Goal: Task Accomplishment & Management: Manage account settings

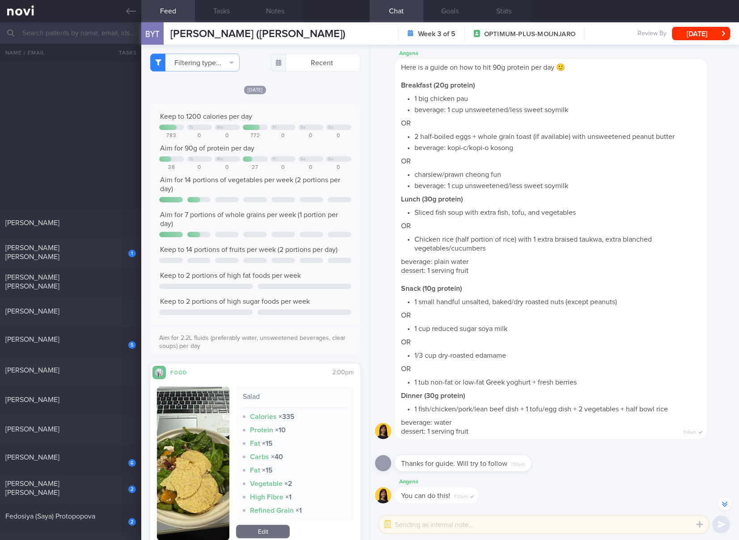
select select "6"
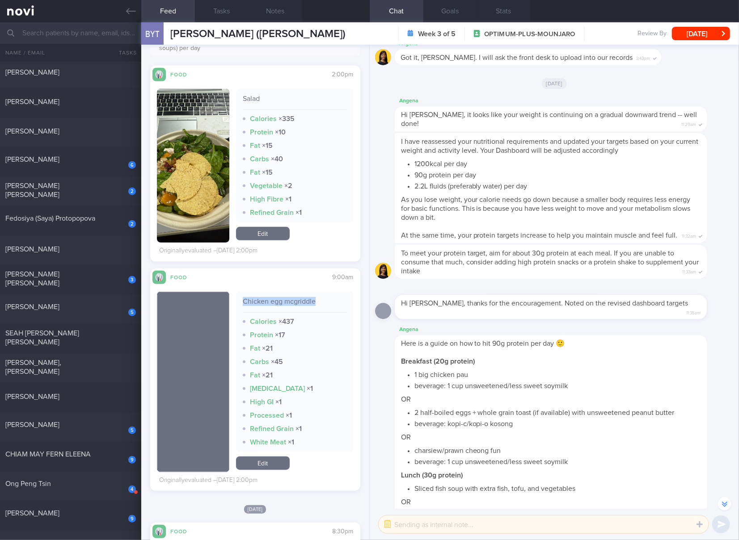
drag, startPoint x: 277, startPoint y: 465, endPoint x: 280, endPoint y: 453, distance: 12.5
click at [277, 465] on link "Edit" at bounding box center [263, 463] width 54 height 13
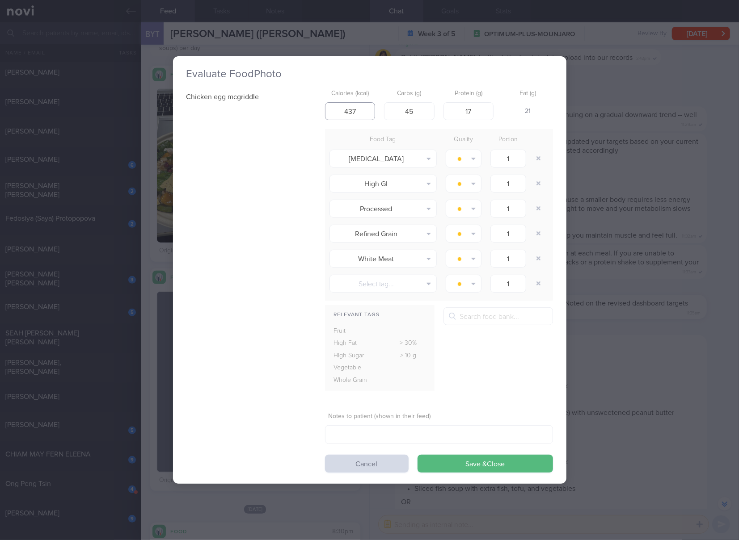
click at [365, 116] on input "437" at bounding box center [350, 111] width 50 height 18
type input "380"
type input "50"
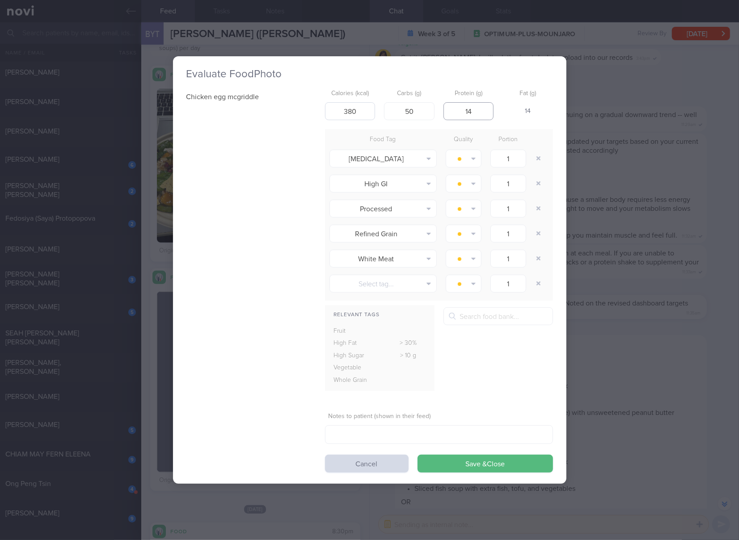
type input "14"
click at [417, 455] on button "Save & Close" at bounding box center [484, 464] width 135 height 18
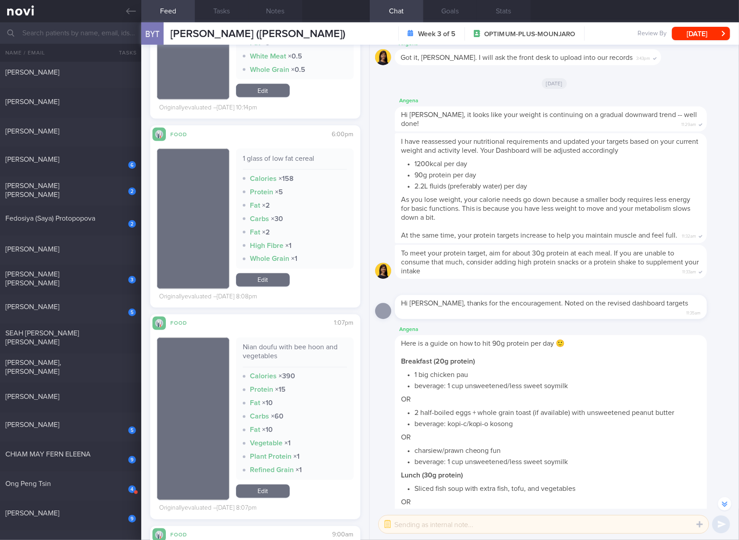
scroll to position [1043, 0]
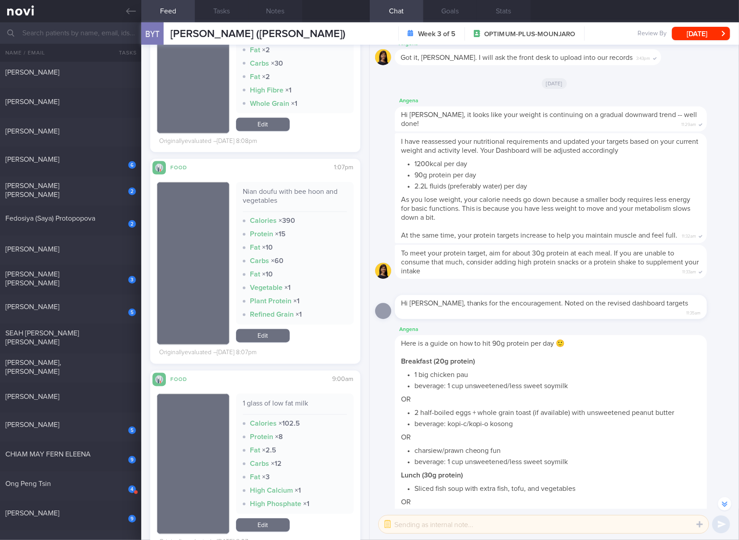
click at [290, 190] on div "Nian doufu with bee hoon and vegetables" at bounding box center [295, 200] width 104 height 25
copy div "Nian doufu with bee hoon and vegetables"
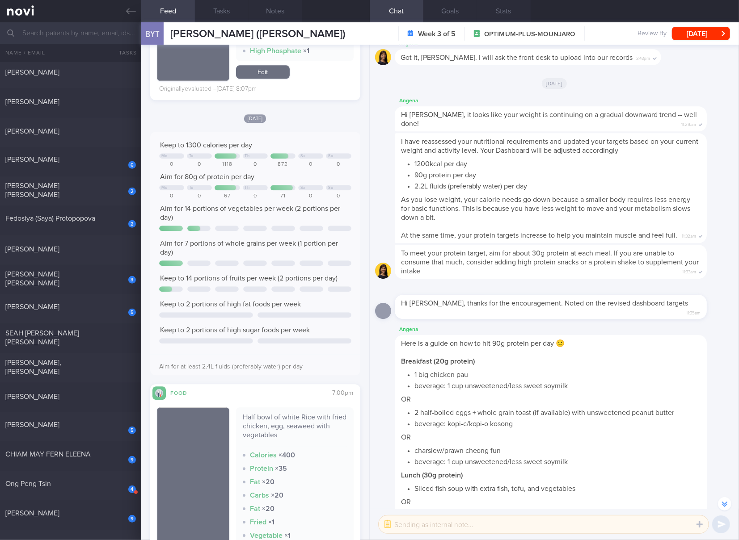
scroll to position [1787, 0]
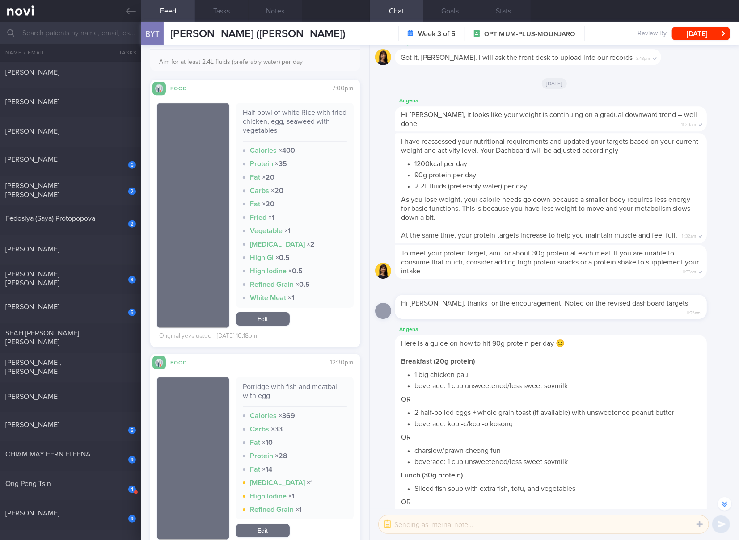
click at [277, 121] on div "Half bowl of white Rice with fried chicken, egg, seaweed with vegetables" at bounding box center [295, 125] width 104 height 34
copy div "Half bowl of white Rice with fried chicken, egg, seaweed with vegetables"
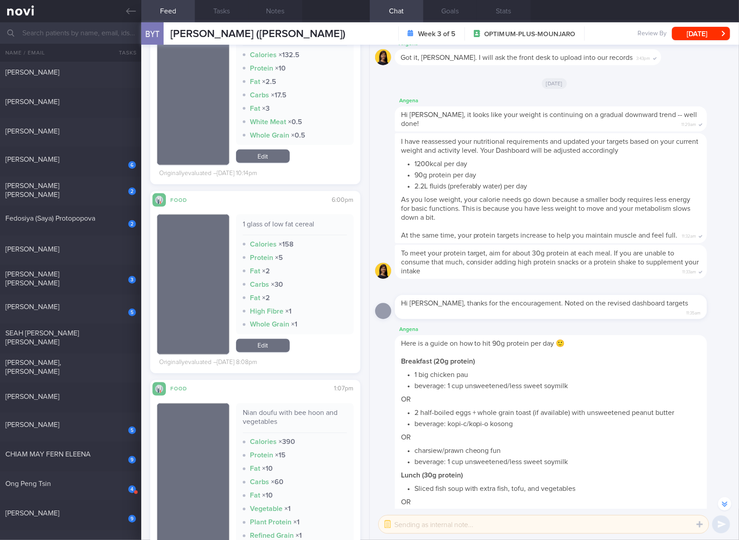
scroll to position [894, 0]
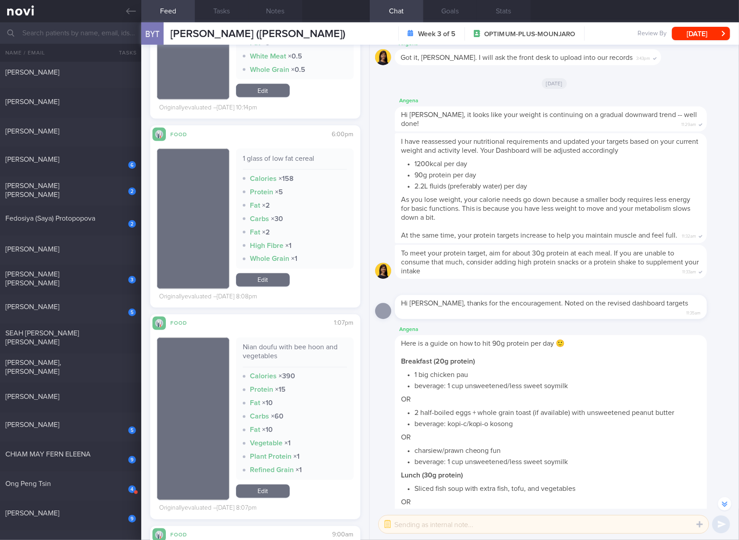
click at [271, 498] on link "Edit" at bounding box center [263, 491] width 54 height 13
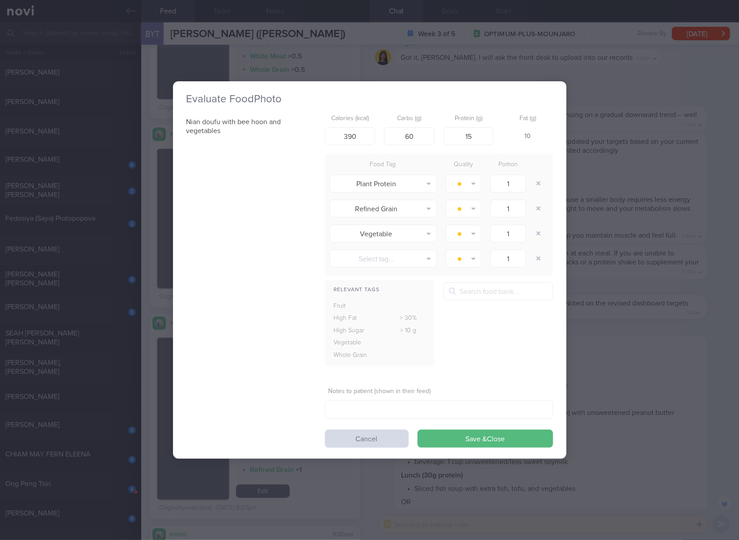
click at [629, 233] on div "Evaluate Food Photo Nian doufu with bee hoon and vegetables Calories (kcal) 390…" at bounding box center [369, 270] width 739 height 540
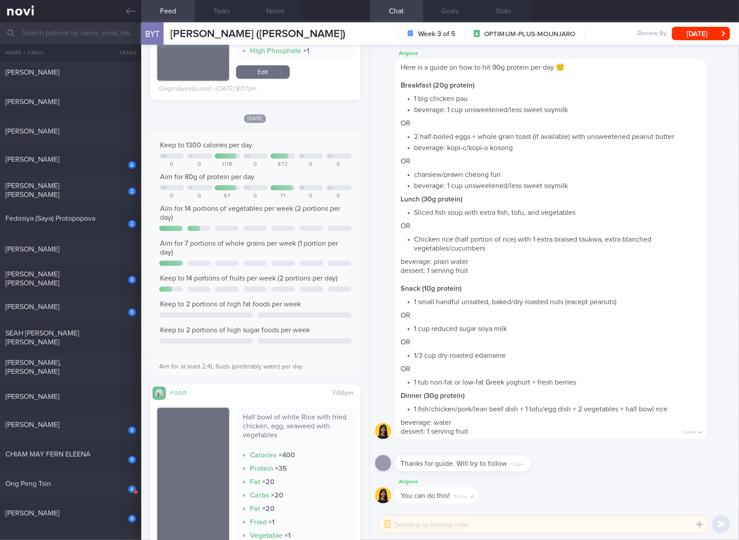
scroll to position [1638, 0]
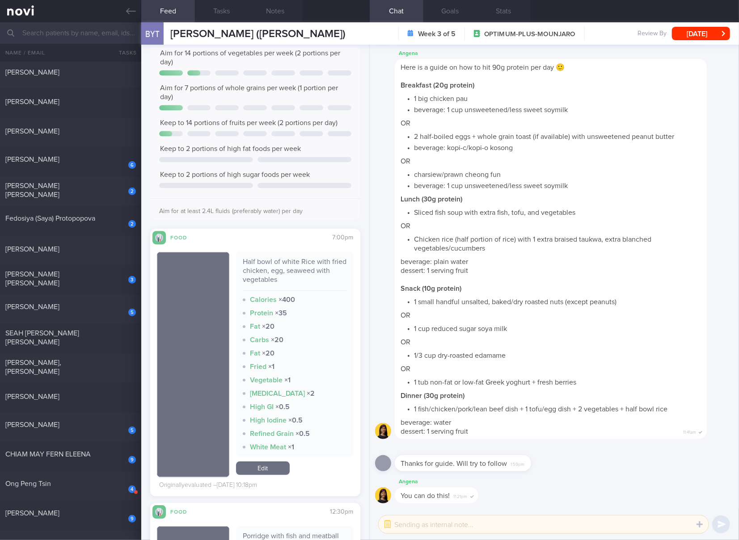
click at [282, 258] on div "Half bowl of white Rice with fried chicken, egg, seaweed with vegetables" at bounding box center [295, 274] width 104 height 34
copy div "Half bowl of white Rice with fried chicken, egg, seaweed with vegetables"
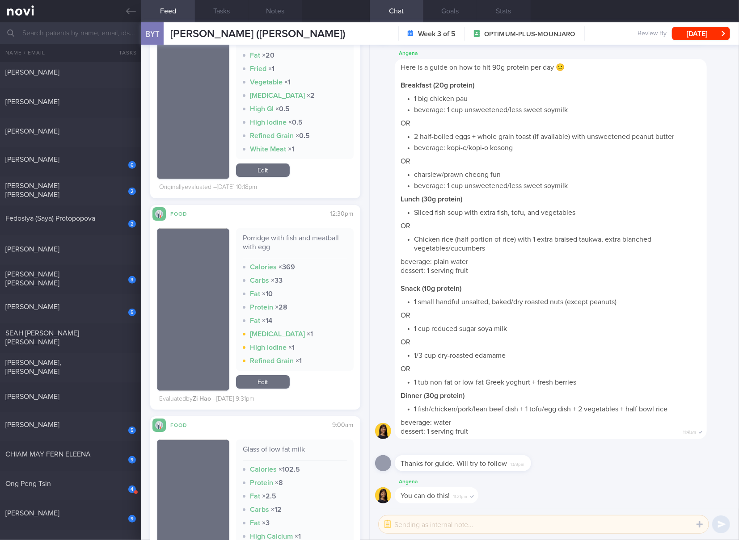
scroll to position [2085, 0]
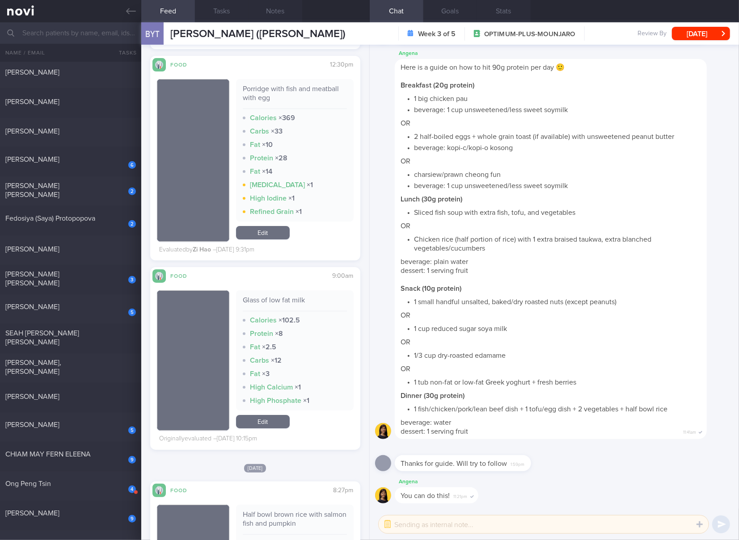
click at [283, 92] on div "Porridge with fish and meatball with egg" at bounding box center [295, 96] width 104 height 25
copy div "Porridge with fish and meatball with egg"
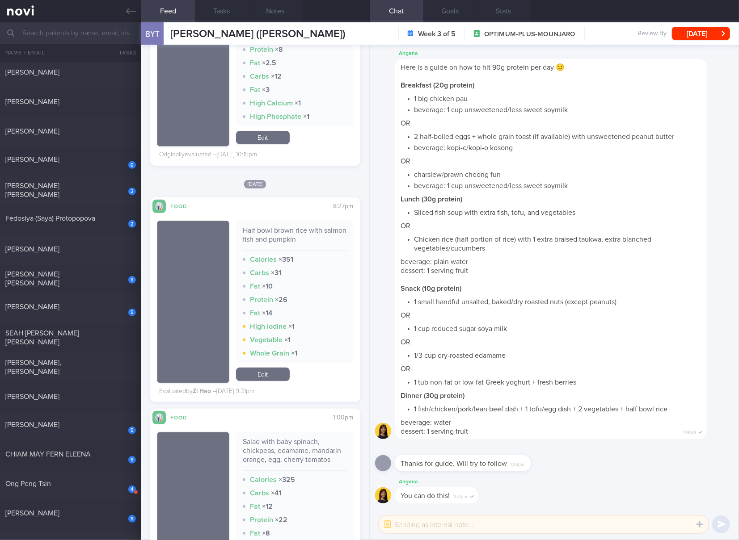
scroll to position [2355, 0]
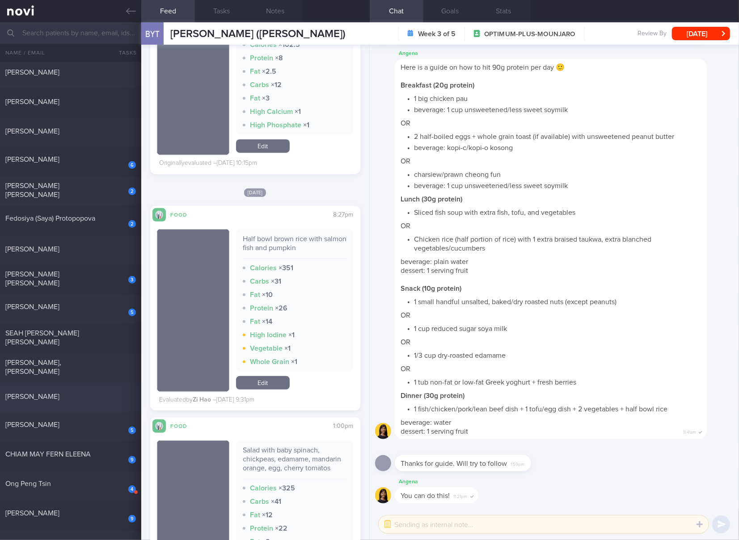
click at [59, 393] on span "[PERSON_NAME]" at bounding box center [32, 396] width 54 height 7
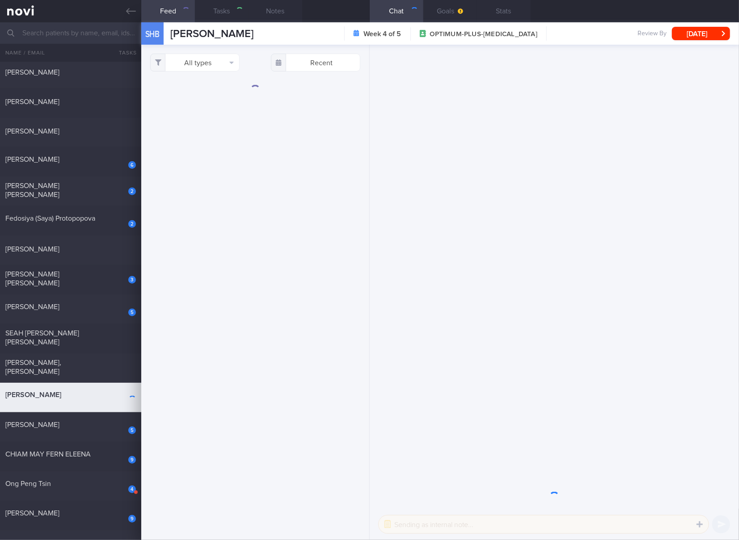
checkbox input "true"
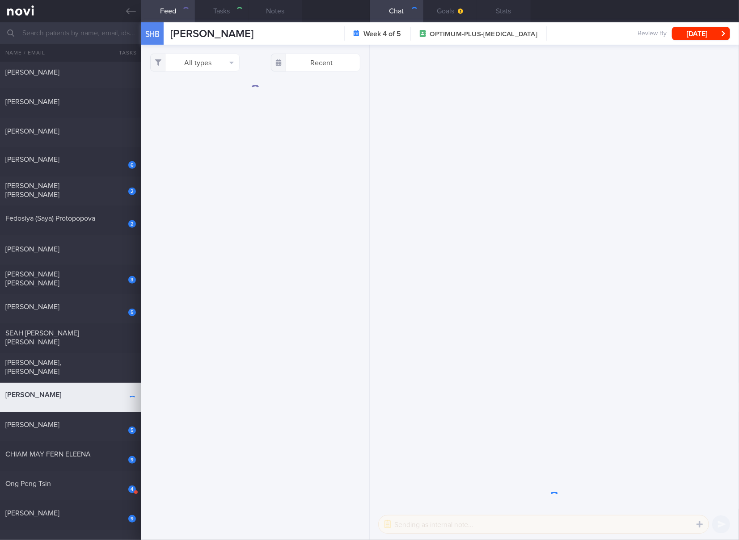
checkbox input "true"
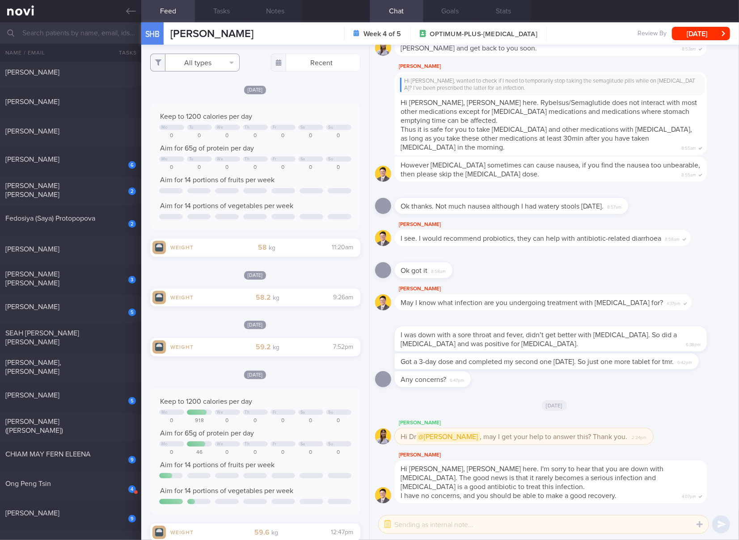
click at [223, 68] on button "All types" at bounding box center [194, 63] width 89 height 18
click at [214, 94] on button "Activity" at bounding box center [195, 93] width 88 height 13
checkbox input "false"
click at [201, 106] on button "Glucose" at bounding box center [195, 106] width 88 height 13
checkbox input "false"
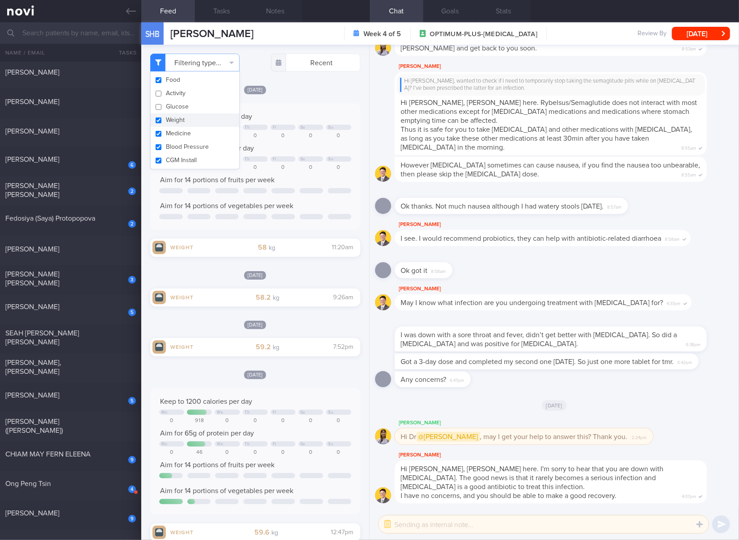
click at [193, 119] on button "Weight" at bounding box center [195, 120] width 88 height 13
checkbox input "false"
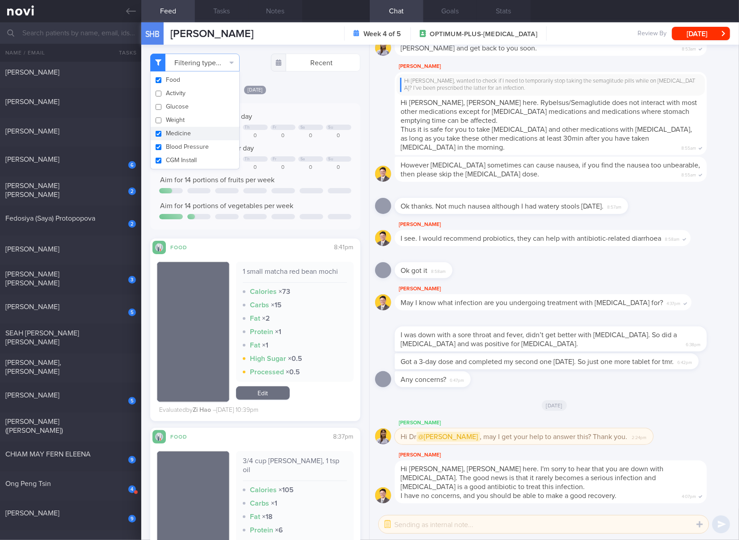
click at [190, 134] on button "Medicine" at bounding box center [195, 133] width 88 height 13
checkbox input "false"
click at [191, 152] on button "Blood Pressure" at bounding box center [195, 146] width 88 height 13
checkbox input "false"
click at [191, 160] on button "CGM Install" at bounding box center [195, 160] width 88 height 13
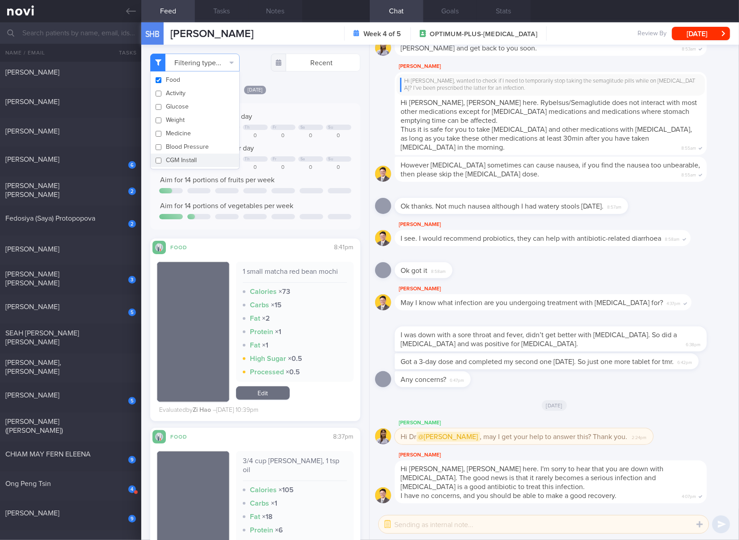
checkbox input "false"
click at [274, 163] on div "Keep to 1200 calories per day Mo We Th Fr Sa Su 0 918 0 0 0 0 0 Aim for 65g of …" at bounding box center [255, 166] width 192 height 109
click at [72, 168] on div "6 [PERSON_NAME] [DATE]" at bounding box center [369, 161] width 739 height 29
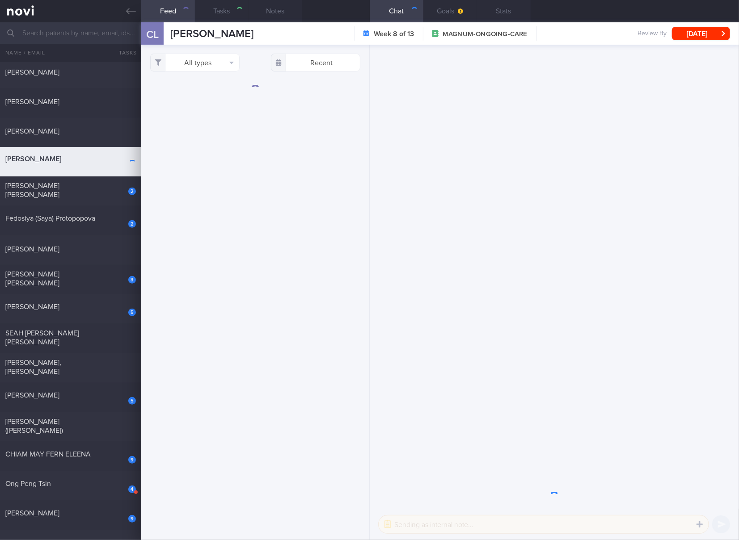
select select "5"
checkbox input "true"
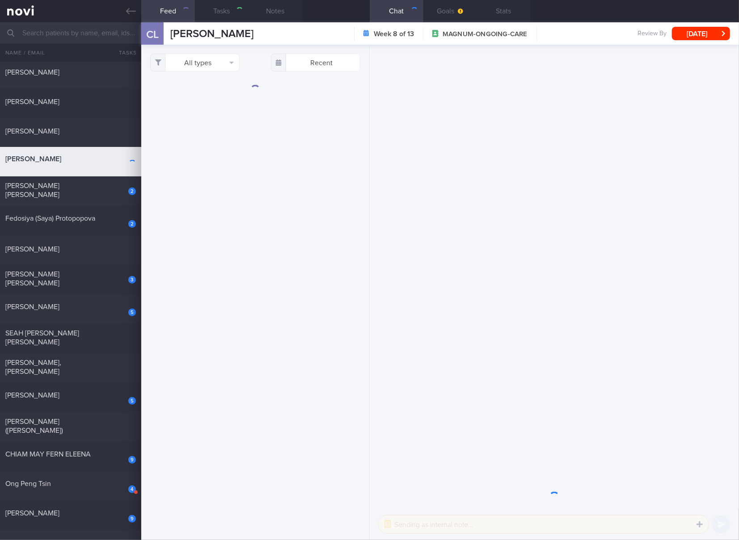
checkbox input "true"
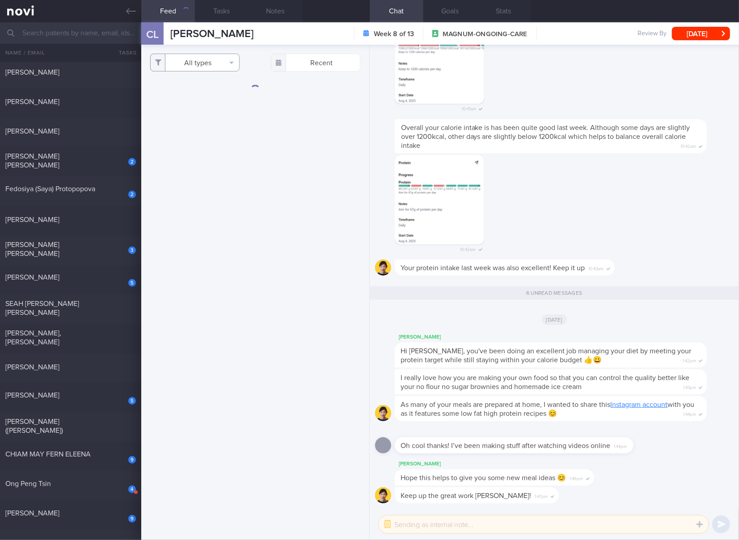
click at [204, 67] on button "All types" at bounding box center [194, 63] width 89 height 18
click at [210, 92] on button "Activity" at bounding box center [195, 93] width 88 height 13
checkbox input "false"
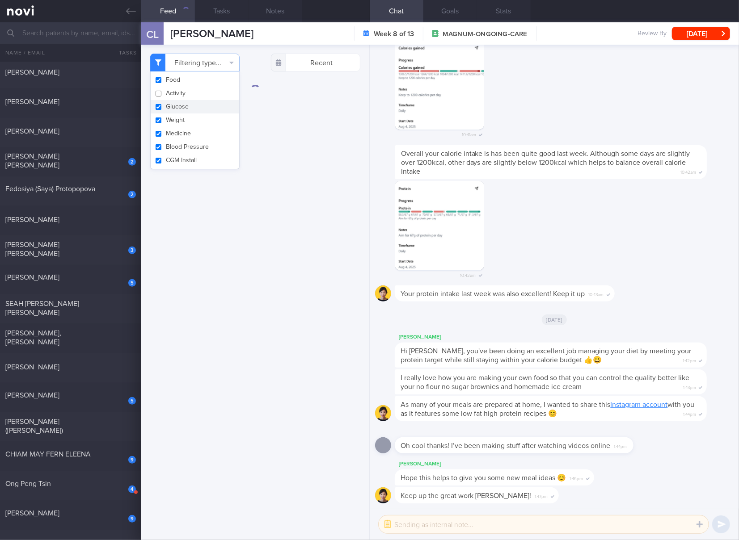
click at [209, 105] on button "Glucose" at bounding box center [195, 106] width 88 height 13
checkbox input "false"
click at [208, 120] on button "Weight" at bounding box center [195, 120] width 88 height 13
checkbox input "false"
click at [207, 130] on button "Medicine" at bounding box center [195, 133] width 88 height 13
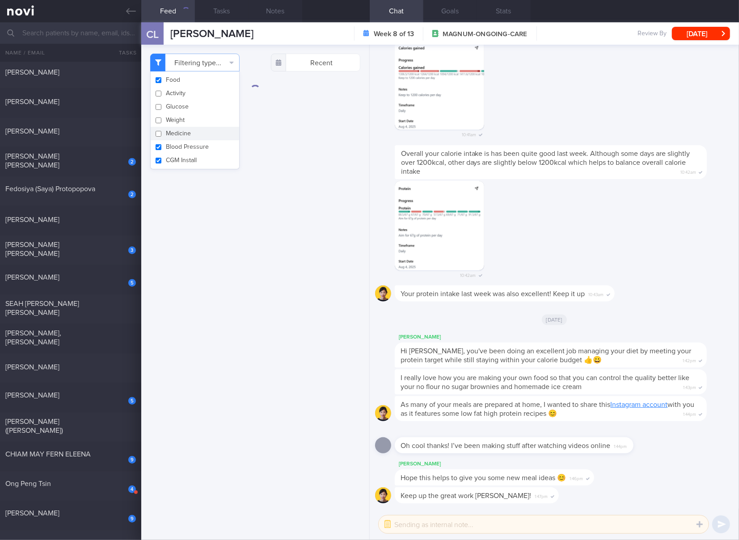
checkbox input "false"
click at [207, 150] on button "Blood Pressure" at bounding box center [195, 146] width 88 height 13
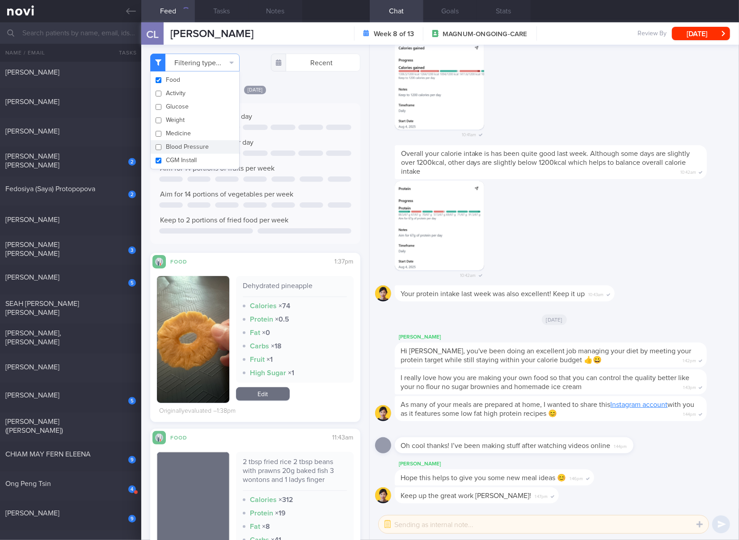
checkbox input "false"
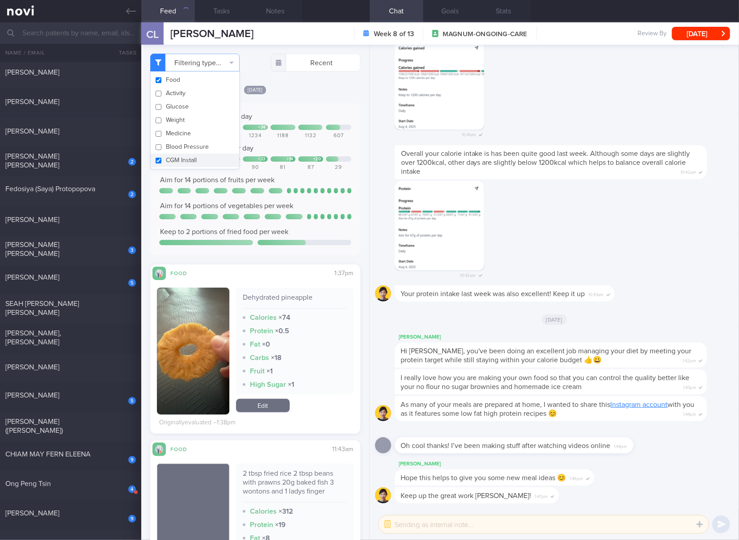
click at [207, 159] on button "CGM Install" at bounding box center [195, 160] width 88 height 13
checkbox input "false"
click at [286, 141] on div "Keep to 1200 calories per day + 34 896 1107 984 1234 1188 1132 607 Aim for 67g …" at bounding box center [255, 179] width 192 height 135
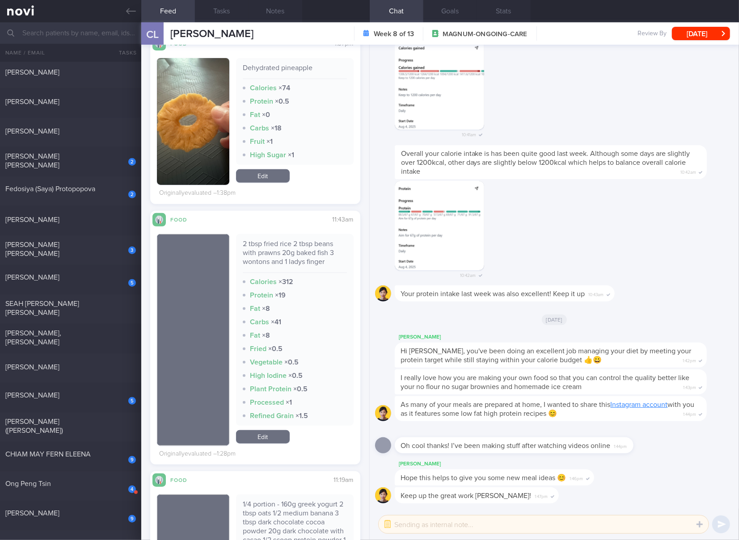
scroll to position [298, 0]
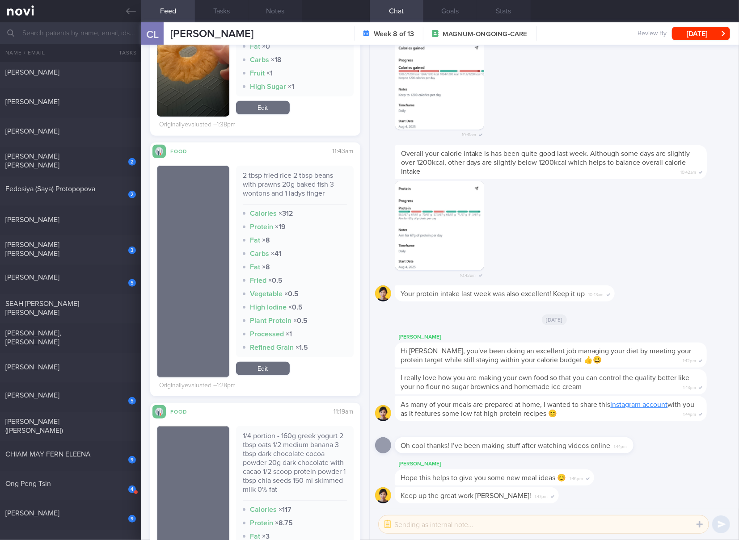
click at [291, 183] on div "2 tbsp fried rice 2 tbsp beans with prawns 20g baked fish 3 wontons and 1 ladys…" at bounding box center [295, 188] width 104 height 34
copy div "2 tbsp fried rice 2 tbsp beans with prawns 20g baked fish 3 wontons and 1 ladys…"
click at [247, 370] on link "Edit" at bounding box center [263, 368] width 54 height 13
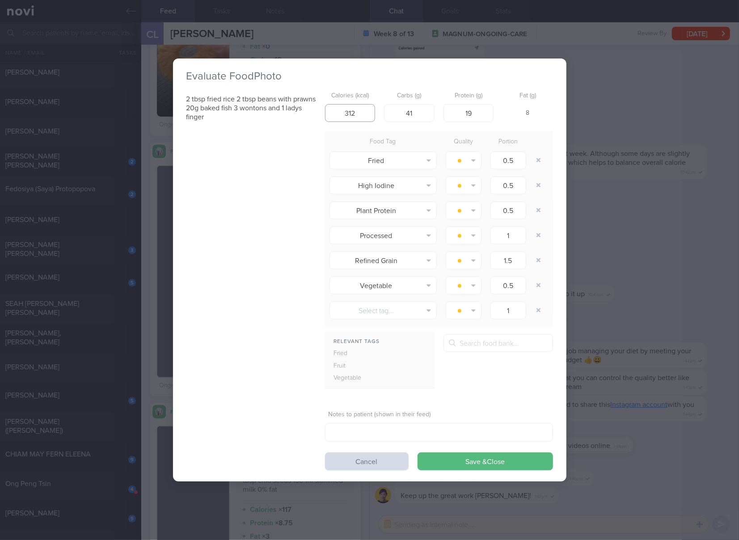
click at [361, 111] on input "312" at bounding box center [350, 113] width 50 height 18
type input "335"
type input "41"
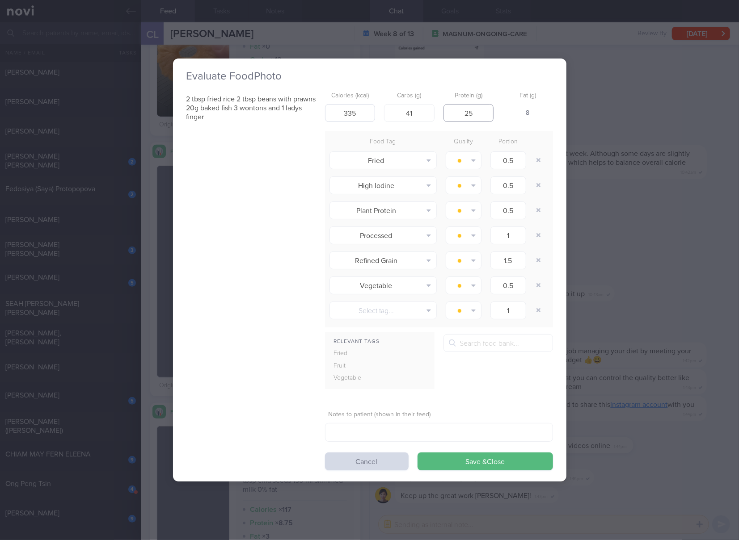
type input "25"
click at [417, 453] on button "Save & Close" at bounding box center [484, 462] width 135 height 18
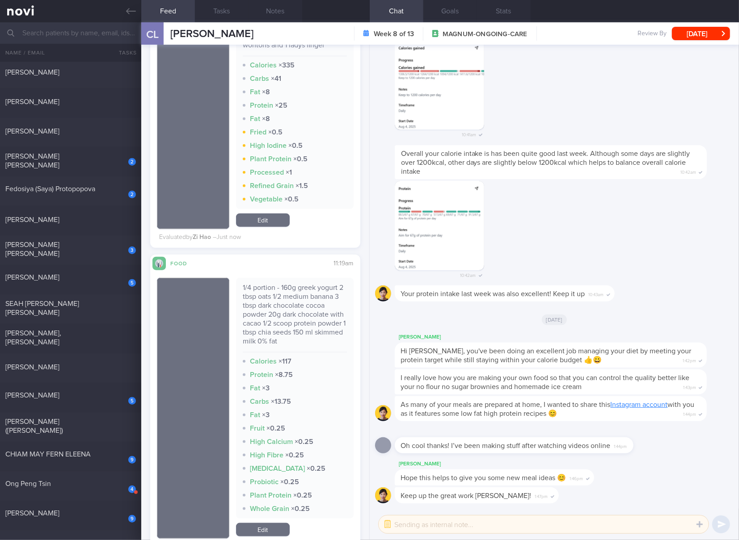
scroll to position [596, 0]
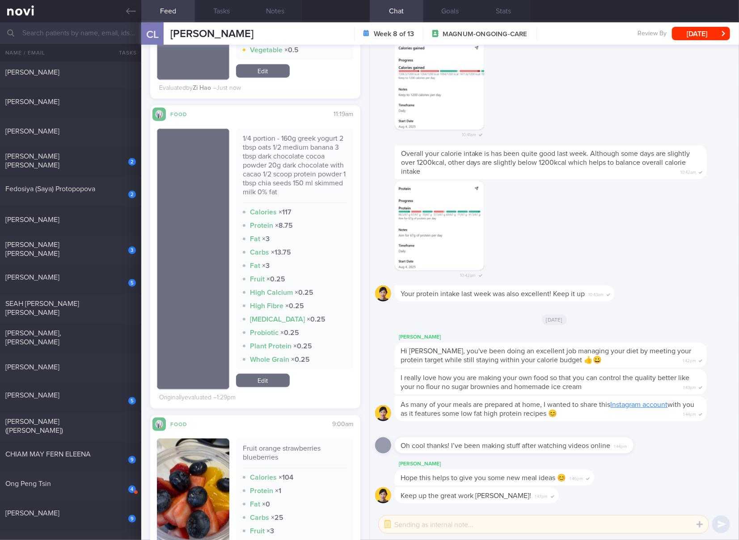
click at [293, 157] on div "1/4 portion - 160g greek yogurt 2 tbsp oats 1/2 medium banana 3 tbsp dark choco…" at bounding box center [295, 168] width 104 height 69
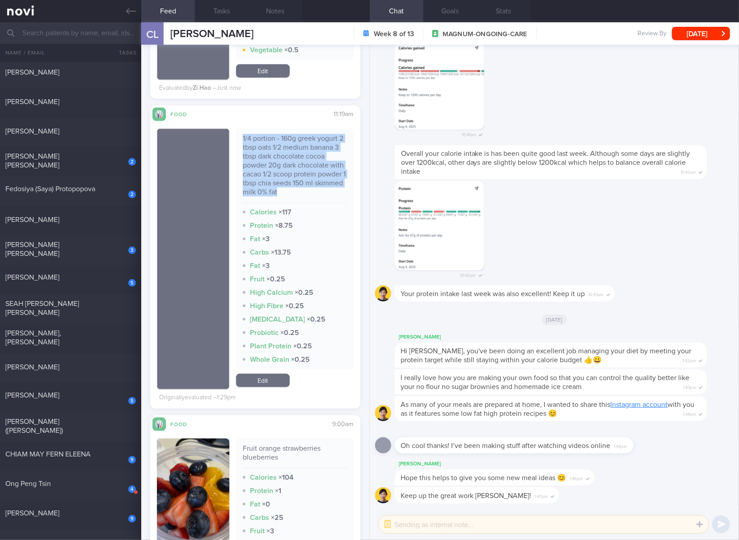
click at [293, 157] on div "1/4 portion - 160g greek yogurt 2 tbsp oats 1/2 medium banana 3 tbsp dark choco…" at bounding box center [295, 168] width 104 height 69
copy div "1/4 portion - 160g greek yogurt 2 tbsp oats 1/2 medium banana 3 tbsp dark choco…"
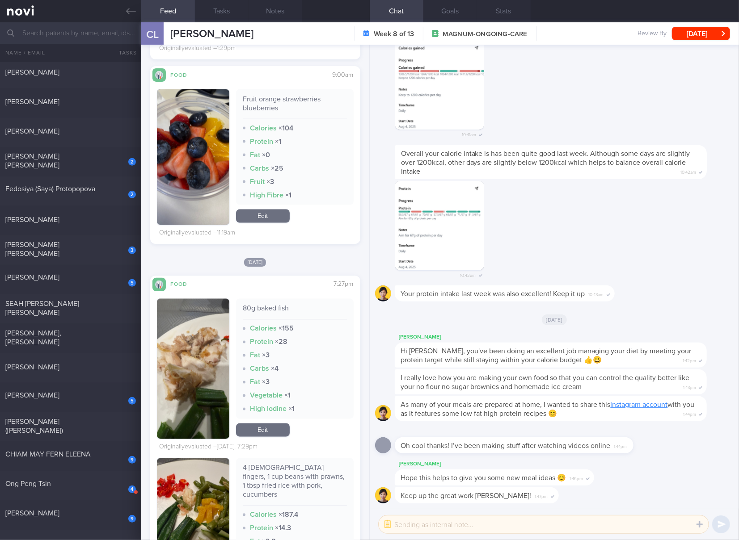
scroll to position [1087, 0]
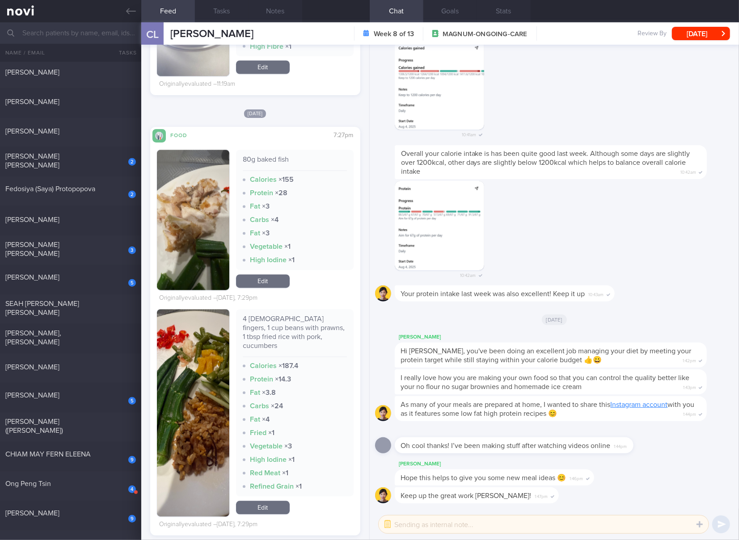
click at [285, 161] on div "80g baked fish" at bounding box center [295, 164] width 104 height 16
copy div "80g baked fish"
click at [204, 231] on button "button" at bounding box center [193, 220] width 72 height 140
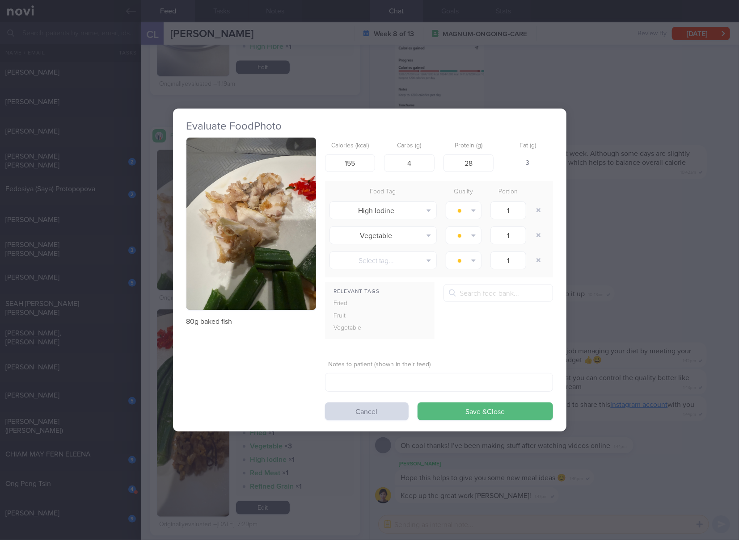
click at [232, 205] on img "button" at bounding box center [251, 224] width 130 height 173
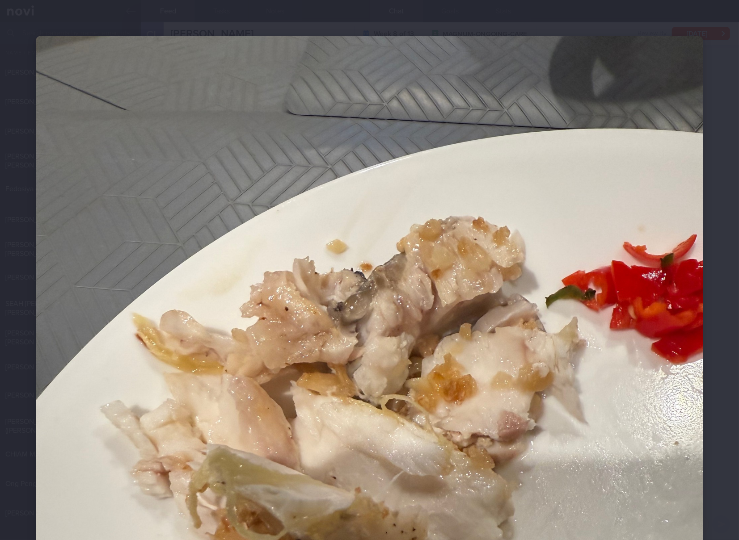
scroll to position [149, 0]
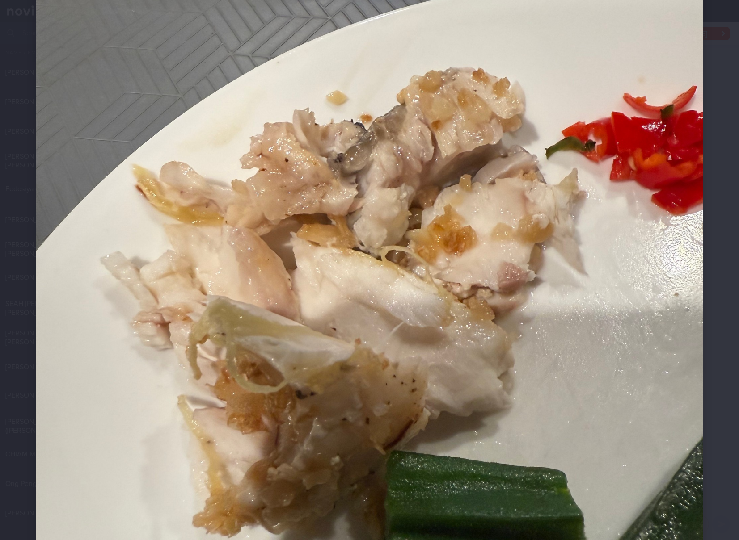
click at [462, 263] on img at bounding box center [369, 332] width 667 height 890
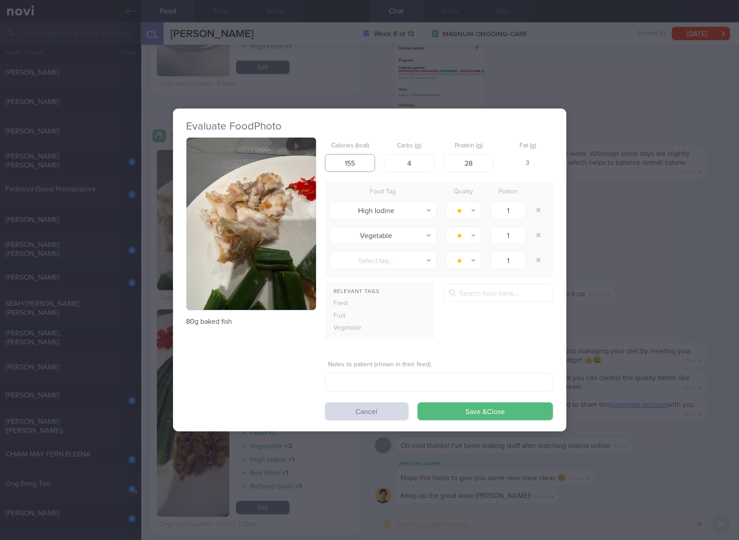
click at [369, 167] on input "155" at bounding box center [350, 163] width 50 height 18
type input "1"
type input "93"
click at [425, 164] on input "15" at bounding box center [409, 163] width 50 height 18
type input "1"
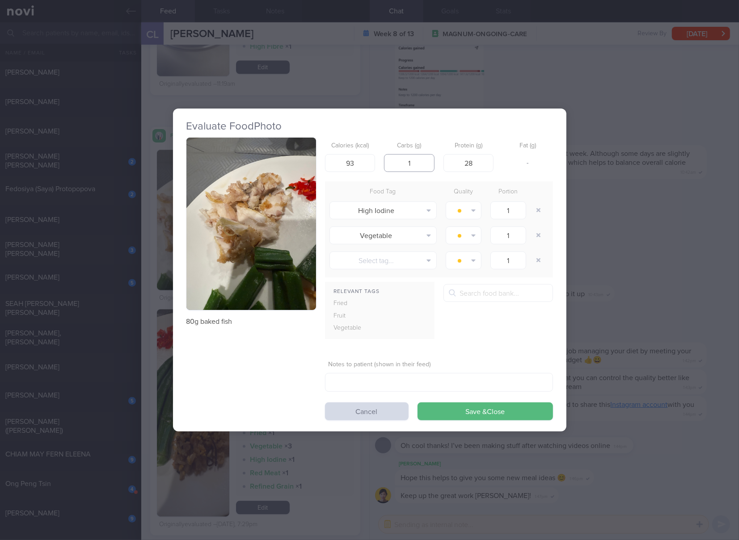
type input "1"
type input "15"
click at [417, 403] on button "Save & Close" at bounding box center [484, 412] width 135 height 18
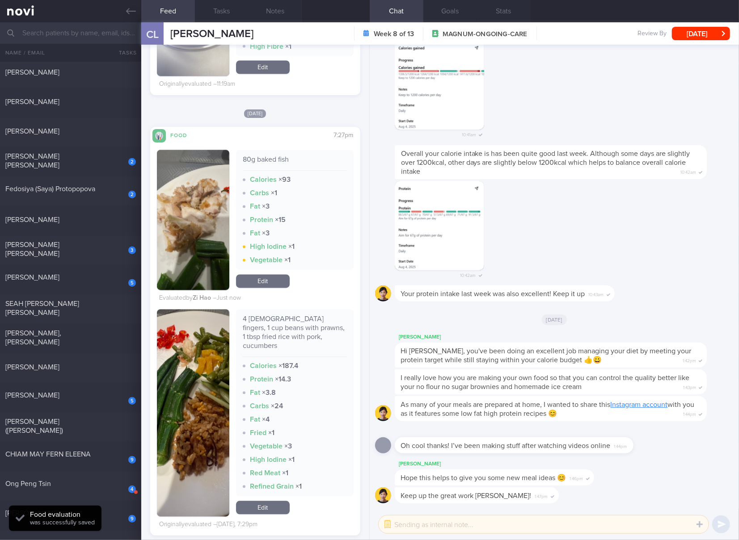
scroll to position [1236, 0]
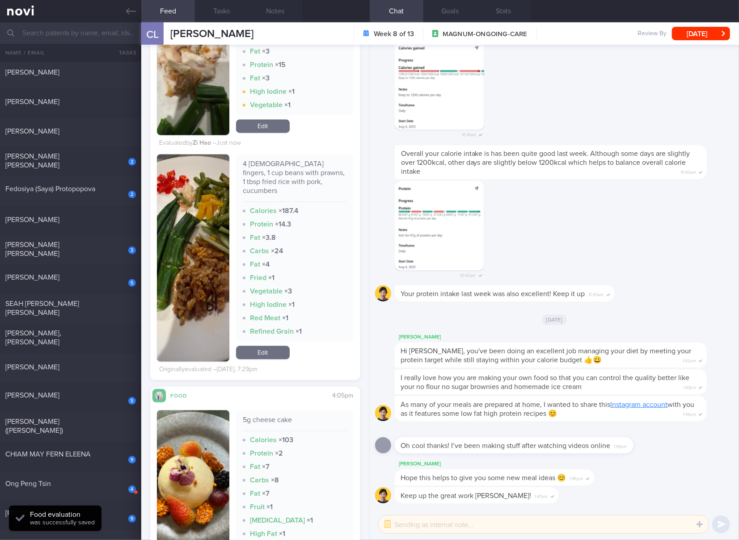
click at [283, 175] on div "4 [DEMOGRAPHIC_DATA] fingers, 1 cup beans with prawns, 1 tbsp fried rice with p…" at bounding box center [295, 181] width 104 height 42
copy div "4 [DEMOGRAPHIC_DATA] fingers, 1 cup beans with prawns, 1 tbsp fried rice with p…"
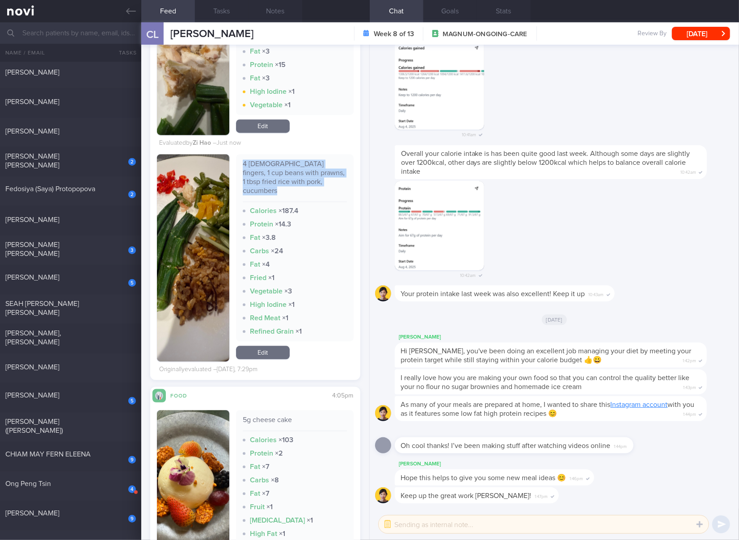
click at [256, 346] on link "Edit" at bounding box center [263, 352] width 54 height 13
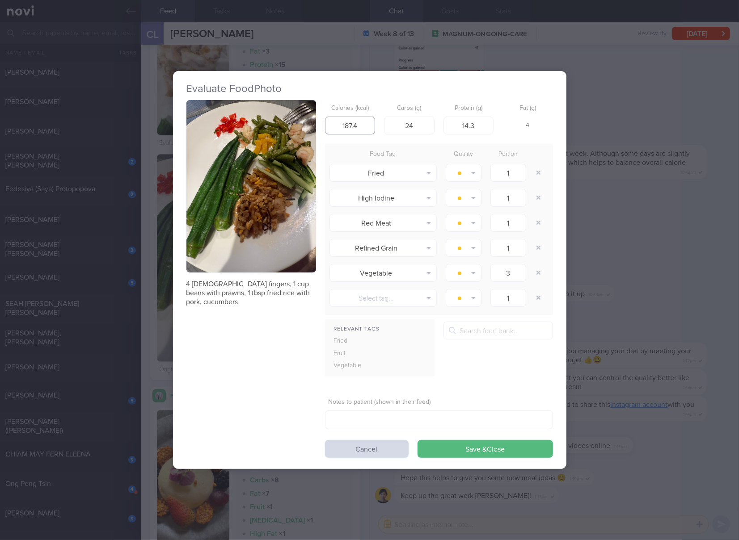
click at [352, 120] on input "187.4" at bounding box center [350, 126] width 50 height 18
type input "165"
type input "27"
type input "11"
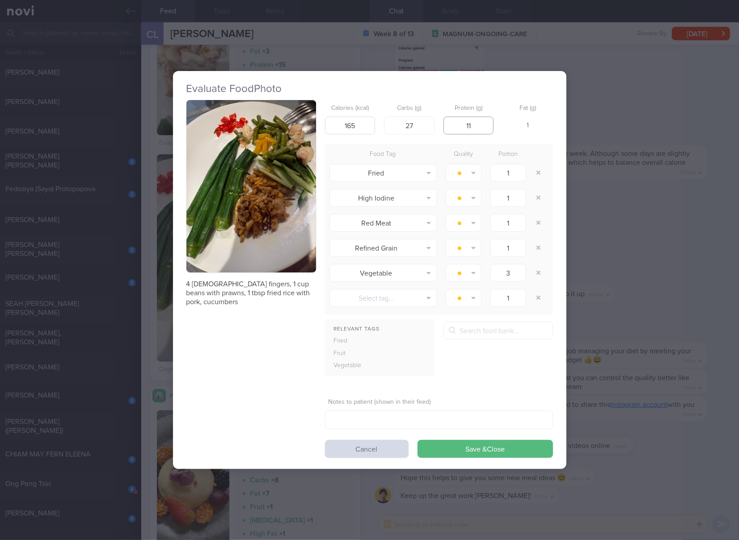
click at [417, 440] on button "Save & Close" at bounding box center [484, 449] width 135 height 18
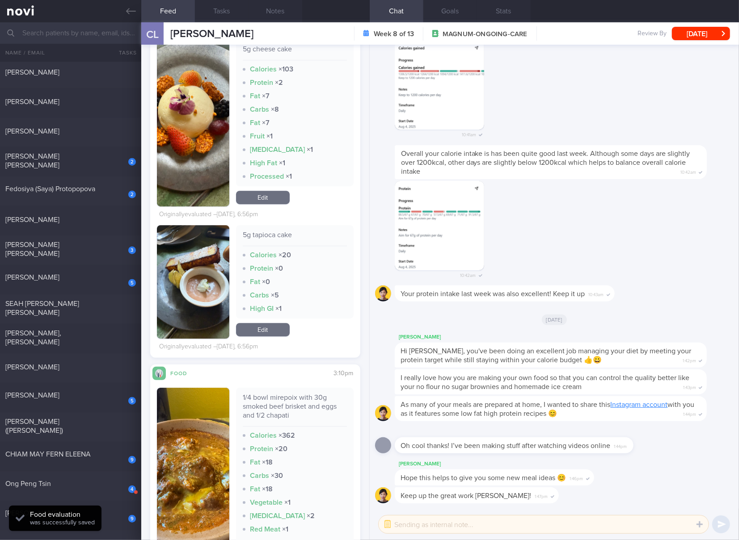
scroll to position [1534, 0]
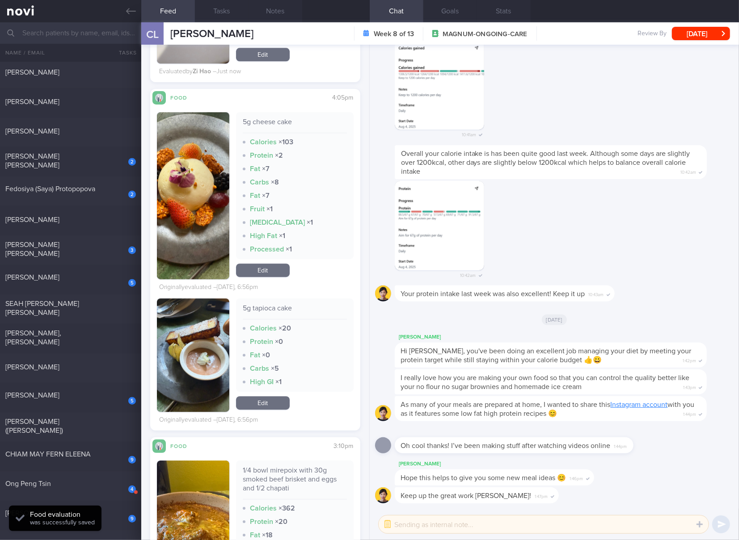
click at [213, 169] on button "button" at bounding box center [193, 195] width 72 height 167
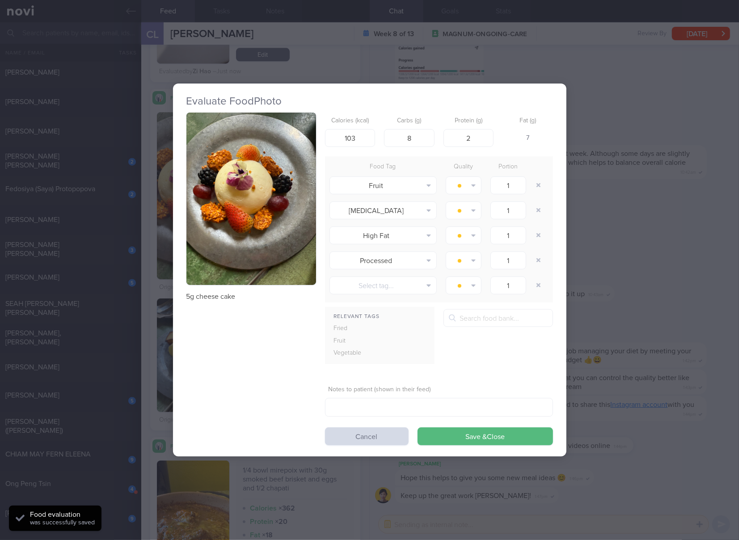
click at [230, 143] on button "button" at bounding box center [251, 199] width 130 height 173
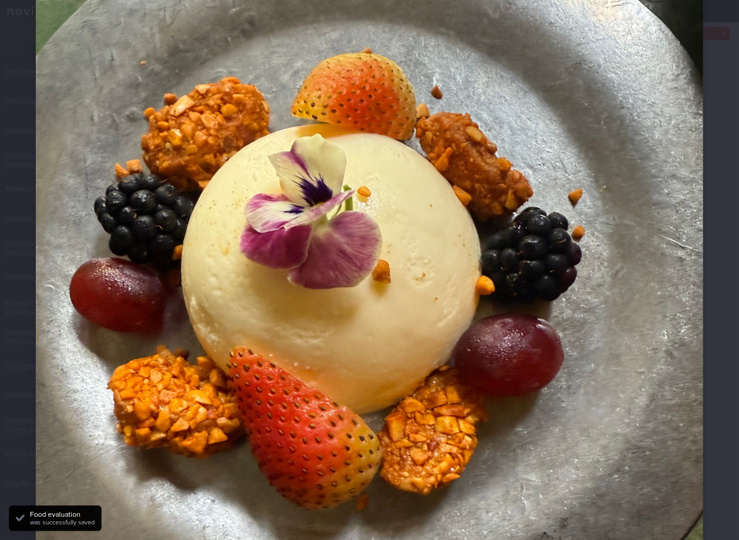
scroll to position [149, 0]
click at [253, 144] on img at bounding box center [369, 332] width 667 height 890
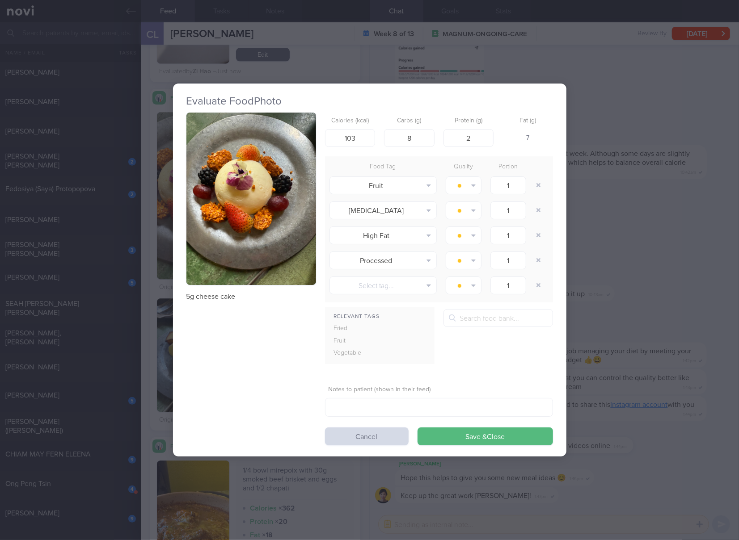
click at [228, 292] on p "5g cheese cake" at bounding box center [251, 296] width 130 height 9
copy div "5g cheese cake"
click at [648, 371] on div "Evaluate Food Photo 5g cheese cake Calories (kcal) 103 Carbs (g) 8 Protein (g) …" at bounding box center [369, 270] width 739 height 540
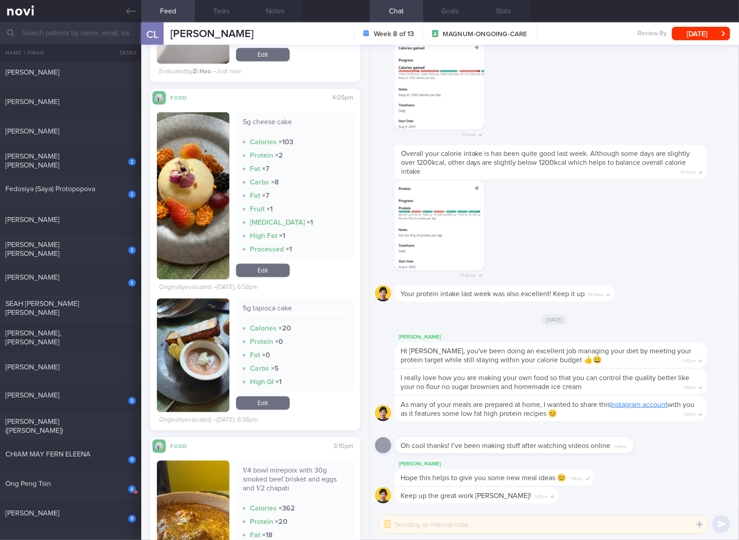
click at [177, 320] on button "button" at bounding box center [193, 355] width 72 height 114
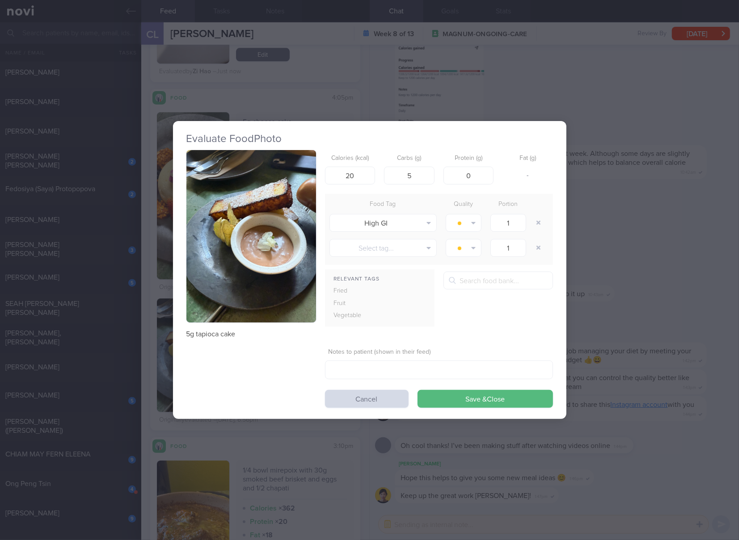
click at [222, 196] on button "button" at bounding box center [251, 236] width 130 height 173
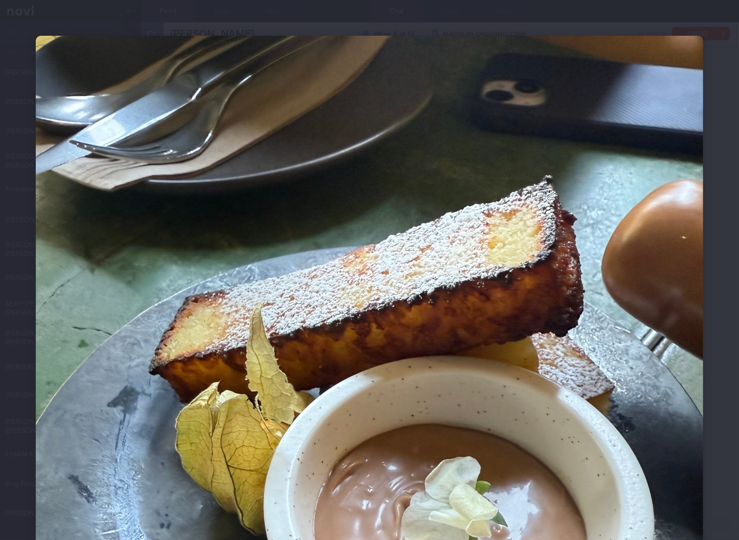
click at [416, 219] on img at bounding box center [369, 481] width 667 height 890
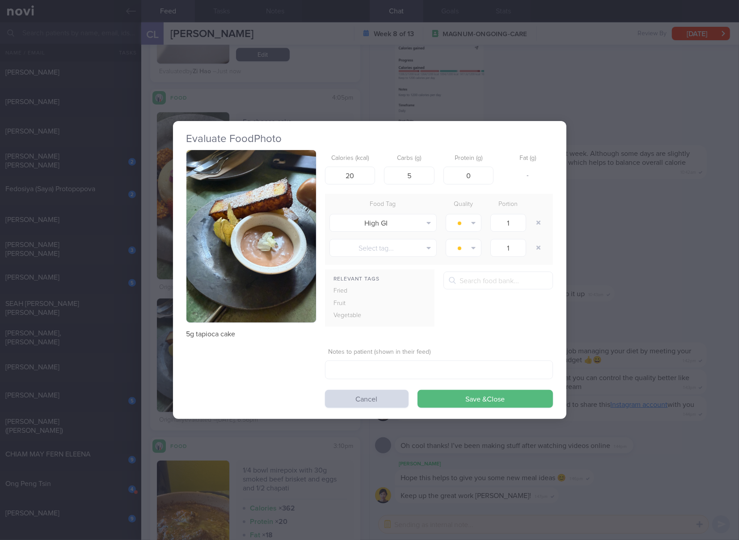
click at [426, 101] on div "Evaluate Food Photo 5g tapioca cake Calories (kcal) 20 Carbs (g) 5 Protein (g) …" at bounding box center [369, 270] width 393 height 540
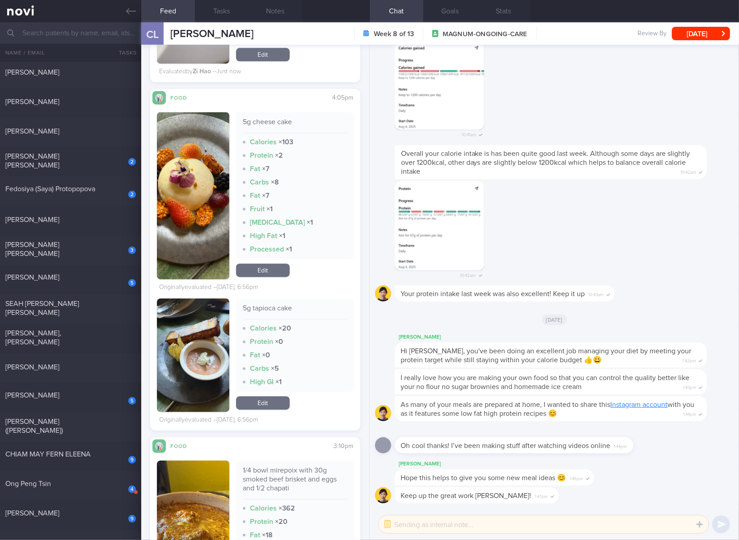
click at [272, 264] on link "Edit" at bounding box center [263, 270] width 54 height 13
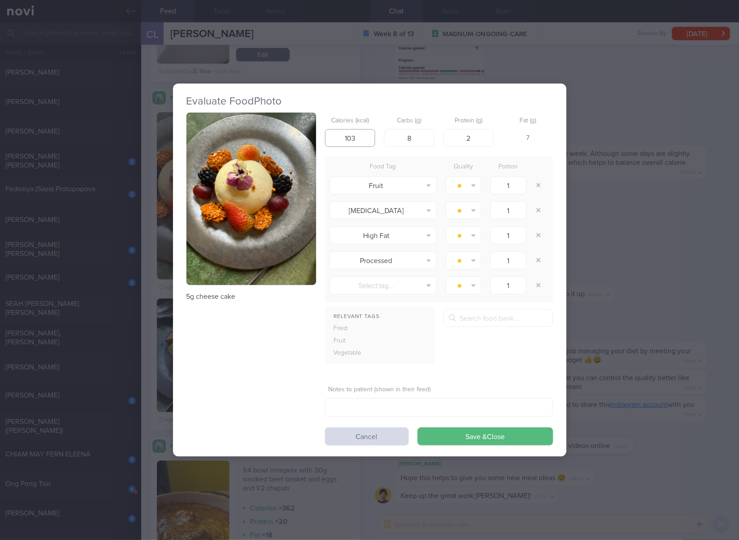
click at [357, 135] on input "103" at bounding box center [350, 138] width 50 height 18
click at [264, 207] on button "button" at bounding box center [251, 199] width 130 height 173
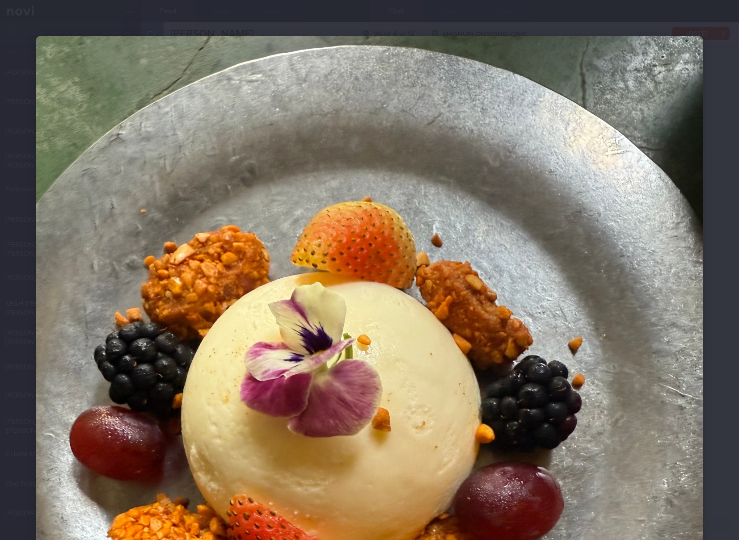
scroll to position [149, 0]
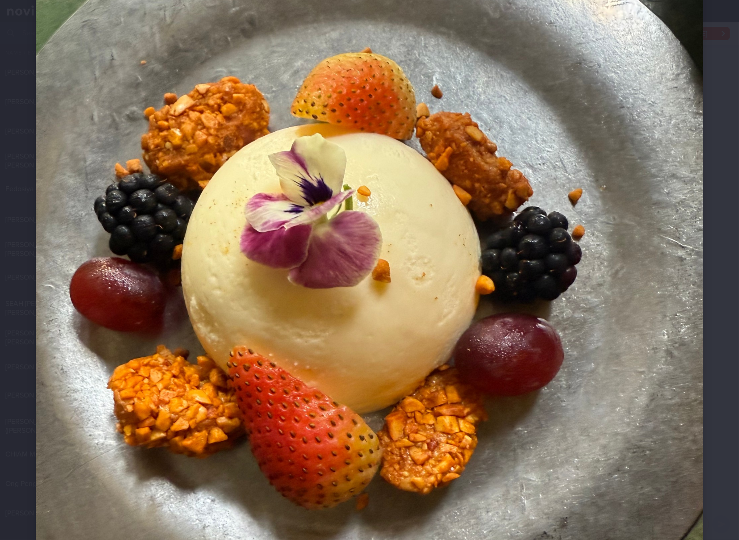
click at [570, 216] on img at bounding box center [369, 332] width 667 height 890
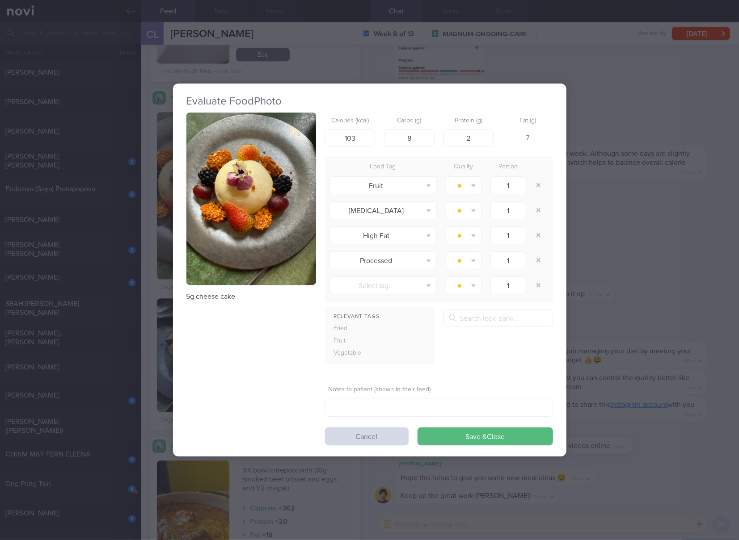
click at [627, 165] on div "Evaluate Food Photo 5g cheese cake Calories (kcal) 103 Carbs (g) 8 Protein (g) …" at bounding box center [369, 270] width 739 height 540
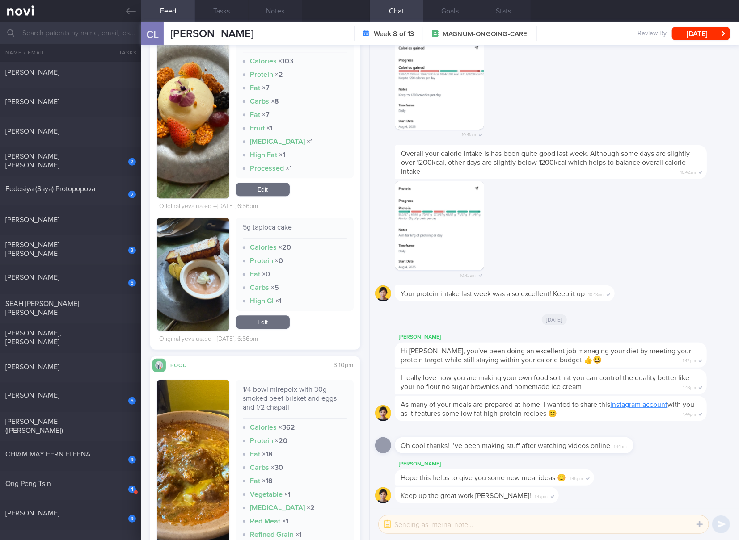
scroll to position [1683, 0]
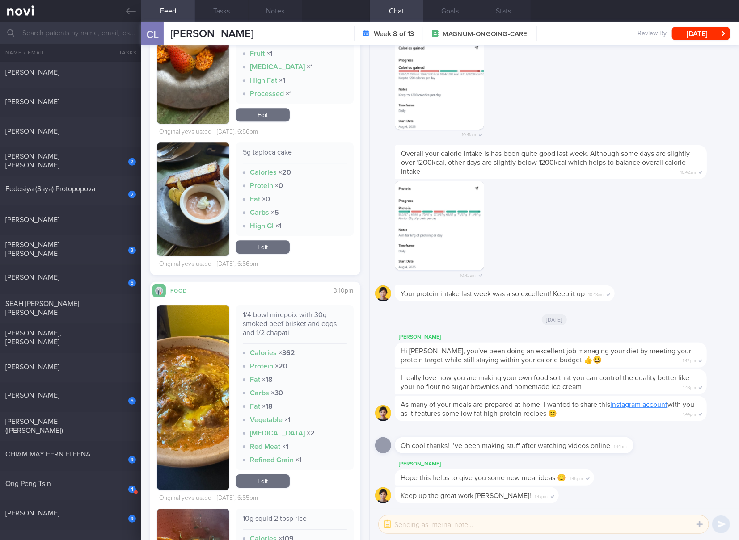
click at [275, 148] on div "5g tapioca cake" at bounding box center [295, 156] width 104 height 16
copy div "5g tapioca cake"
click at [282, 313] on div "1/4 bowl mirepoix with 30g smoked beef brisket and eggs and 1/2 chapati" at bounding box center [295, 328] width 104 height 34
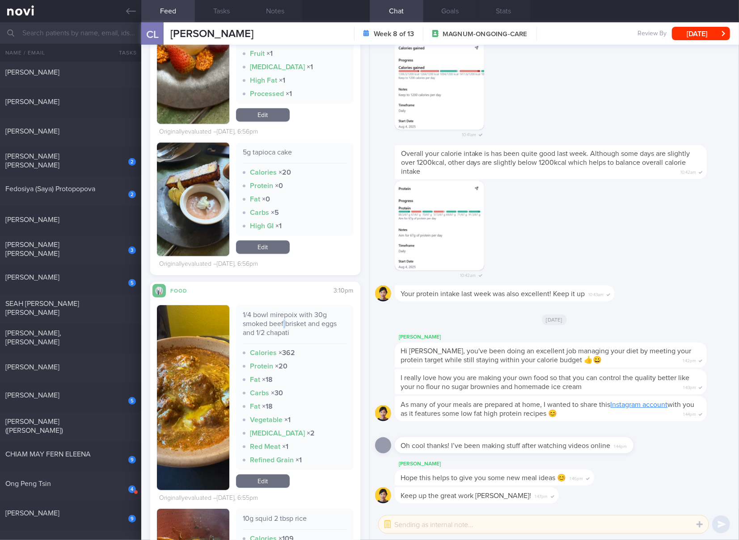
click at [282, 313] on div "1/4 bowl mirepoix with 30g smoked beef brisket and eggs and 1/2 chapati" at bounding box center [295, 328] width 104 height 34
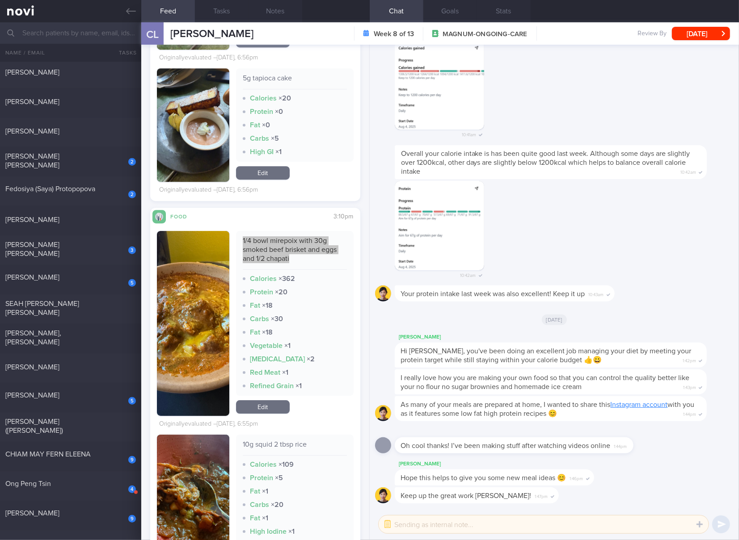
scroll to position [1832, 0]
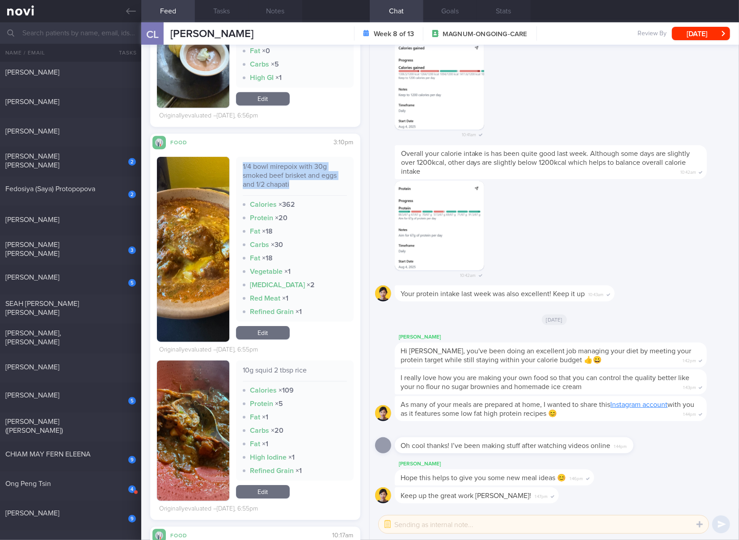
click at [265, 326] on link "Edit" at bounding box center [263, 332] width 54 height 13
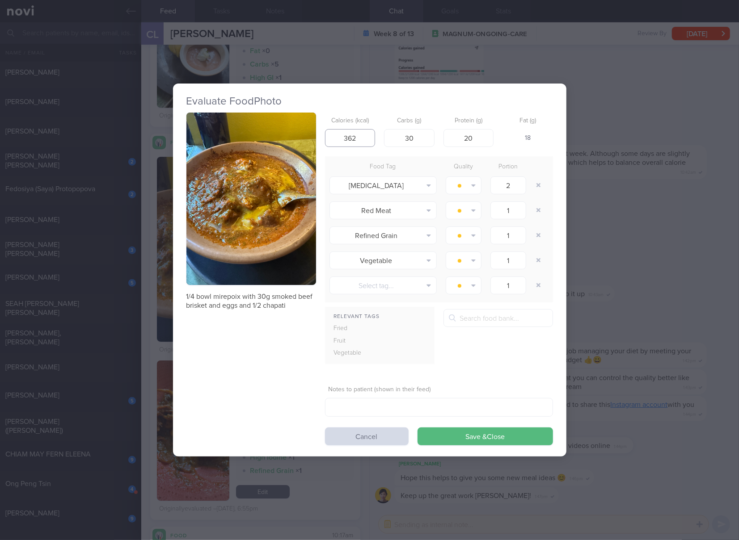
click at [355, 137] on input "362" at bounding box center [350, 138] width 50 height 18
type input "310"
type input "22"
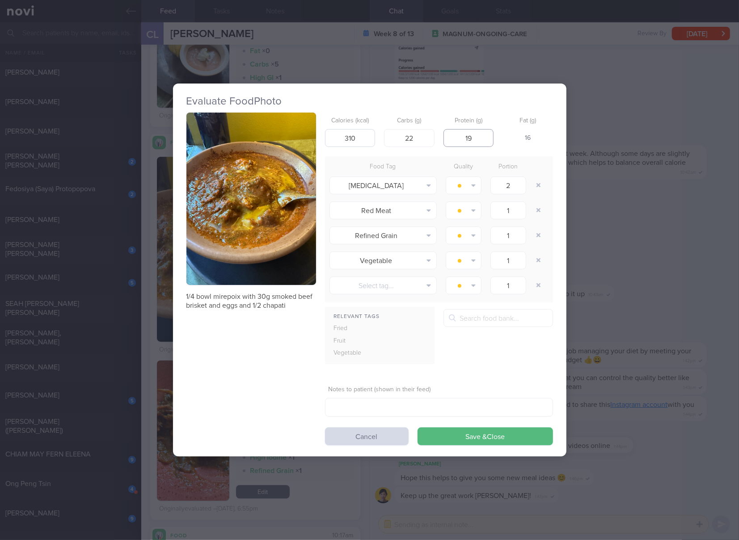
type input "19"
click at [417, 428] on button "Save & Close" at bounding box center [484, 437] width 135 height 18
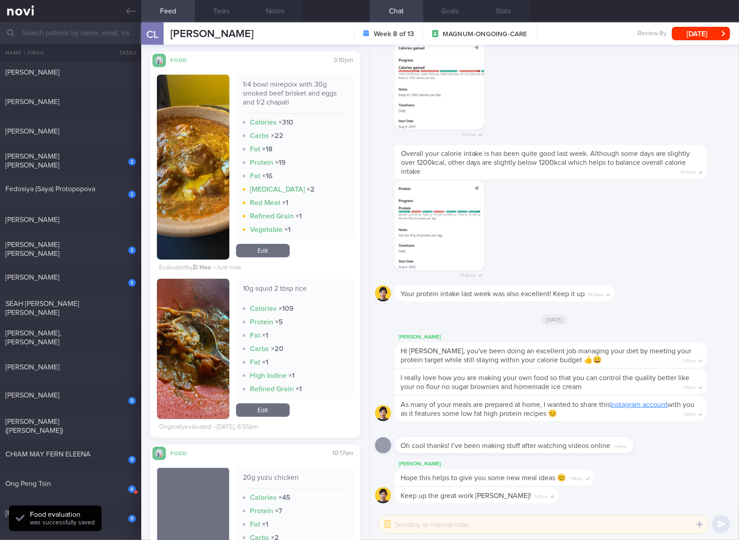
scroll to position [1981, 0]
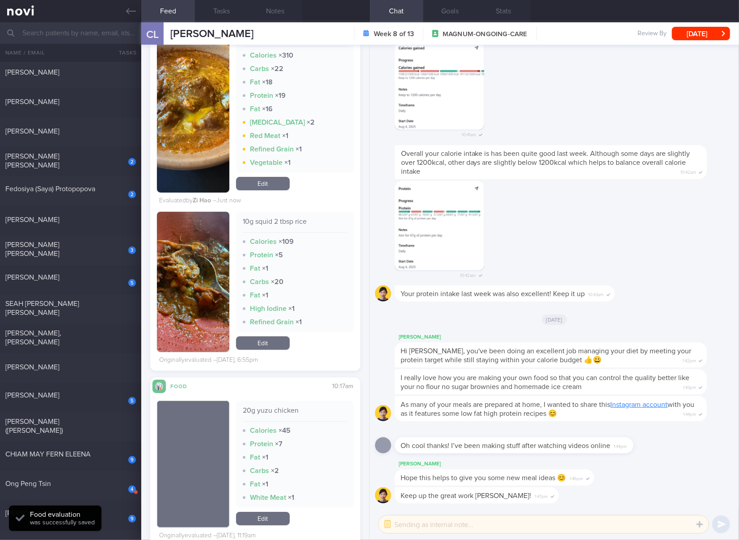
click at [292, 212] on div "10g squid 2 tbsp rice Calories × 109 Protein × 5 Fat × 1 Carbs × 20 Fat × 1 Hig…" at bounding box center [295, 272] width 118 height 120
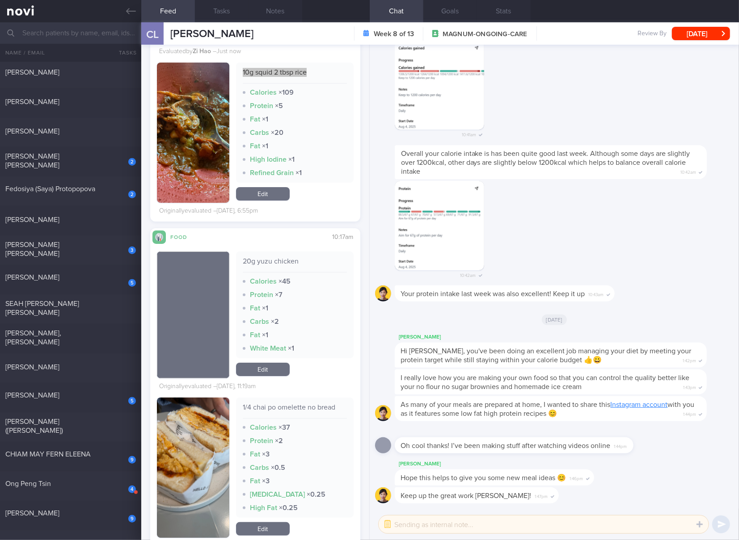
scroll to position [2279, 0]
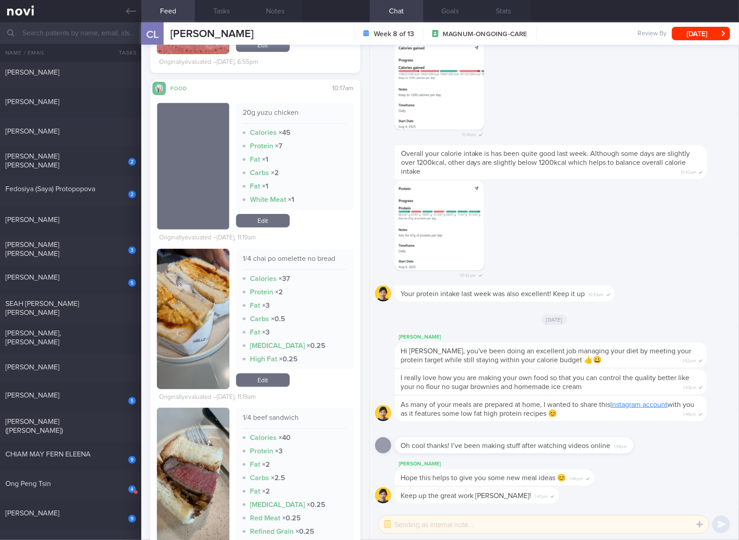
click at [295, 254] on div "1/4 chai po omelette no bread" at bounding box center [295, 262] width 104 height 16
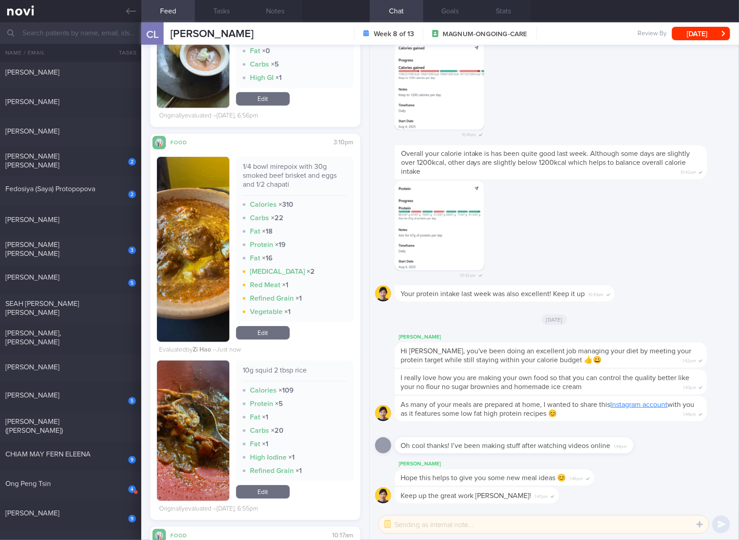
scroll to position [1981, 0]
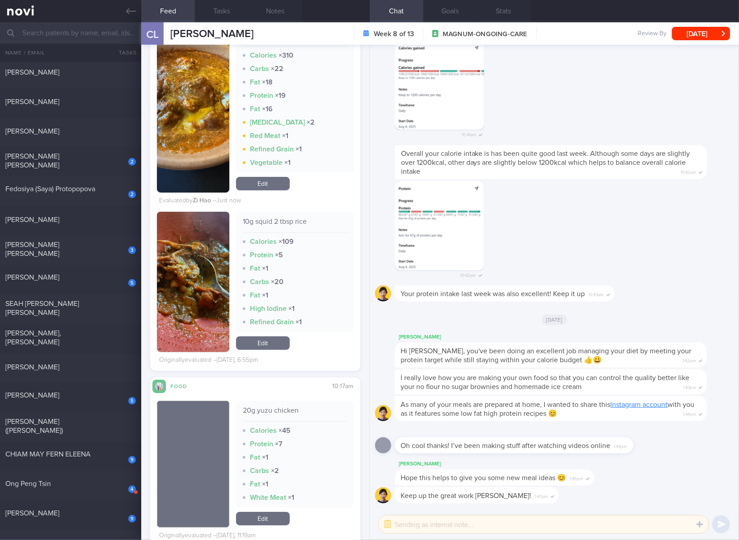
click at [277, 336] on link "Edit" at bounding box center [263, 342] width 54 height 13
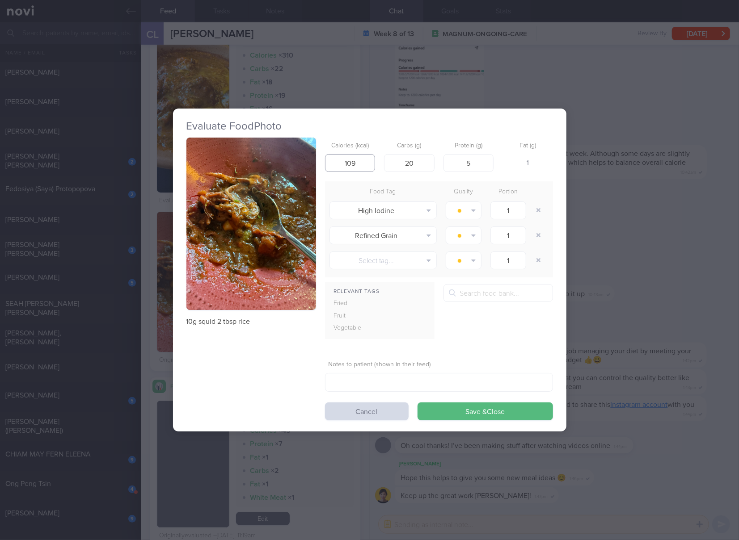
click at [344, 163] on input "109" at bounding box center [350, 163] width 50 height 18
type input "47"
type input "8"
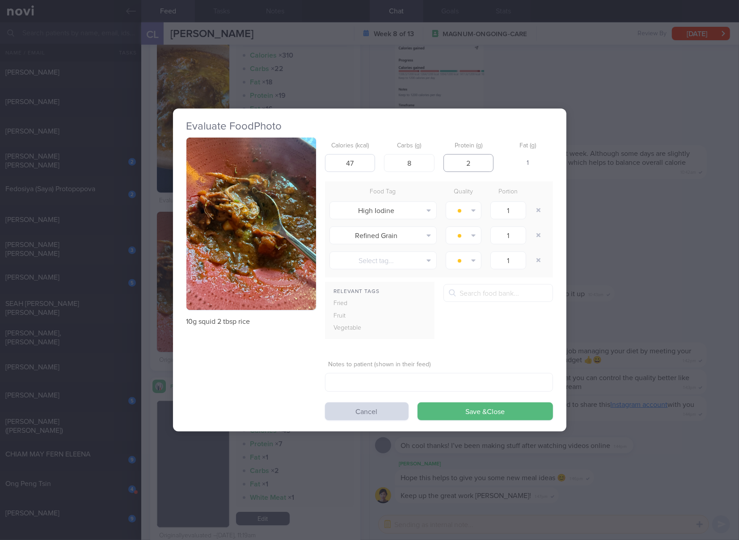
type input "2"
click at [417, 403] on button "Save & Close" at bounding box center [484, 412] width 135 height 18
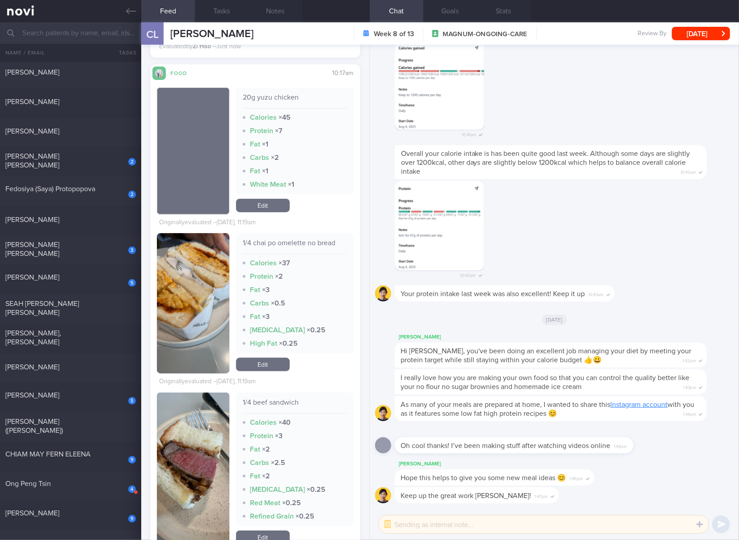
scroll to position [2428, 0]
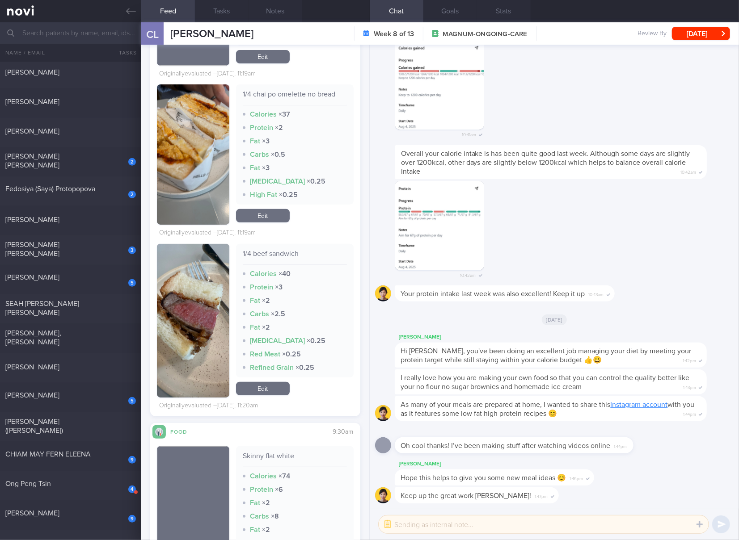
click at [269, 253] on div "1/4 beef sandwich" at bounding box center [295, 257] width 104 height 16
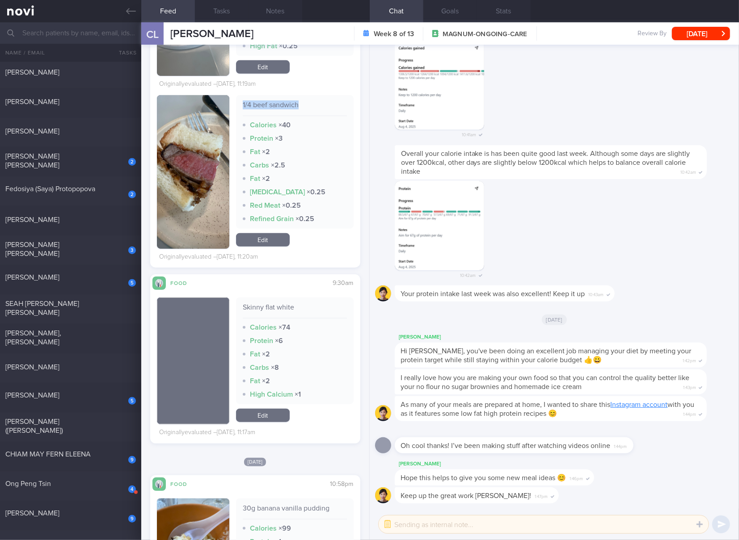
click at [258, 239] on link "Edit" at bounding box center [263, 239] width 54 height 13
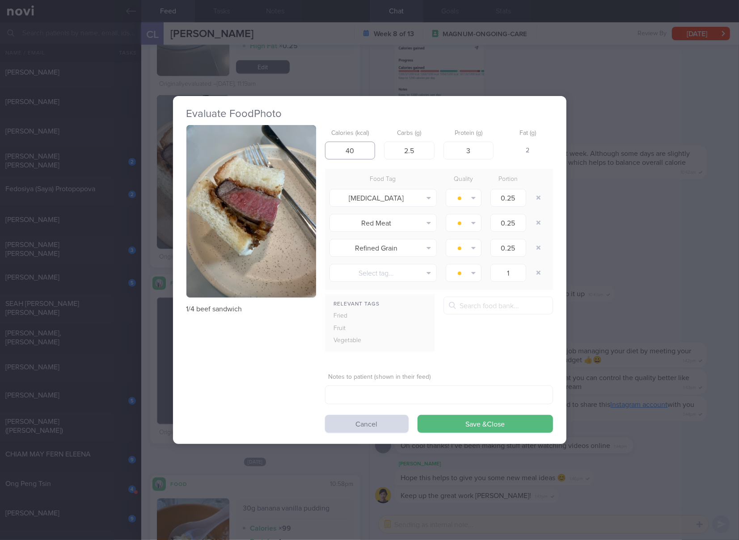
click at [357, 150] on input "40" at bounding box center [350, 151] width 50 height 18
type input "4"
type input "75"
type input "8"
type input "1"
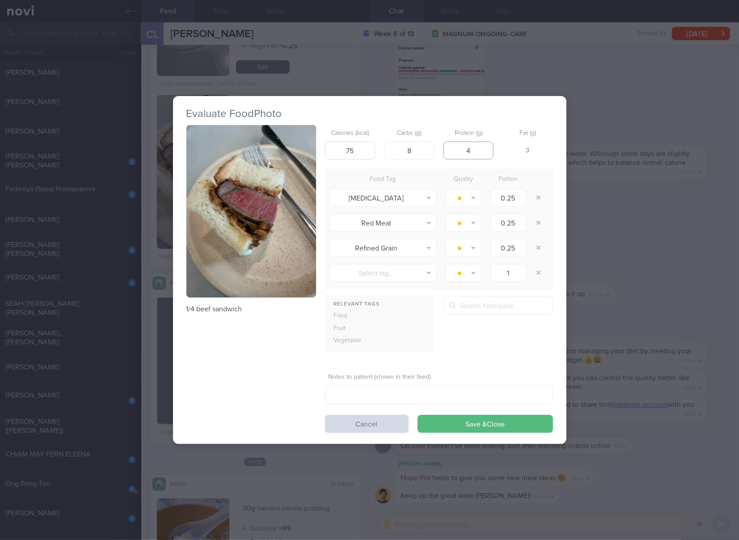
type input "4"
click at [417, 415] on button "Save & Close" at bounding box center [484, 424] width 135 height 18
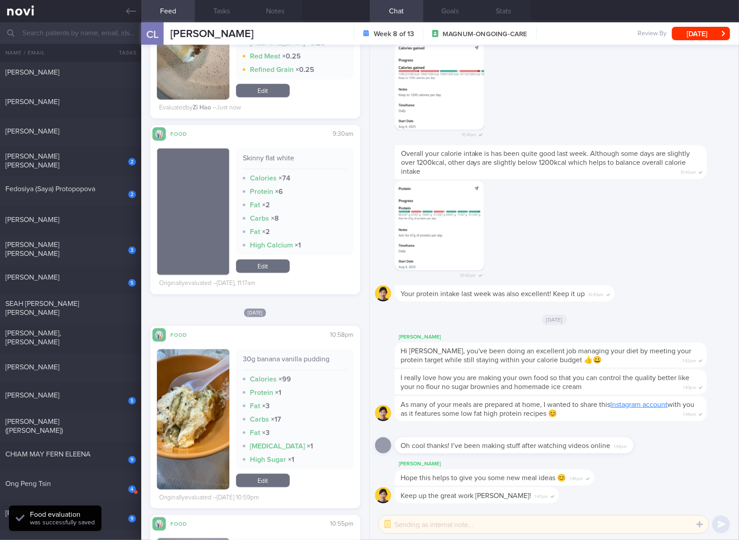
scroll to position [2875, 0]
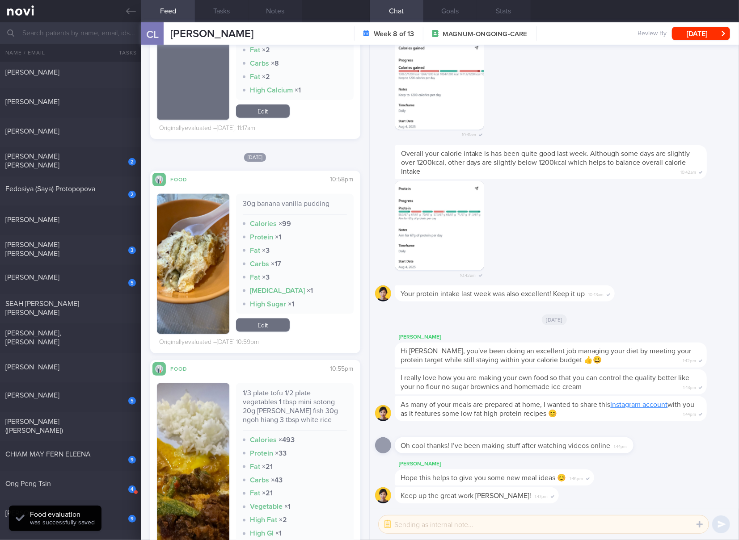
click at [300, 205] on div "30g banana vanilla pudding" at bounding box center [295, 207] width 104 height 16
click at [280, 324] on link "Edit" at bounding box center [263, 325] width 54 height 13
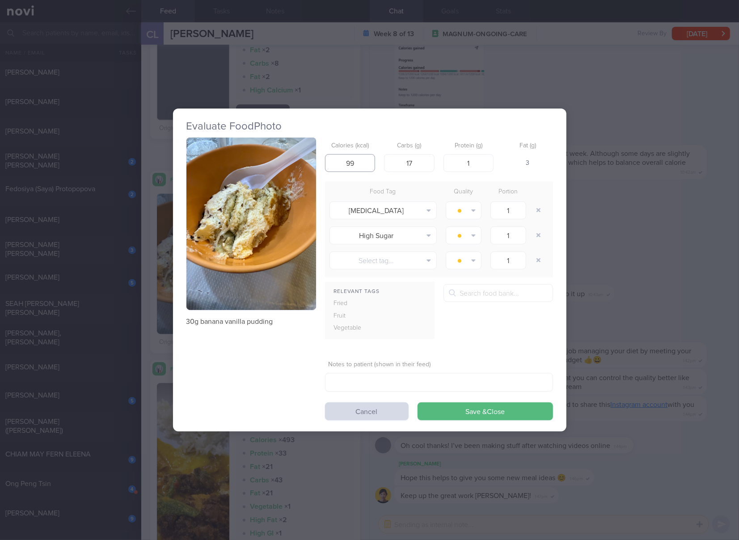
click at [366, 169] on input "99" at bounding box center [350, 163] width 50 height 18
type input "45"
type input "8"
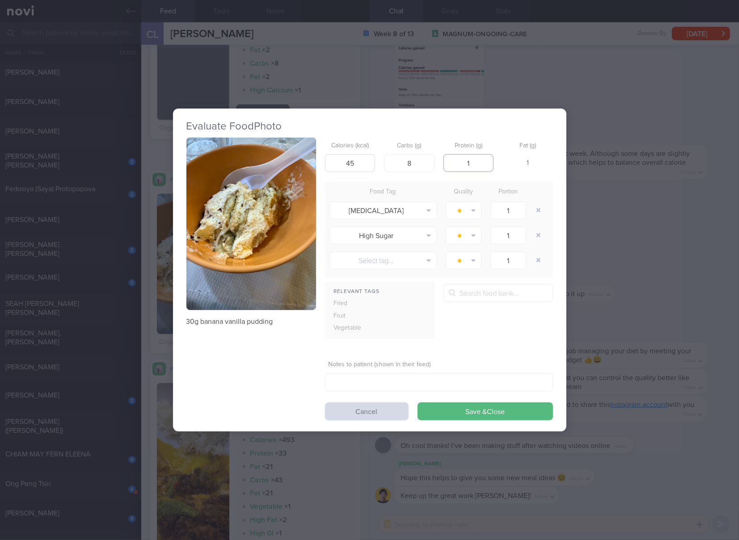
click at [417, 403] on button "Save & Close" at bounding box center [484, 412] width 135 height 18
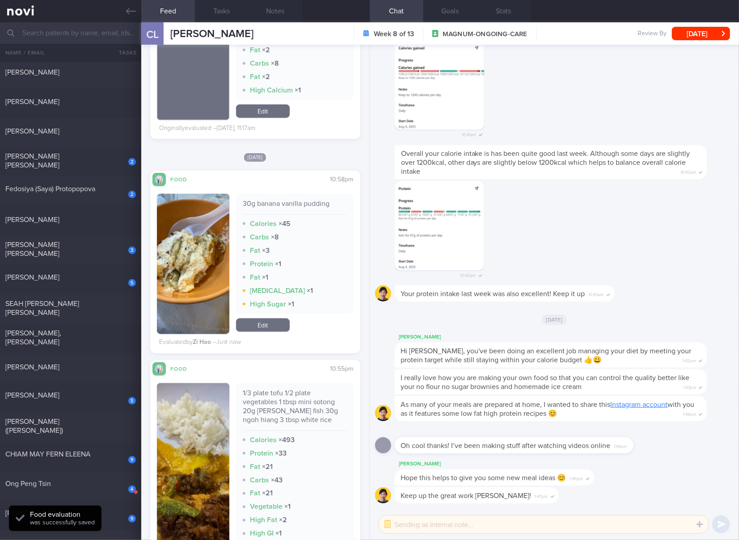
scroll to position [3023, 0]
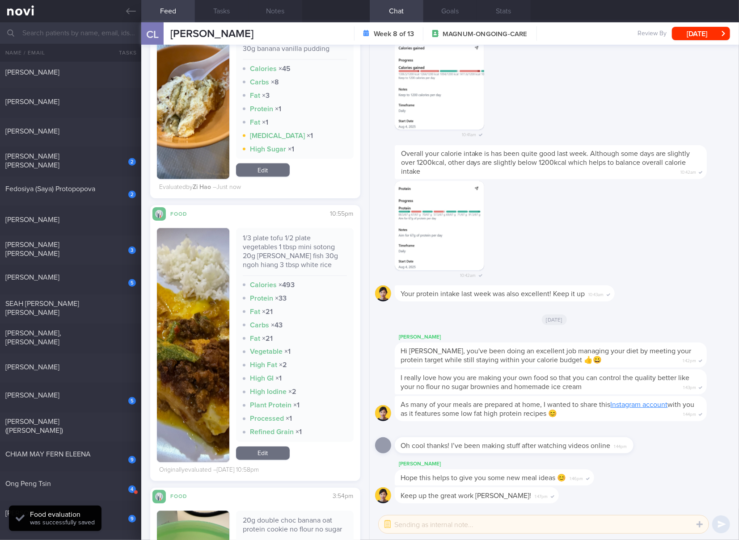
click at [291, 247] on div "1/3 plate tofu 1/2 plate vegetables 1 tbsp mini sotong 20g [PERSON_NAME] fish 3…" at bounding box center [295, 255] width 104 height 42
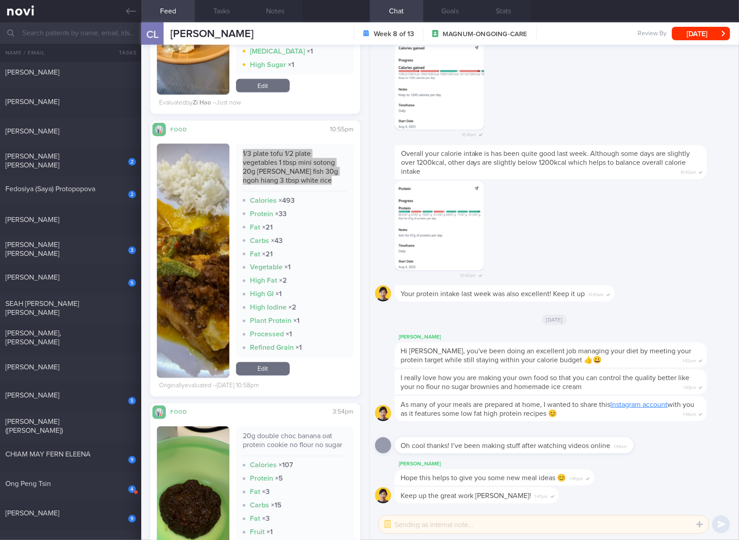
scroll to position [3173, 0]
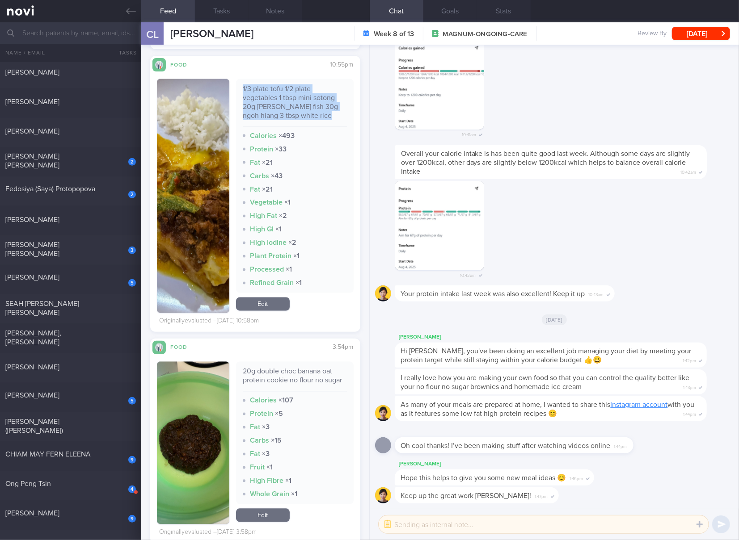
click at [266, 306] on link "Edit" at bounding box center [263, 304] width 54 height 13
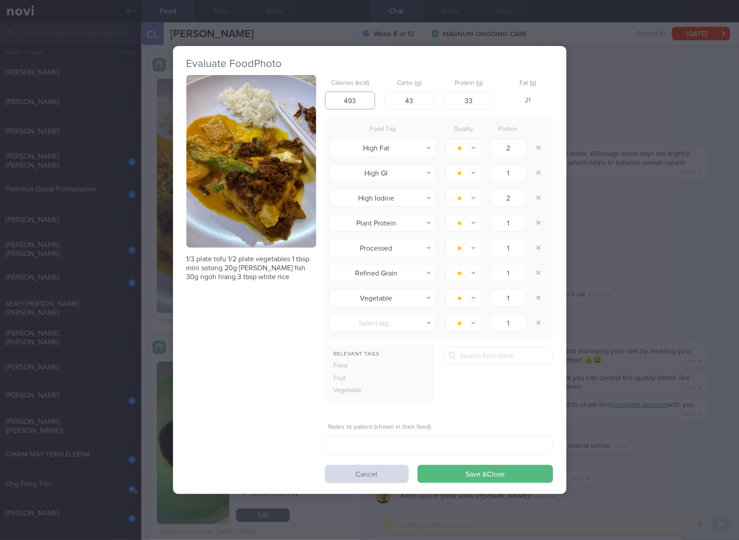
click at [368, 103] on input "493" at bounding box center [350, 101] width 50 height 18
type input "340"
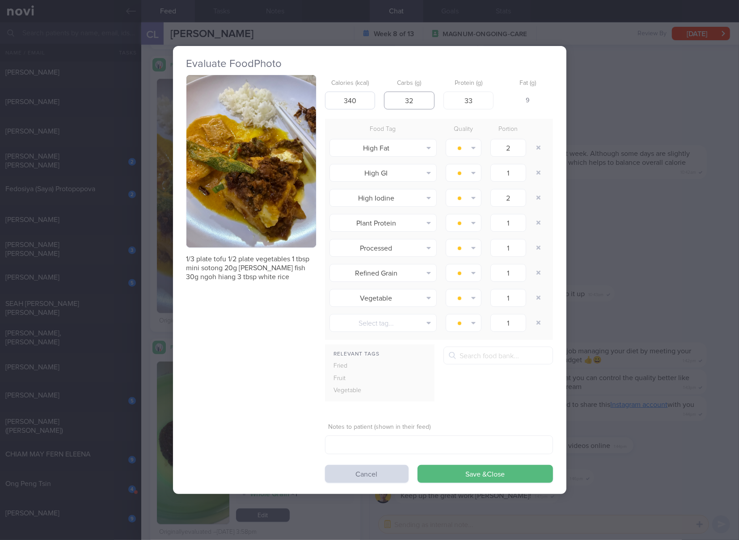
type input "32"
type input "22"
click at [417, 465] on button "Save & Close" at bounding box center [484, 474] width 135 height 18
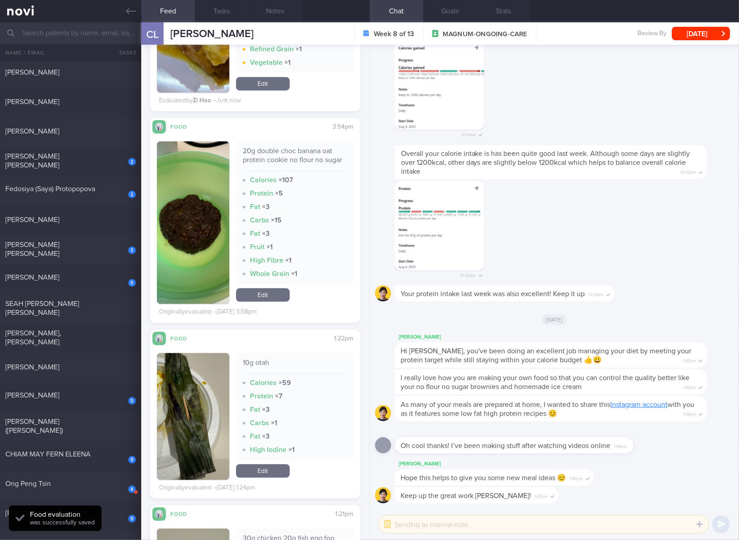
scroll to position [3321, 0]
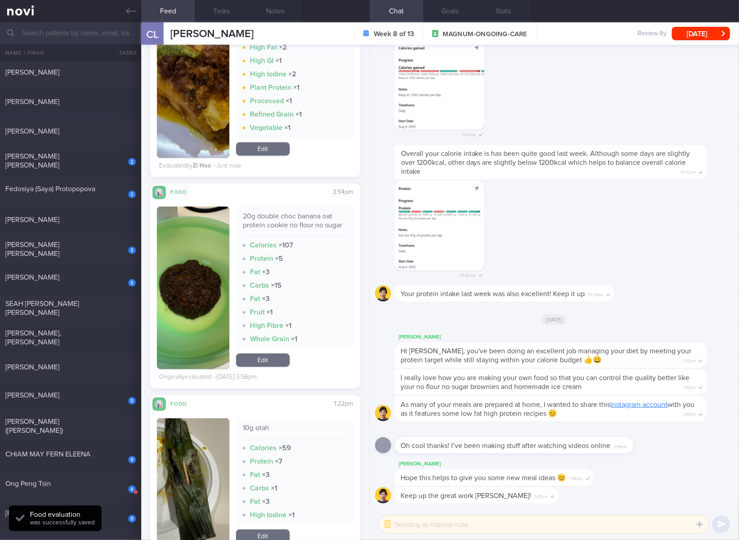
click at [300, 224] on div "20g double choc banana oat protein cookie no flour no sugar" at bounding box center [295, 224] width 104 height 25
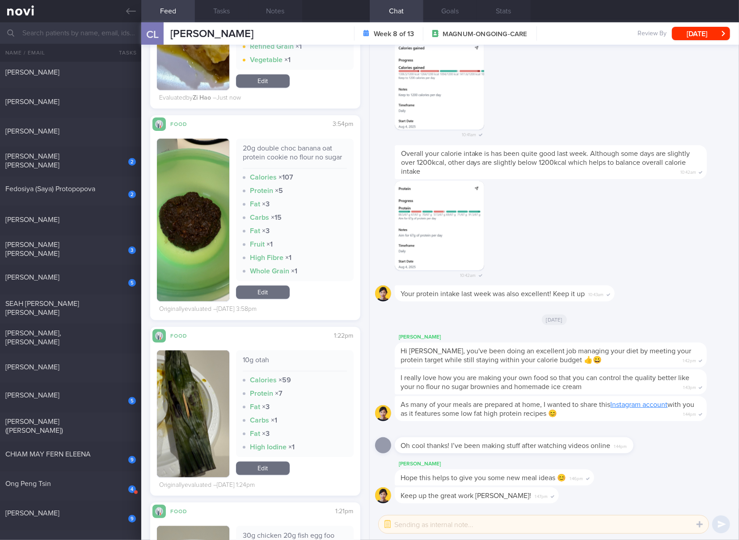
scroll to position [3388, 0]
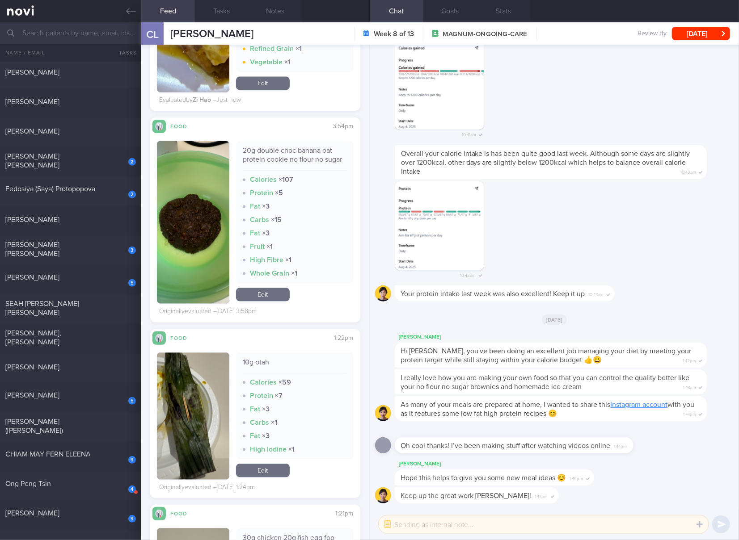
click at [266, 313] on div "20g double choc banana oat protein cookie no flour no sugar Calories × 107 Prot…" at bounding box center [255, 225] width 197 height 185
click at [271, 301] on link "Edit" at bounding box center [263, 294] width 54 height 13
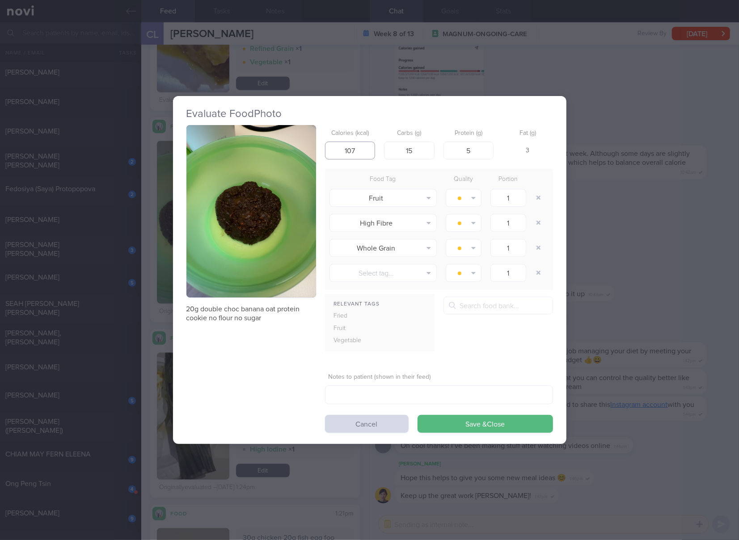
click at [366, 156] on input "107" at bounding box center [350, 151] width 50 height 18
type input "55"
type input "9"
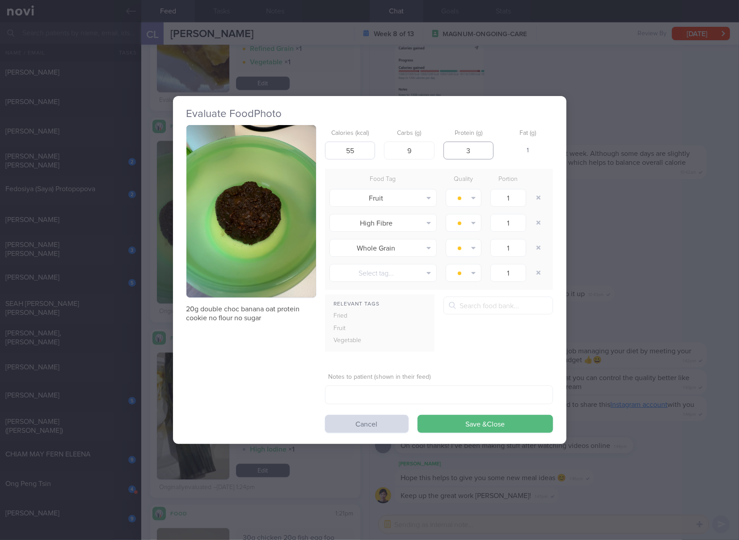
type input "3"
click at [417, 415] on button "Save & Close" at bounding box center [484, 424] width 135 height 18
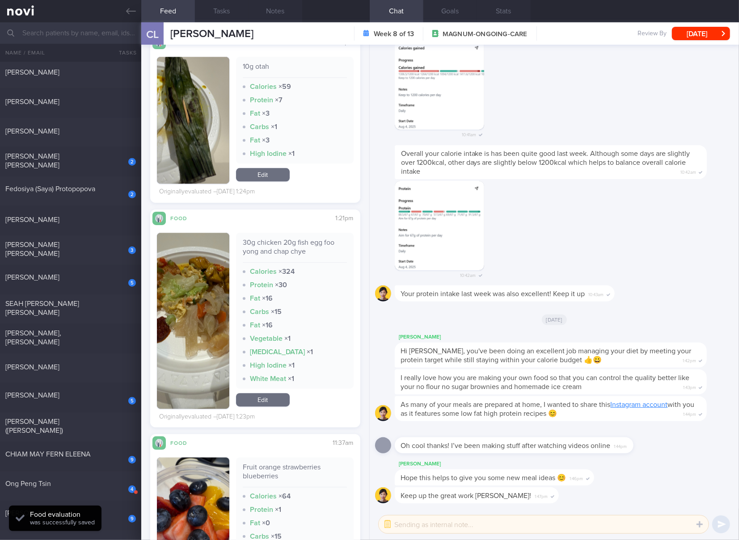
scroll to position [3686, 0]
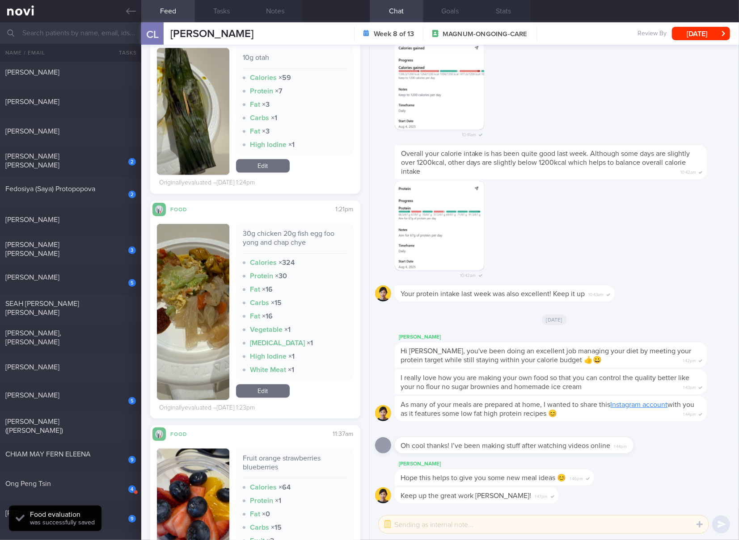
click at [288, 245] on div "30g chicken 20g fish egg foo yong and chap chye" at bounding box center [295, 241] width 104 height 25
click at [264, 398] on link "Edit" at bounding box center [263, 390] width 54 height 13
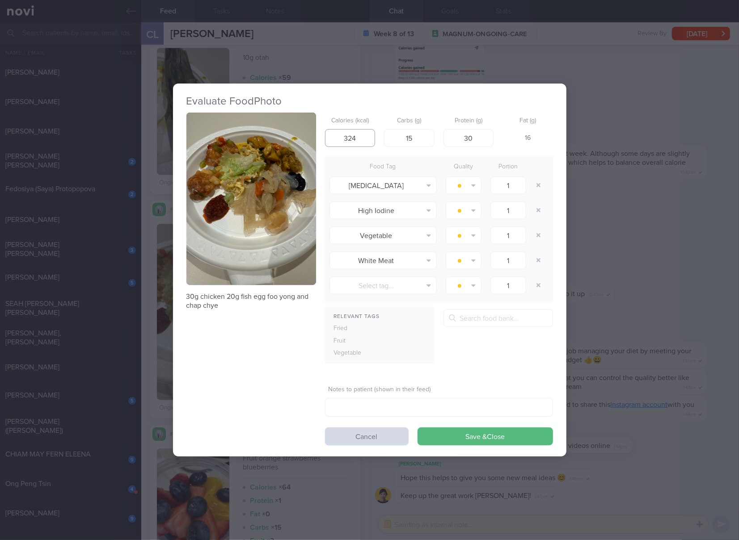
click at [359, 141] on input "324" at bounding box center [350, 138] width 50 height 18
type input "140"
type input "4"
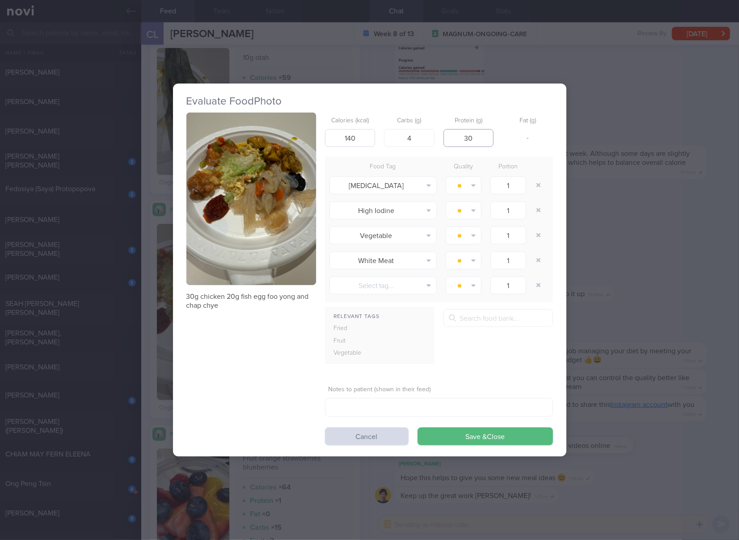
type input "5"
type input "15"
click at [417, 428] on button "Save & Close" at bounding box center [484, 437] width 135 height 18
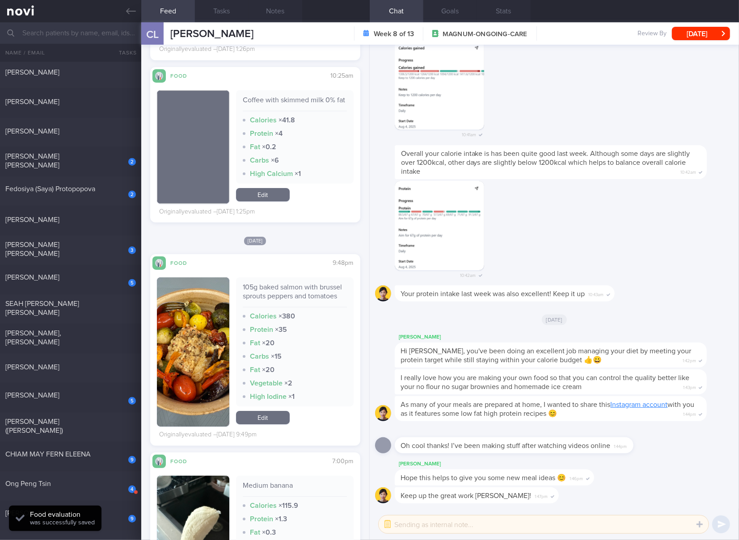
scroll to position [4281, 0]
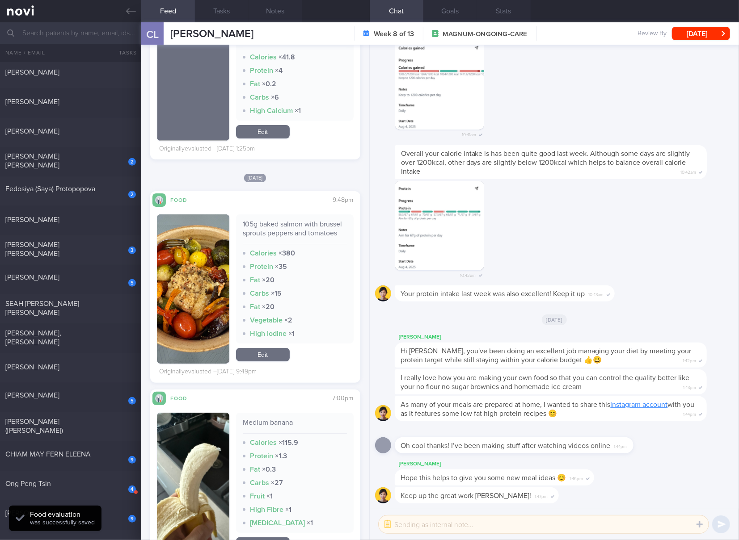
click at [275, 242] on div "105g baked salmon with brussel sprouts peppers and tomatoes" at bounding box center [295, 232] width 104 height 25
click at [258, 362] on link "Edit" at bounding box center [263, 354] width 54 height 13
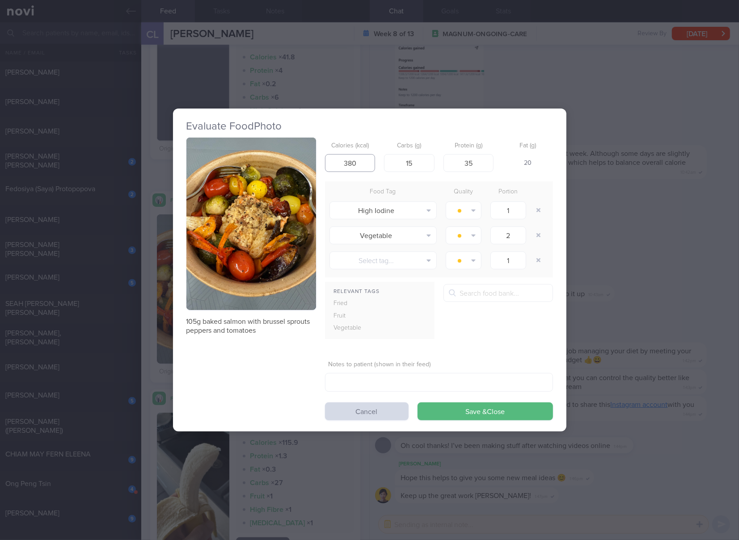
click at [360, 169] on input "380" at bounding box center [350, 163] width 50 height 18
type input "262"
type input "11"
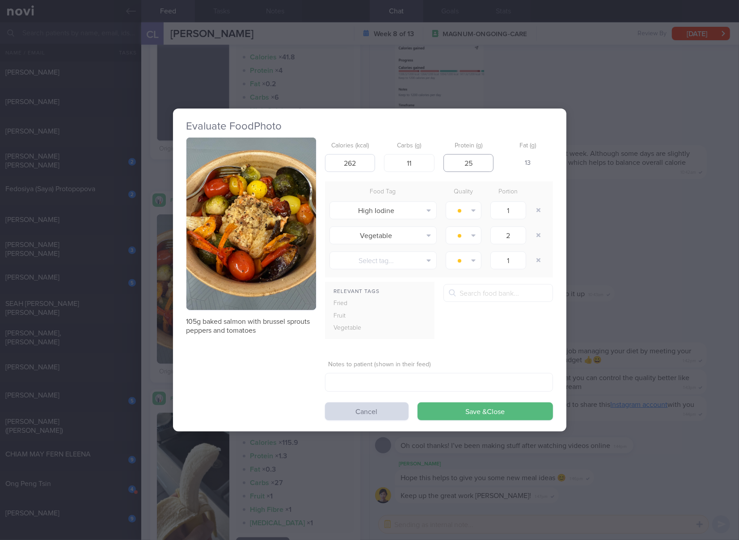
type input "25"
click at [417, 403] on button "Save & Close" at bounding box center [484, 412] width 135 height 18
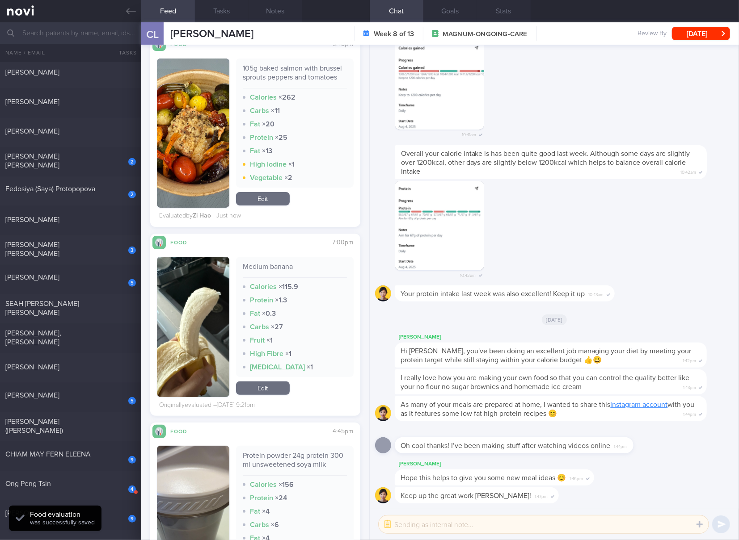
scroll to position [4579, 0]
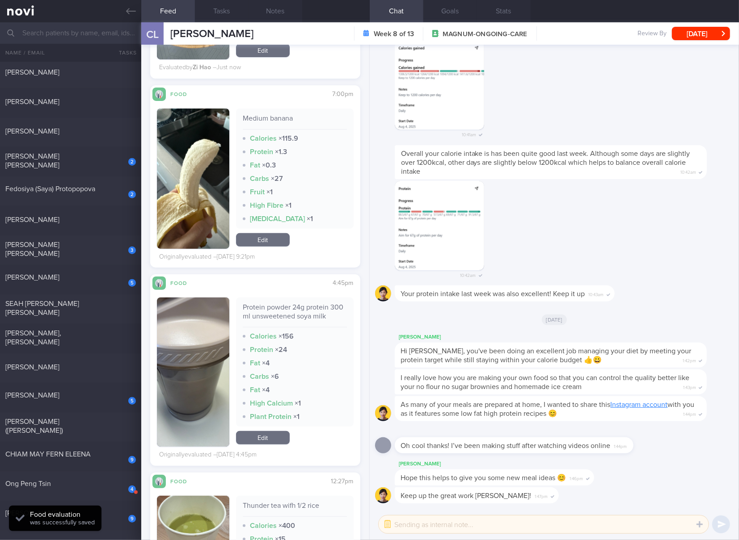
click at [278, 130] on div "Medium banana" at bounding box center [295, 122] width 104 height 16
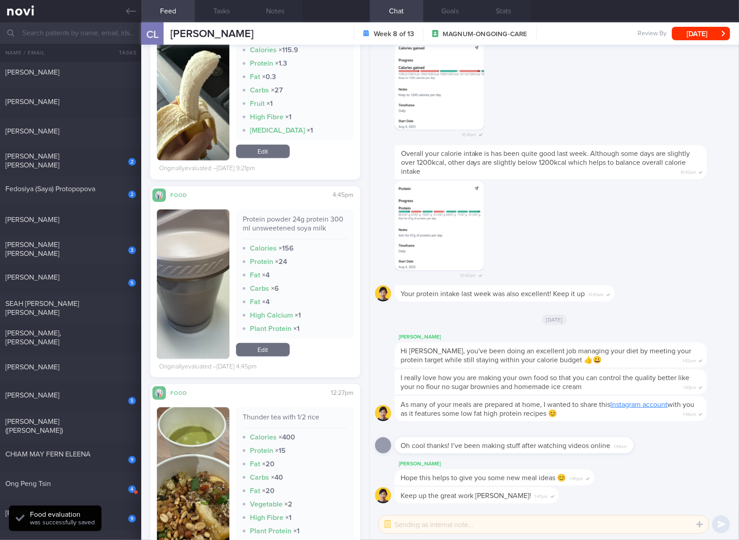
scroll to position [4728, 0]
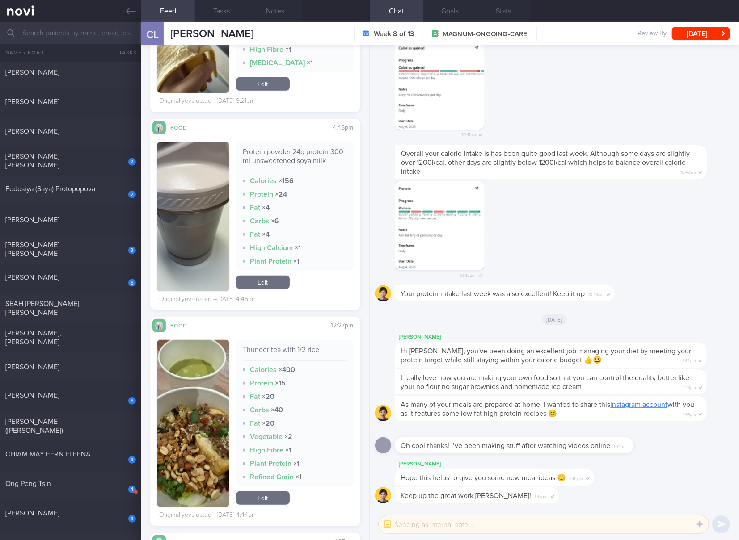
click at [285, 172] on div "Protein powder 24g protein 300 ml unsweetened soya milk" at bounding box center [295, 159] width 104 height 25
click at [310, 361] on div "Thunder tea wifh 1/2 rice" at bounding box center [295, 353] width 104 height 16
click at [308, 361] on div "Thunder tea wifh 1/2 rice" at bounding box center [295, 353] width 104 height 16
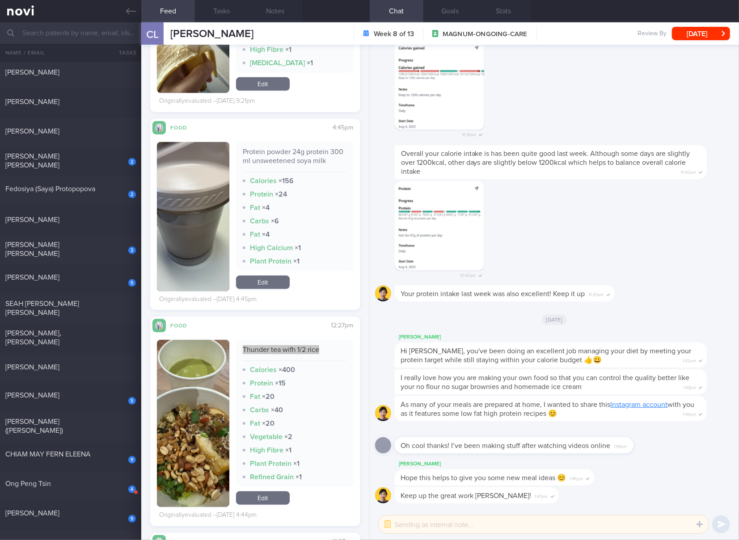
scroll to position [4877, 0]
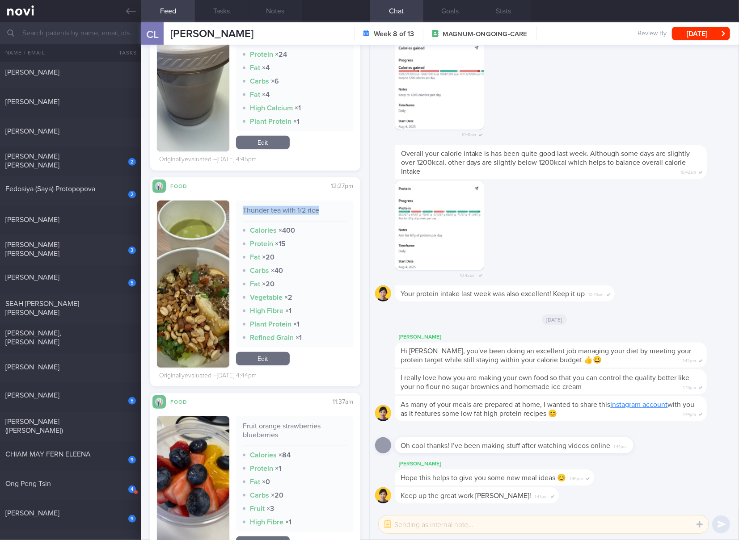
click at [259, 363] on link "Edit" at bounding box center [263, 358] width 54 height 13
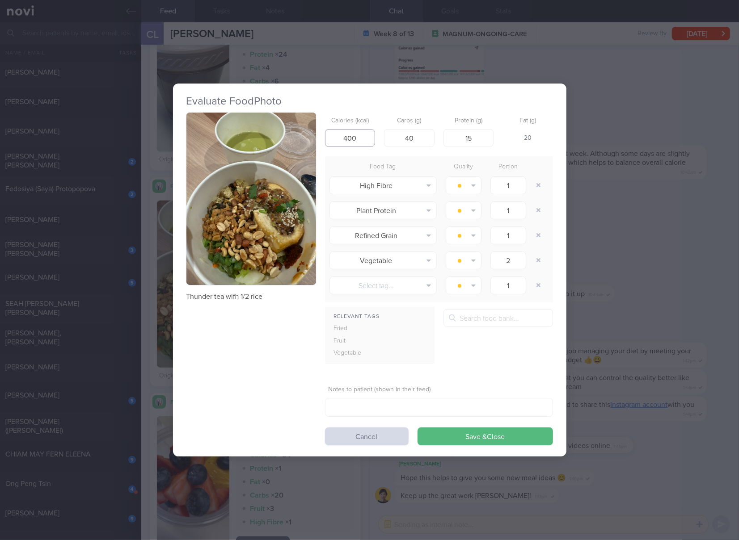
click at [356, 145] on input "400" at bounding box center [350, 138] width 50 height 18
type input "310"
type input "49"
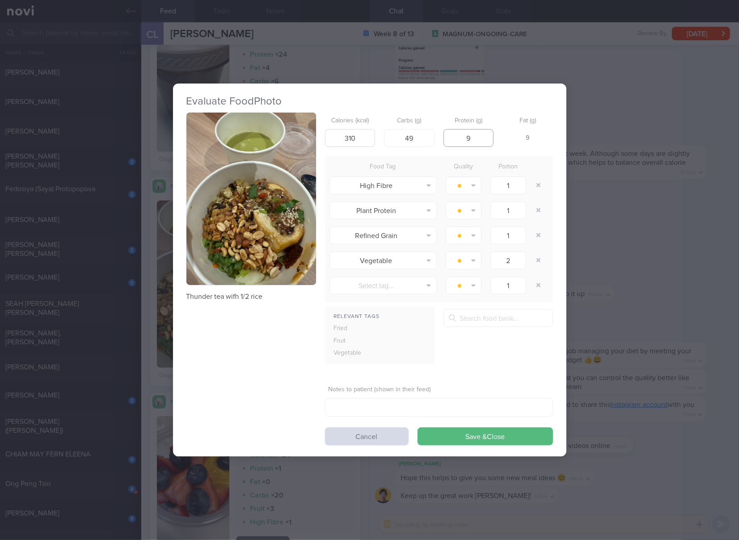
type input "9"
click at [417, 428] on button "Save & Close" at bounding box center [484, 437] width 135 height 18
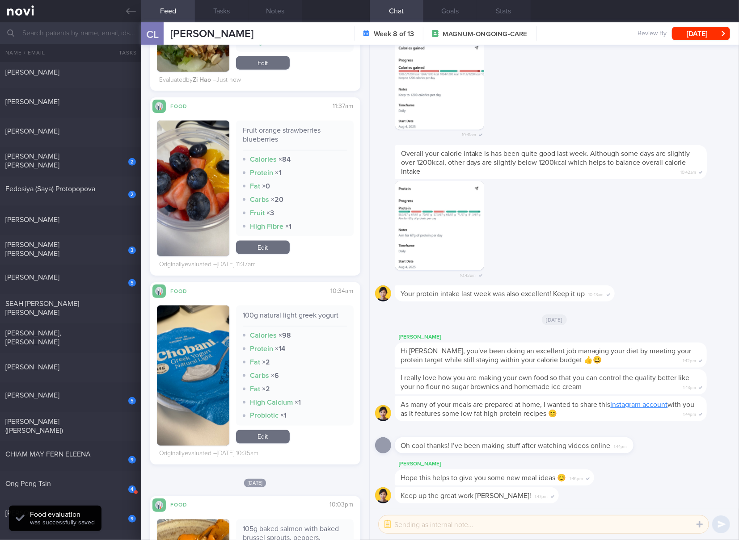
scroll to position [5324, 0]
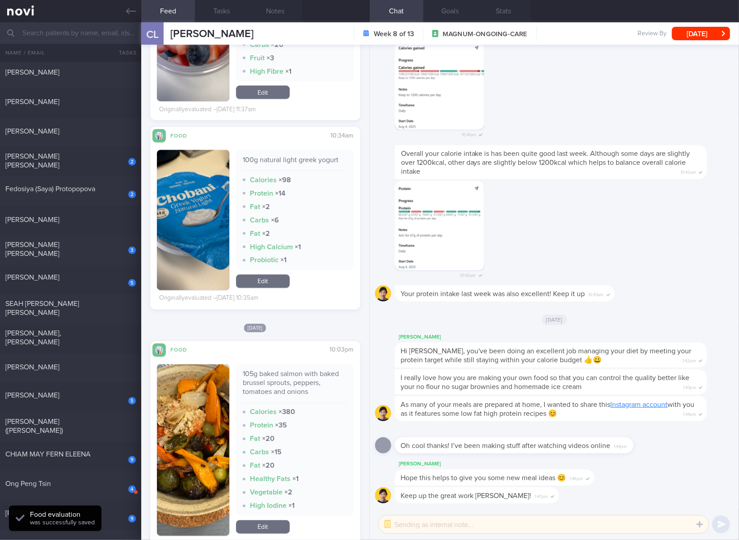
click at [298, 160] on div "100g natural light greek yogurt" at bounding box center [295, 164] width 104 height 16
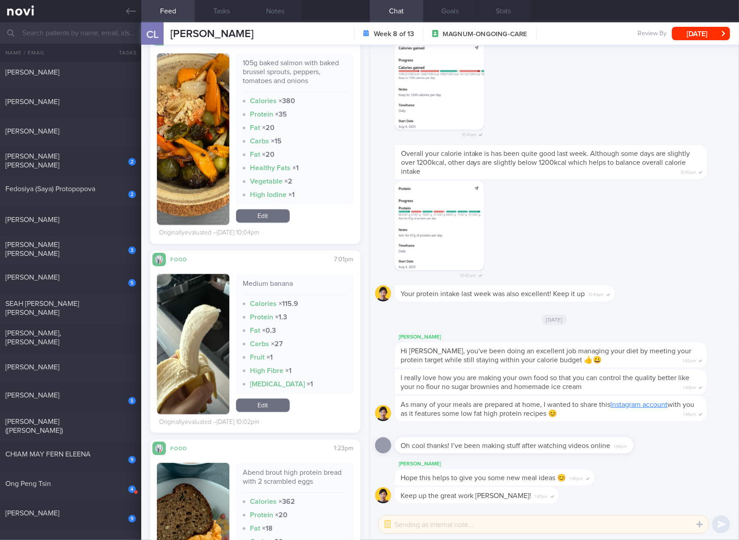
scroll to position [5473, 0]
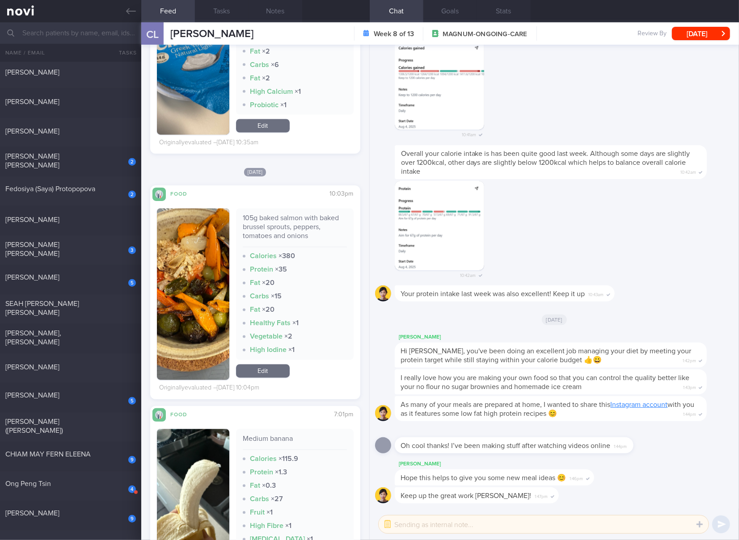
click at [312, 221] on div "105g baked salmon with baked brussel sprouts, peppers, tomatoes and onions" at bounding box center [295, 231] width 104 height 34
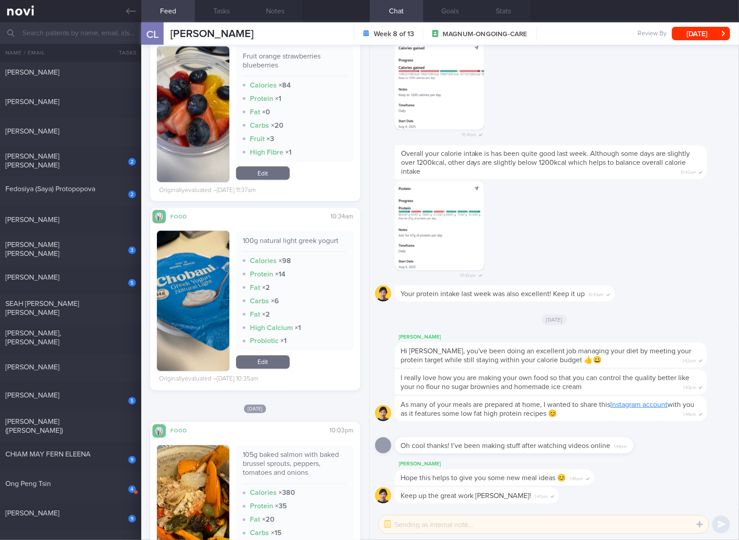
scroll to position [5392, 0]
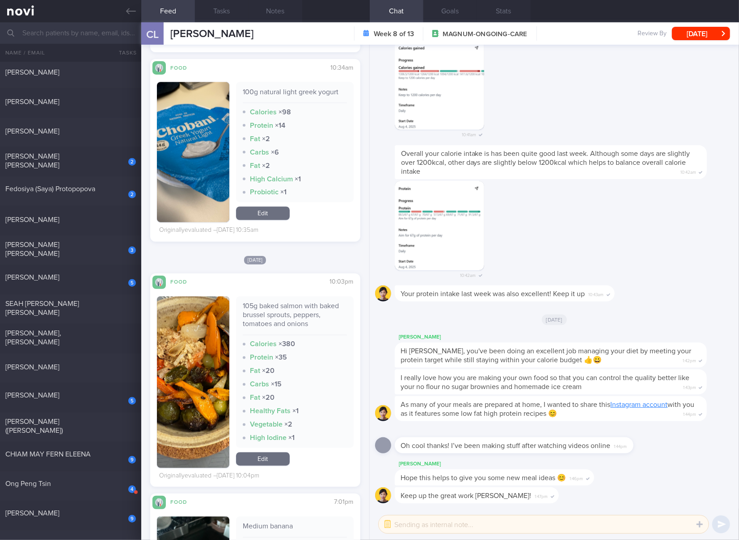
click at [270, 457] on link "Edit" at bounding box center [263, 459] width 54 height 13
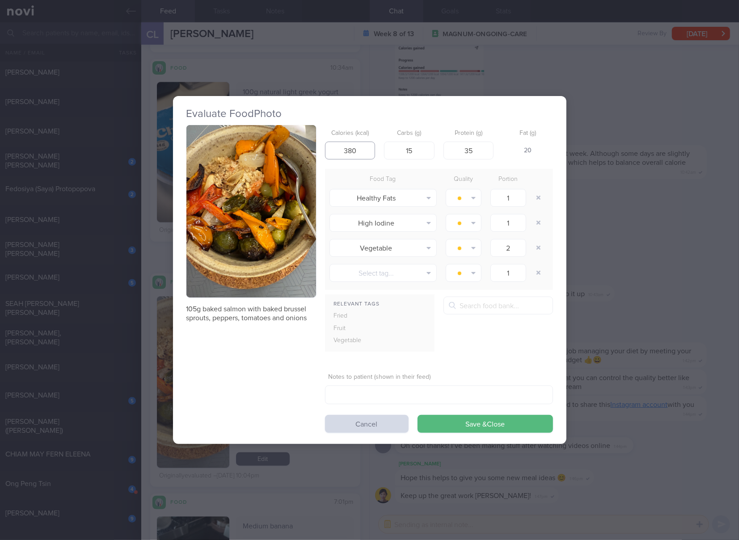
click at [349, 150] on input "380" at bounding box center [350, 151] width 50 height 18
type input "278"
type input "15"
type input "26"
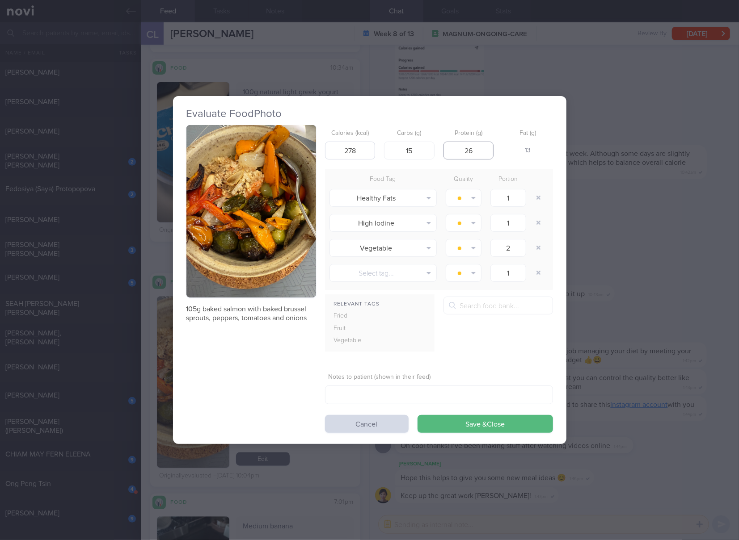
click at [417, 415] on button "Save & Close" at bounding box center [484, 424] width 135 height 18
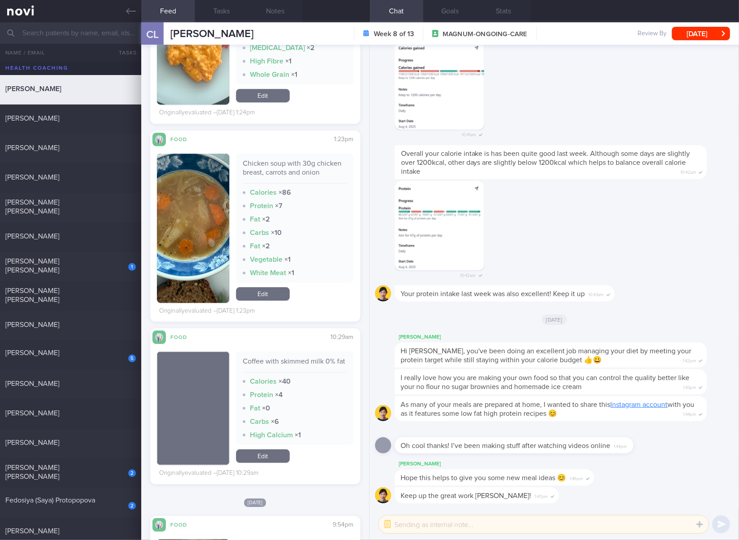
drag, startPoint x: 107, startPoint y: 384, endPoint x: 261, endPoint y: 41, distance: 376.0
click at [107, 384] on div "[PERSON_NAME]" at bounding box center [69, 383] width 128 height 9
checkbox input "true"
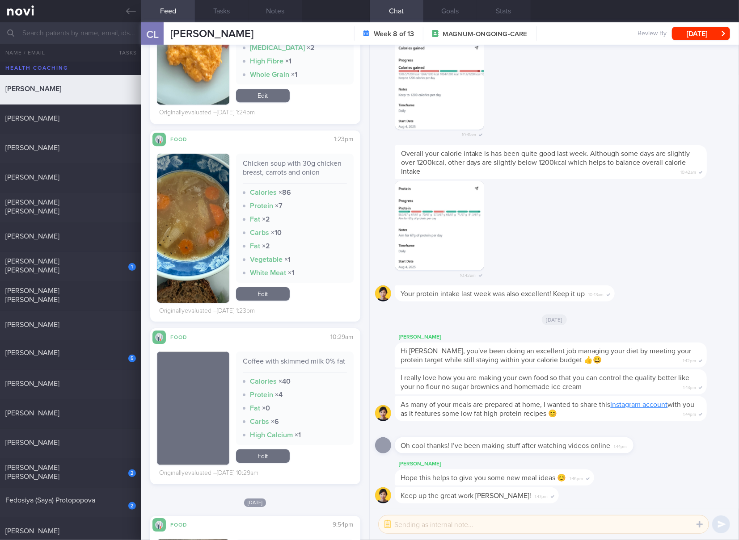
checkbox input "true"
select select "4"
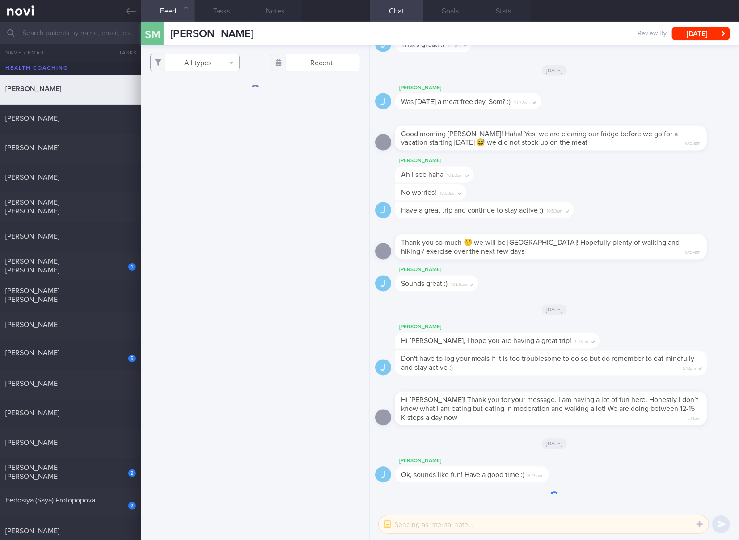
click at [201, 61] on button "All types" at bounding box center [194, 63] width 89 height 18
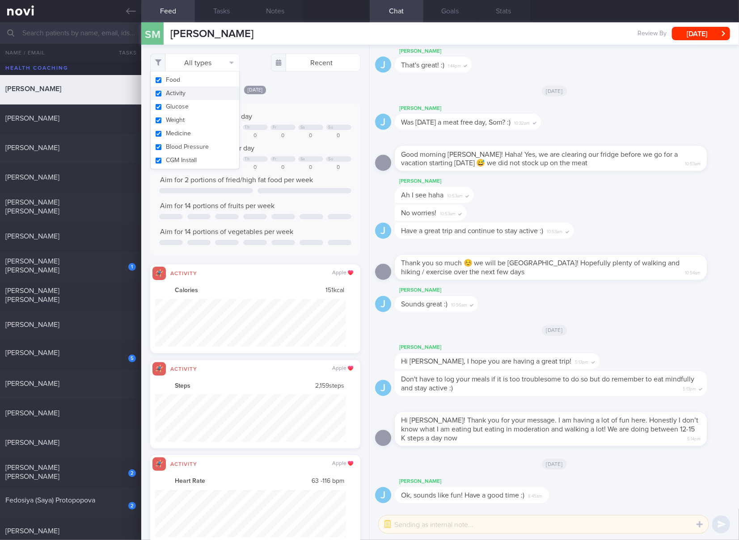
click at [204, 96] on button "Activity" at bounding box center [195, 93] width 88 height 13
checkbox input "false"
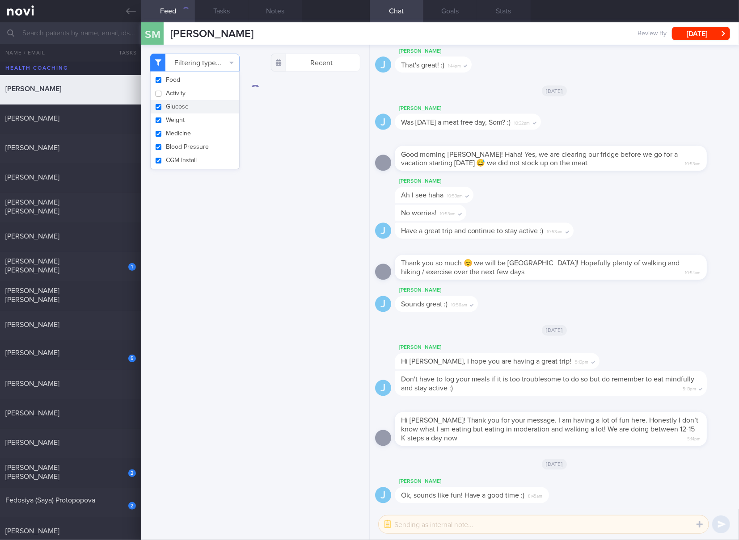
click at [186, 105] on button "Glucose" at bounding box center [195, 106] width 88 height 13
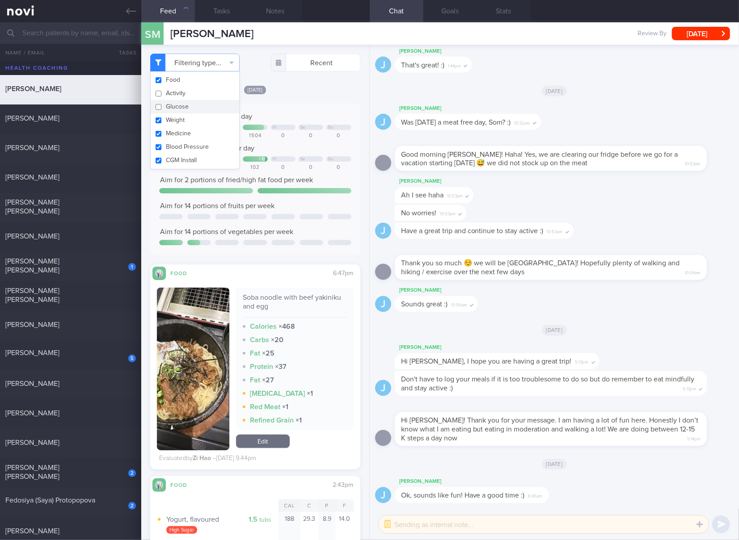
checkbox input "false"
click at [180, 118] on button "Weight" at bounding box center [195, 120] width 88 height 13
checkbox input "false"
click at [180, 127] on button "Medicine" at bounding box center [195, 133] width 88 height 13
checkbox input "false"
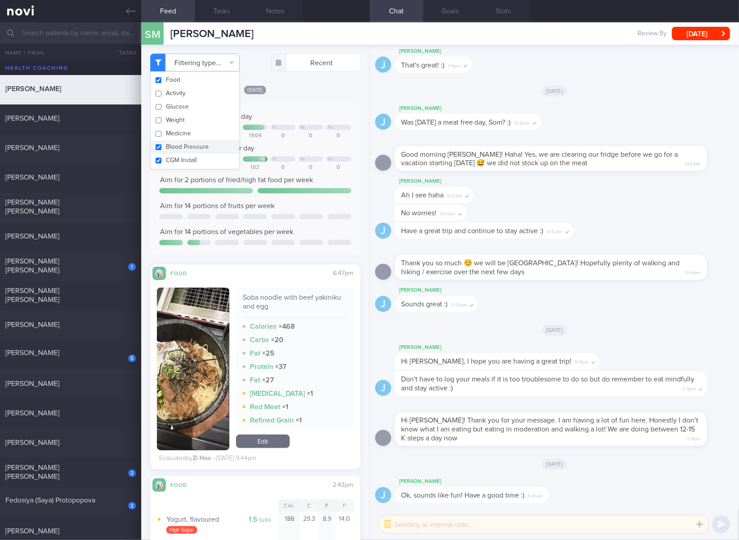
click at [180, 140] on button "Blood Pressure" at bounding box center [195, 146] width 88 height 13
click at [180, 153] on button "Blood Pressure" at bounding box center [195, 146] width 88 height 13
checkbox input "true"
click at [183, 164] on button "CGM Install" at bounding box center [195, 160] width 88 height 13
checkbox input "false"
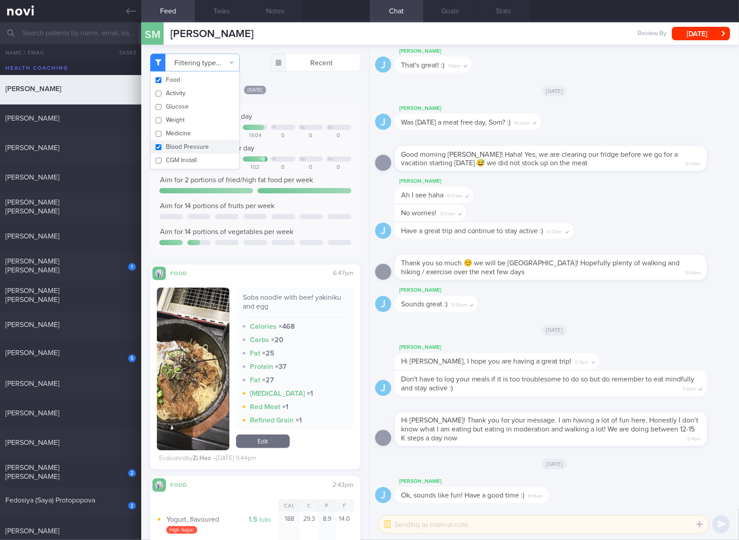
click at [204, 142] on button "Blood Pressure" at bounding box center [195, 146] width 88 height 13
checkbox input "false"
click at [271, 146] on div "Aim for 90g of protein per day" at bounding box center [255, 148] width 192 height 9
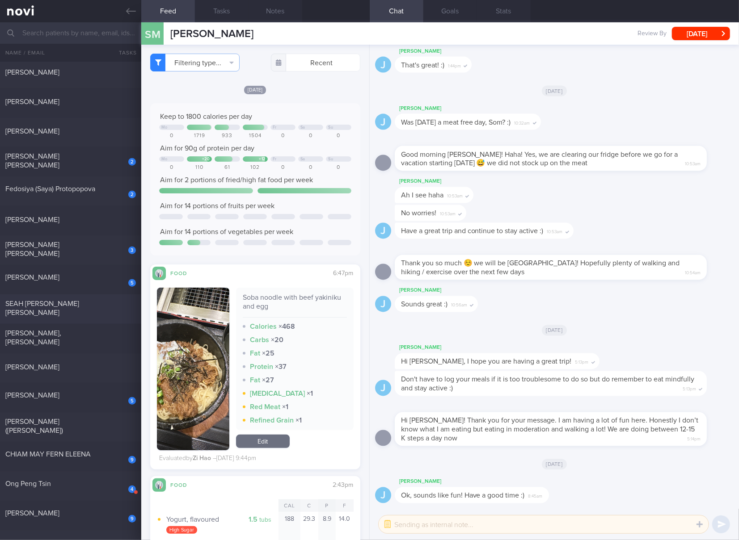
click at [111, 305] on div "SEAH [PERSON_NAME] [PERSON_NAME]" at bounding box center [69, 308] width 128 height 18
checkbox input "true"
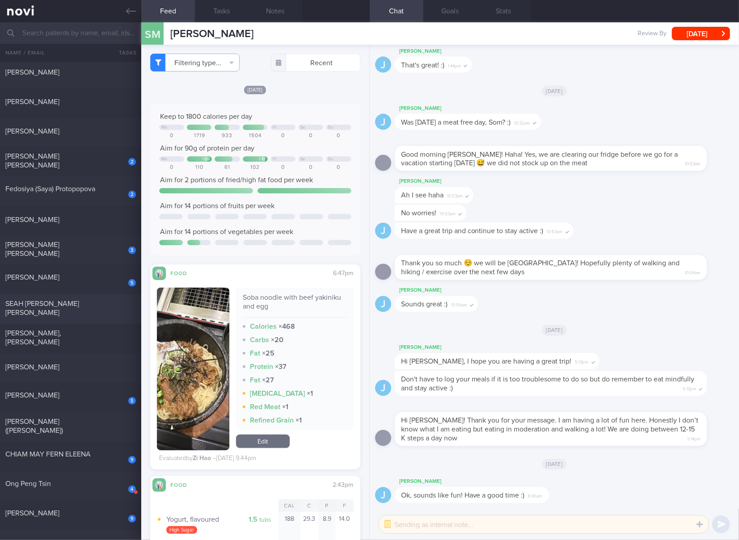
checkbox input "true"
select select "6"
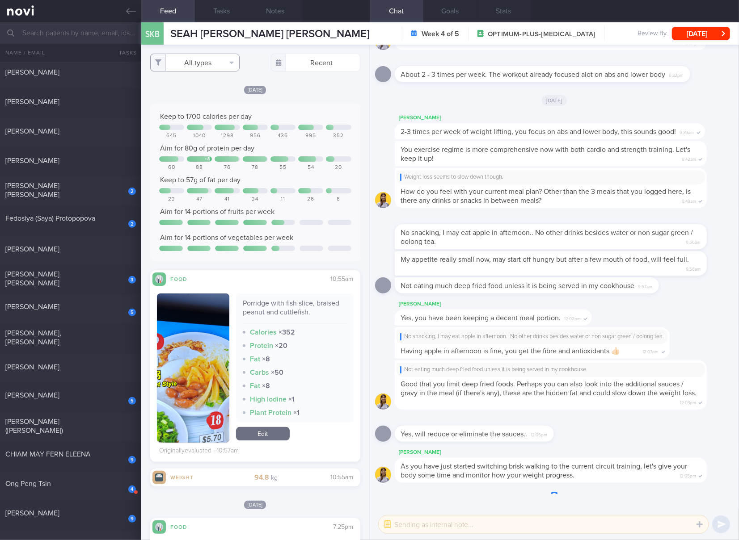
click at [195, 67] on button "All types" at bounding box center [194, 63] width 89 height 18
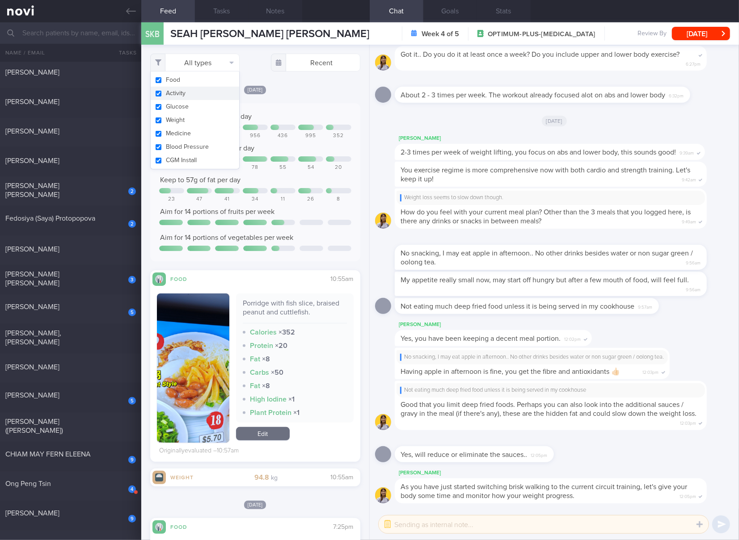
click at [190, 92] on button "Activity" at bounding box center [195, 93] width 88 height 13
checkbox input "false"
click at [182, 110] on button "Glucose" at bounding box center [195, 106] width 88 height 13
checkbox input "false"
click at [181, 119] on button "Weight" at bounding box center [195, 120] width 88 height 13
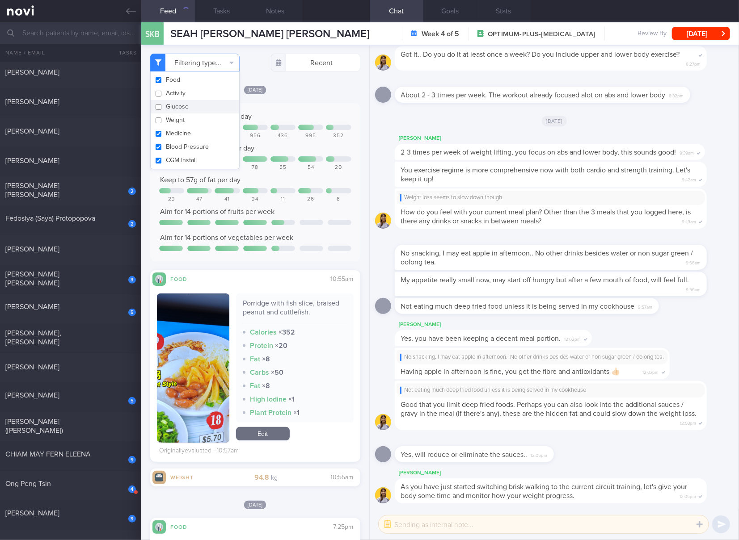
checkbox input "false"
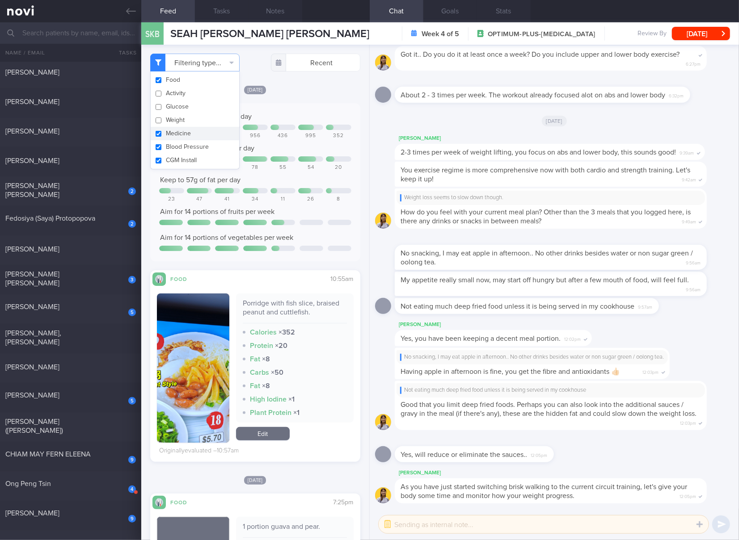
click at [179, 128] on button "Medicine" at bounding box center [195, 133] width 88 height 13
checkbox input "false"
click at [177, 140] on button "Blood Pressure" at bounding box center [195, 146] width 88 height 13
checkbox input "false"
click at [177, 156] on button "CGM Install" at bounding box center [195, 160] width 88 height 13
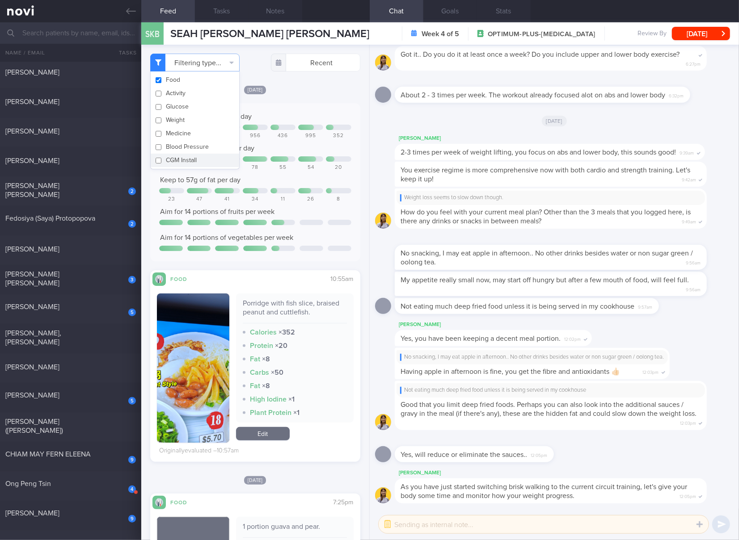
checkbox input "false"
click at [261, 148] on div "Aim for 80g of protein per day" at bounding box center [255, 148] width 192 height 9
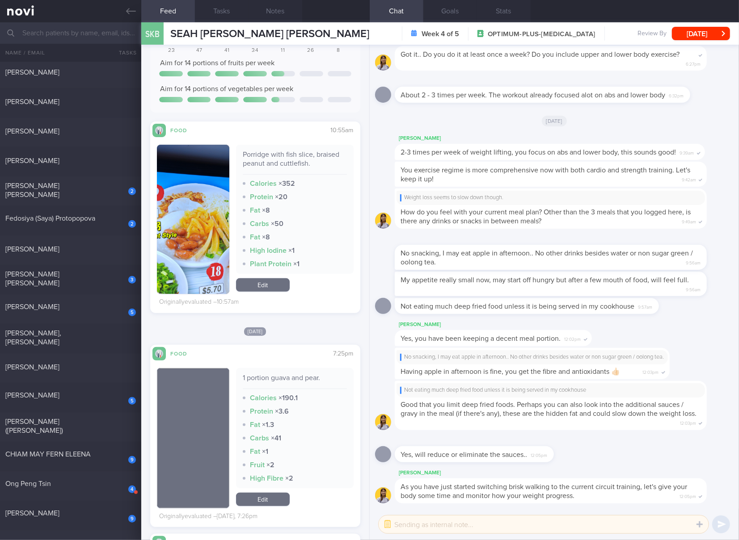
click at [286, 155] on div "Porridge with fish slice, braised peanut and cuttlefish." at bounding box center [295, 162] width 104 height 25
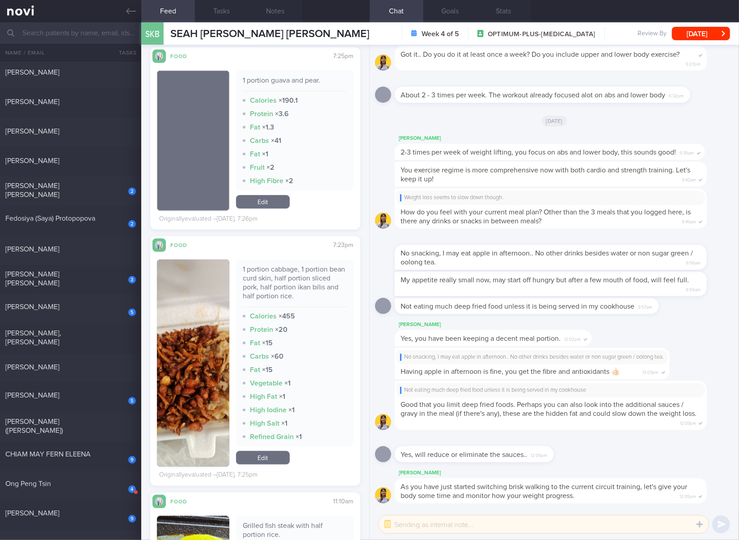
click at [304, 277] on div "1 portion cabbage, 1 portion bean curd skin, half portion sliced pork, half por…" at bounding box center [295, 286] width 104 height 42
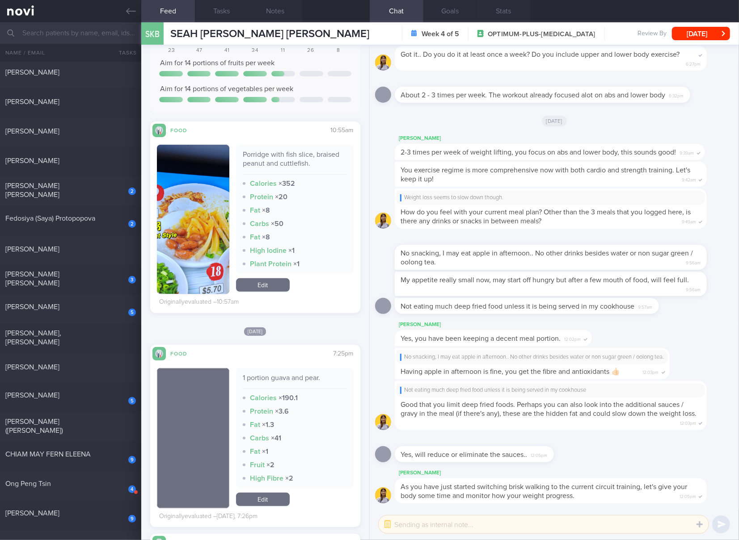
click at [266, 286] on link "Edit" at bounding box center [263, 284] width 54 height 13
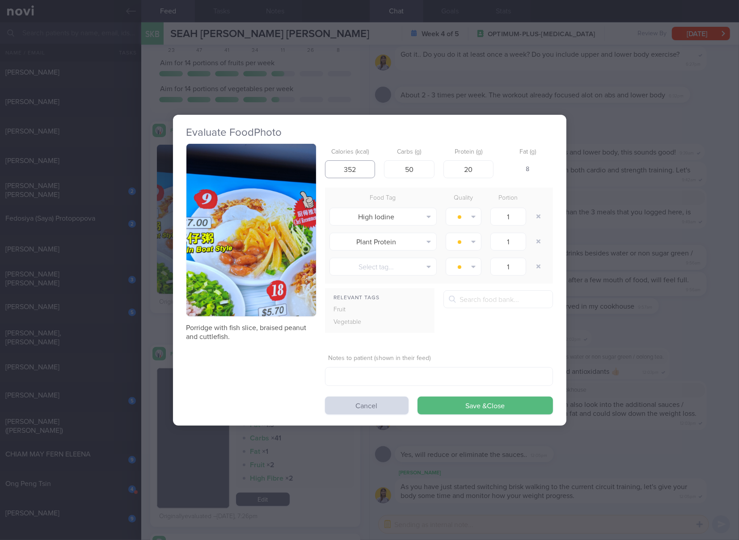
click at [338, 173] on input "352" at bounding box center [350, 169] width 50 height 18
type input "183"
type input "21"
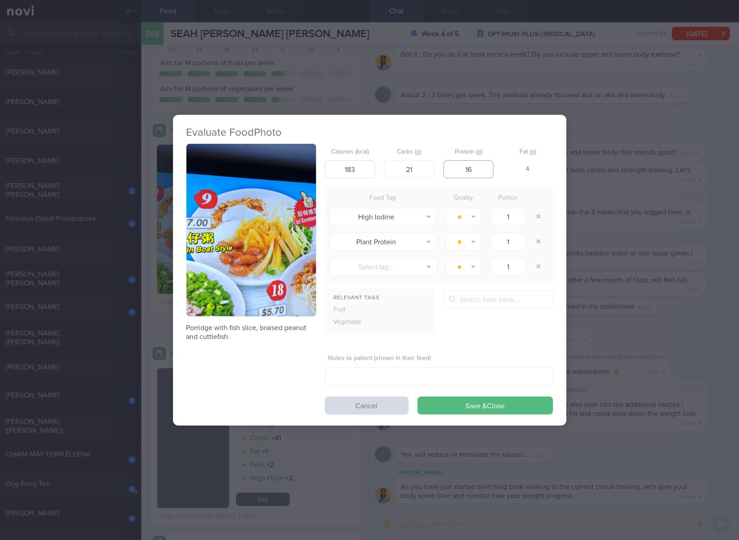
type input "16"
click at [417, 397] on button "Save & Close" at bounding box center [484, 406] width 135 height 18
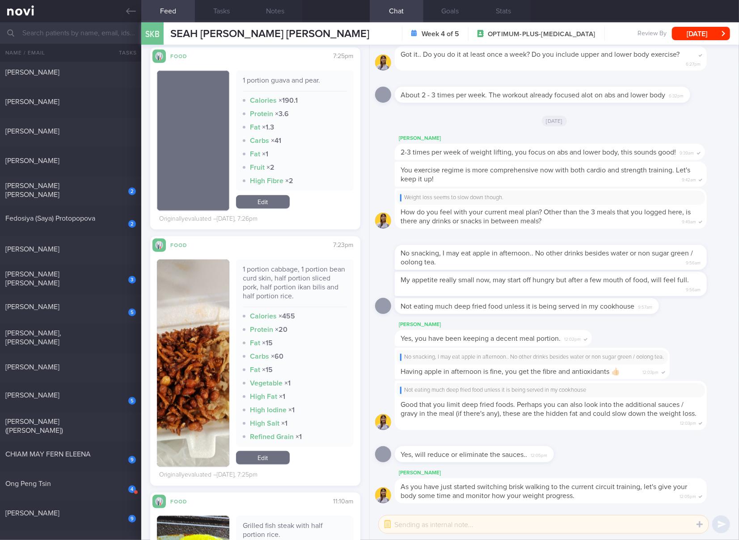
click at [254, 454] on link "Edit" at bounding box center [263, 457] width 54 height 13
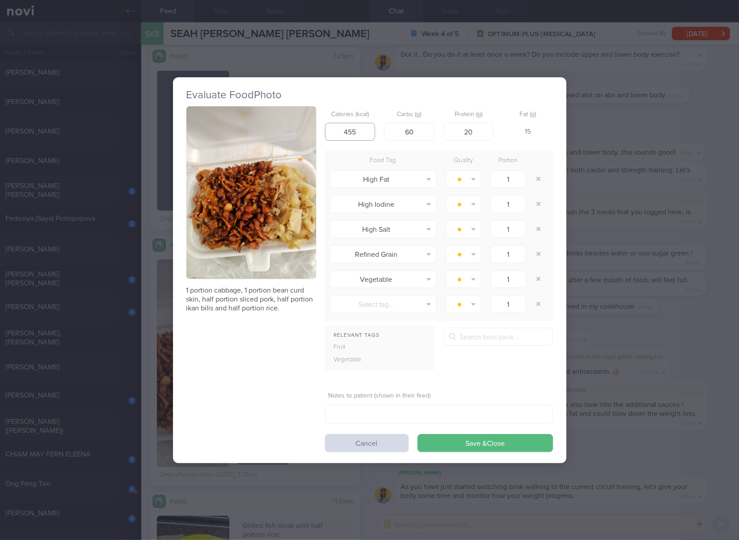
click at [363, 131] on input "455" at bounding box center [350, 132] width 50 height 18
type input "505"
type input "39"
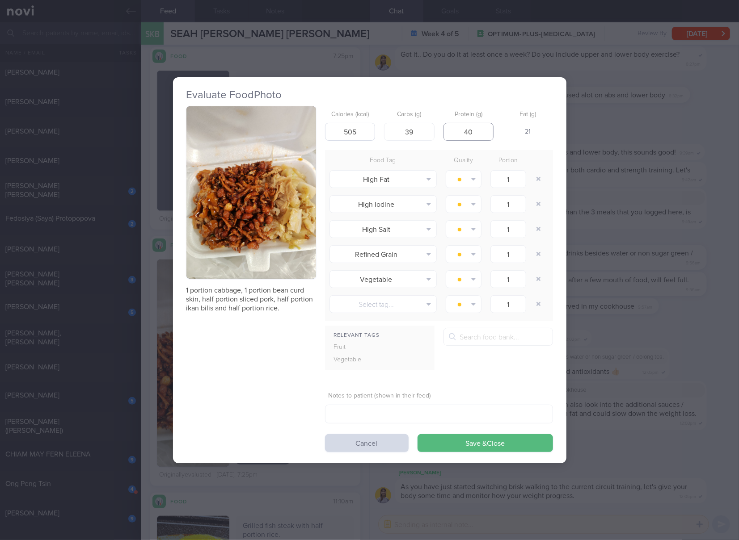
type input "40"
click at [417, 434] on button "Save & Close" at bounding box center [484, 443] width 135 height 18
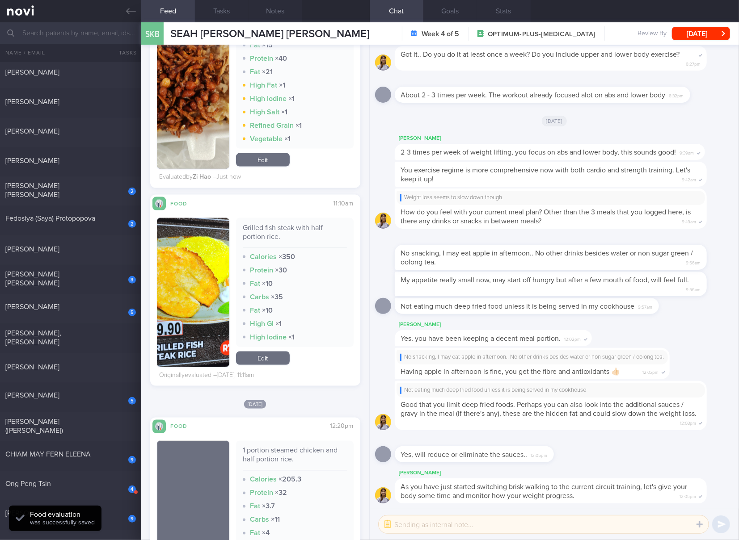
click at [274, 225] on div "Grilled fish steak with half portion rice." at bounding box center [295, 235] width 104 height 25
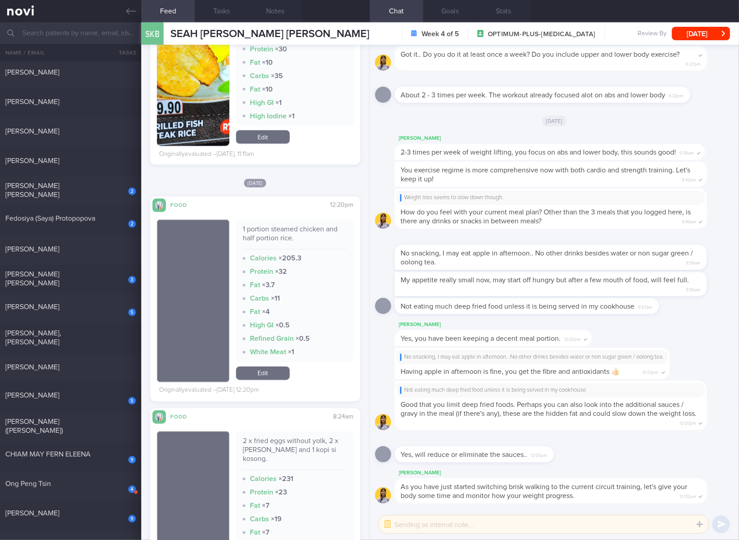
scroll to position [1043, 0]
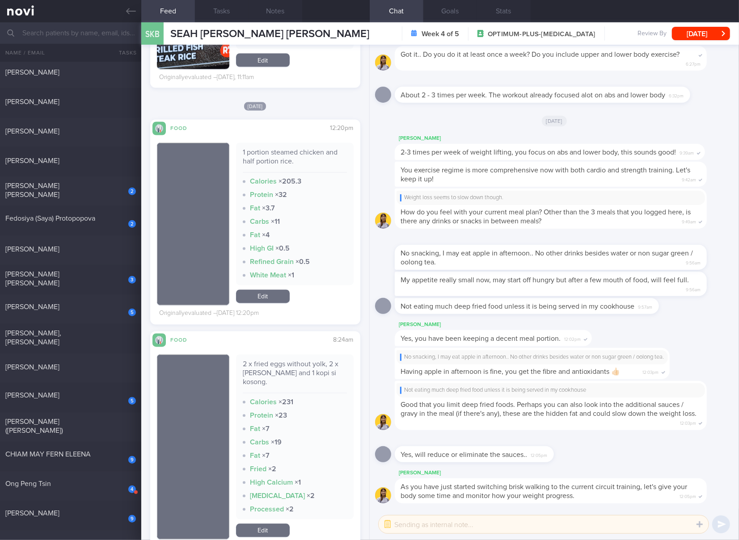
click at [286, 157] on div "1 portion steamed chicken and half portion rice." at bounding box center [295, 160] width 104 height 25
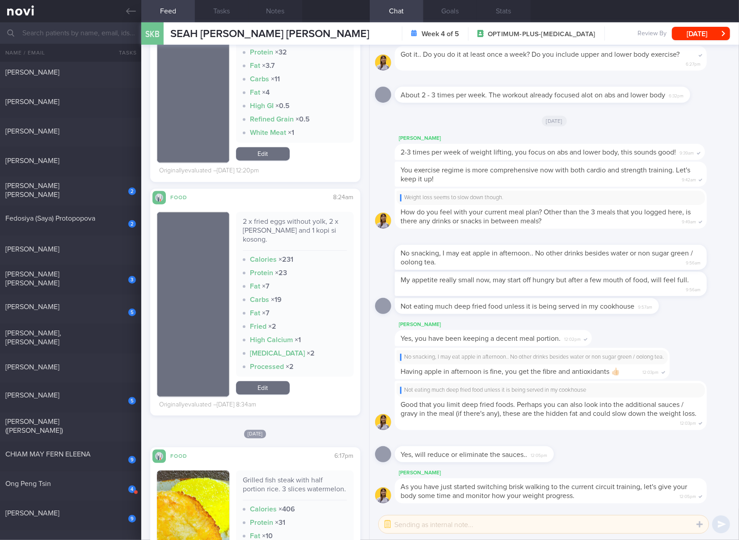
scroll to position [1191, 0]
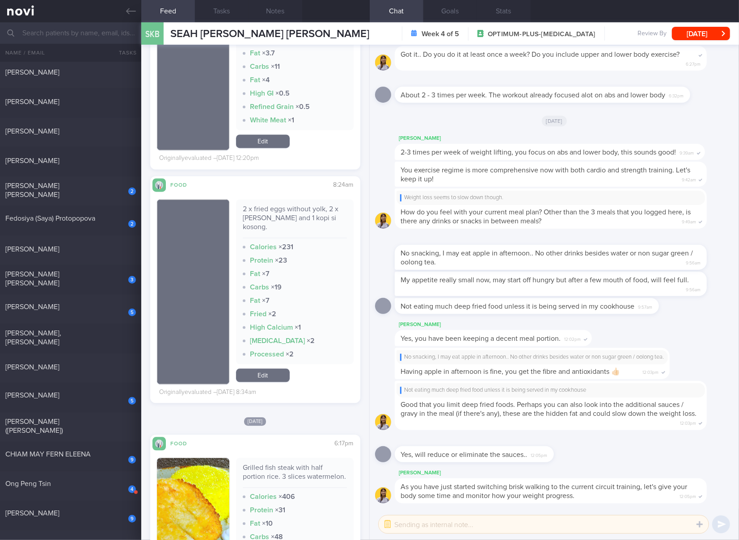
click at [299, 213] on div "2 x fried eggs without yolk, 2 x [PERSON_NAME] and 1 kopi si kosong." at bounding box center [295, 222] width 104 height 34
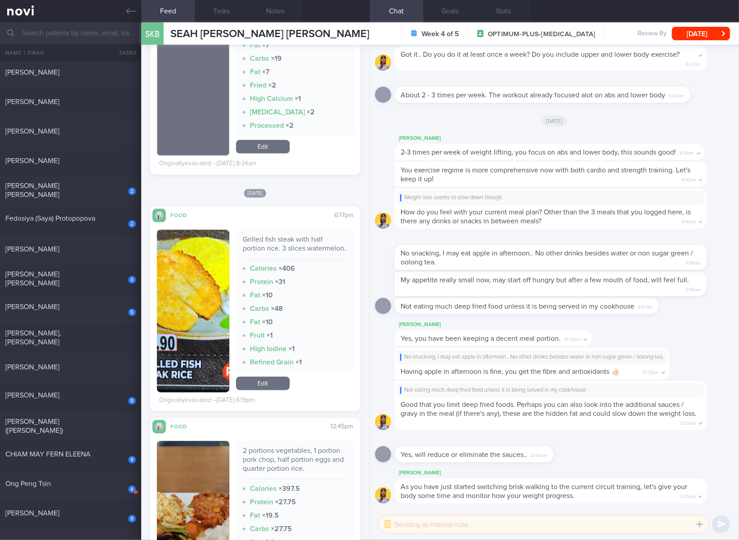
scroll to position [1489, 0]
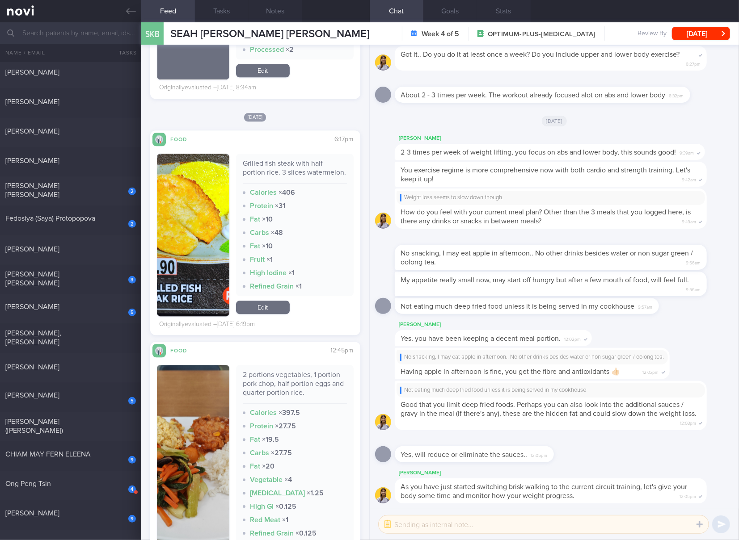
drag, startPoint x: 274, startPoint y: 307, endPoint x: 283, endPoint y: 293, distance: 17.2
click at [274, 307] on link "Edit" at bounding box center [263, 307] width 54 height 13
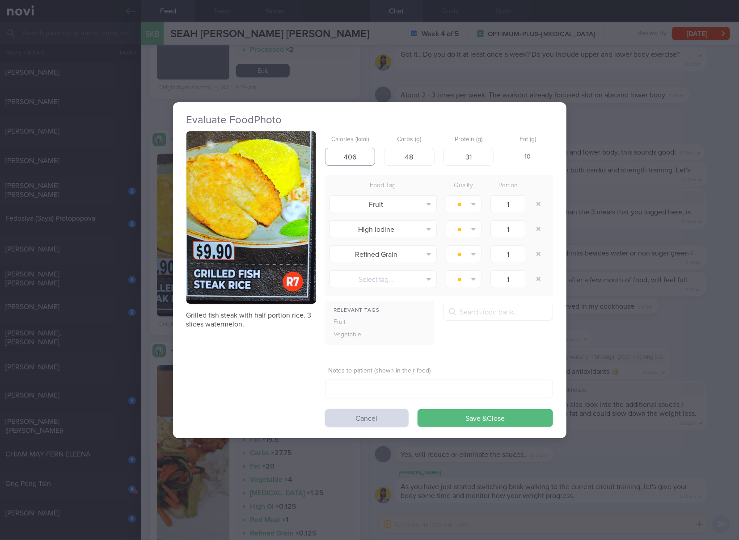
drag, startPoint x: 369, startPoint y: 158, endPoint x: 342, endPoint y: 158, distance: 26.8
click at [342, 158] on input "406" at bounding box center [350, 157] width 50 height 18
type input "350"
type input "35"
type input "30"
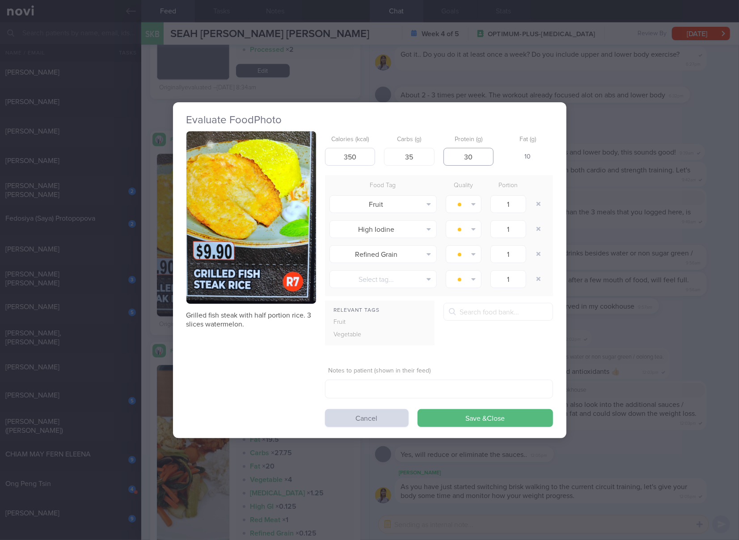
click at [417, 409] on button "Save & Close" at bounding box center [484, 418] width 135 height 18
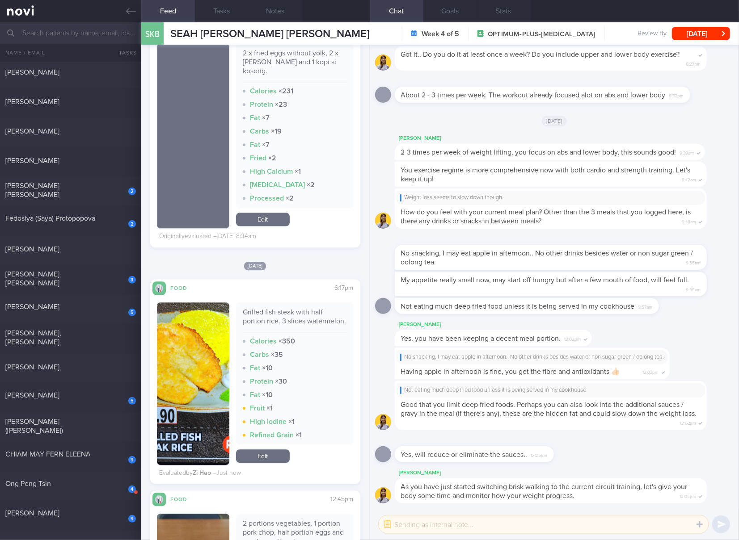
scroll to position [1191, 0]
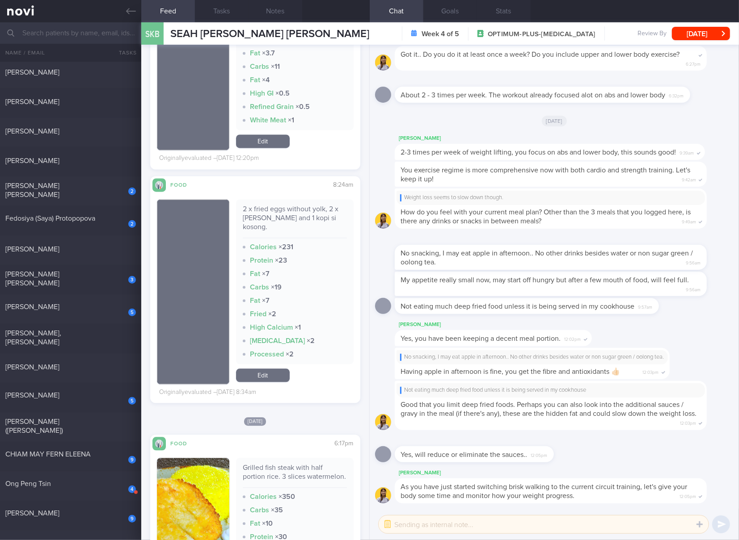
click at [275, 369] on link "Edit" at bounding box center [263, 375] width 54 height 13
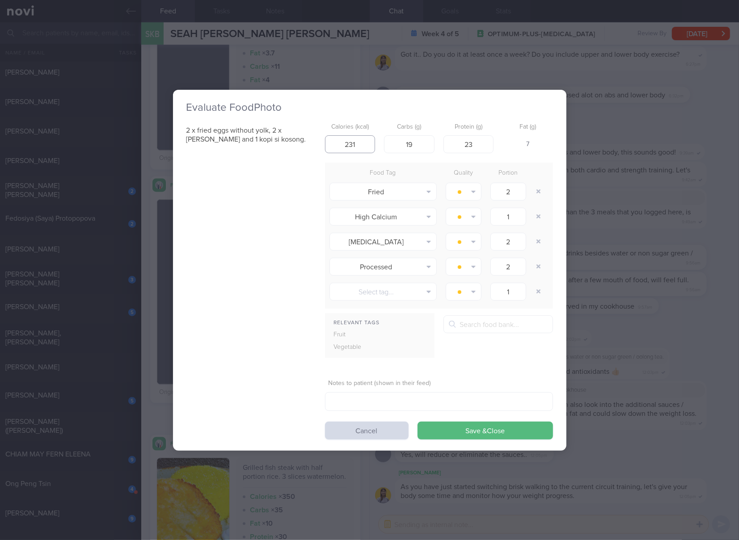
click at [365, 143] on input "231" at bounding box center [350, 144] width 50 height 18
type input "169"
type input "11"
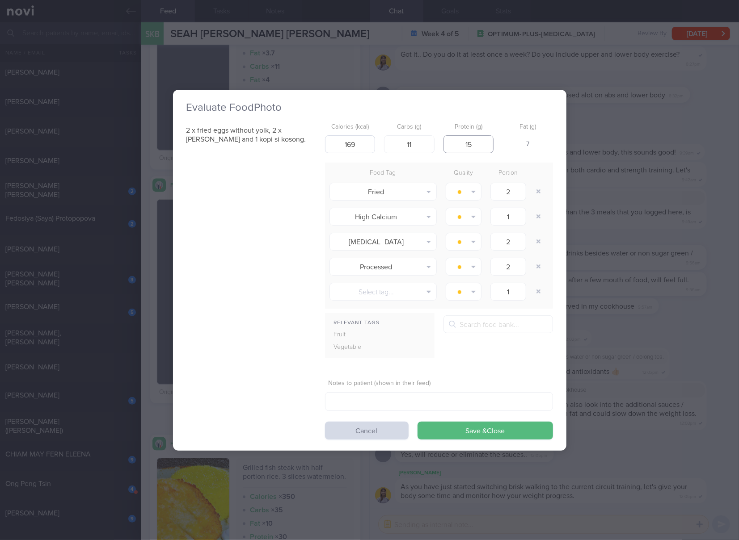
type input "15"
click at [417, 422] on button "Save & Close" at bounding box center [484, 431] width 135 height 18
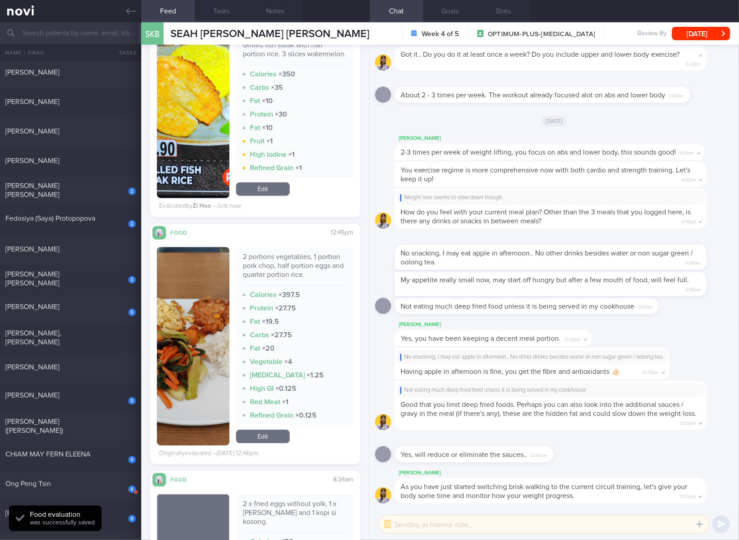
scroll to position [1638, 0]
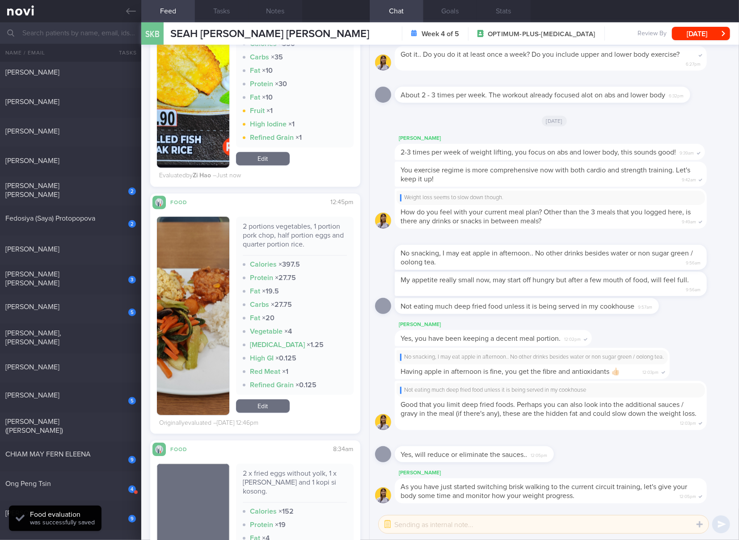
click at [306, 236] on div "2 portions vegetables, 1 portion pork chop, half portion eggs and quarter porti…" at bounding box center [295, 239] width 104 height 34
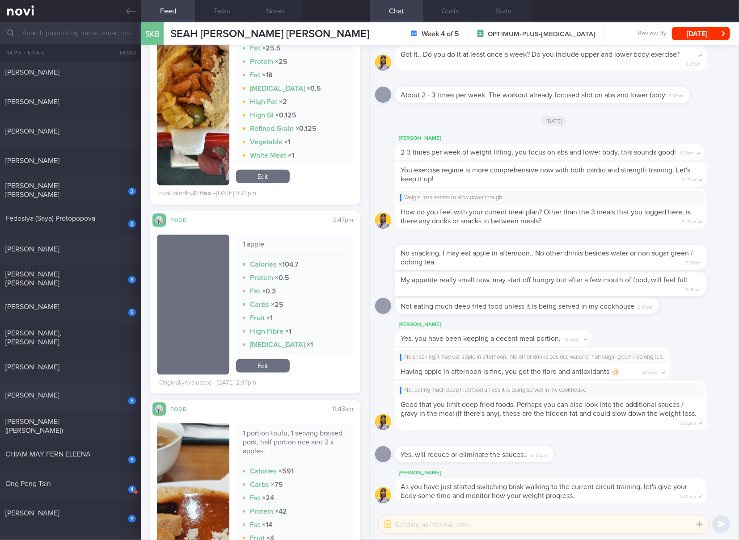
scroll to position [446, 0]
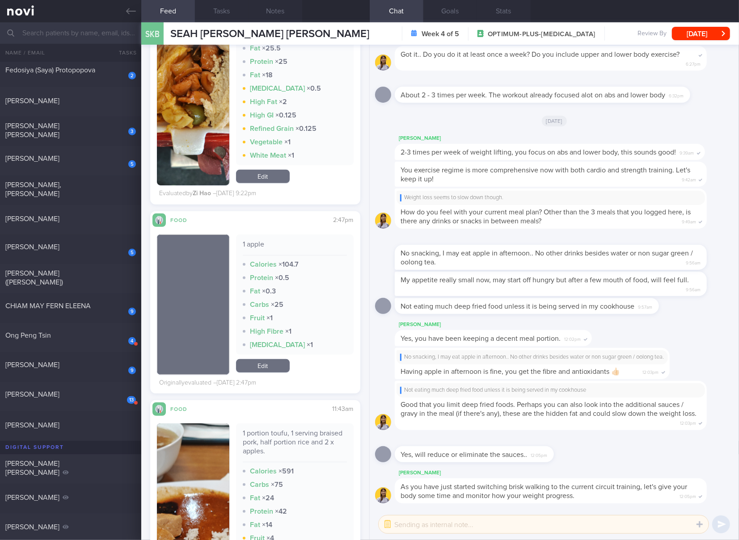
drag, startPoint x: 109, startPoint y: 312, endPoint x: 286, endPoint y: 60, distance: 307.7
click at [109, 312] on div "9 CHIAM MAY FERN ELEENA" at bounding box center [70, 309] width 141 height 14
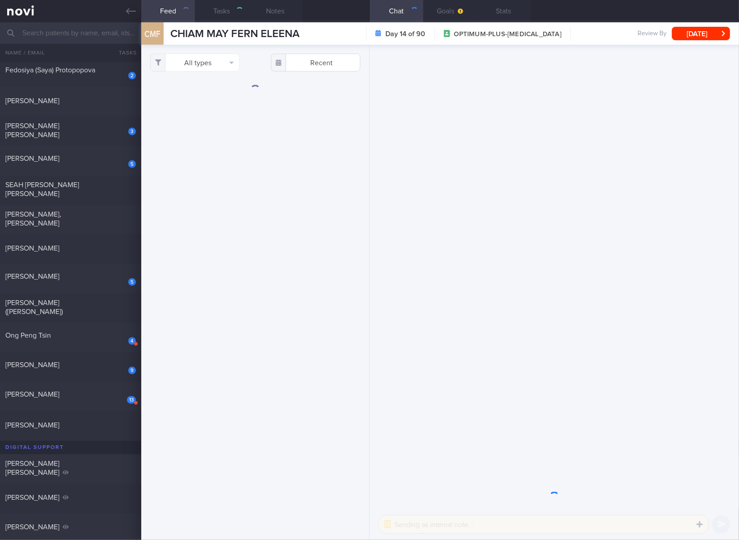
select select "7"
checkbox input "true"
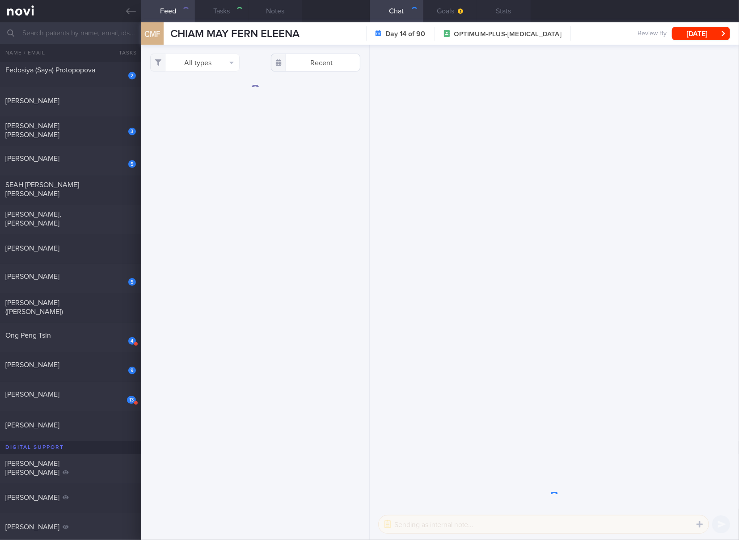
checkbox input "true"
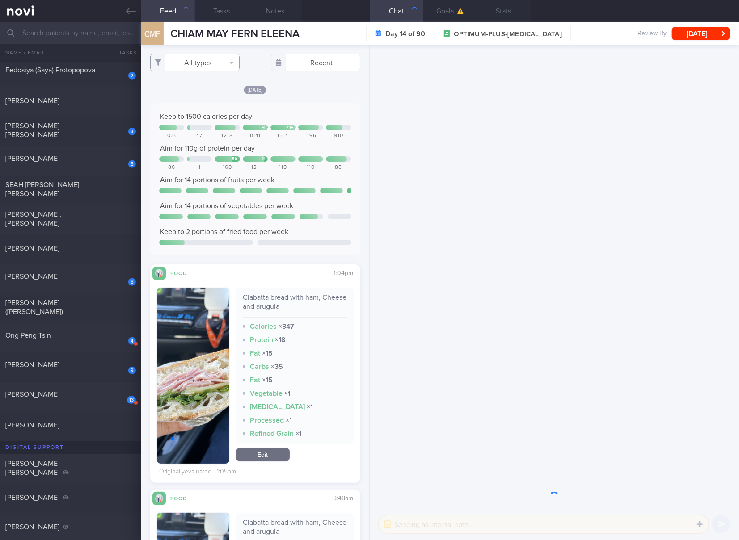
click at [219, 59] on button "All types" at bounding box center [194, 63] width 89 height 18
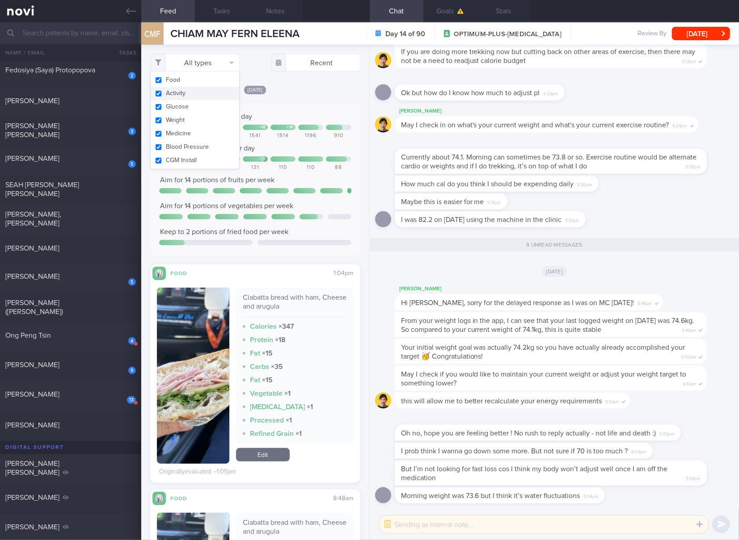
click at [200, 94] on button "Activity" at bounding box center [195, 93] width 88 height 13
checkbox input "false"
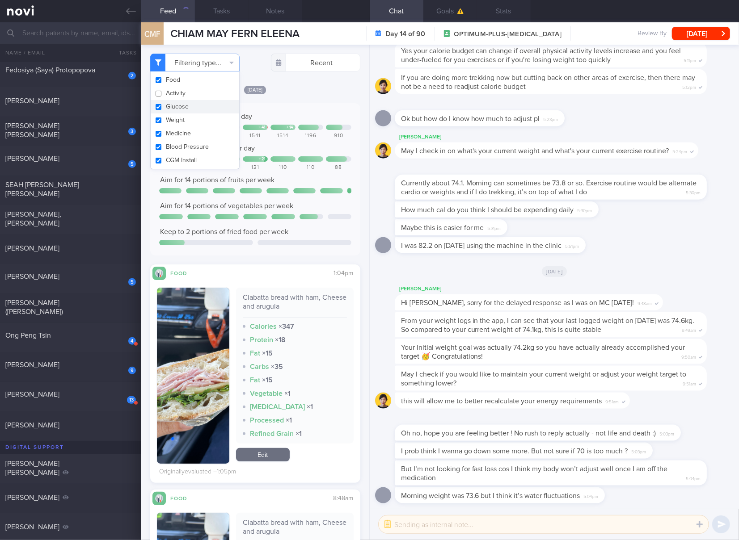
click at [194, 106] on button "Glucose" at bounding box center [195, 106] width 88 height 13
checkbox input "false"
click at [191, 115] on button "Weight" at bounding box center [195, 120] width 88 height 13
checkbox input "false"
click at [187, 128] on button "Medicine" at bounding box center [195, 133] width 88 height 13
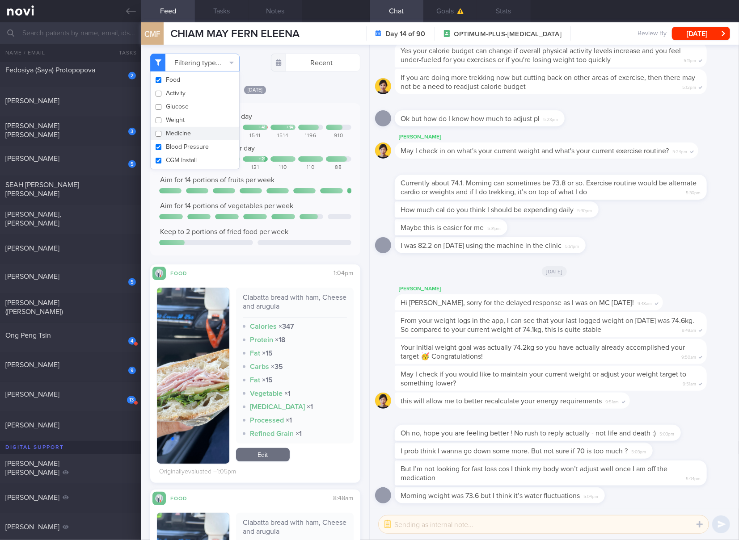
checkbox input "false"
click at [187, 147] on button "Blood Pressure" at bounding box center [195, 146] width 88 height 13
checkbox input "false"
click at [187, 159] on button "CGM Install" at bounding box center [195, 160] width 88 height 13
checkbox input "false"
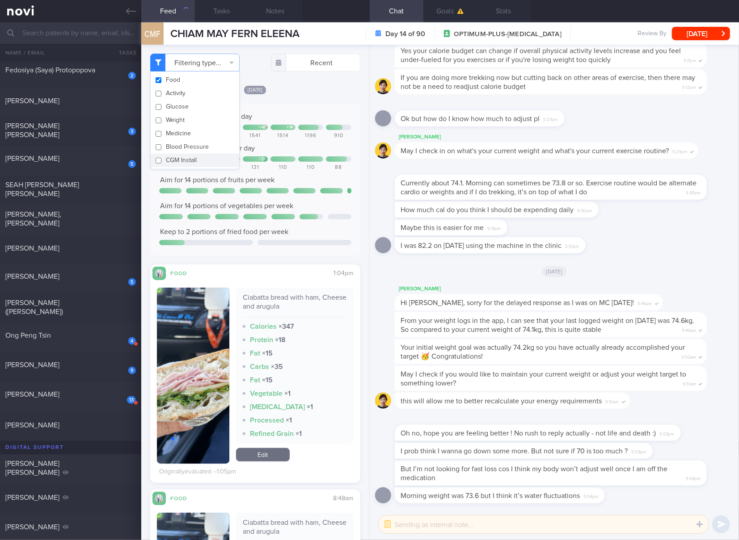
click at [264, 155] on div "Keep to 1500 calories per day + 41 + 14 1020 47 1213 1541 1514 1196 910 Aim for…" at bounding box center [255, 179] width 192 height 135
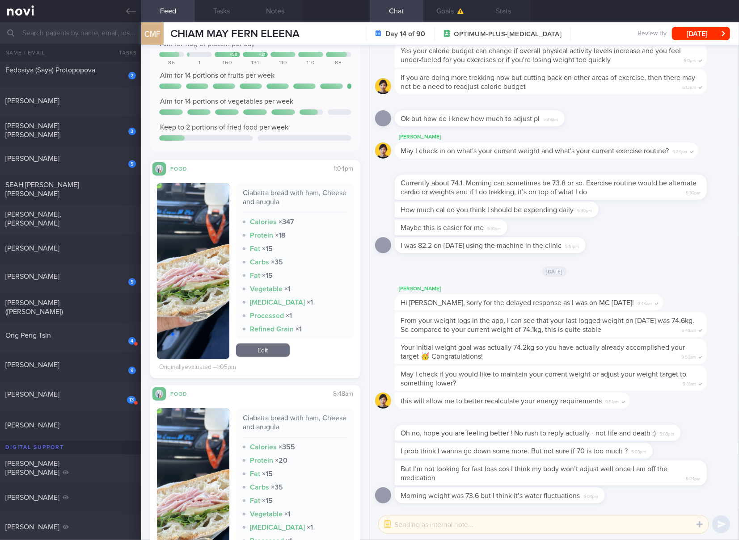
scroll to position [149, 0]
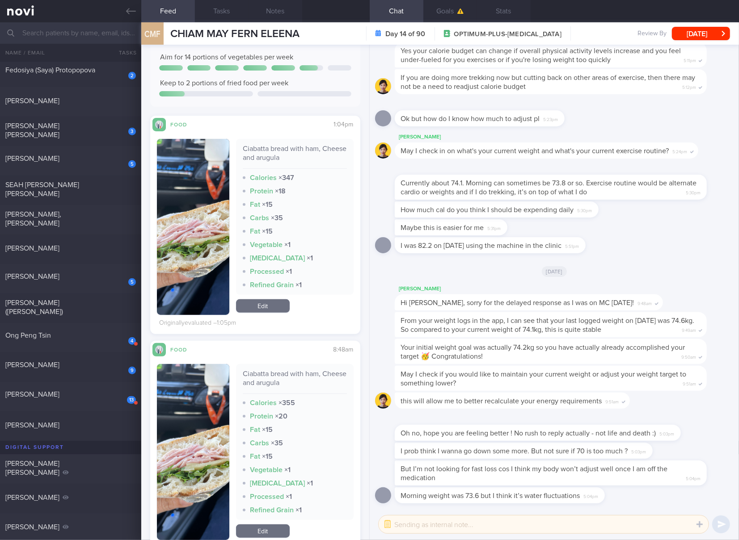
click at [287, 141] on div "Ciabatta bread with ham, Cheese and arugula Calories × 347 Protein × 18 Fat × 1…" at bounding box center [295, 217] width 118 height 156
click at [282, 150] on div "Ciabatta bread with ham, Cheese and arugula" at bounding box center [295, 156] width 104 height 25
click at [278, 299] on link "Edit" at bounding box center [263, 305] width 54 height 13
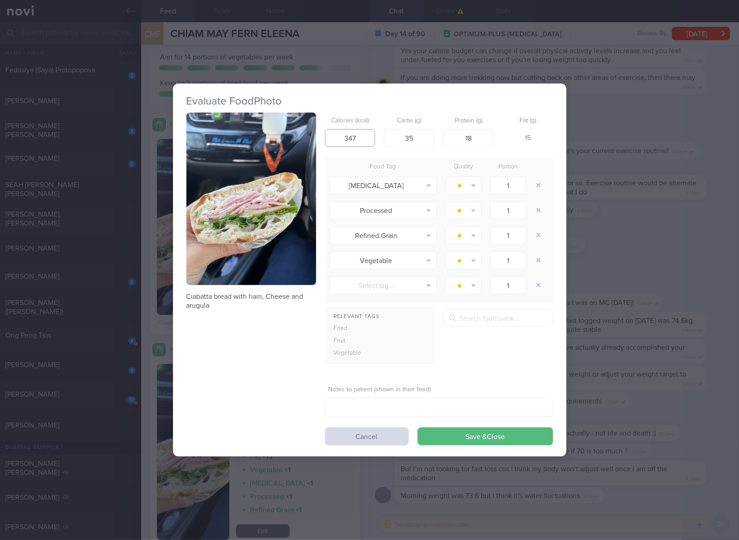
click at [358, 134] on input "347" at bounding box center [350, 138] width 50 height 18
type input "293"
type input "33"
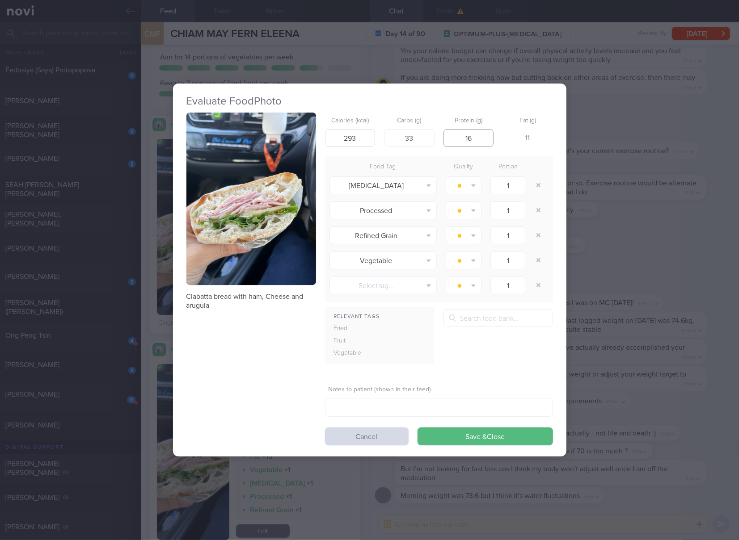
type input "16"
click at [417, 428] on button "Save & Close" at bounding box center [484, 437] width 135 height 18
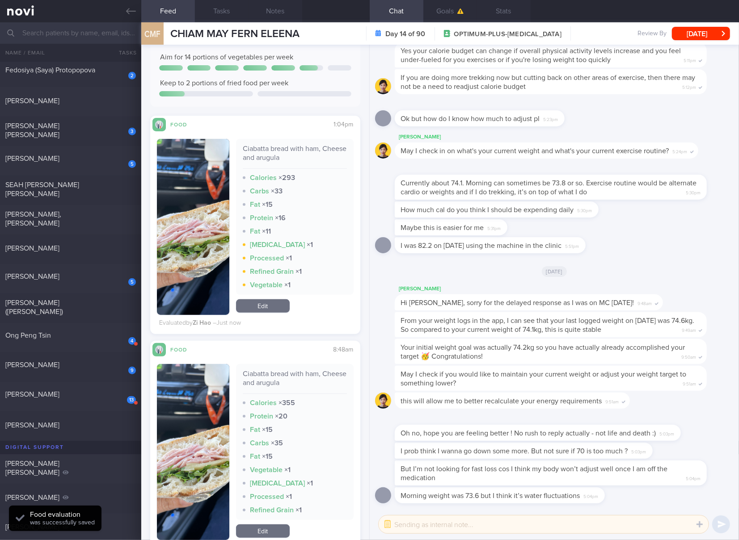
scroll to position [298, 0]
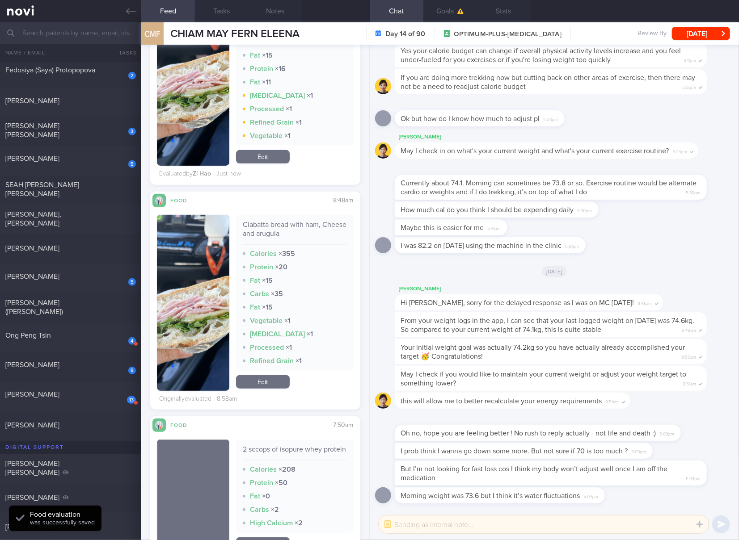
click at [278, 381] on link "Edit" at bounding box center [263, 381] width 54 height 13
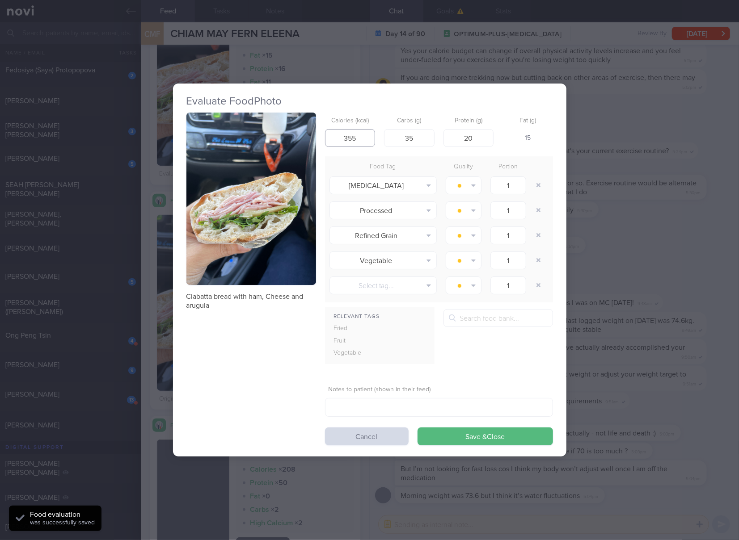
click at [362, 139] on input "355" at bounding box center [350, 138] width 50 height 18
type input "293"
type input "33"
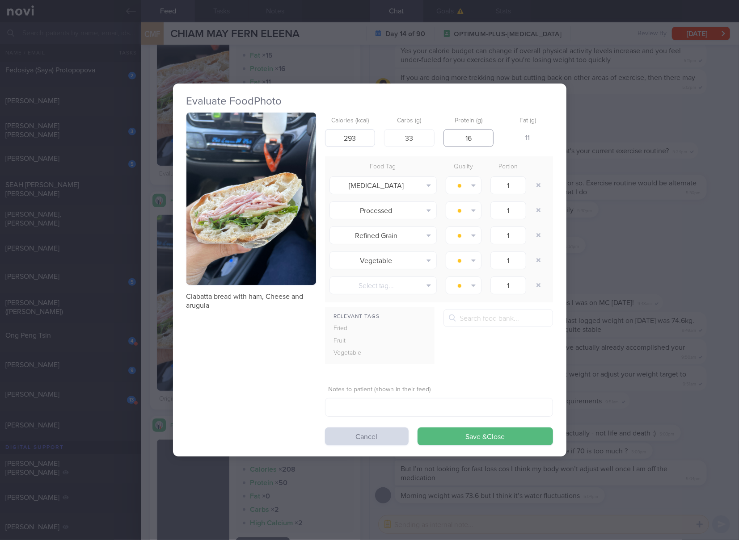
type input "16"
click at [417, 428] on button "Save & Close" at bounding box center [484, 437] width 135 height 18
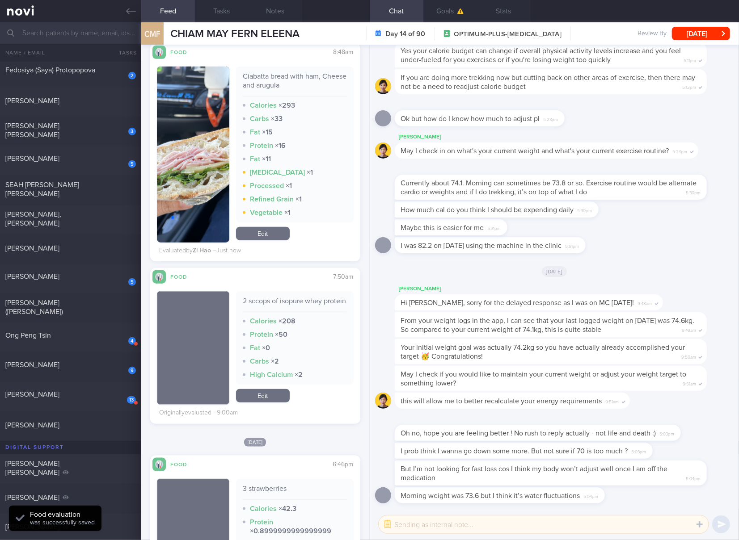
scroll to position [596, 0]
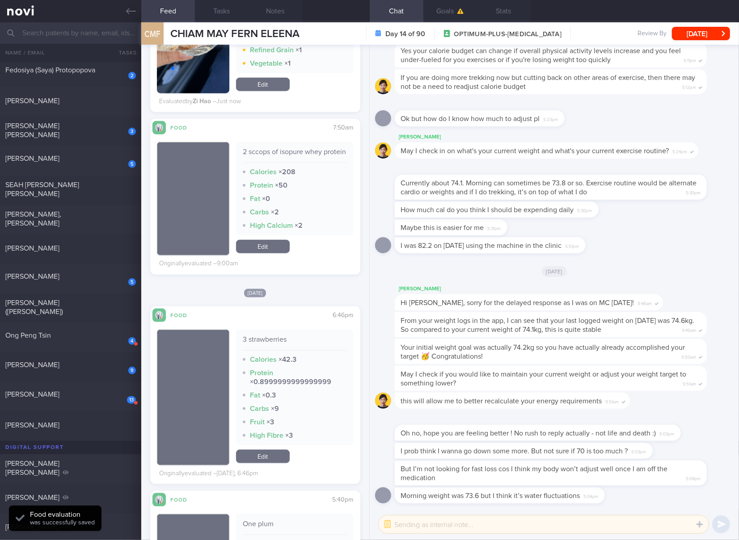
click at [294, 150] on div "2 sccops of isopure whey protein" at bounding box center [295, 155] width 104 height 16
click at [277, 253] on link "Edit" at bounding box center [263, 246] width 54 height 13
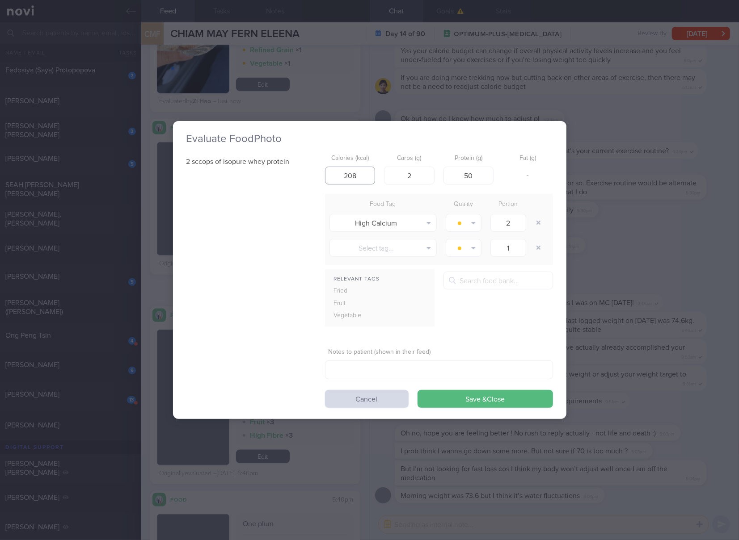
click at [355, 179] on input "208" at bounding box center [350, 176] width 50 height 18
type input "2"
type input "210"
type input "50"
click at [417, 390] on button "Save & Close" at bounding box center [484, 399] width 135 height 18
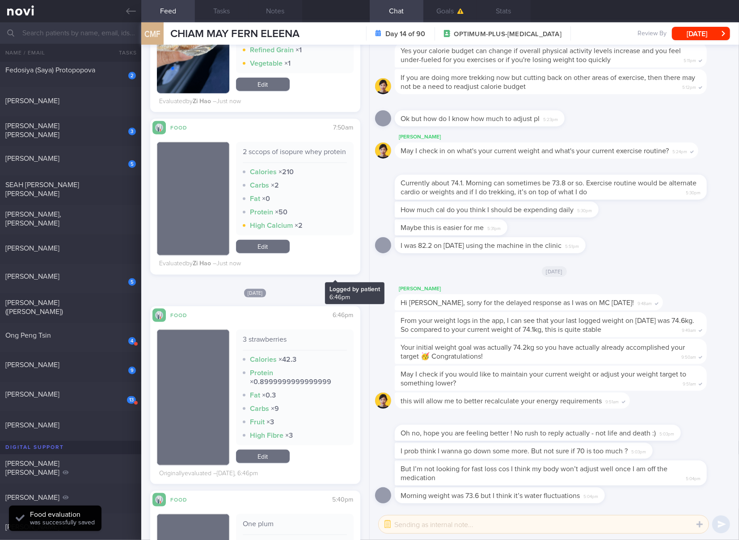
scroll to position [744, 0]
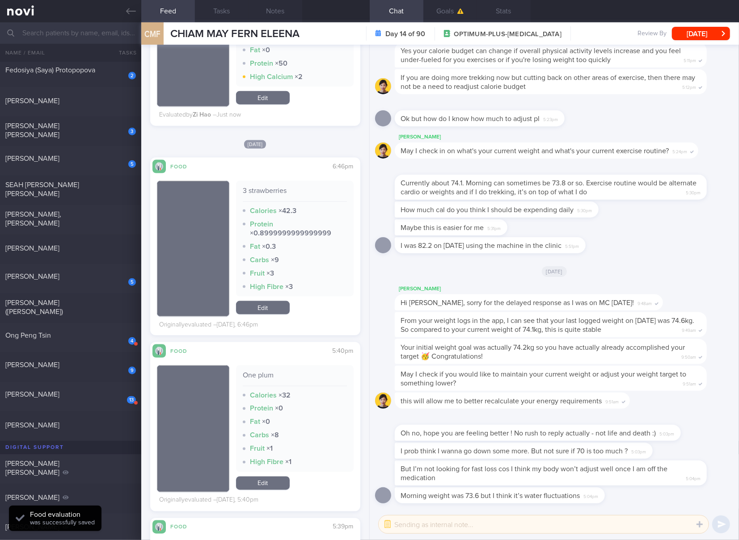
click at [265, 315] on link "Edit" at bounding box center [263, 307] width 54 height 13
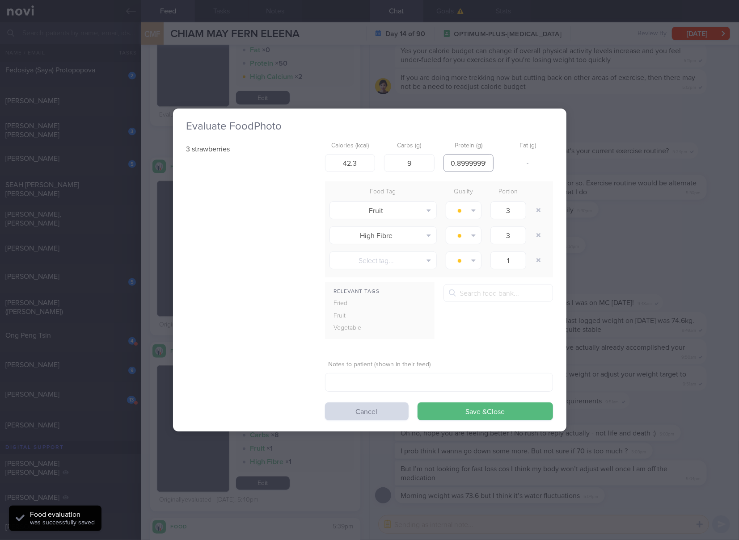
click at [461, 161] on input "0.8999999999999999" at bounding box center [468, 163] width 50 height 18
type input "1"
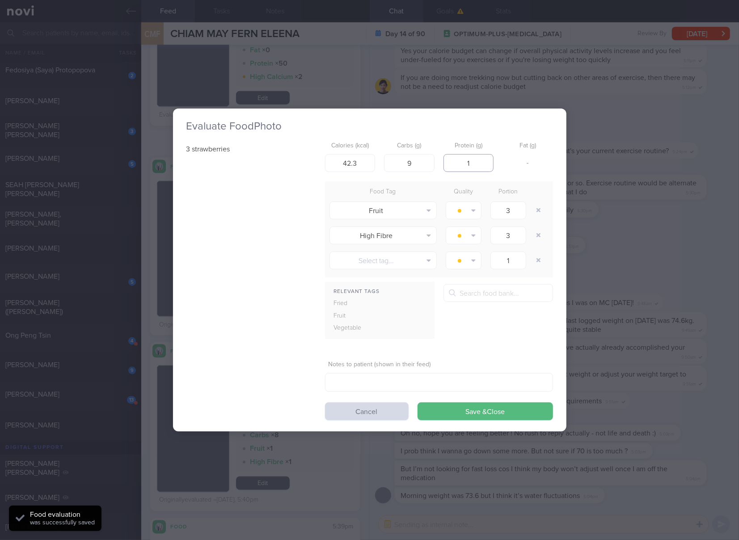
click at [417, 403] on button "Save & Close" at bounding box center [484, 412] width 135 height 18
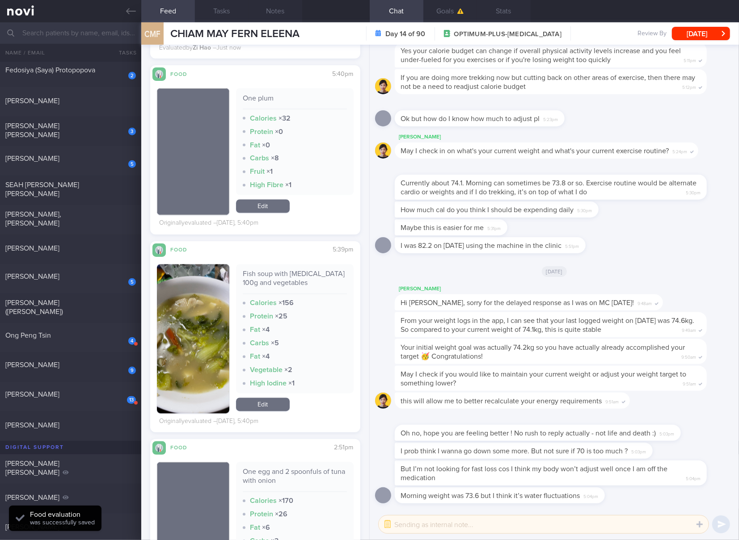
scroll to position [1043, 0]
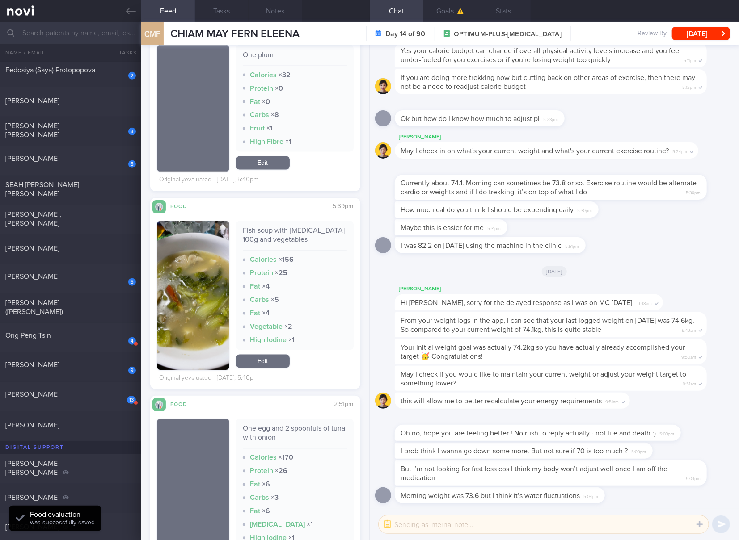
click at [281, 249] on div "Fish soup with [MEDICAL_DATA] 100g and vegetables" at bounding box center [295, 239] width 104 height 25
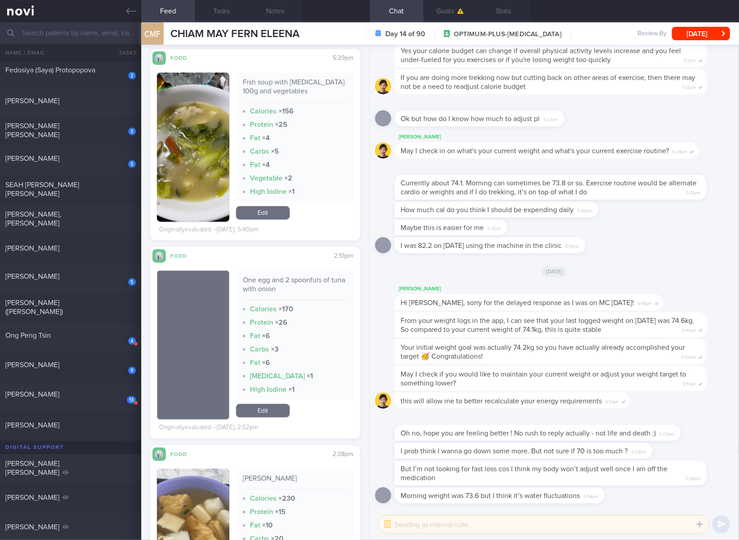
click at [265, 294] on div "One egg and 2 spoonfuls of tuna with onion" at bounding box center [295, 288] width 104 height 25
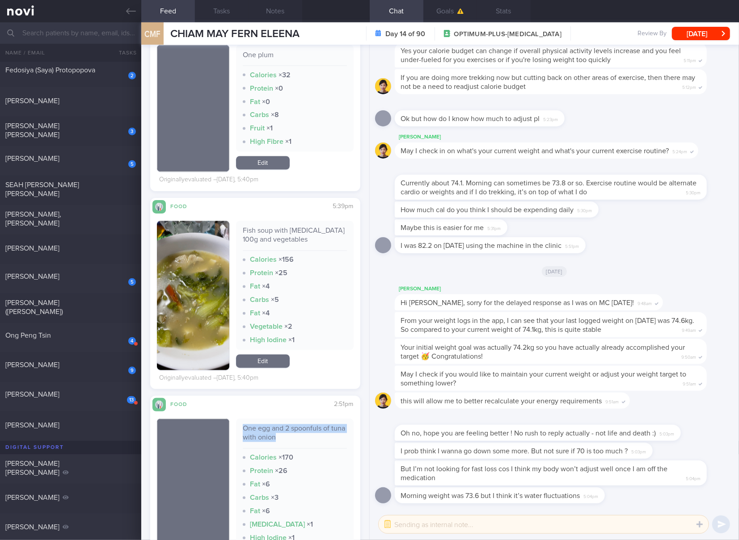
click at [272, 368] on link "Edit" at bounding box center [263, 361] width 54 height 13
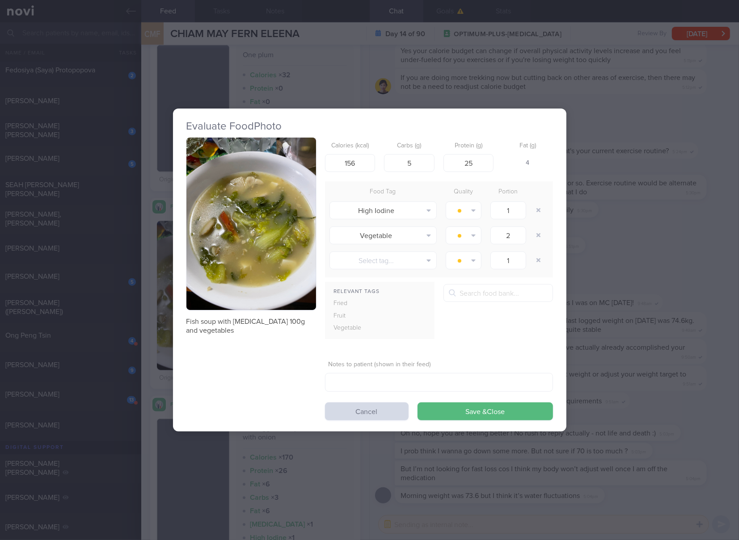
click at [651, 295] on div "Evaluate Food Photo Fish soup with [MEDICAL_DATA] 100g and vegetables Calories …" at bounding box center [369, 270] width 739 height 540
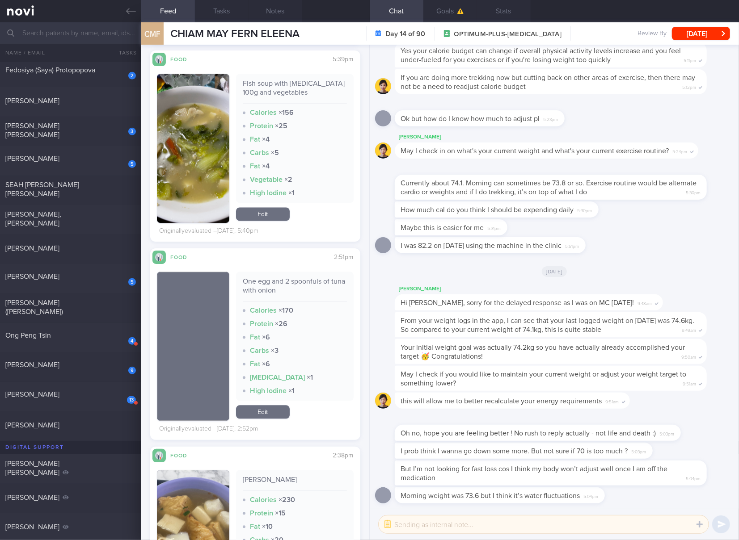
scroll to position [1191, 0]
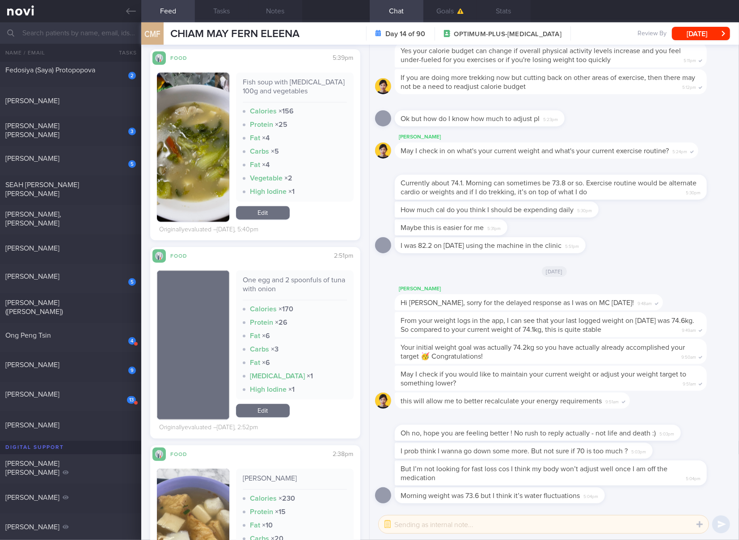
click at [302, 293] on div "One egg and 2 spoonfuls of tuna with onion" at bounding box center [295, 288] width 104 height 25
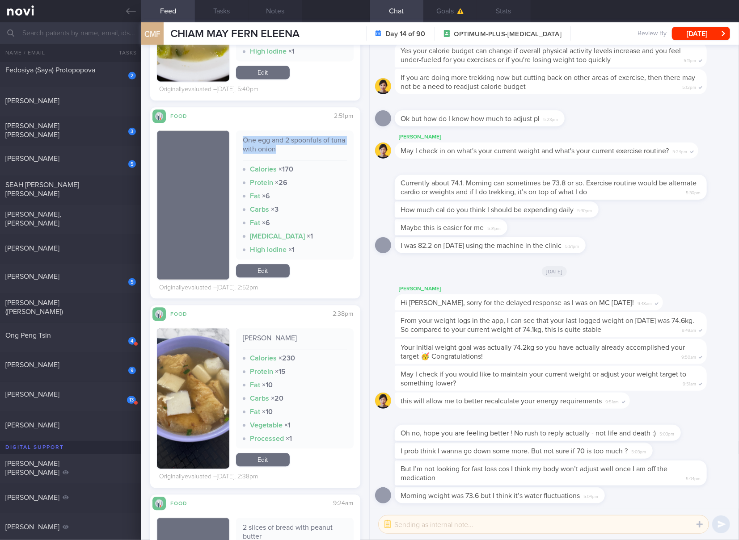
click at [255, 270] on link "Edit" at bounding box center [263, 270] width 54 height 13
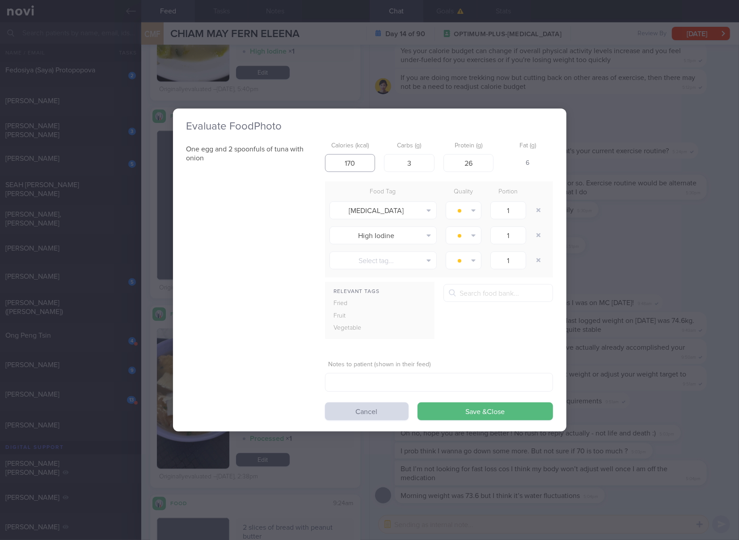
click at [351, 161] on input "170" at bounding box center [350, 163] width 50 height 18
type input "148"
type input "22"
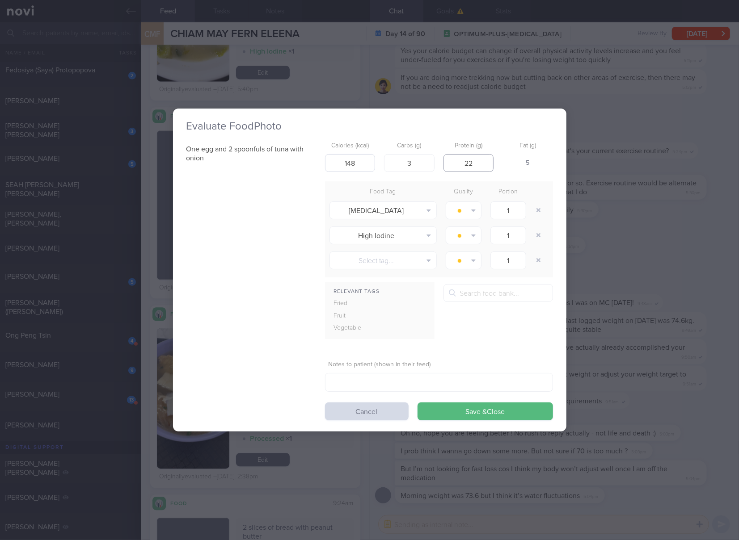
click at [417, 403] on button "Save & Close" at bounding box center [484, 412] width 135 height 18
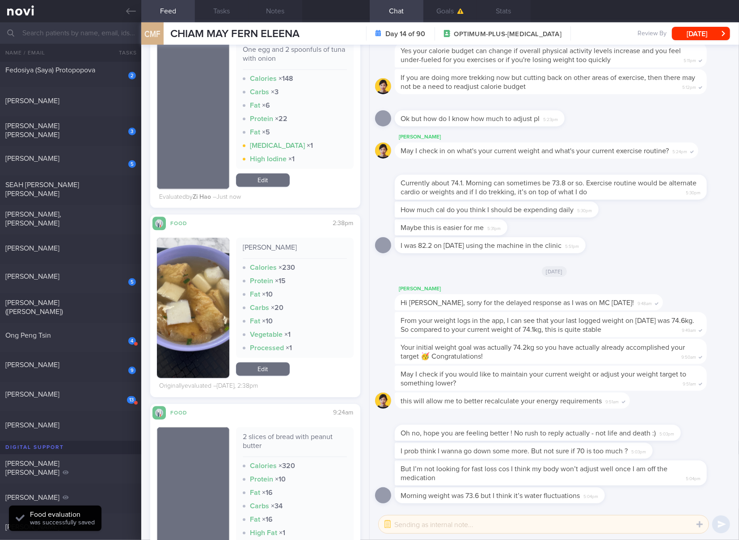
scroll to position [1489, 0]
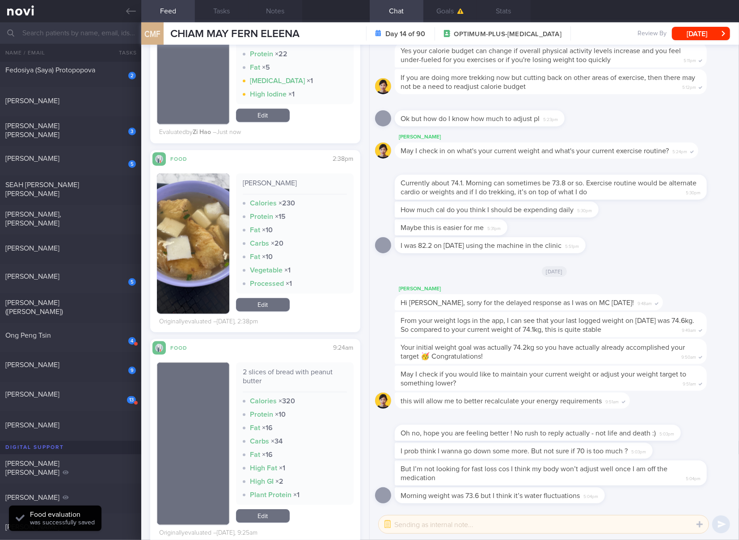
click at [262, 177] on div "[PERSON_NAME] Calories × 230 Protein × 15 Fat × 10 Carbs × 20 Fat × 10 Vegetabl…" at bounding box center [295, 233] width 118 height 120
click at [209, 242] on button "button" at bounding box center [193, 243] width 72 height 140
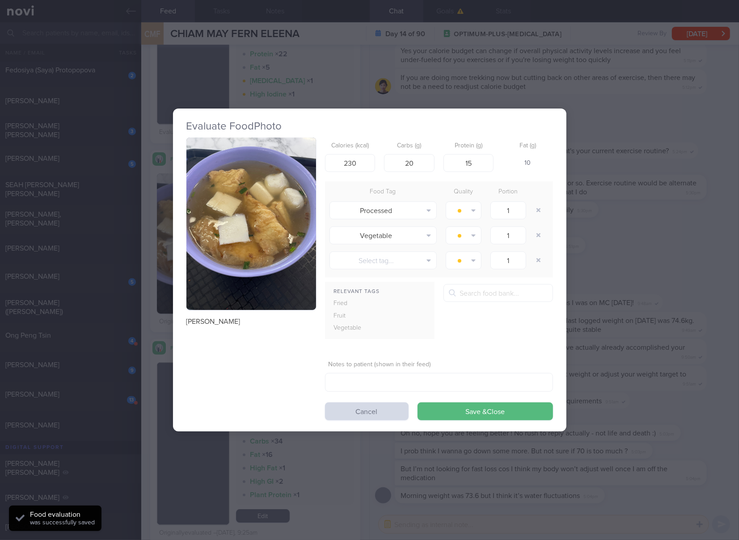
click at [236, 201] on img "button" at bounding box center [251, 224] width 130 height 173
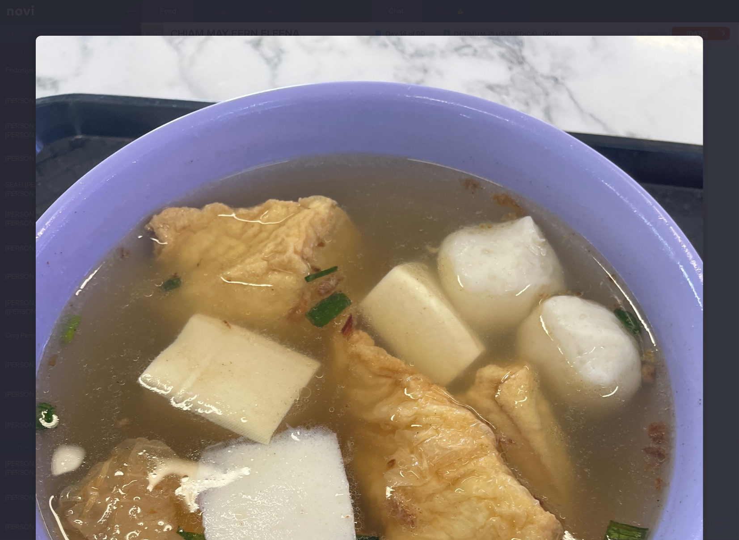
click at [542, 337] on img at bounding box center [369, 481] width 667 height 890
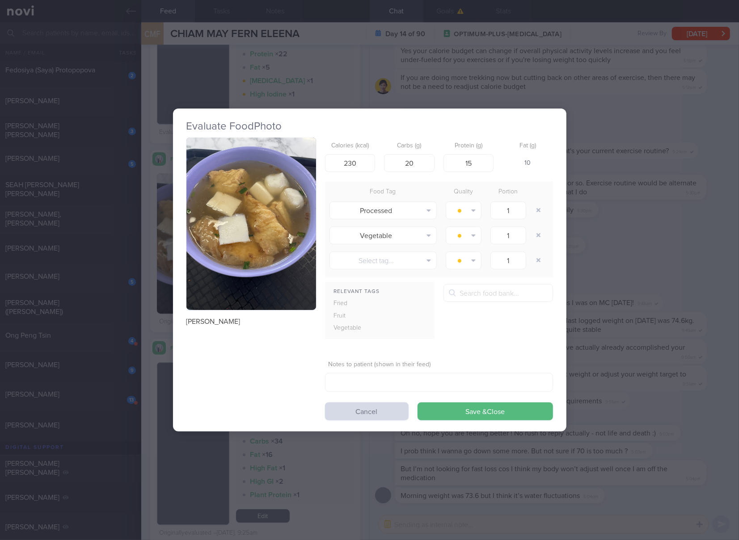
click at [640, 320] on div "Evaluate Food Photo [PERSON_NAME] Calories (kcal) 230 Carbs (g) 20 Protein (g) …" at bounding box center [369, 270] width 739 height 540
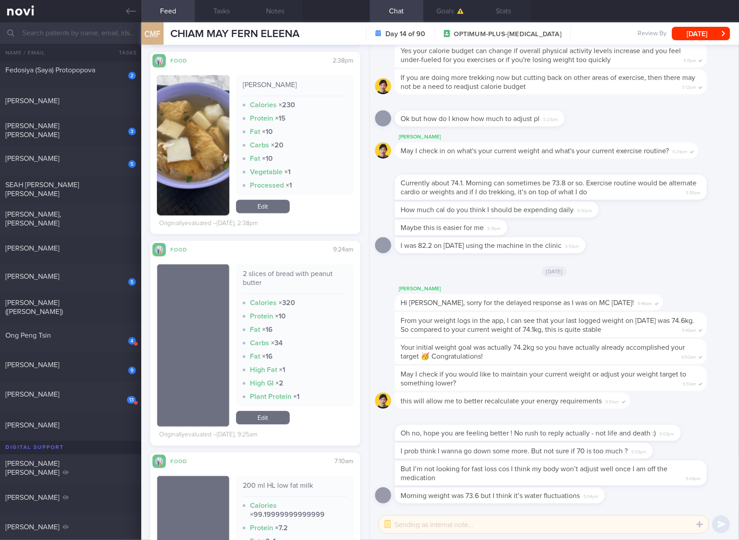
scroll to position [1638, 0]
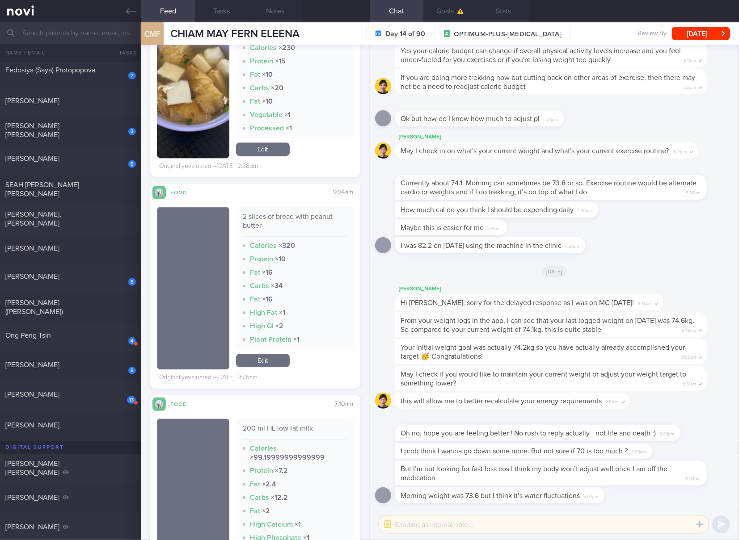
click at [294, 214] on div "2 slices of bread with peanut butter" at bounding box center [295, 224] width 104 height 25
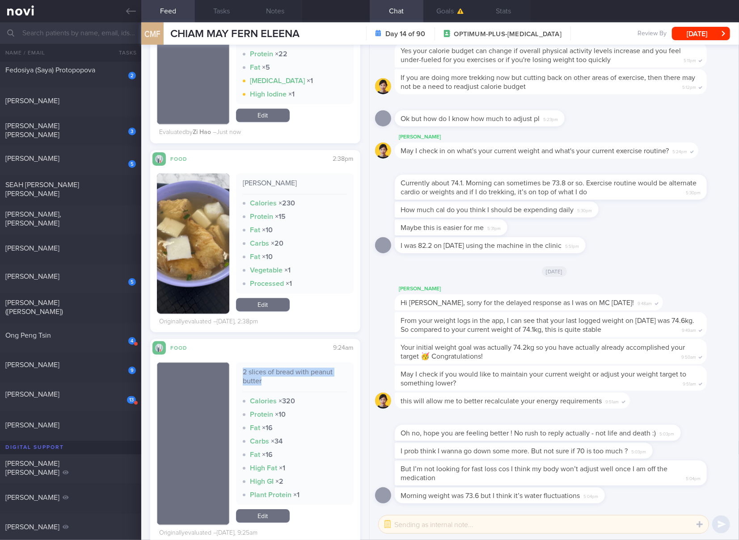
click at [271, 301] on link "Edit" at bounding box center [263, 304] width 54 height 13
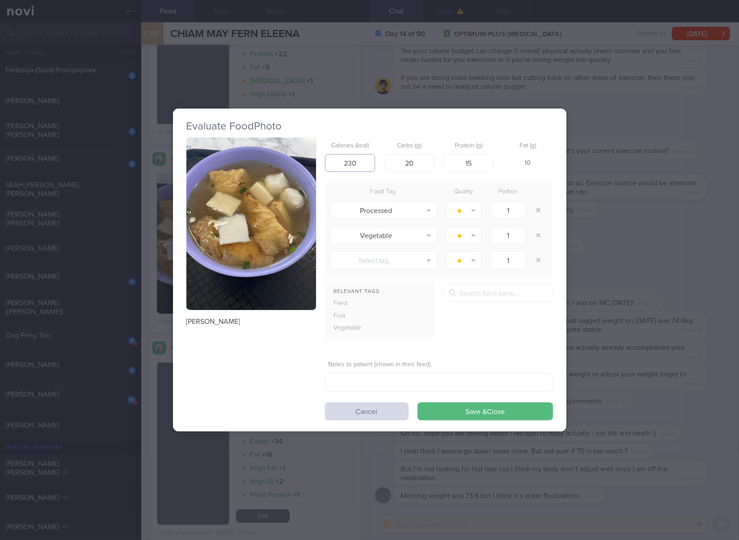
click at [366, 168] on input "230" at bounding box center [350, 163] width 50 height 18
type input "192"
type input "12"
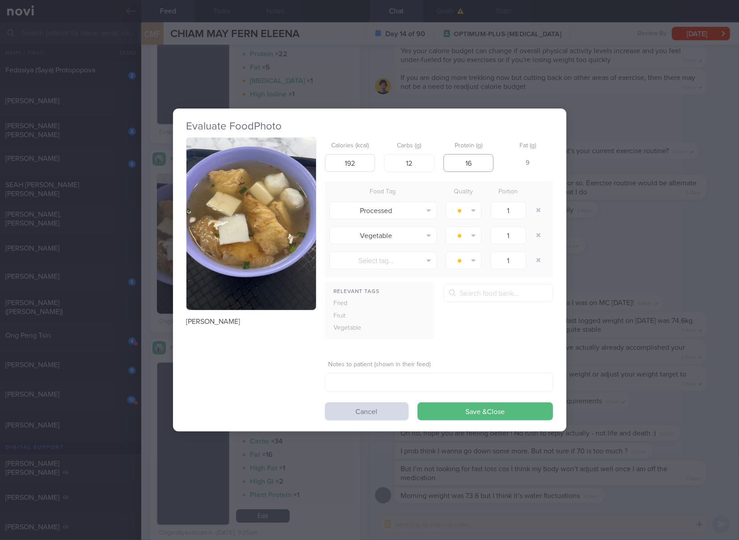
type input "16"
click at [417, 403] on button "Save & Close" at bounding box center [484, 412] width 135 height 18
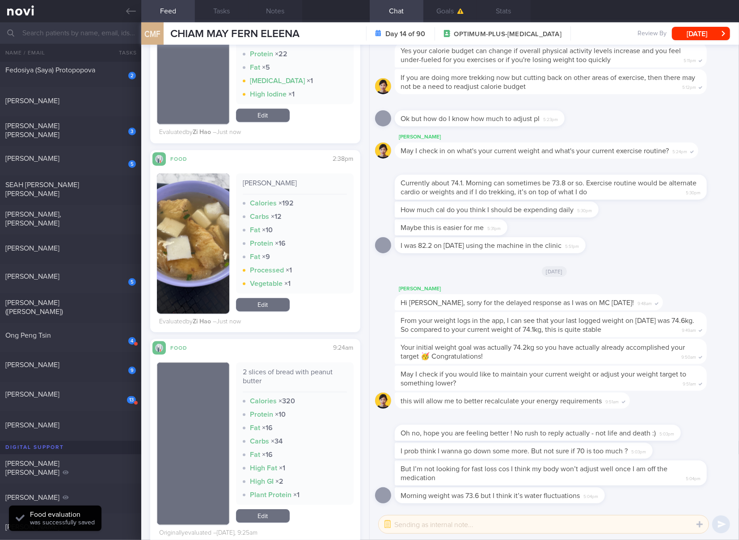
scroll to position [1638, 0]
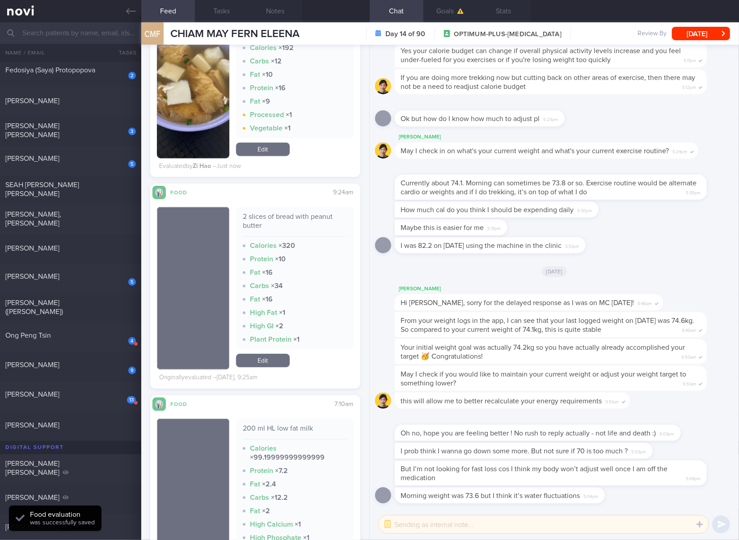
click at [298, 219] on div "2 slices of bread with peanut butter" at bounding box center [295, 224] width 104 height 25
click at [276, 360] on link "Edit" at bounding box center [263, 360] width 54 height 13
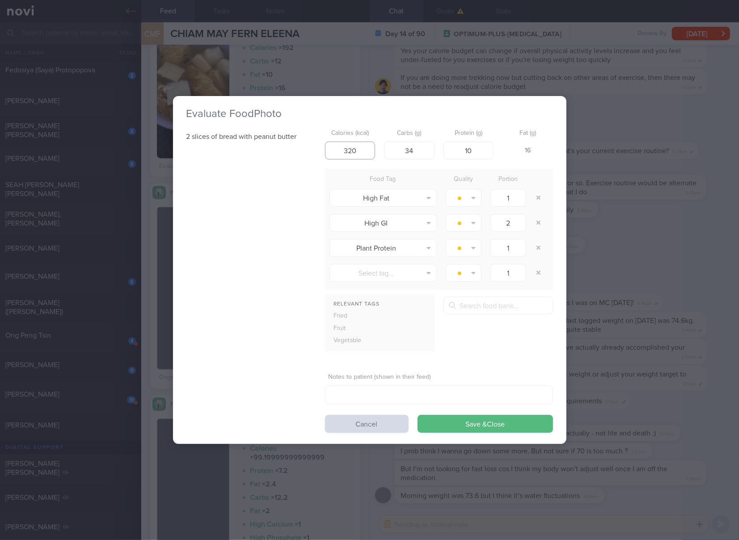
click at [362, 149] on input "320" at bounding box center [350, 151] width 50 height 18
type input "235"
type input "32"
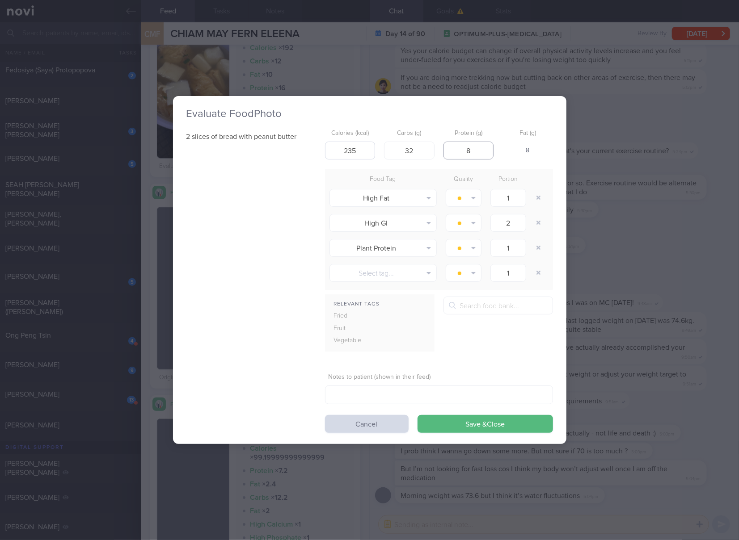
type input "8"
click at [417, 415] on button "Save & Close" at bounding box center [484, 424] width 135 height 18
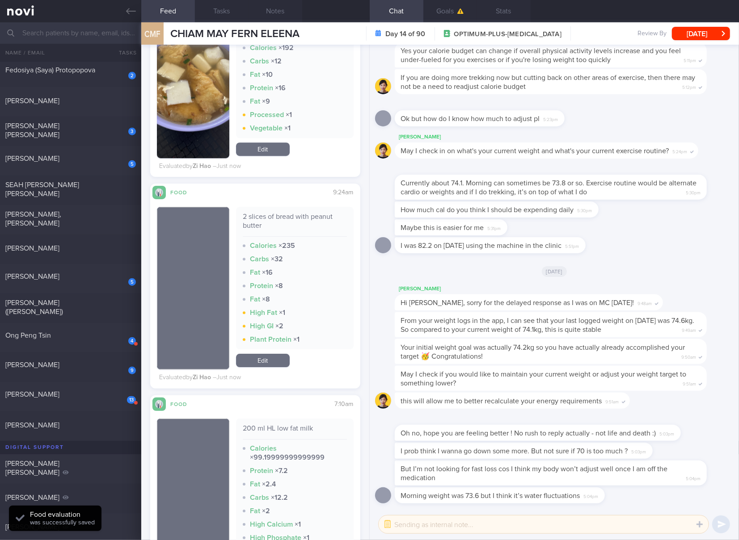
scroll to position [1936, 0]
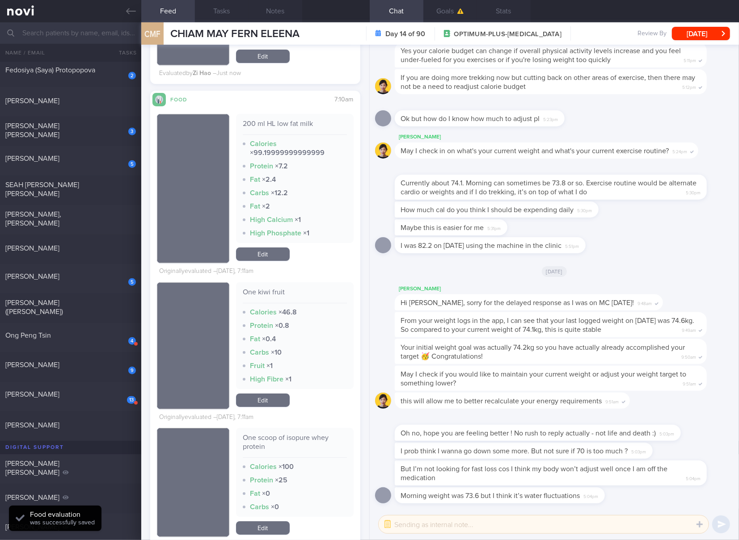
click at [276, 252] on link "Edit" at bounding box center [263, 254] width 54 height 13
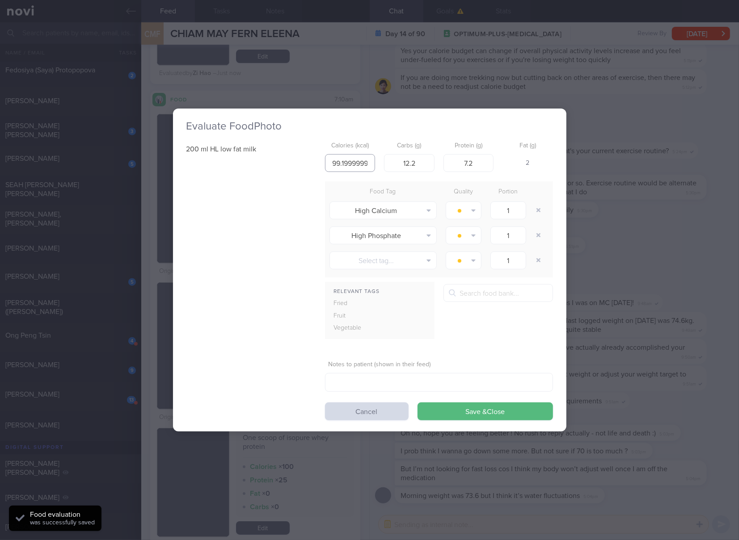
click at [357, 166] on input "99.19999999999999" at bounding box center [350, 163] width 50 height 18
type input "99"
click at [417, 403] on button "Save & Close" at bounding box center [484, 412] width 135 height 18
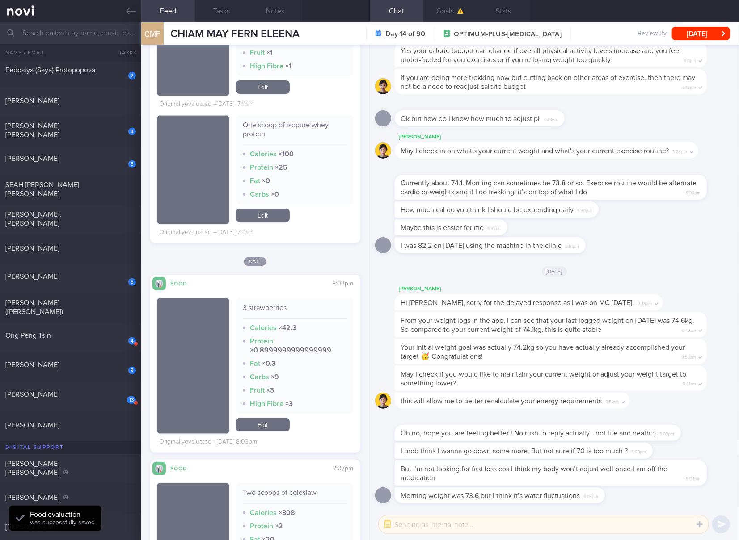
scroll to position [2383, 0]
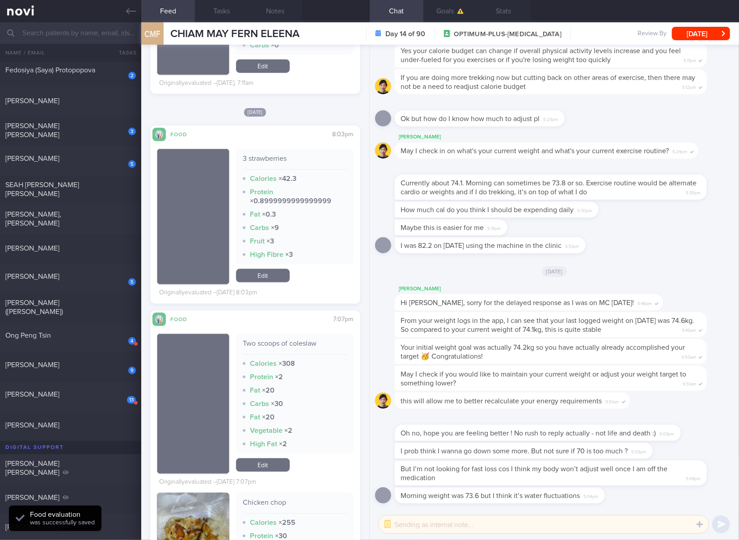
click at [270, 278] on link "Edit" at bounding box center [263, 275] width 54 height 13
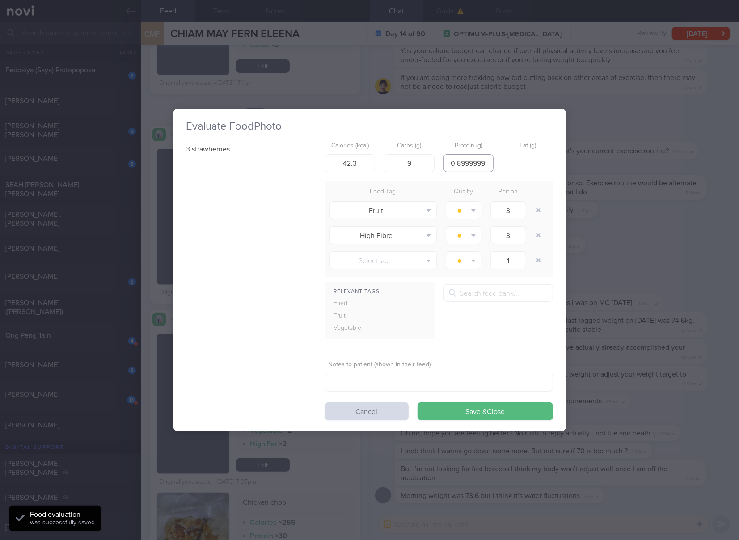
click at [473, 168] on input "0.8999999999999999" at bounding box center [468, 163] width 50 height 18
type input "1"
click at [417, 403] on button "Save & Close" at bounding box center [484, 412] width 135 height 18
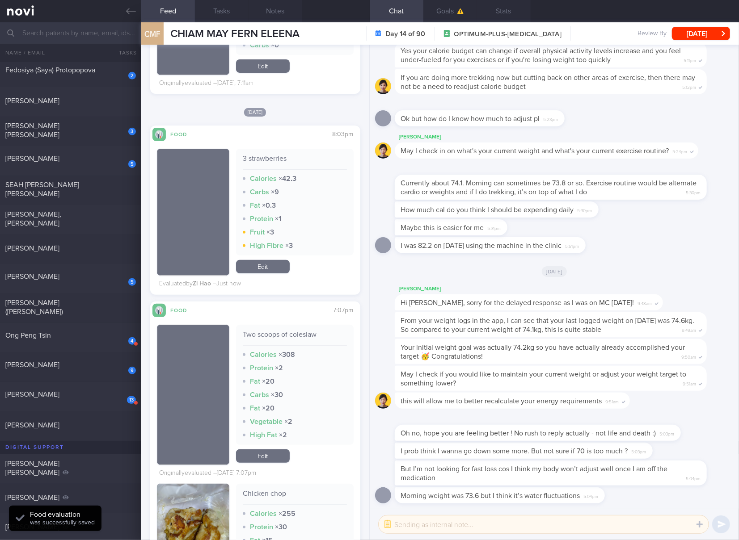
click at [310, 332] on div "Two scoops of coleslaw" at bounding box center [295, 338] width 104 height 16
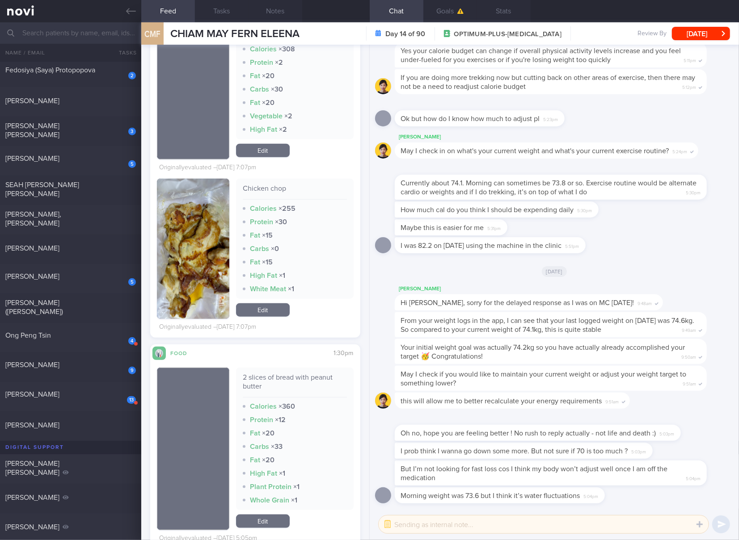
scroll to position [2681, 0]
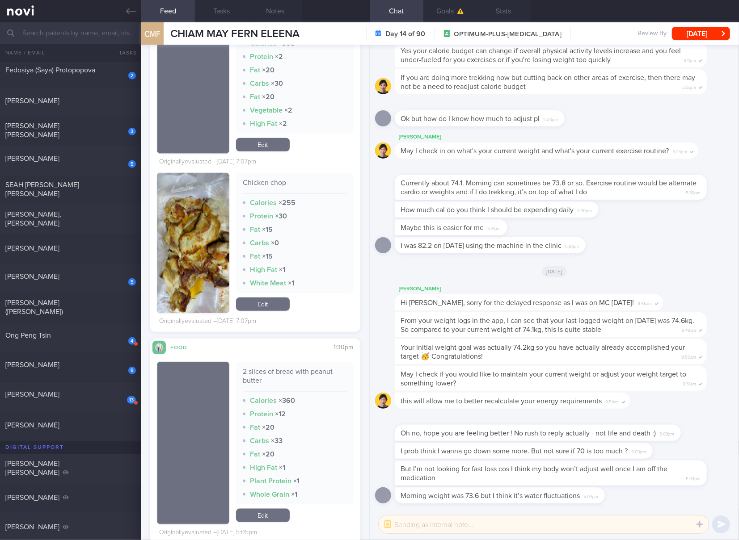
click at [261, 143] on link "Edit" at bounding box center [263, 144] width 54 height 13
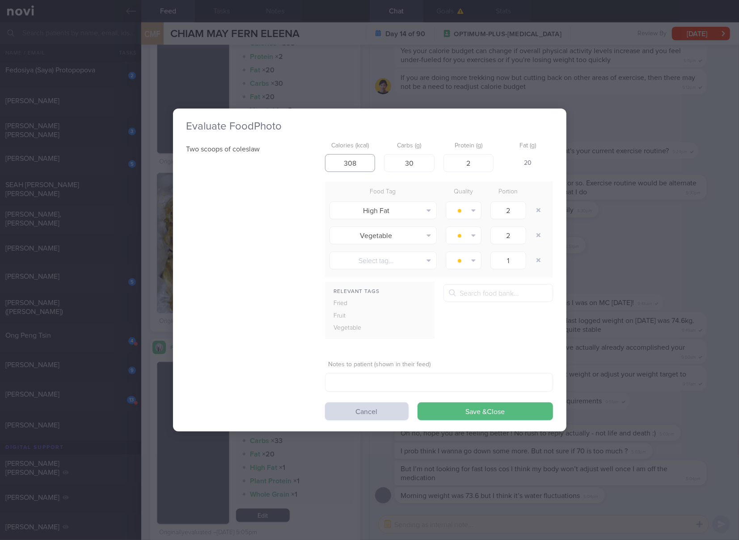
click at [365, 163] on input "308" at bounding box center [350, 163] width 50 height 18
type input "115"
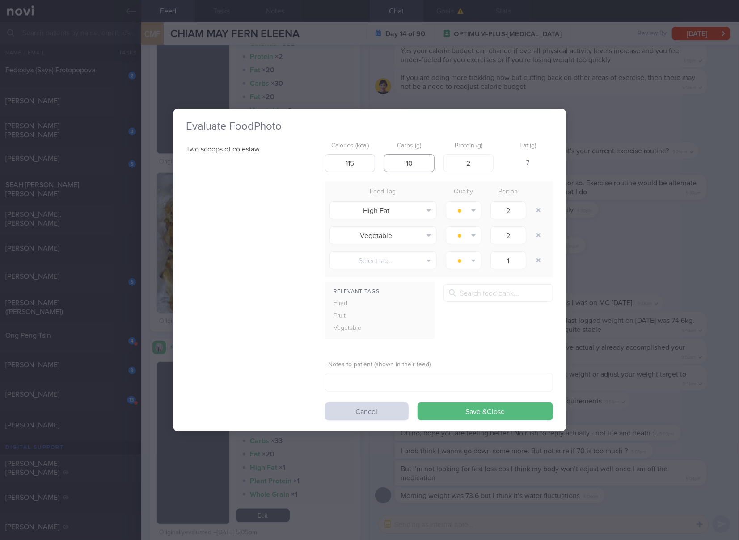
type input "10"
click at [417, 403] on button "Save & Close" at bounding box center [484, 412] width 135 height 18
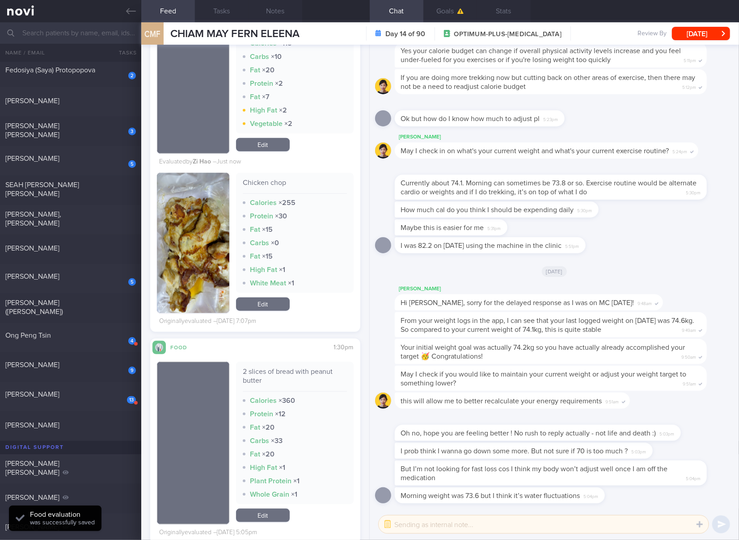
click at [273, 181] on div "Chicken chop" at bounding box center [295, 186] width 104 height 16
click at [207, 249] on button "button" at bounding box center [193, 243] width 72 height 140
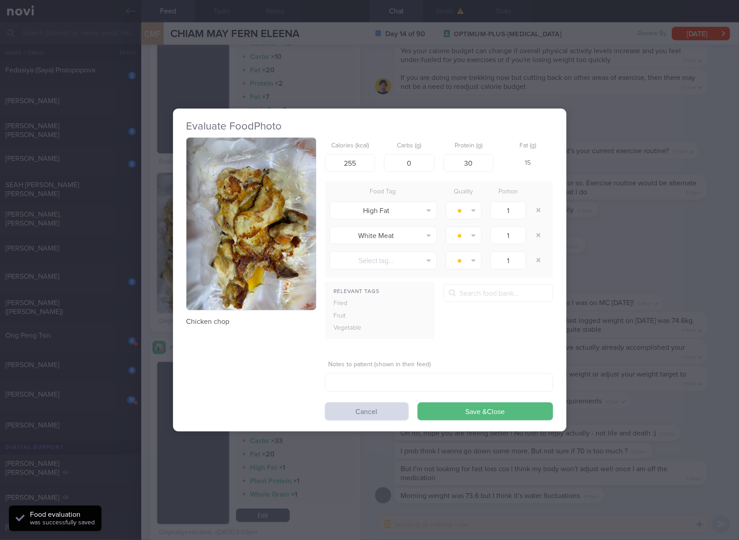
click at [256, 203] on img "button" at bounding box center [251, 224] width 130 height 173
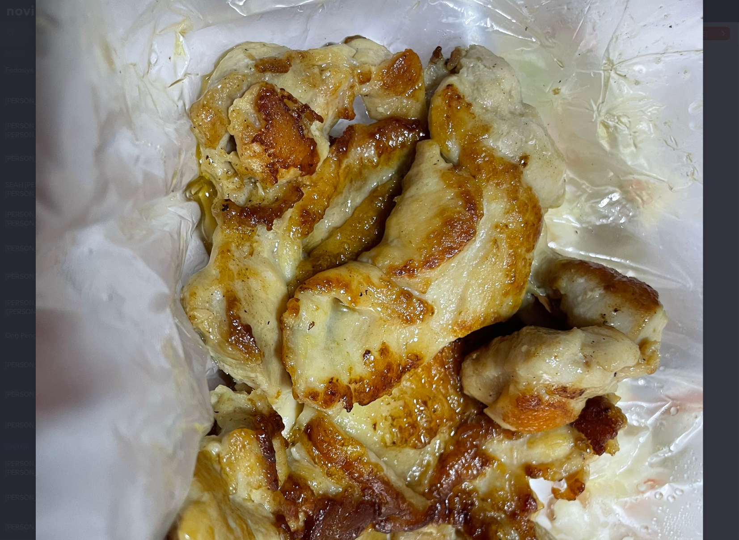
scroll to position [298, 0]
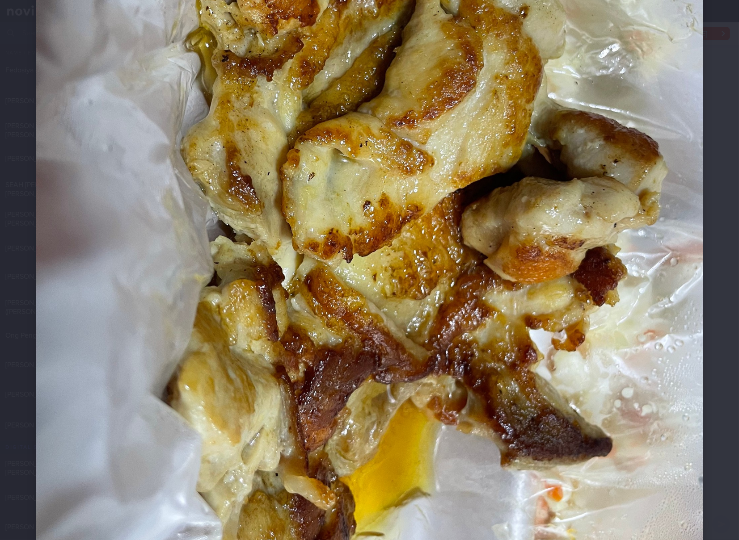
click at [575, 392] on img at bounding box center [369, 183] width 667 height 890
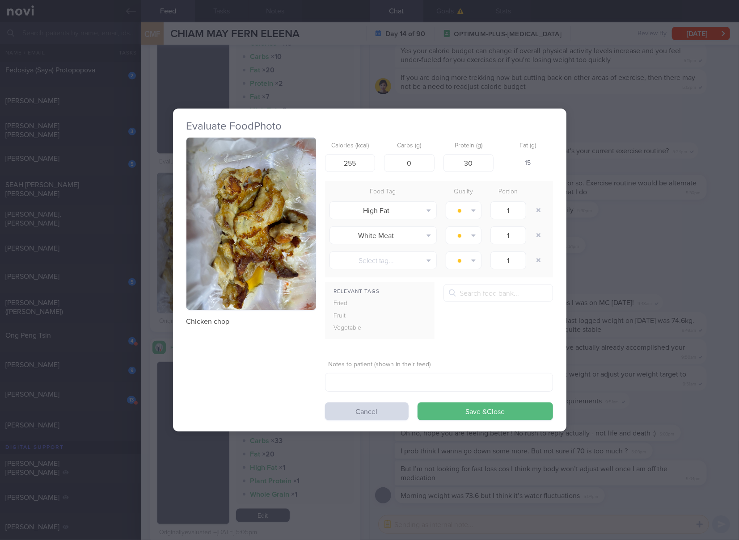
click at [622, 274] on div "Evaluate Food Photo Chicken chop Calories (kcal) 255 Carbs (g) 0 Protein (g) 30…" at bounding box center [369, 270] width 739 height 540
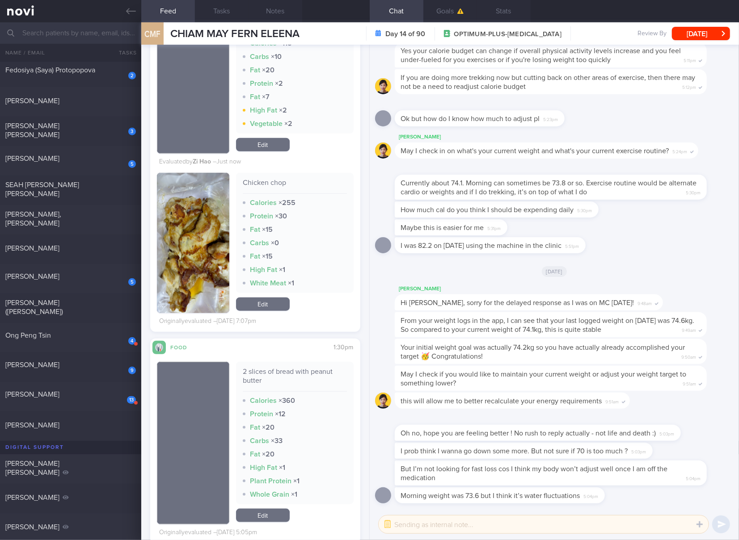
click at [268, 308] on link "Edit" at bounding box center [263, 304] width 54 height 13
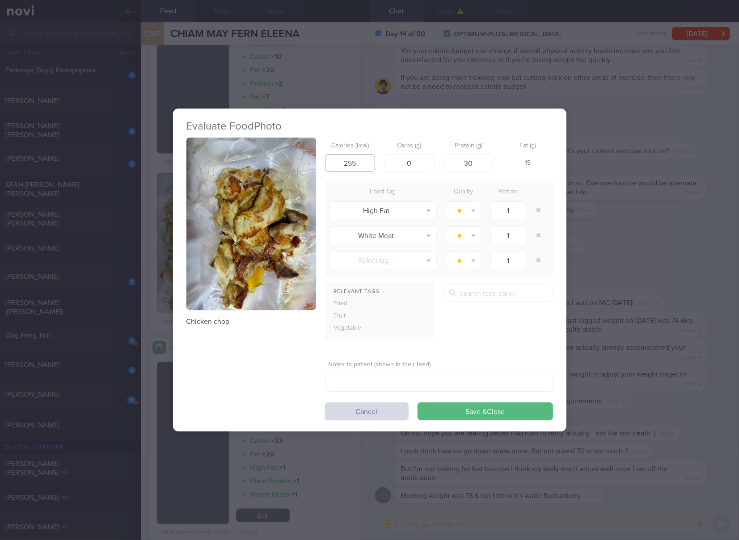
click at [364, 156] on input "255" at bounding box center [350, 163] width 50 height 18
click at [362, 161] on input "255" at bounding box center [350, 163] width 50 height 18
click at [650, 242] on div "Evaluate Food Photo Chicken chop Calories (kcal) 255 Carbs (g) 0 Protein (g) 30…" at bounding box center [369, 270] width 739 height 540
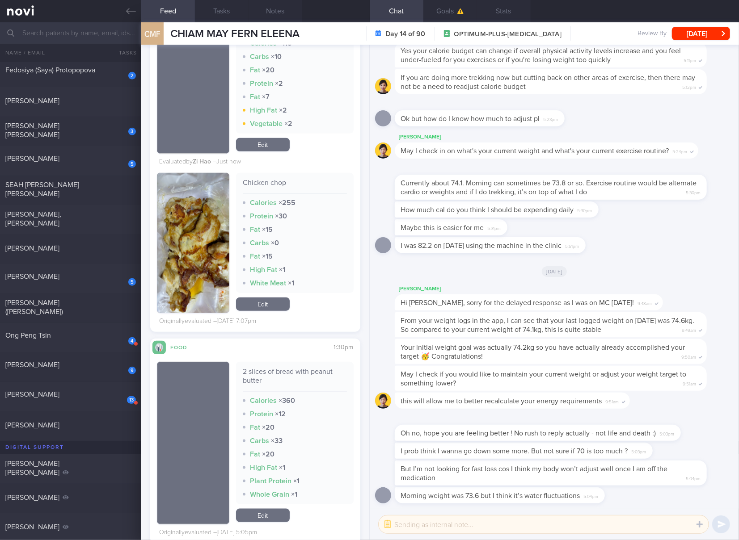
scroll to position [2830, 0]
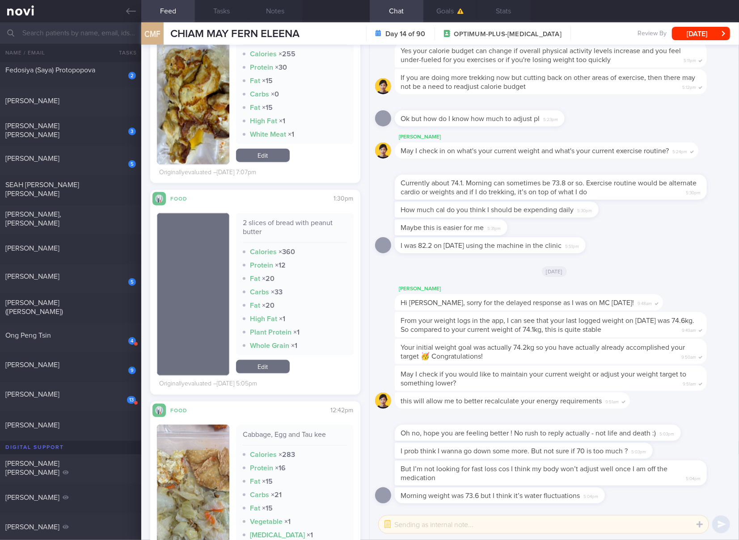
click at [304, 223] on div "2 slices of bread with peanut butter" at bounding box center [295, 231] width 104 height 25
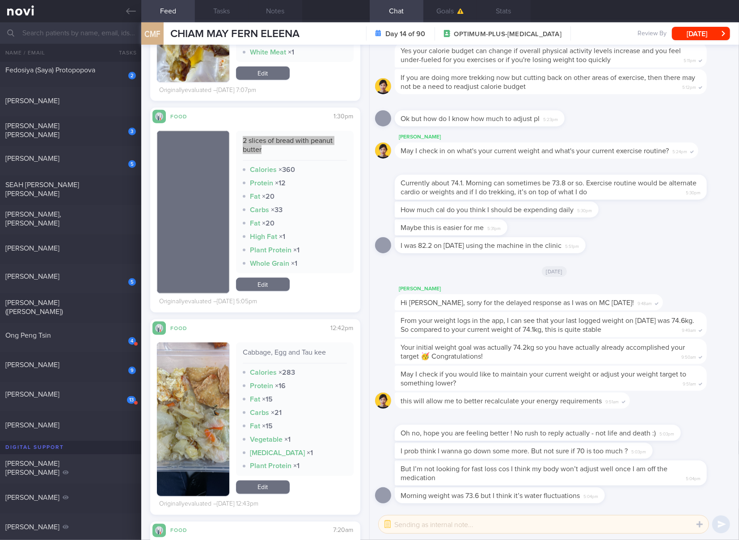
scroll to position [2979, 0]
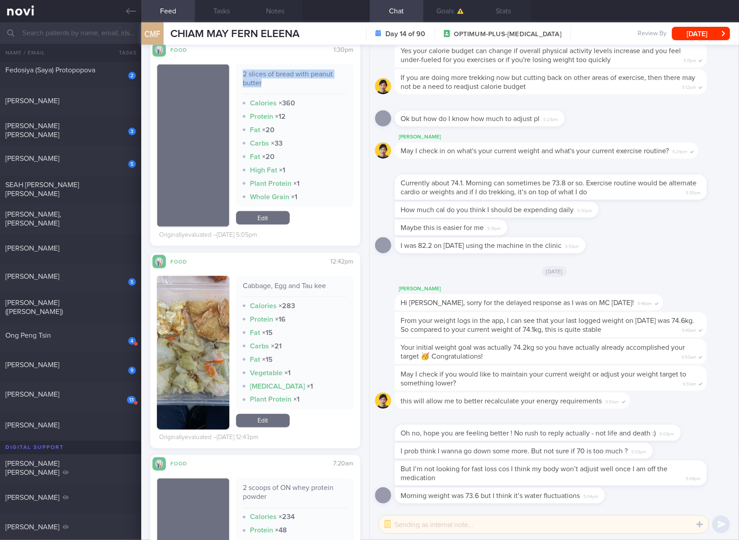
click at [277, 218] on link "Edit" at bounding box center [263, 217] width 54 height 13
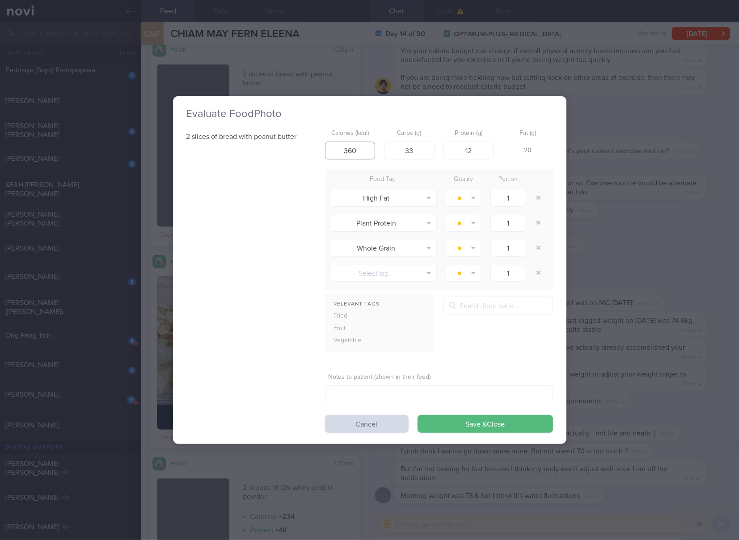
click at [369, 144] on input "360" at bounding box center [350, 151] width 50 height 18
type input "235"
type input "32"
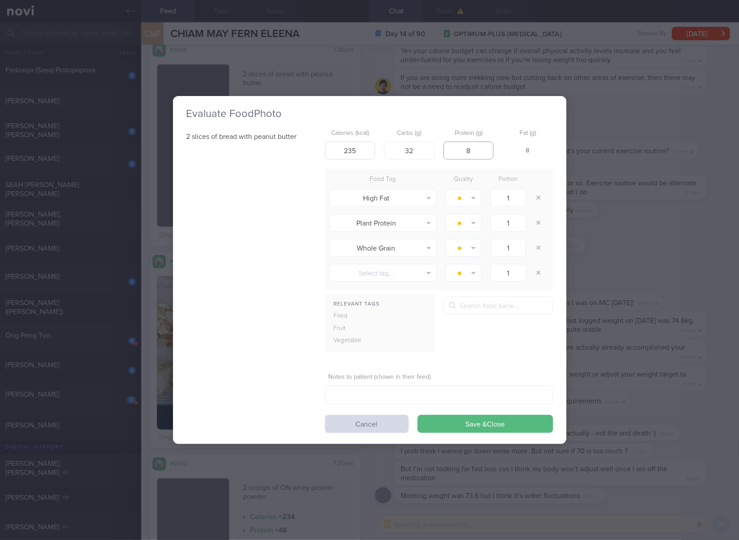
type input "8"
click at [417, 415] on button "Save & Close" at bounding box center [484, 424] width 135 height 18
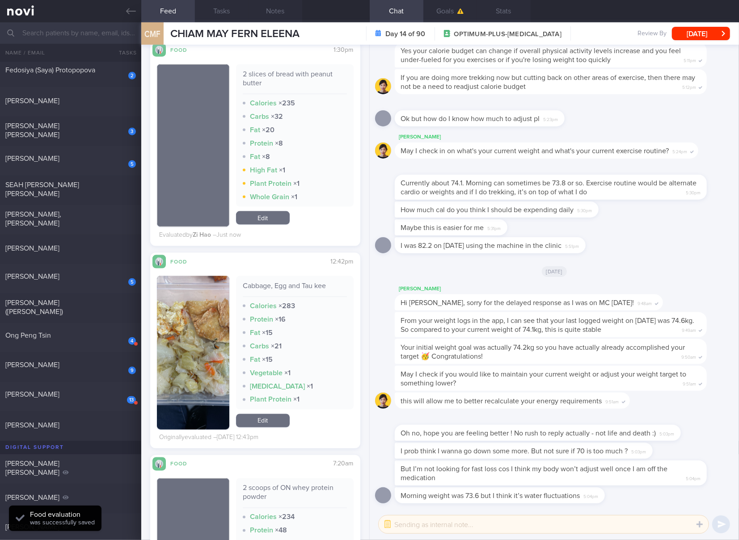
click at [308, 285] on div "Cabbage, Egg and Tau kee" at bounding box center [295, 290] width 104 height 16
click at [167, 325] on img "button" at bounding box center [193, 353] width 72 height 154
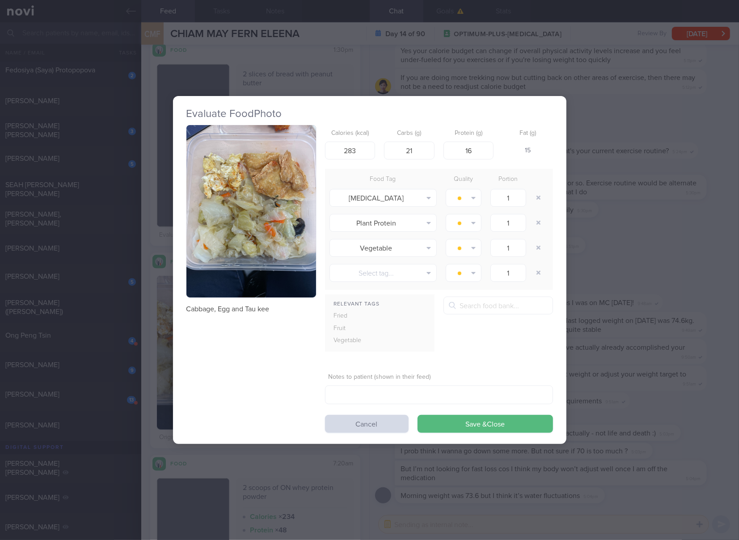
click at [248, 218] on button "button" at bounding box center [251, 211] width 130 height 173
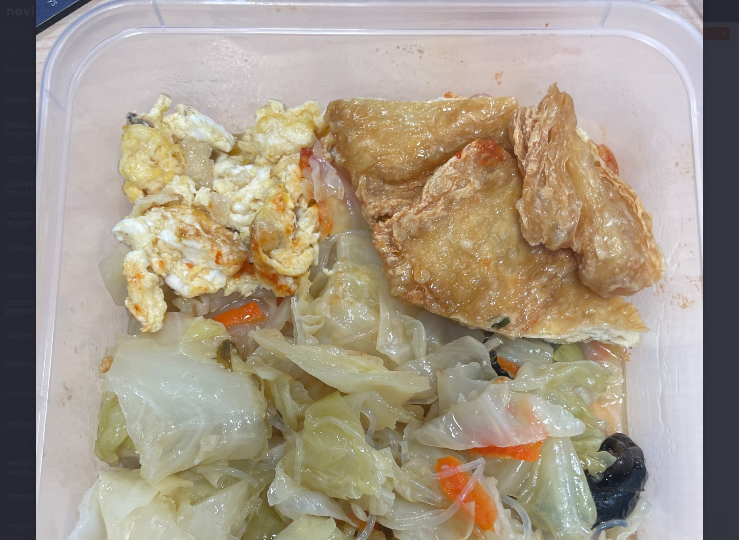
scroll to position [149, 0]
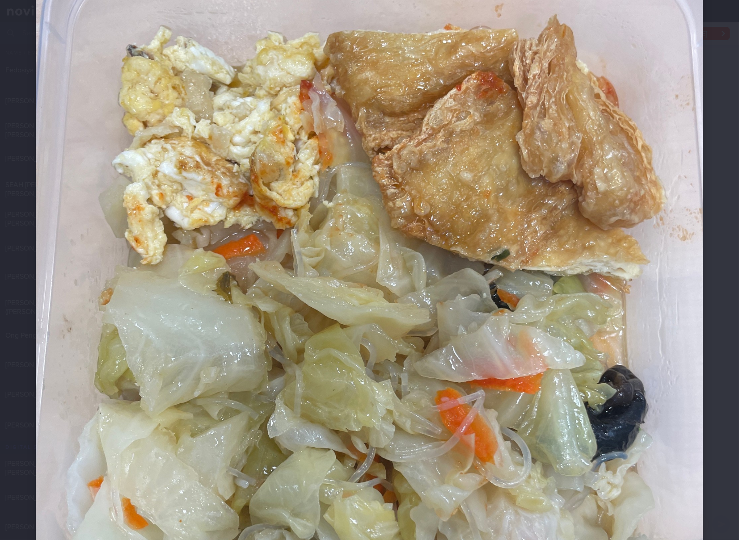
click at [589, 251] on img at bounding box center [369, 332] width 667 height 890
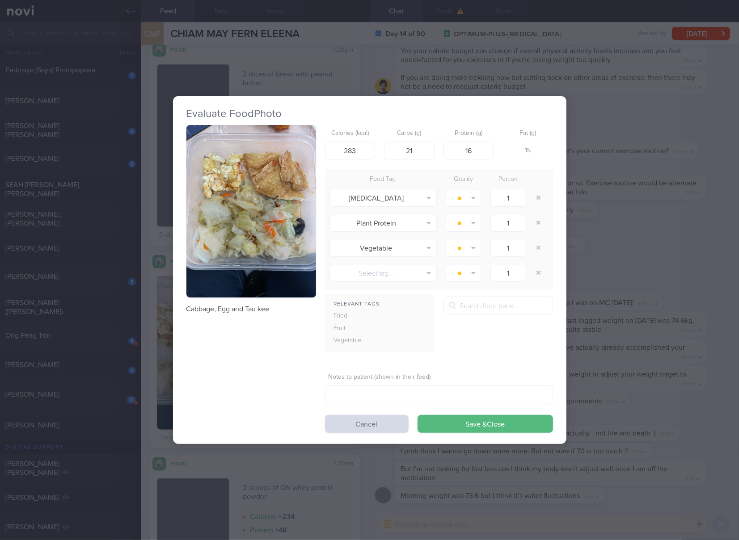
click at [620, 195] on div "Evaluate Food Photo Cabbage, Egg and Tau kee Calories (kcal) 283 Carbs (g) 21 P…" at bounding box center [369, 270] width 739 height 540
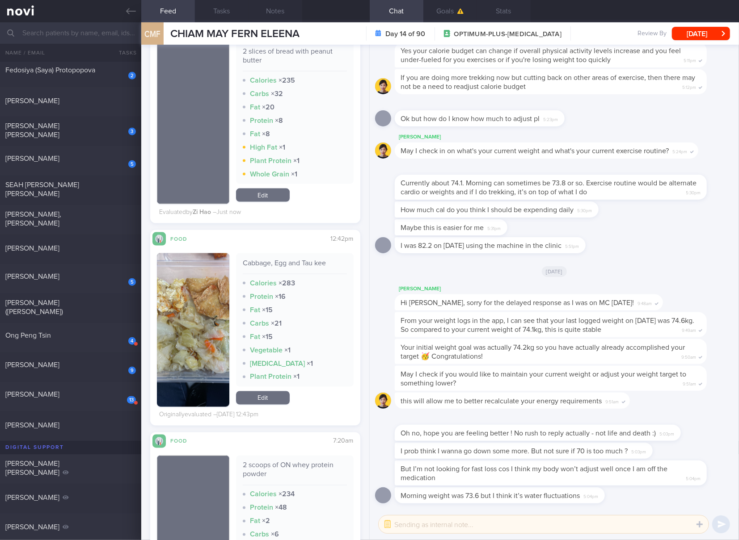
scroll to position [3128, 0]
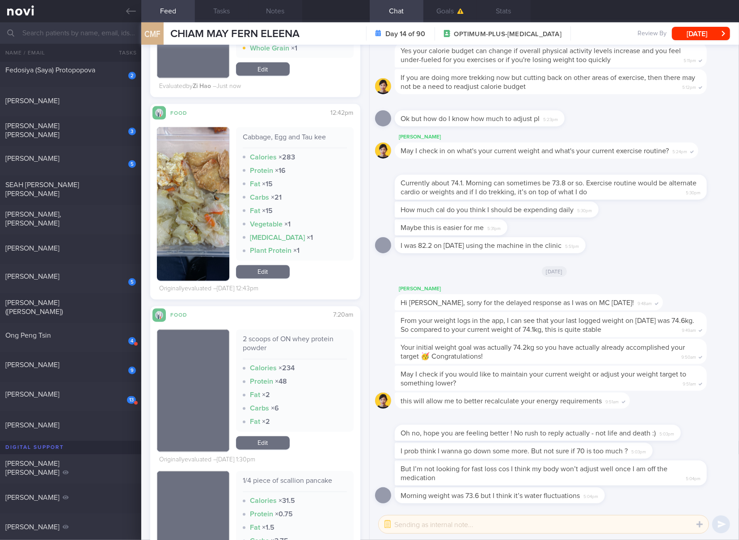
click at [265, 270] on link "Edit" at bounding box center [263, 271] width 54 height 13
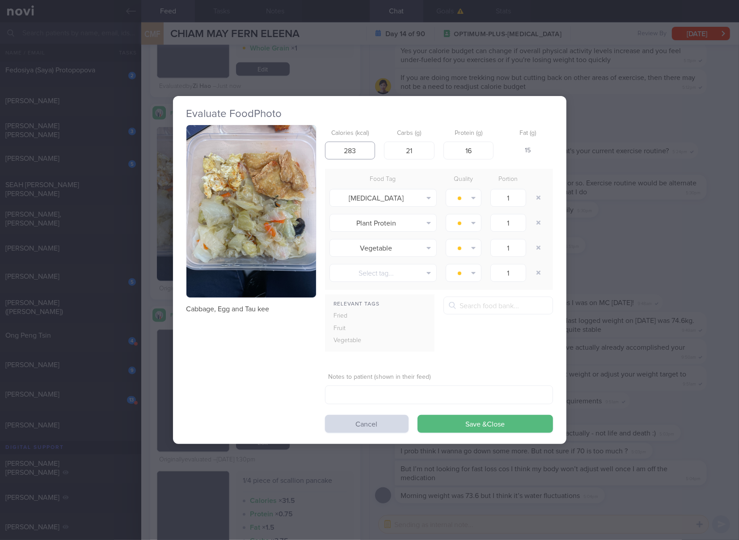
click at [361, 145] on input "283" at bounding box center [350, 151] width 50 height 18
type input "245"
type input "12"
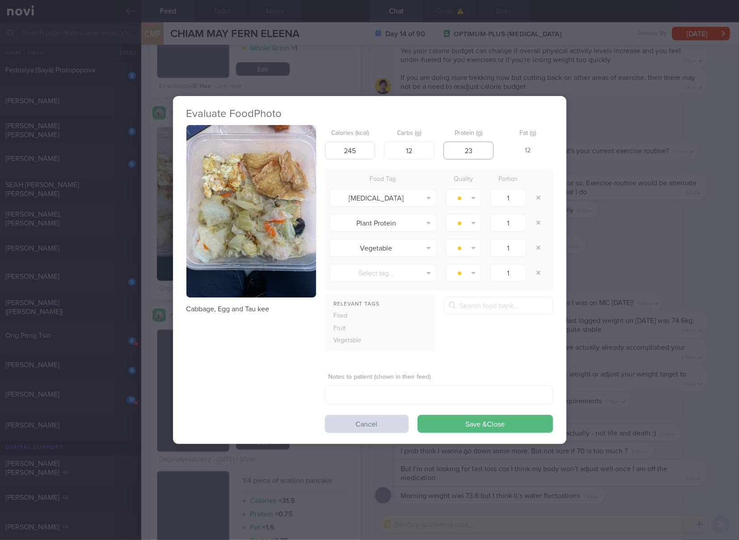
type input "23"
click at [417, 415] on button "Save & Close" at bounding box center [484, 424] width 135 height 18
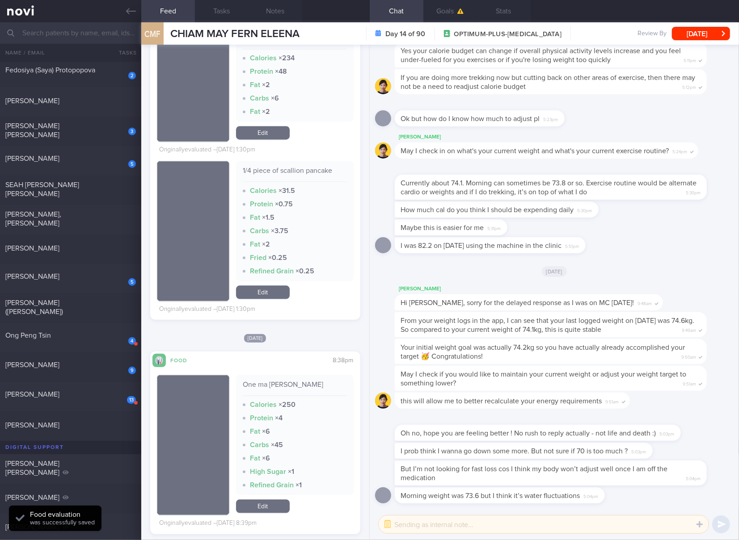
scroll to position [3575, 0]
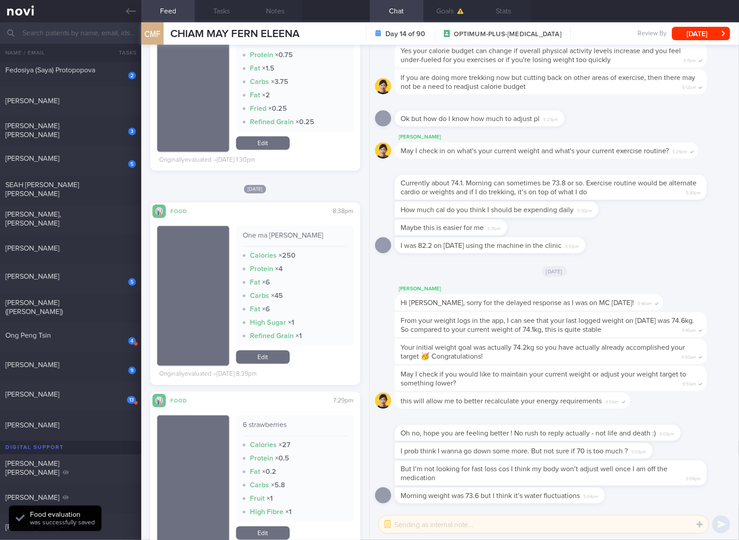
click at [275, 235] on div "One ma [PERSON_NAME]" at bounding box center [295, 239] width 104 height 16
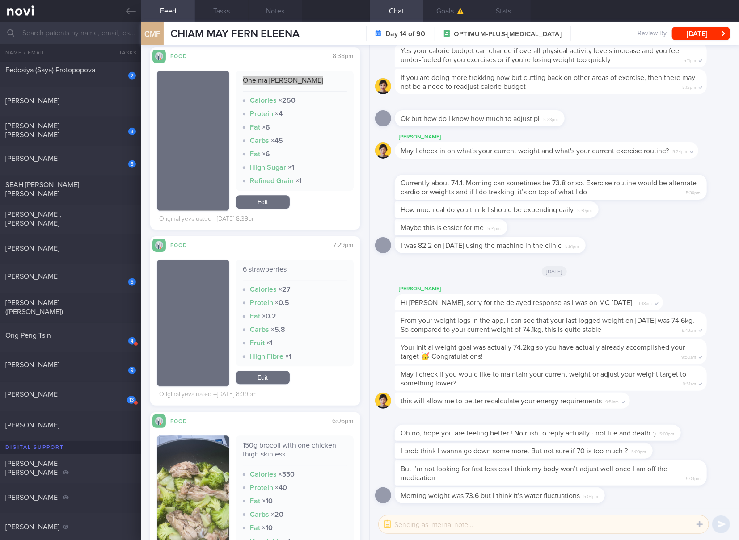
scroll to position [3873, 0]
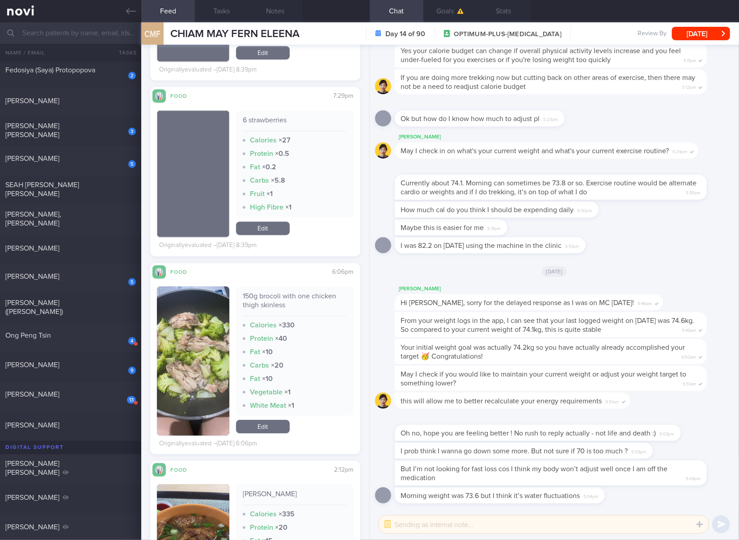
click at [290, 297] on div "150g brocoli with one chicken thigh skinless" at bounding box center [295, 304] width 104 height 25
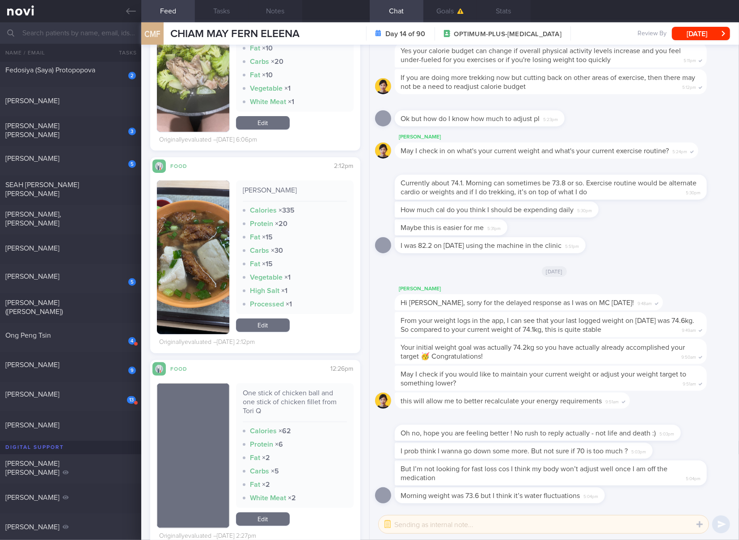
scroll to position [4021, 0]
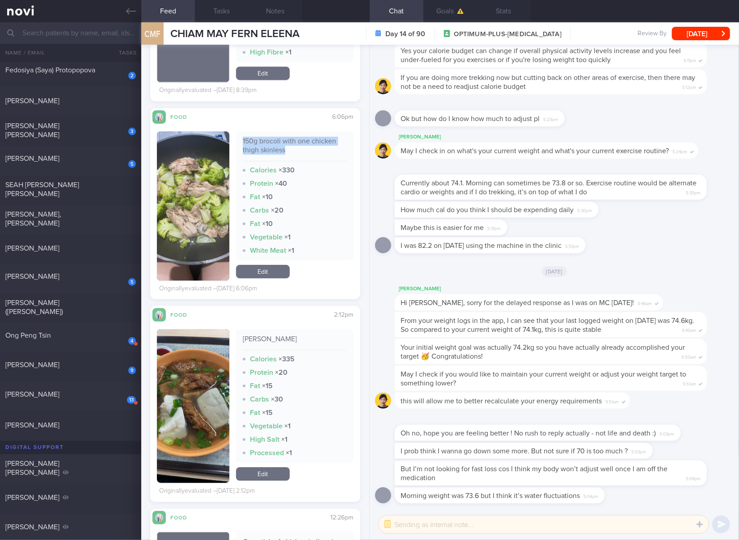
click at [261, 268] on link "Edit" at bounding box center [263, 271] width 54 height 13
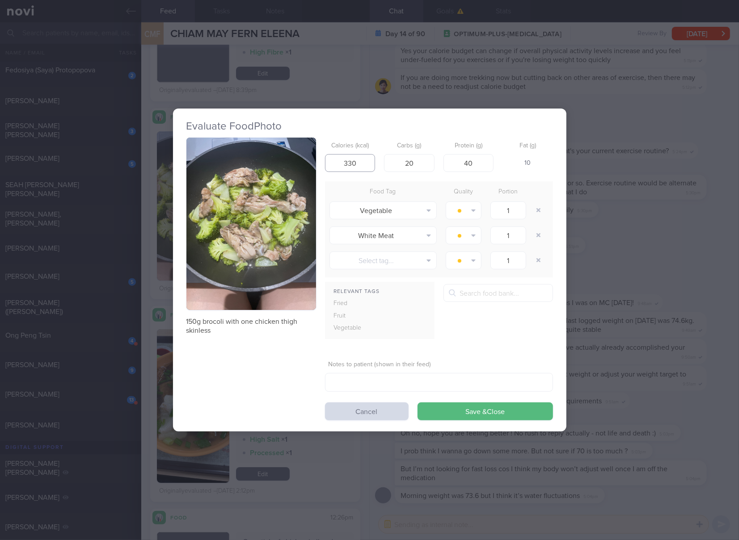
click at [365, 159] on input "330" at bounding box center [350, 163] width 50 height 18
type input "217"
type input "10"
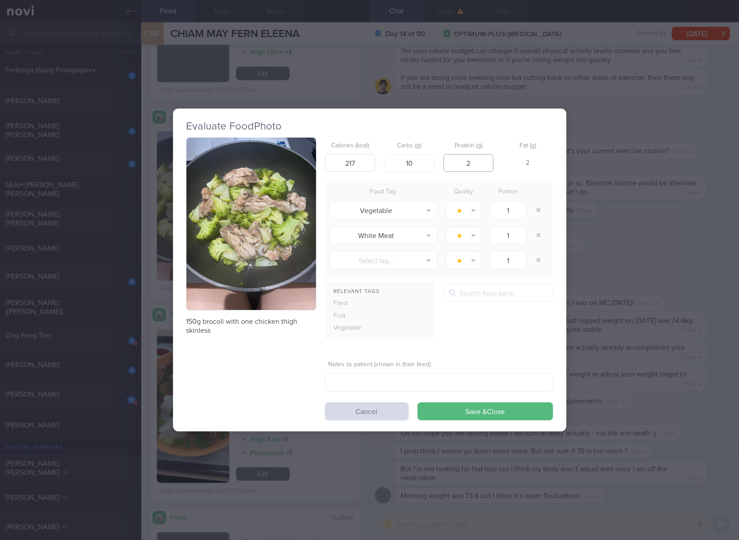
type input "29"
click button "Save & Close" at bounding box center [484, 412] width 135 height 18
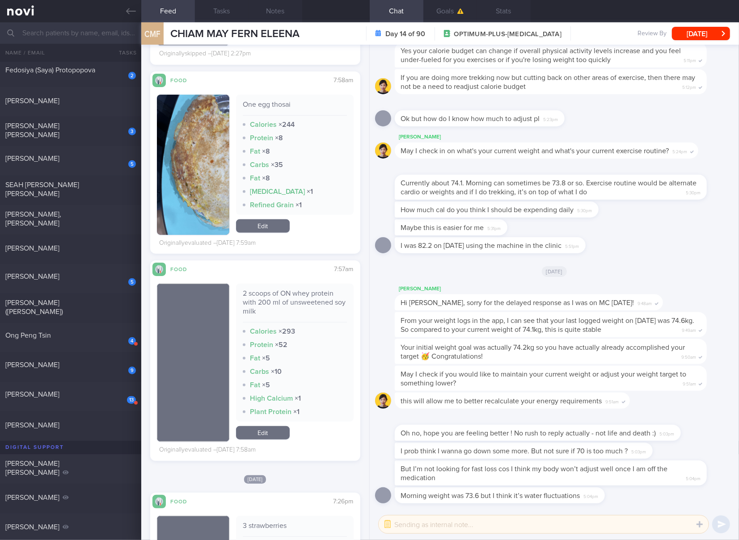
scroll to position [4766, 0]
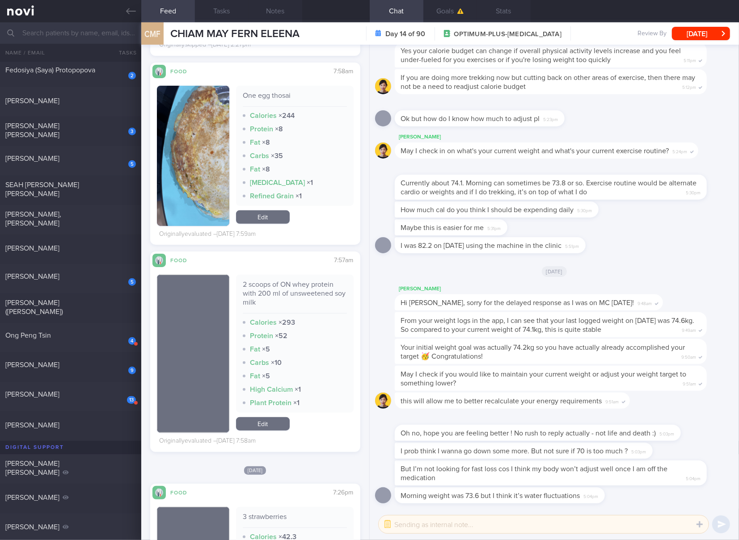
click at [257, 92] on div "One egg thosai" at bounding box center [295, 99] width 104 height 16
click at [262, 210] on link "Edit" at bounding box center [263, 216] width 54 height 13
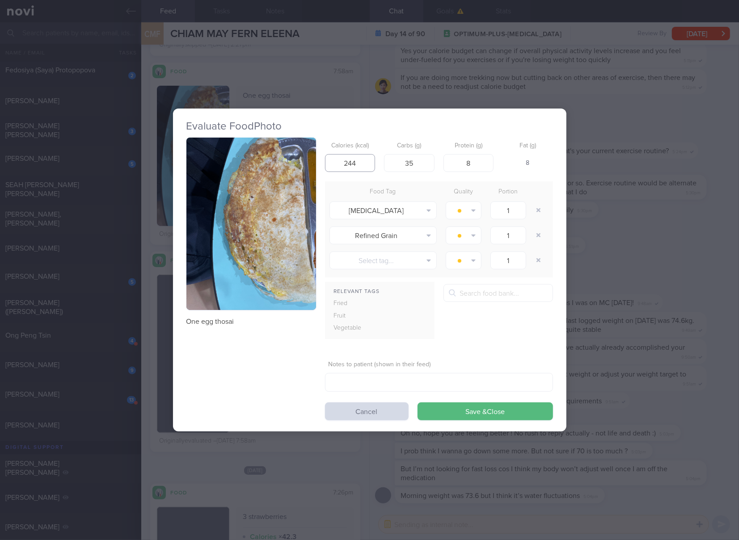
click at [369, 160] on input "244" at bounding box center [350, 163] width 50 height 18
type input "185"
type input "25"
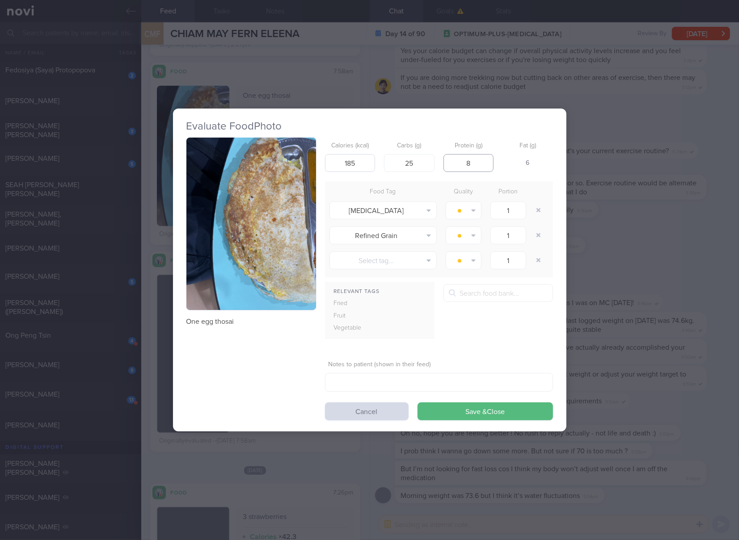
click at [417, 403] on button "Save & Close" at bounding box center [484, 412] width 135 height 18
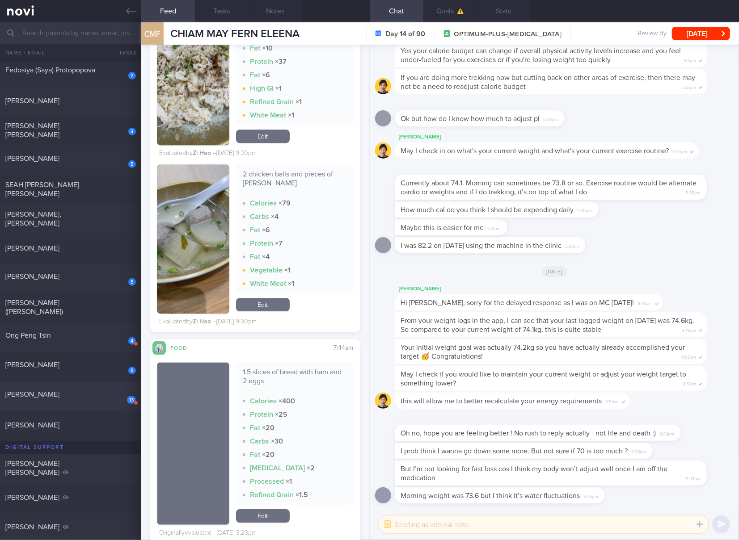
scroll to position [298, 0]
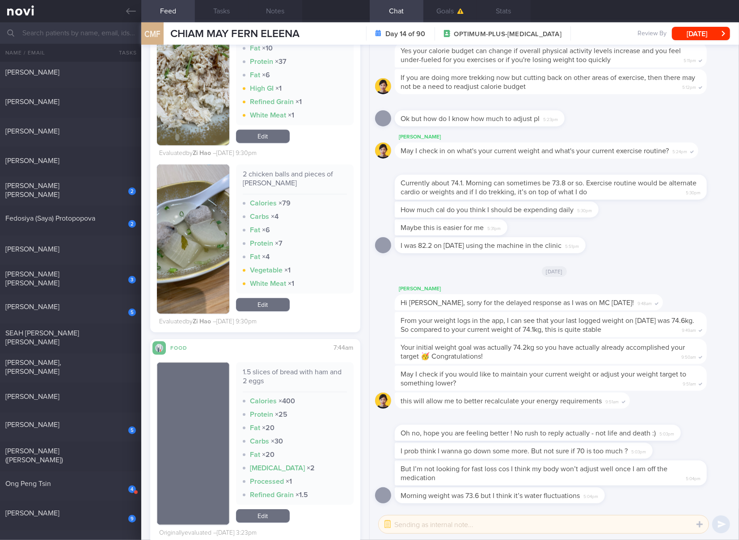
drag, startPoint x: 76, startPoint y: 249, endPoint x: 208, endPoint y: 58, distance: 232.4
click at [76, 249] on div "[PERSON_NAME]" at bounding box center [69, 249] width 128 height 9
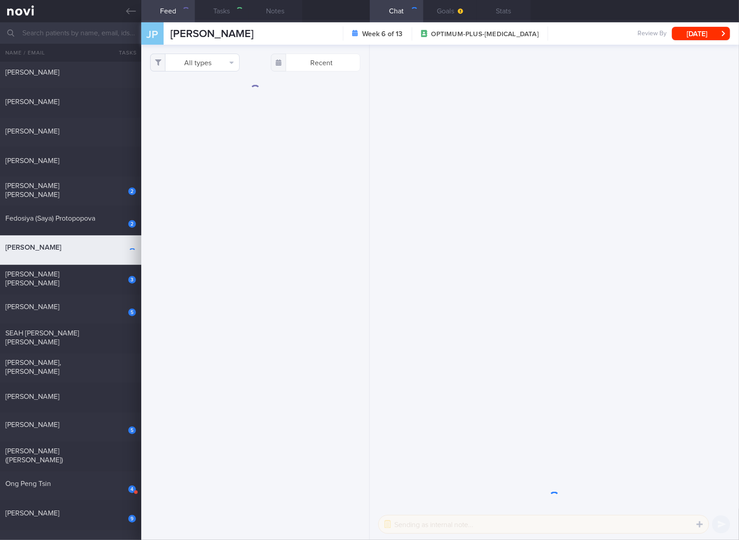
select select "6"
checkbox input "true"
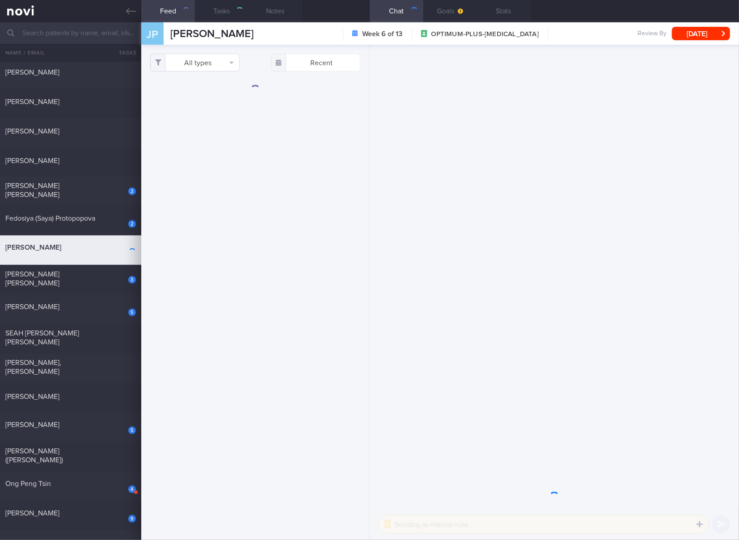
checkbox input "true"
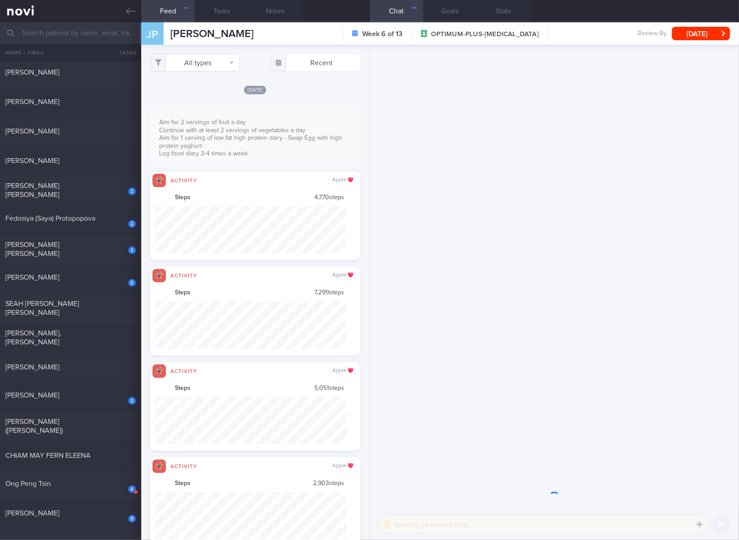
scroll to position [446805, 446661]
click at [196, 61] on button "All types" at bounding box center [194, 63] width 89 height 18
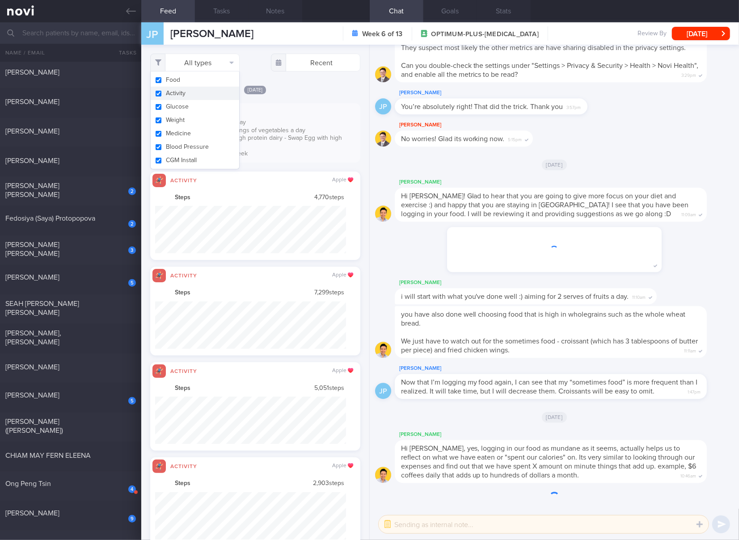
click at [197, 94] on button "Activity" at bounding box center [195, 93] width 88 height 13
click at [188, 105] on button "Glucose" at bounding box center [195, 106] width 88 height 13
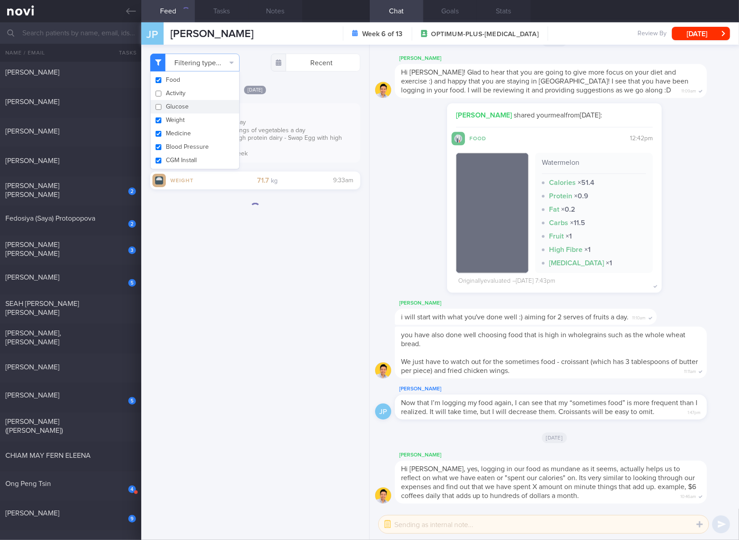
checkbox input "false"
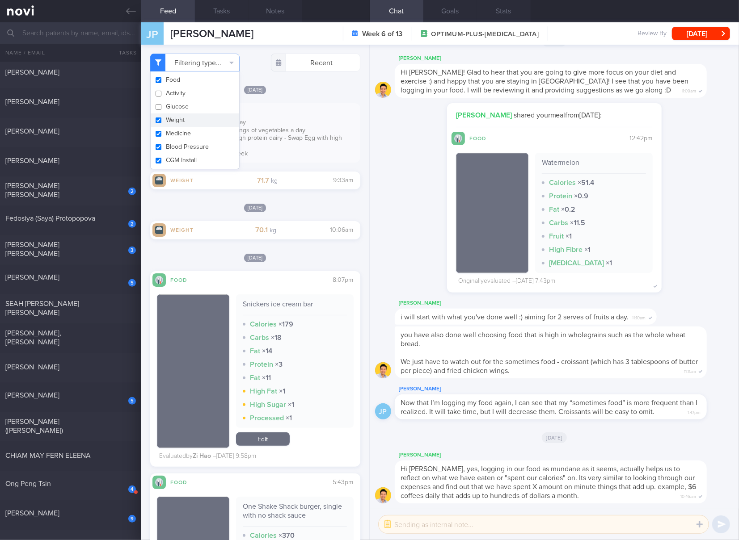
click at [181, 119] on button "Weight" at bounding box center [195, 120] width 88 height 13
checkbox input "false"
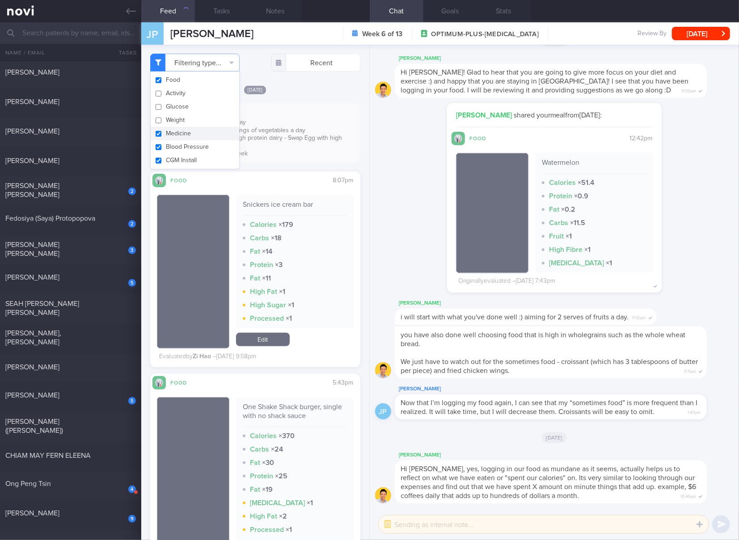
click at [180, 139] on button "Medicine" at bounding box center [195, 133] width 88 height 13
checkbox input "false"
click at [185, 149] on button "Blood Pressure" at bounding box center [195, 146] width 88 height 13
click at [185, 152] on button "Blood Pressure" at bounding box center [195, 146] width 88 height 13
checkbox input "true"
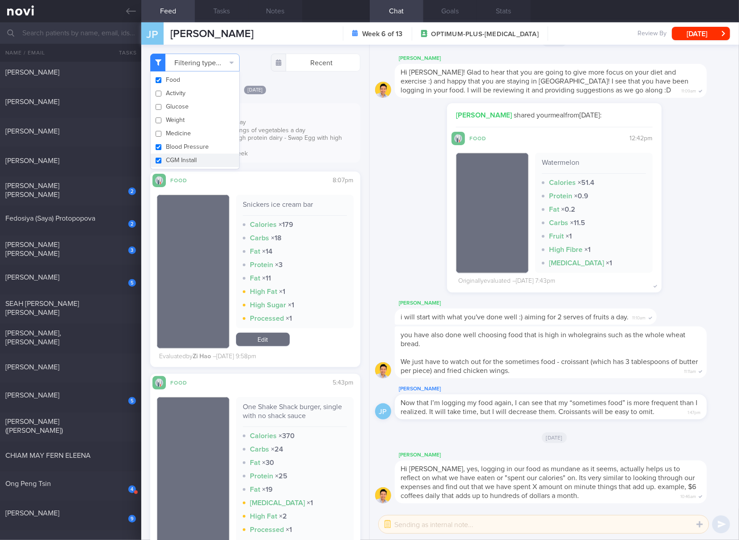
click at [194, 154] on button "CGM Install" at bounding box center [195, 160] width 88 height 13
checkbox input "false"
click at [197, 145] on button "Blood Pressure" at bounding box center [195, 146] width 88 height 13
checkbox input "false"
click at [305, 147] on div "Aim for 2 servings of fruit a day Continue with at least 2 servings of vegetabl…" at bounding box center [255, 140] width 210 height 42
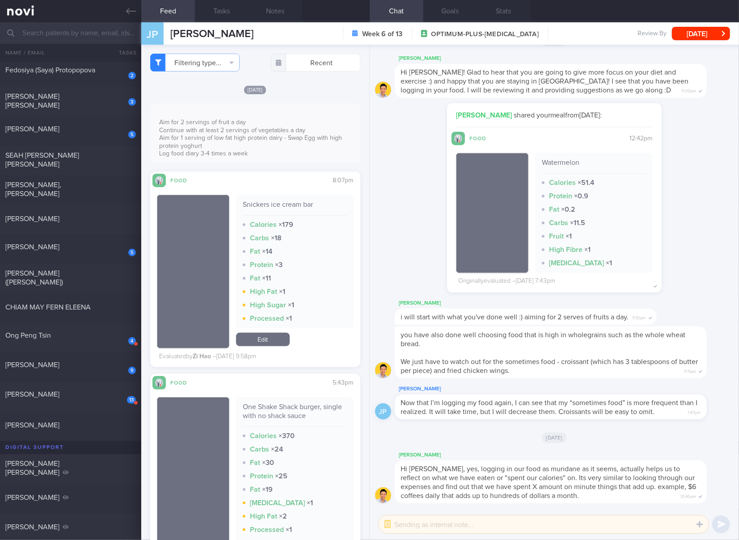
drag, startPoint x: 95, startPoint y: 367, endPoint x: 311, endPoint y: 42, distance: 390.4
click at [95, 367] on div "[PERSON_NAME]" at bounding box center [69, 365] width 128 height 9
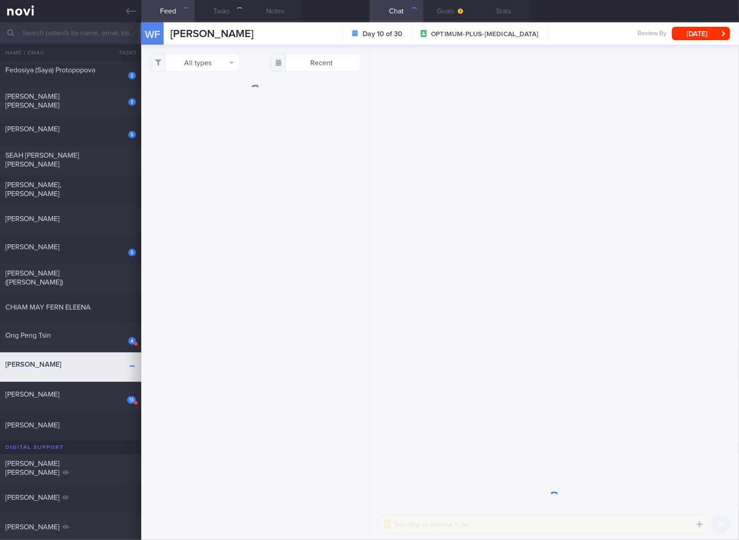
select select "7"
checkbox input "true"
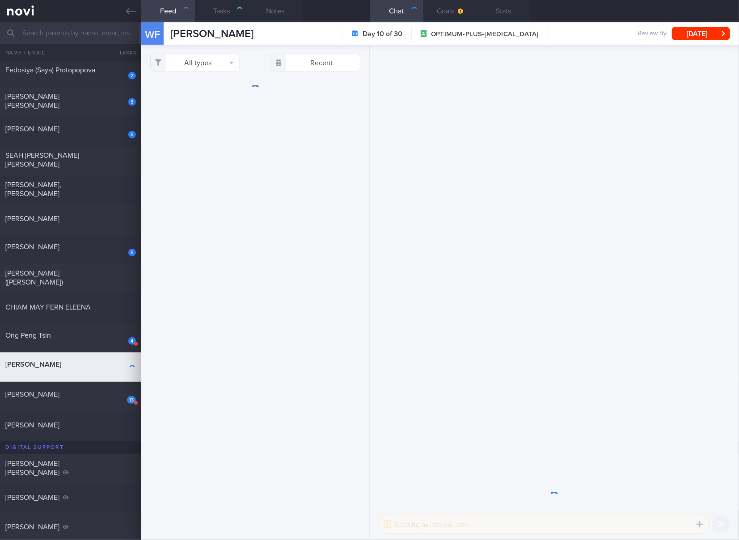
checkbox input "true"
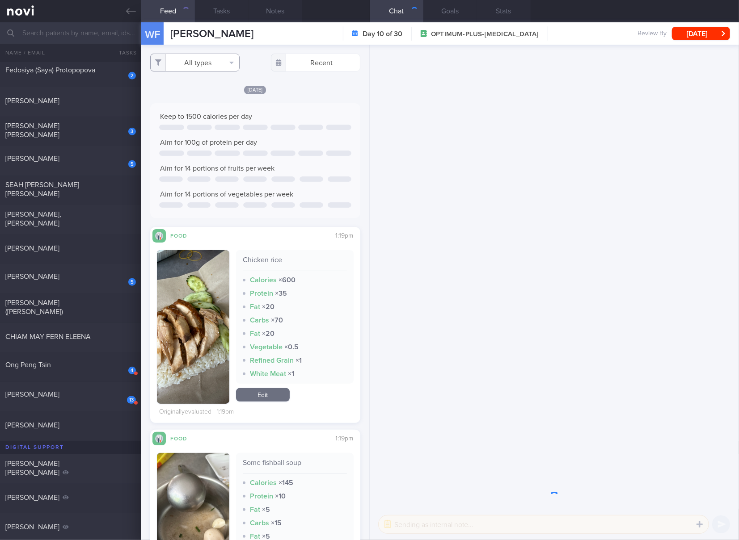
click at [216, 67] on button "All types" at bounding box center [194, 63] width 89 height 18
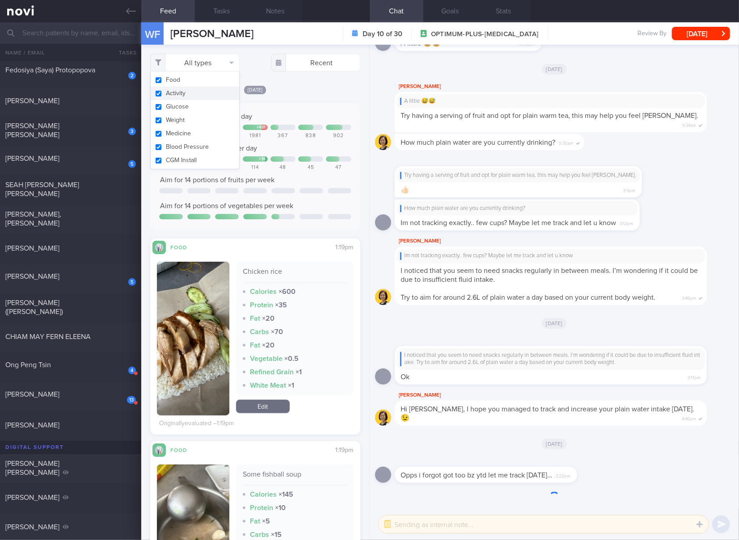
click at [212, 92] on button "Activity" at bounding box center [195, 93] width 88 height 13
checkbox input "false"
click at [211, 109] on button "Glucose" at bounding box center [195, 106] width 88 height 13
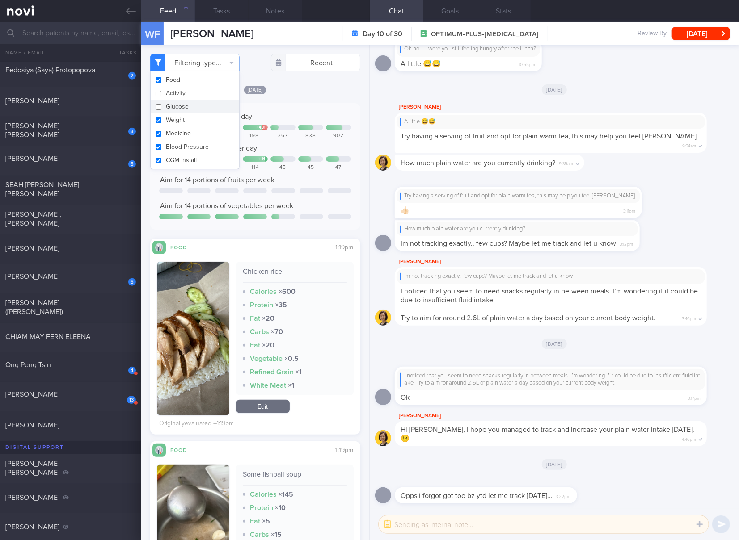
checkbox input "false"
click at [208, 123] on button "Weight" at bounding box center [195, 120] width 88 height 13
checkbox input "false"
click at [207, 130] on button "Medicine" at bounding box center [195, 133] width 88 height 13
checkbox input "false"
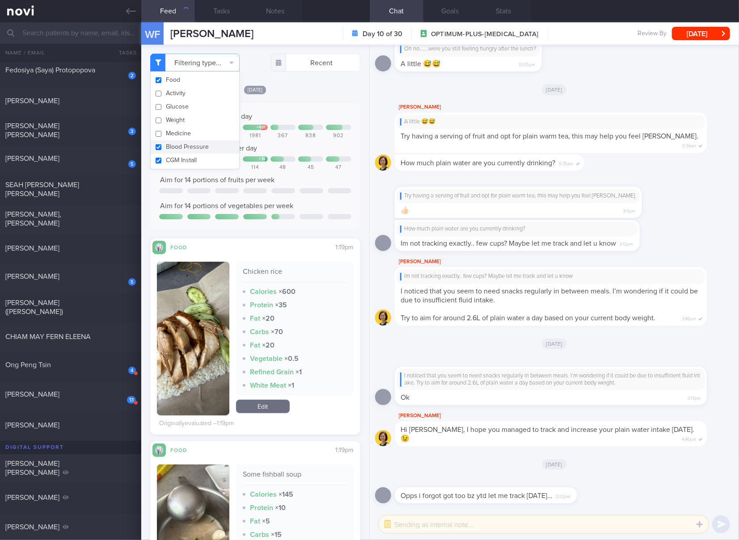
click at [208, 152] on button "Blood Pressure" at bounding box center [195, 146] width 88 height 13
checkbox input "false"
click at [206, 160] on button "CGM Install" at bounding box center [195, 160] width 88 height 13
checkbox input "false"
click at [306, 171] on div "Keep to 1500 calories per day + 481 1320 1391 818 1981 367 838 902 Aim for 100g…" at bounding box center [255, 166] width 192 height 109
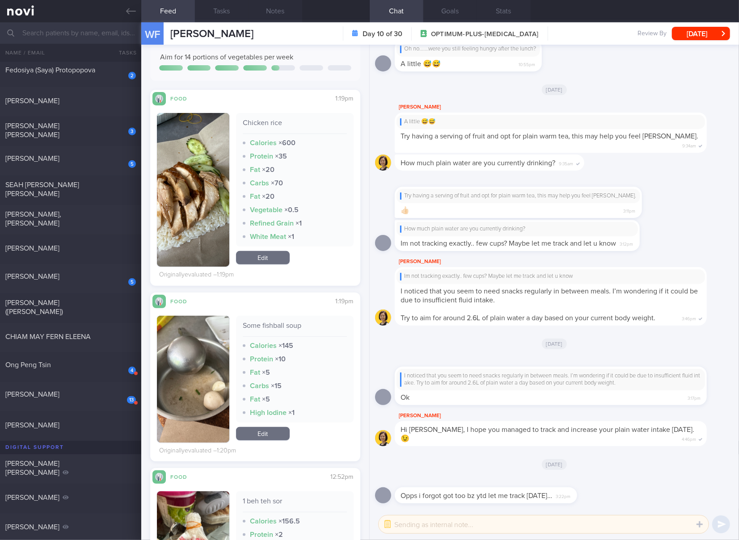
click at [256, 125] on div "Chicken rice" at bounding box center [295, 126] width 104 height 16
click at [214, 377] on button "button" at bounding box center [193, 379] width 72 height 127
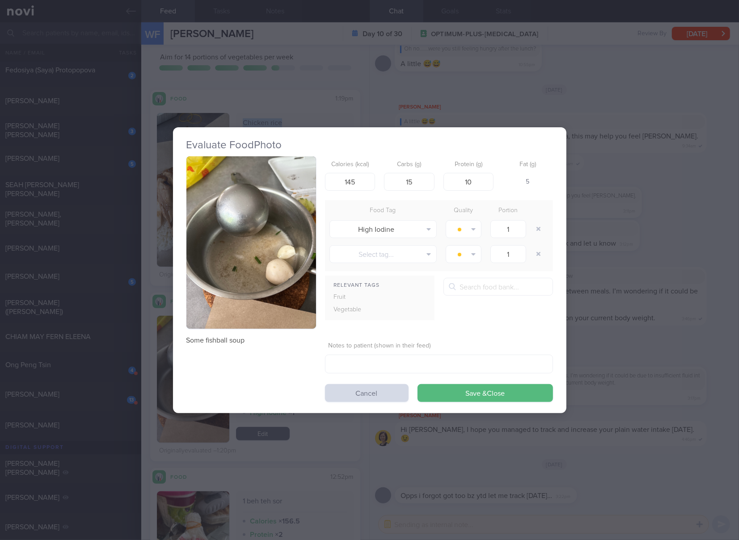
click at [272, 276] on button "button" at bounding box center [251, 242] width 130 height 173
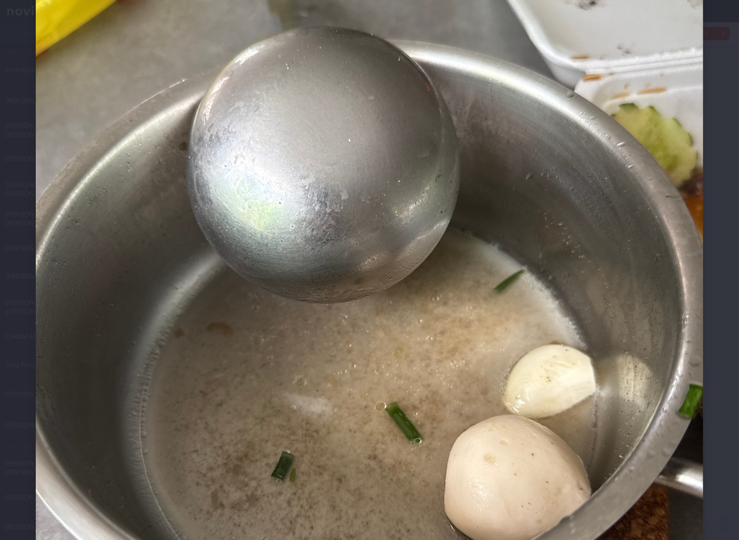
click at [564, 252] on img at bounding box center [369, 332] width 667 height 890
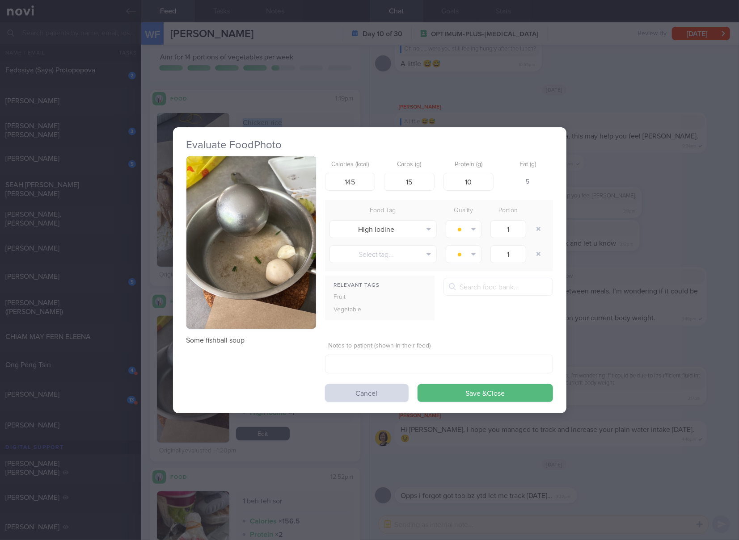
click at [621, 234] on div "Evaluate Food Photo Some fishball soup Calories (kcal) 145 Carbs (g) 15 Protein…" at bounding box center [369, 270] width 739 height 540
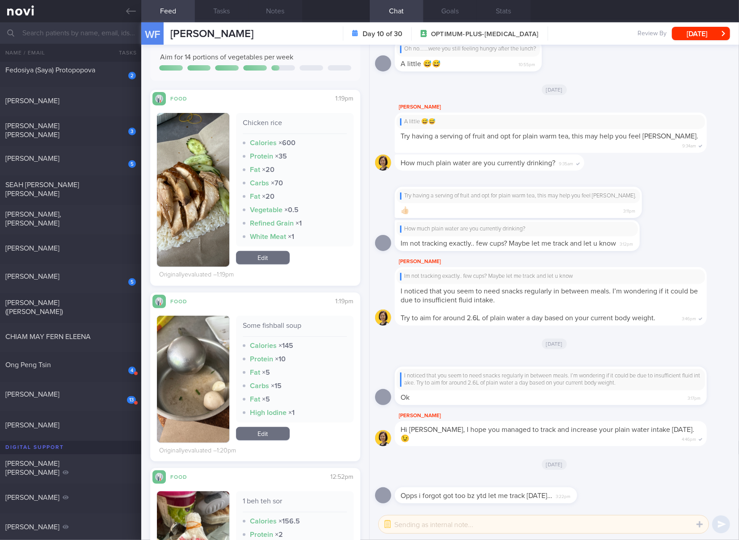
click at [203, 222] on img "button" at bounding box center [193, 190] width 72 height 154
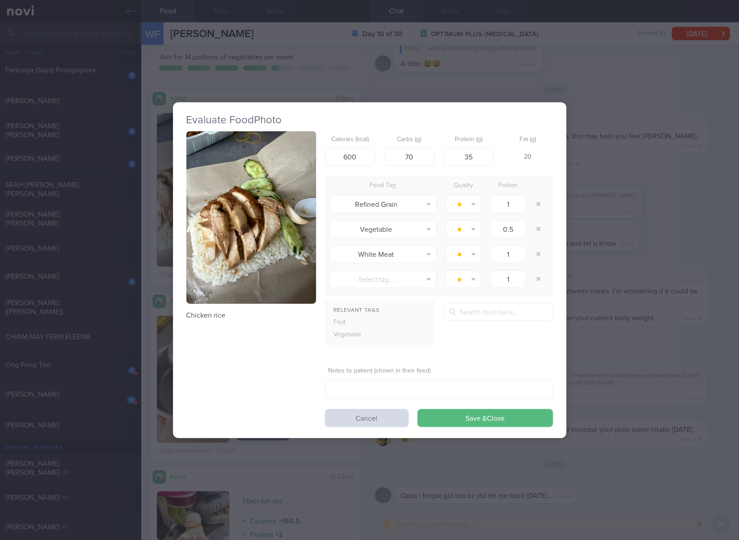
click at [262, 172] on button "button" at bounding box center [251, 217] width 130 height 173
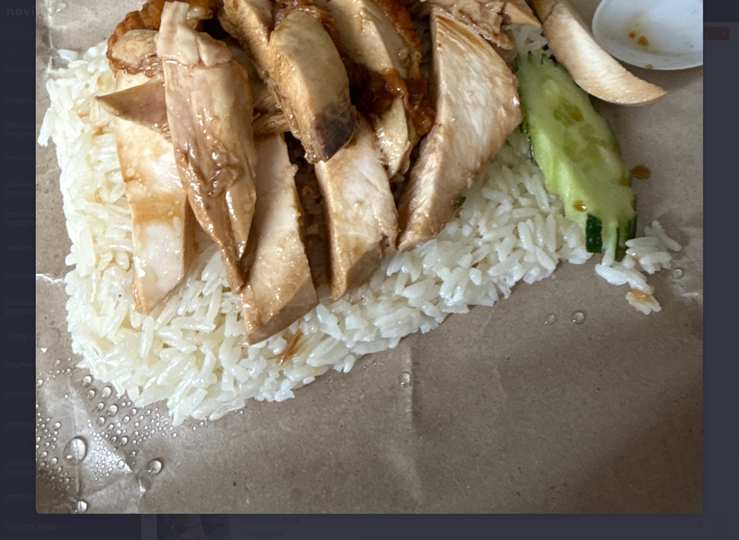
click at [504, 200] on img at bounding box center [369, 70] width 667 height 890
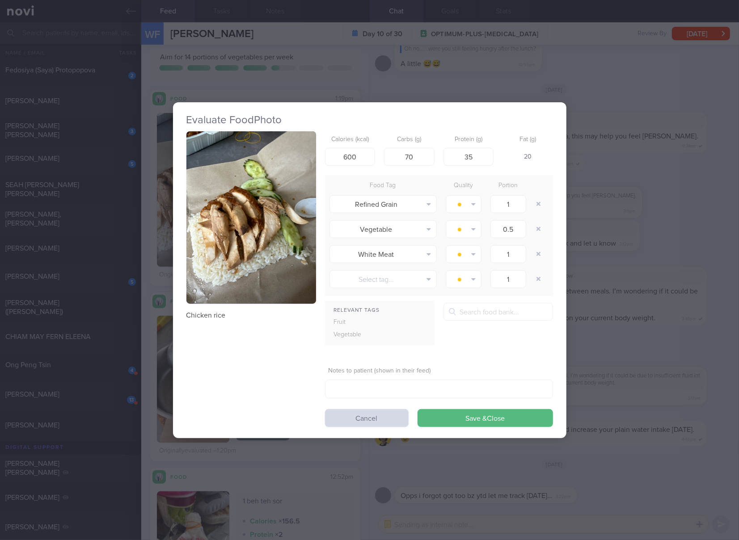
click at [628, 185] on div "Evaluate Food Photo Chicken rice Calories (kcal) 600 Carbs (g) 70 Protein (g) 3…" at bounding box center [369, 270] width 739 height 540
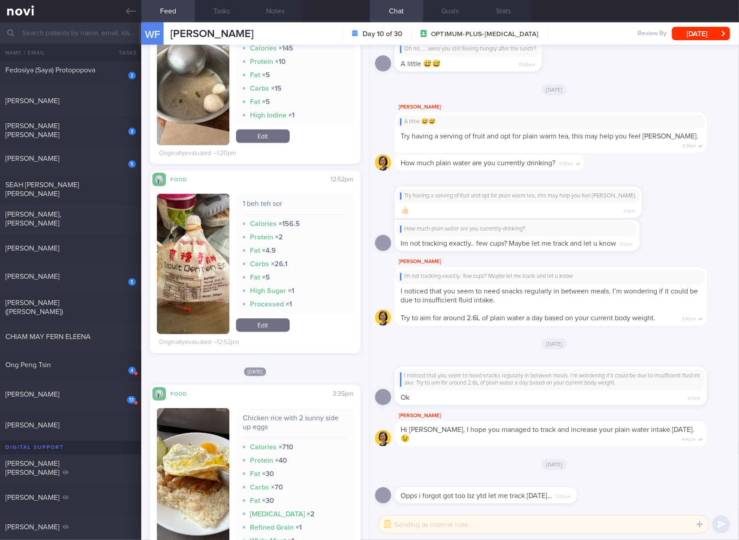
click at [281, 201] on div "1 beh teh sor" at bounding box center [295, 207] width 104 height 16
click at [226, 263] on button "button" at bounding box center [193, 264] width 72 height 140
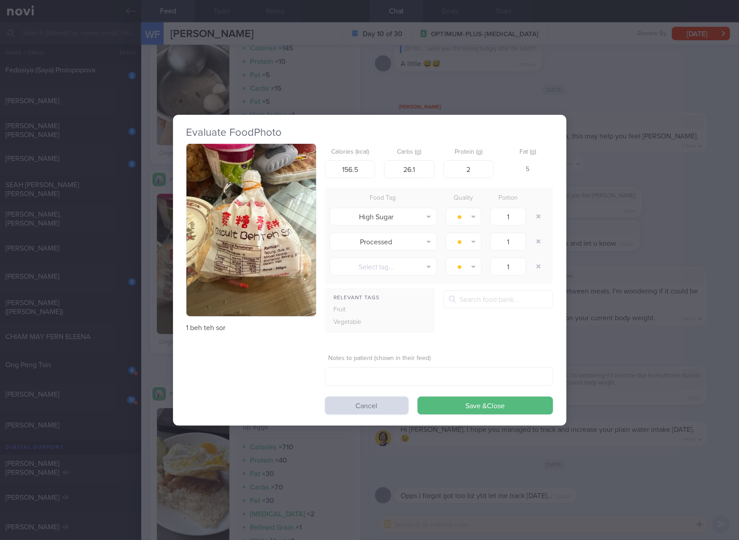
click at [276, 207] on button "button" at bounding box center [251, 230] width 130 height 173
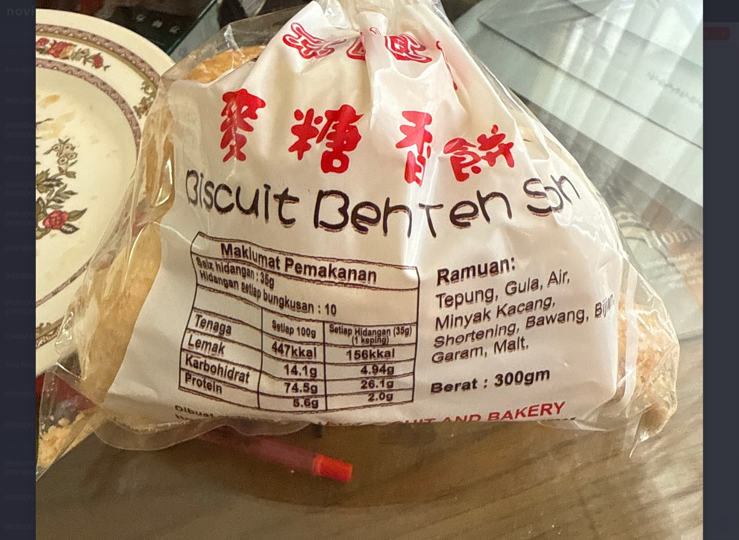
click at [417, 340] on img at bounding box center [369, 183] width 667 height 890
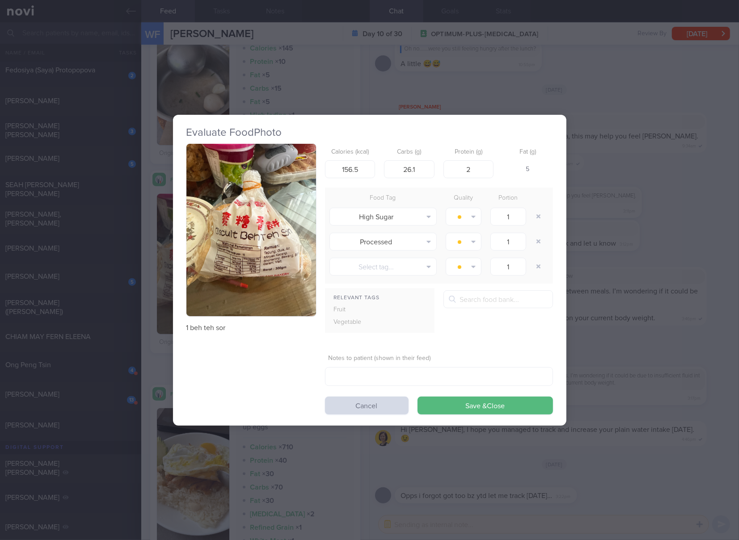
click at [280, 227] on button "button" at bounding box center [251, 230] width 130 height 173
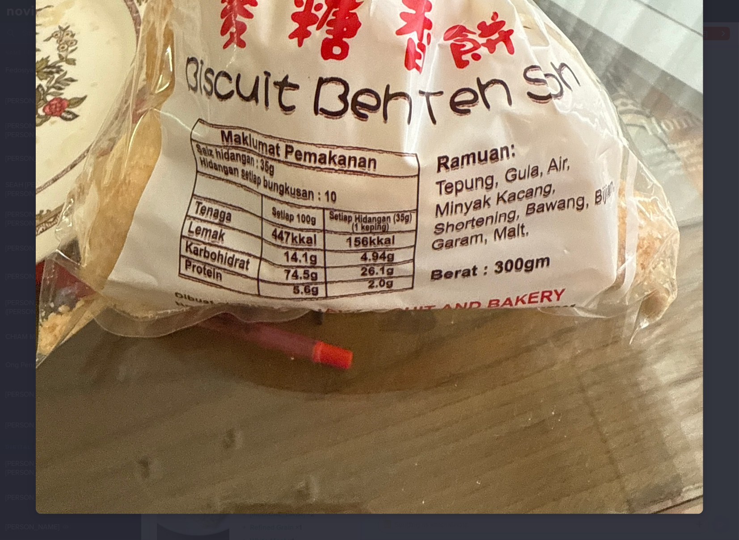
click at [461, 279] on img at bounding box center [369, 70] width 667 height 890
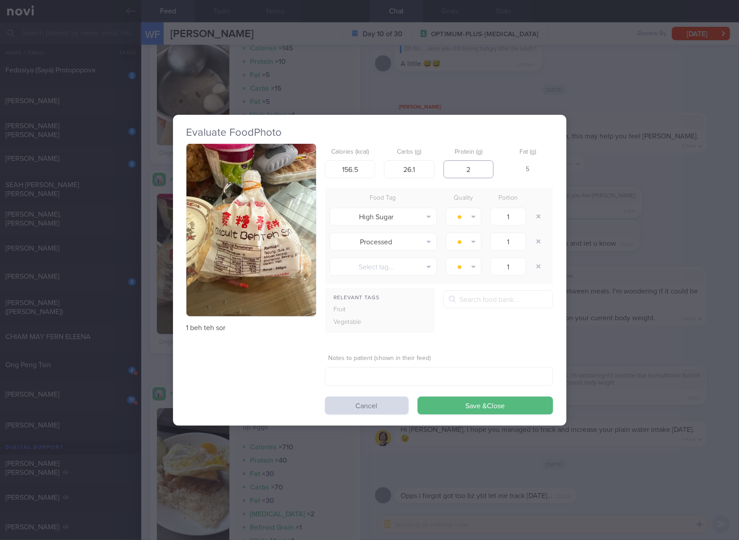
click at [475, 171] on input "2" at bounding box center [468, 169] width 50 height 18
type input "6"
type input "4"
click at [417, 397] on button "Save & Close" at bounding box center [484, 406] width 135 height 18
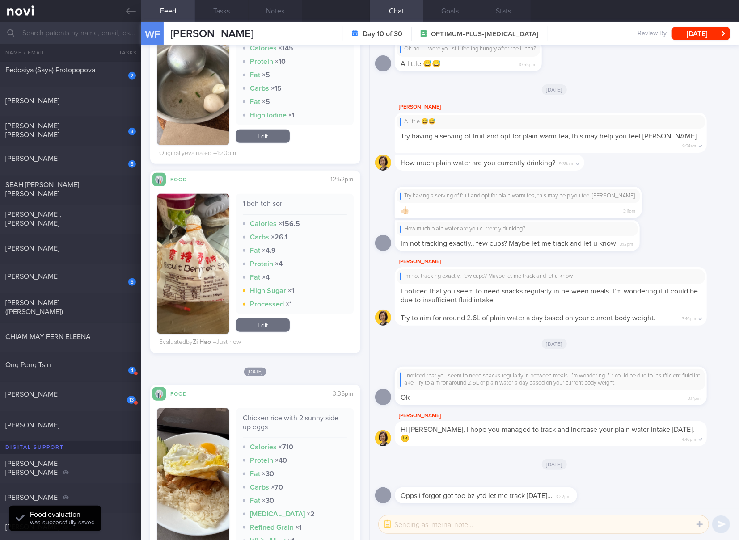
click at [217, 256] on button "button" at bounding box center [193, 264] width 72 height 140
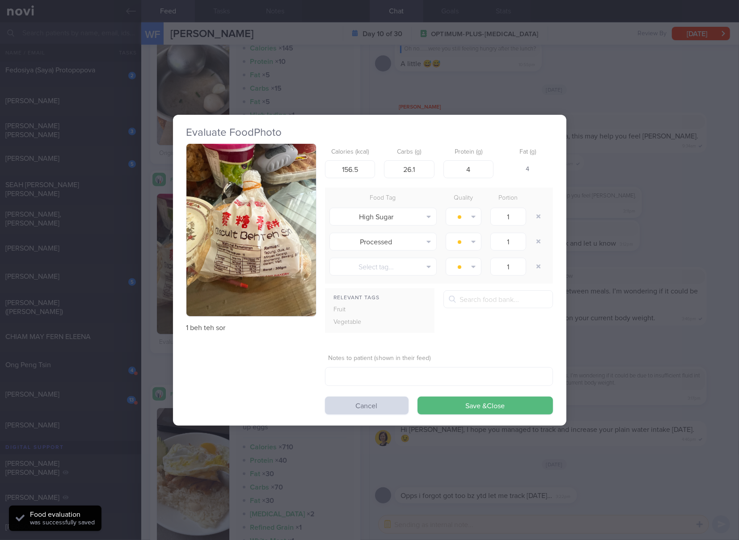
click at [245, 253] on button "button" at bounding box center [251, 230] width 130 height 173
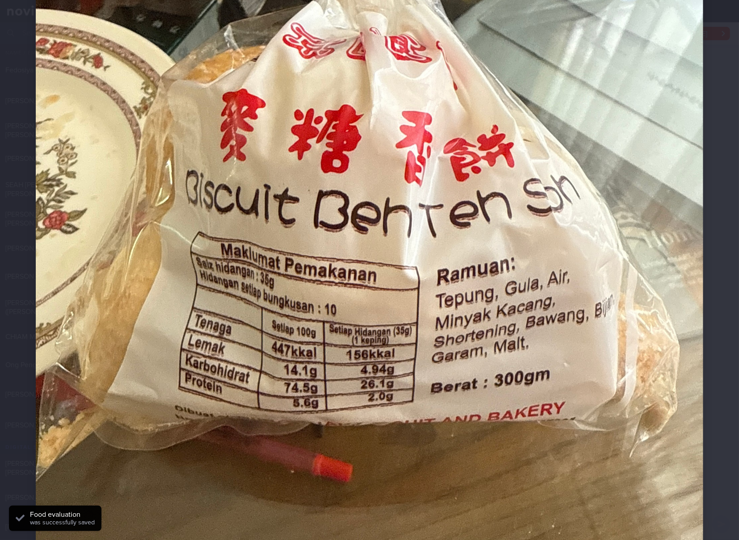
click at [392, 240] on img at bounding box center [369, 183] width 667 height 890
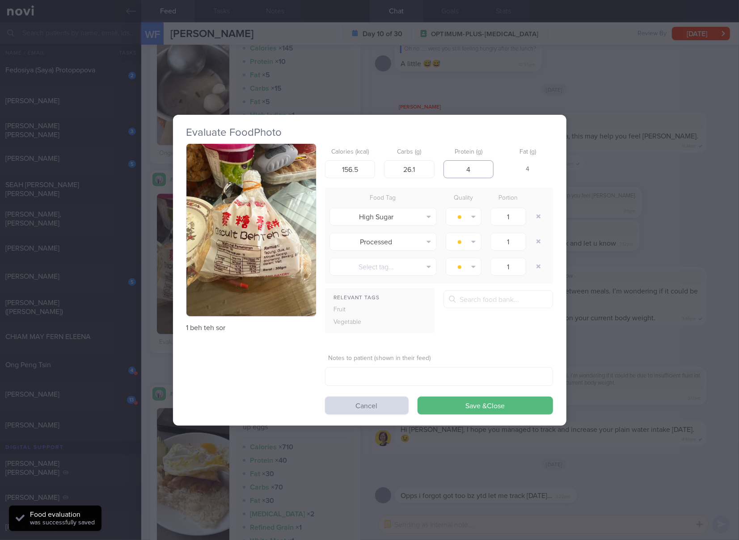
click at [473, 164] on input "4" at bounding box center [468, 169] width 50 height 18
type input "5"
click at [417, 397] on button "Save & Close" at bounding box center [484, 406] width 135 height 18
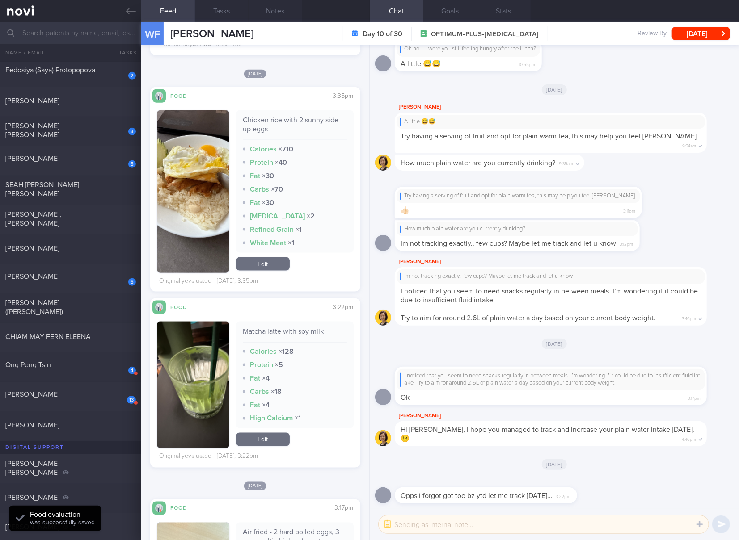
click at [301, 122] on div "Chicken rice with 2 sunny side up eggs" at bounding box center [295, 128] width 104 height 25
click at [271, 258] on link "Edit" at bounding box center [263, 263] width 54 height 13
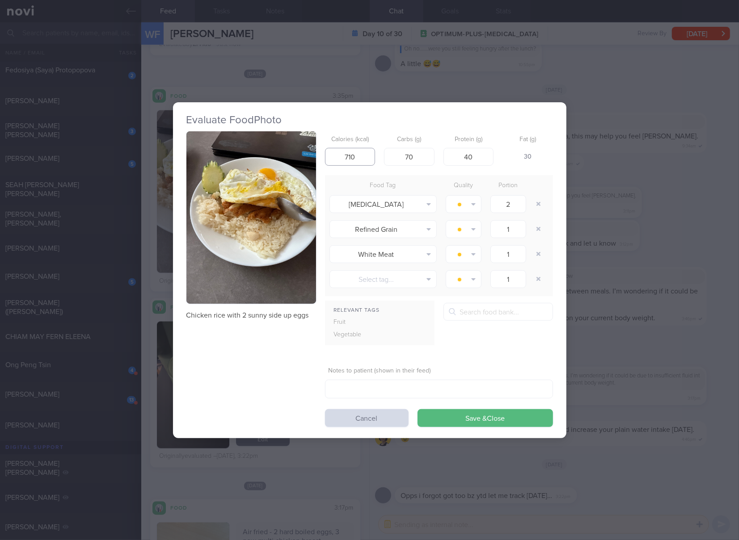
click at [356, 151] on input "710" at bounding box center [350, 157] width 50 height 18
type input "760"
type input "8"
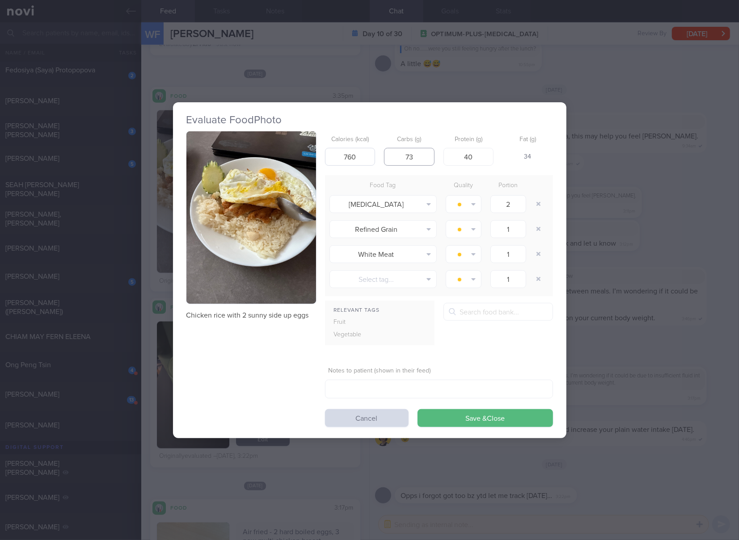
type input "73"
type input "37"
click at [417, 409] on button "Save & Close" at bounding box center [484, 418] width 135 height 18
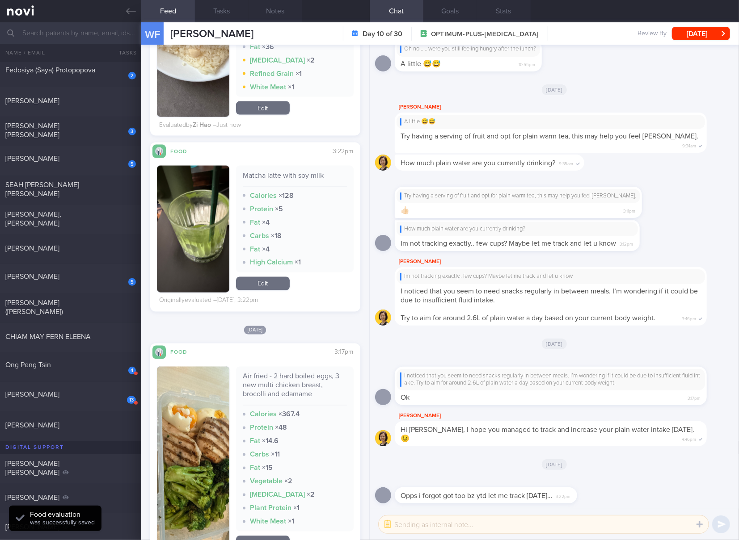
scroll to position [1043, 0]
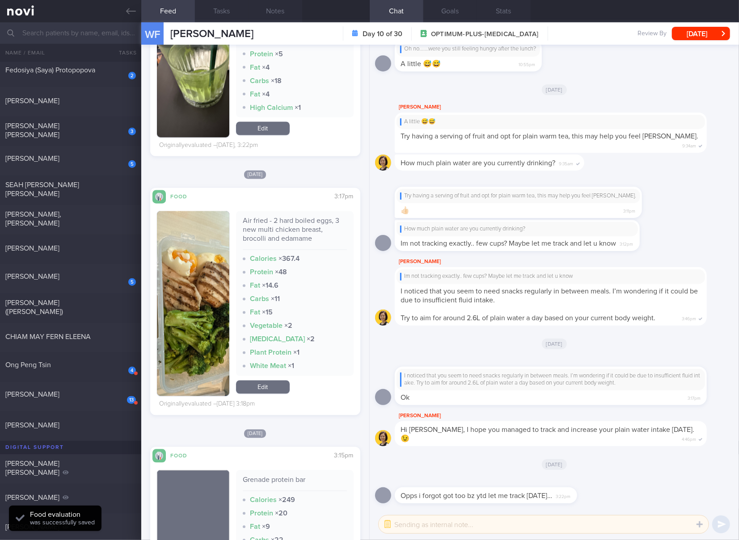
click at [274, 222] on div "Air fried - 2 hard boiled eggs, 3 new multi chicken breast, brocolli and edamame" at bounding box center [295, 234] width 104 height 34
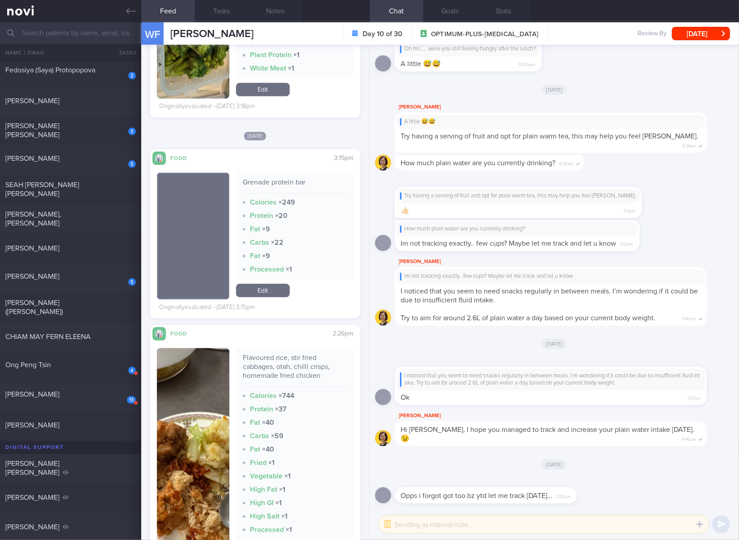
scroll to position [1489, 0]
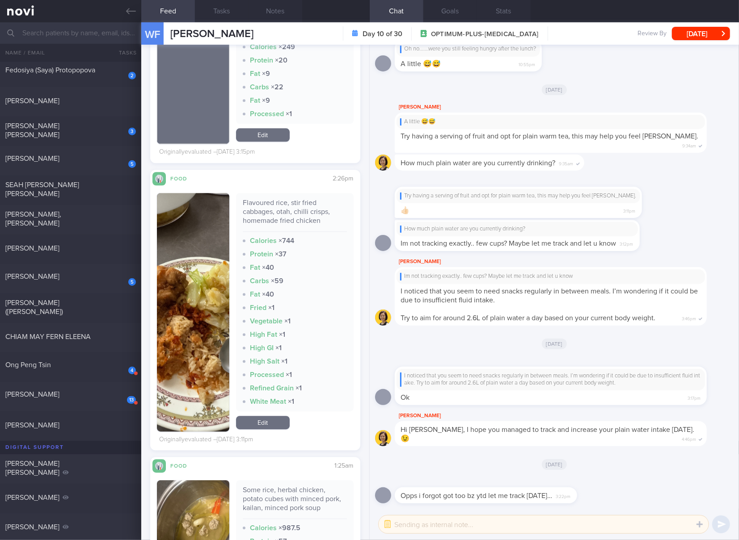
click at [257, 215] on div "Flavoured rice, stir fried cabbages, otah, chilli crisps, homemade fried chicken" at bounding box center [295, 215] width 104 height 34
click at [271, 420] on link "Edit" at bounding box center [263, 422] width 54 height 13
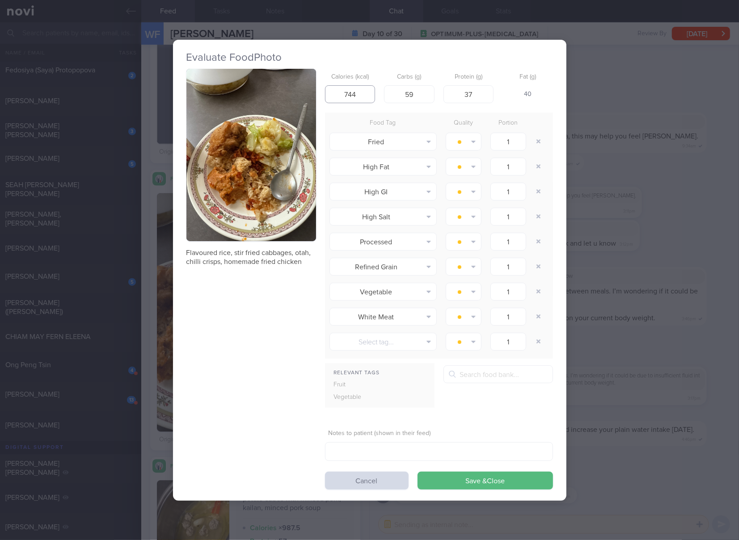
click at [369, 97] on input "744" at bounding box center [350, 94] width 50 height 18
type input "635"
type input "55"
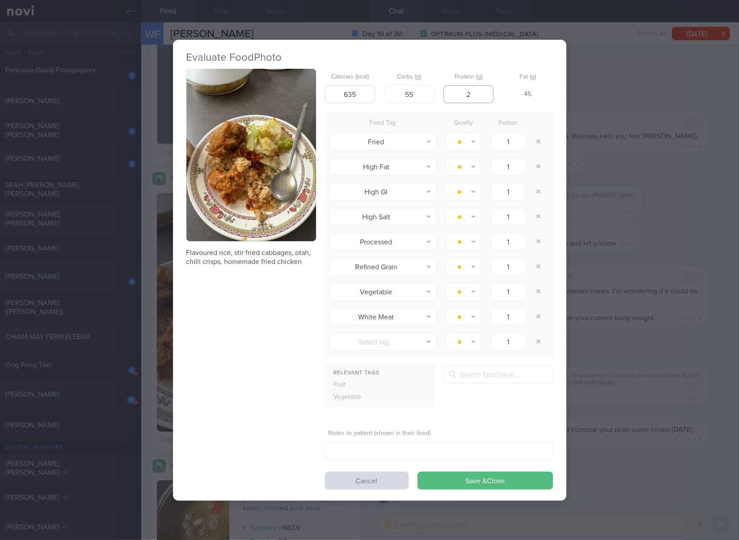
type input "23"
click button "Save & Close" at bounding box center [484, 481] width 135 height 18
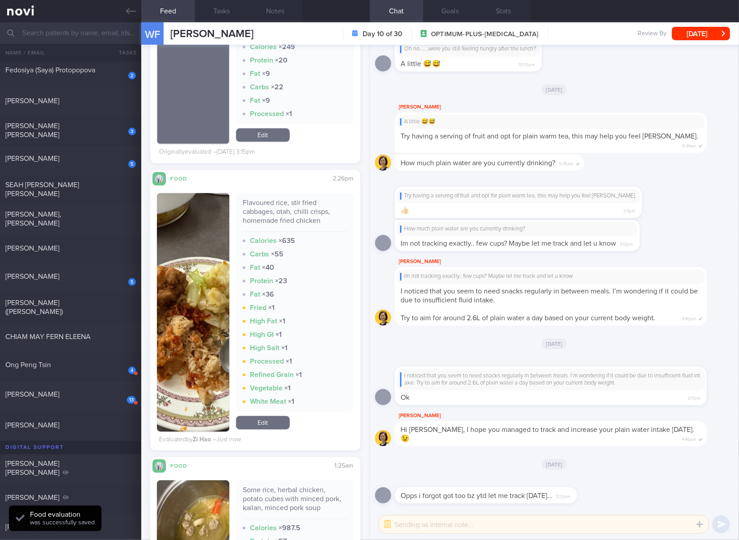
scroll to position [1341, 0]
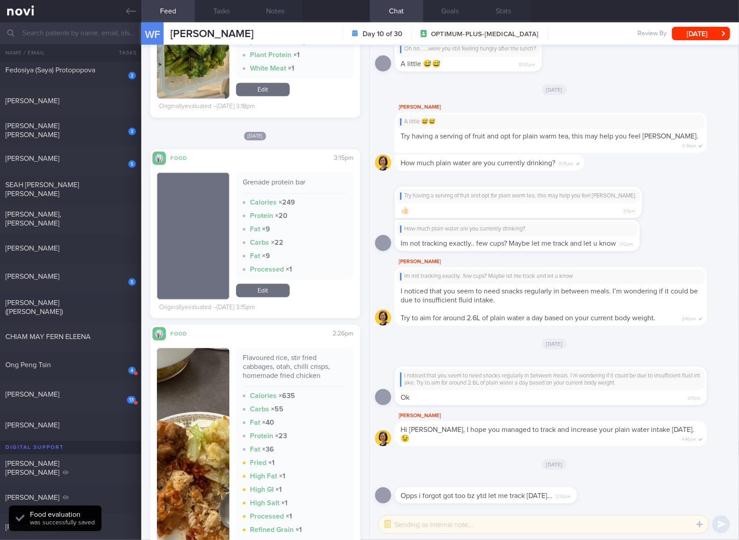
click at [277, 181] on div "Grenade protein bar" at bounding box center [295, 186] width 104 height 16
click at [277, 282] on div "Grenade protein bar Calories × 249 Protein × 20 Fat × 9 Carbs × 22 Fat × 9 Proc…" at bounding box center [295, 235] width 118 height 127
click at [271, 295] on link "Edit" at bounding box center [263, 290] width 54 height 13
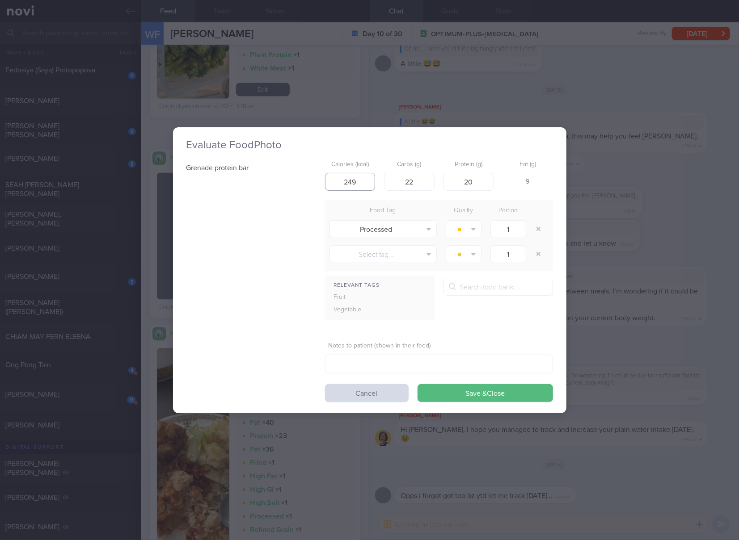
click at [365, 184] on input "249" at bounding box center [350, 182] width 50 height 18
type input "208"
type input "20"
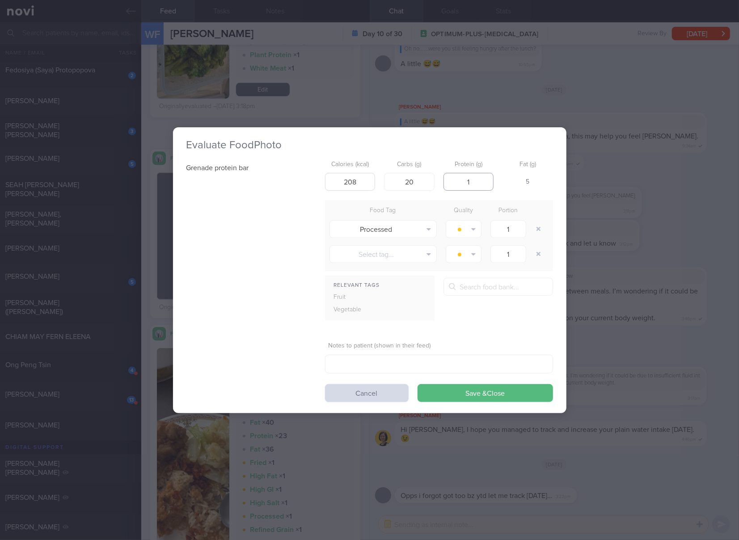
type input "18"
click button "Save & Close" at bounding box center [484, 393] width 135 height 18
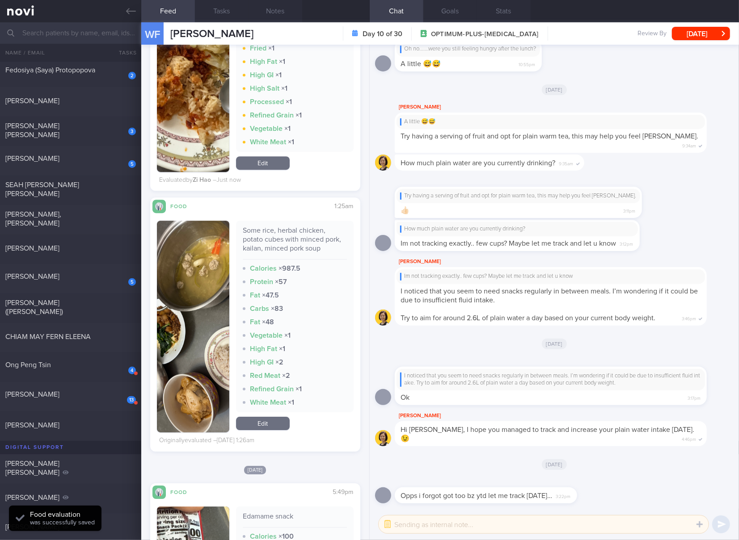
scroll to position [1787, 0]
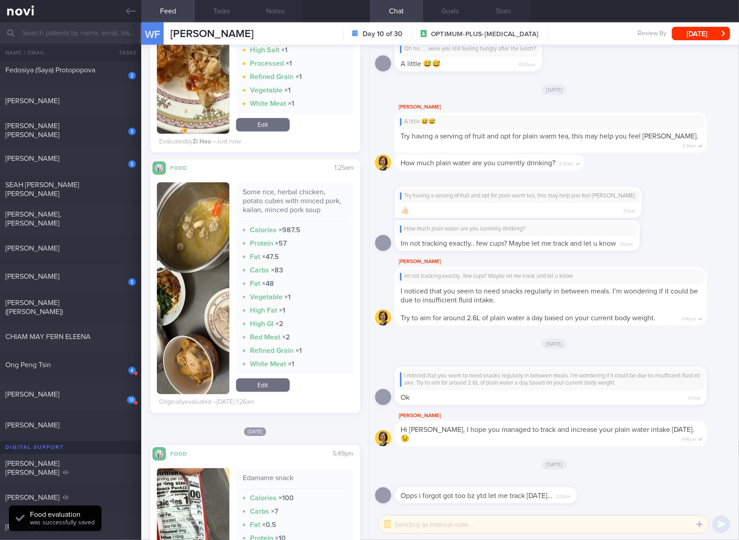
click at [298, 214] on div "Some rice, herbal chicken, potato cubes with minced pork, kailan, minced pork s…" at bounding box center [295, 205] width 104 height 34
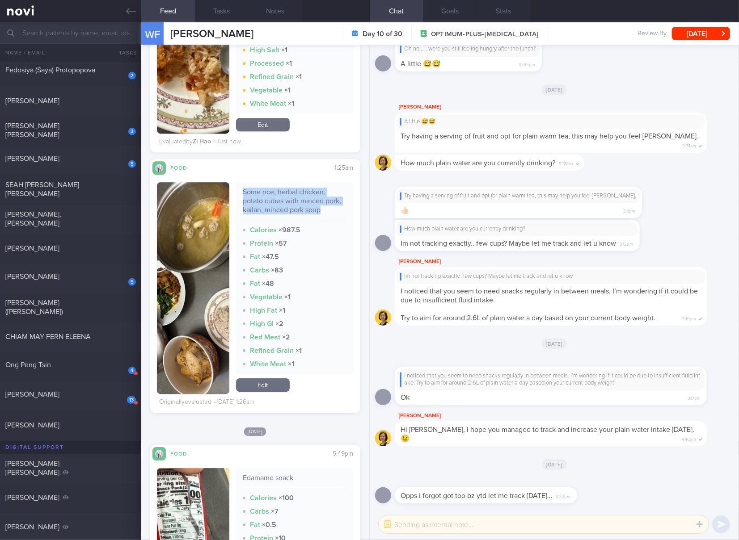
click at [202, 303] on button "button" at bounding box center [193, 288] width 72 height 212
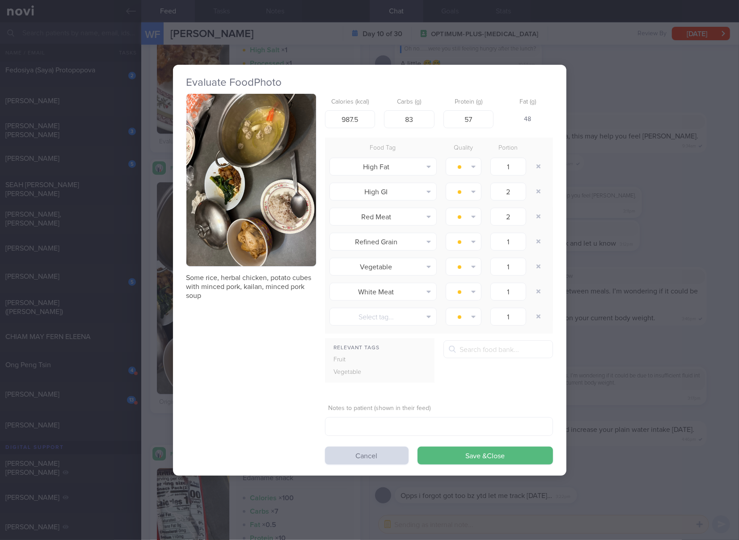
click at [246, 267] on div "Some rice, herbal chicken, potato cubes with minced pork, kailan, minced pork s…" at bounding box center [251, 197] width 130 height 207
click at [266, 245] on button "button" at bounding box center [251, 180] width 130 height 173
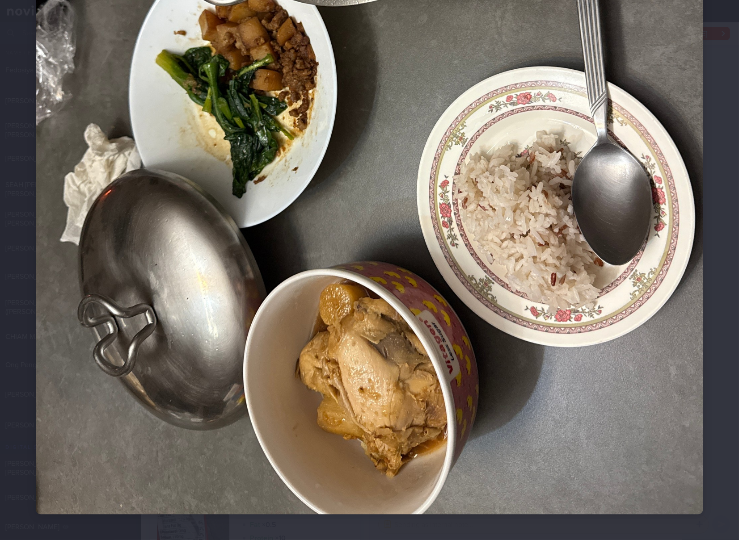
scroll to position [411, 0]
click at [414, 285] on img at bounding box center [369, 70] width 667 height 890
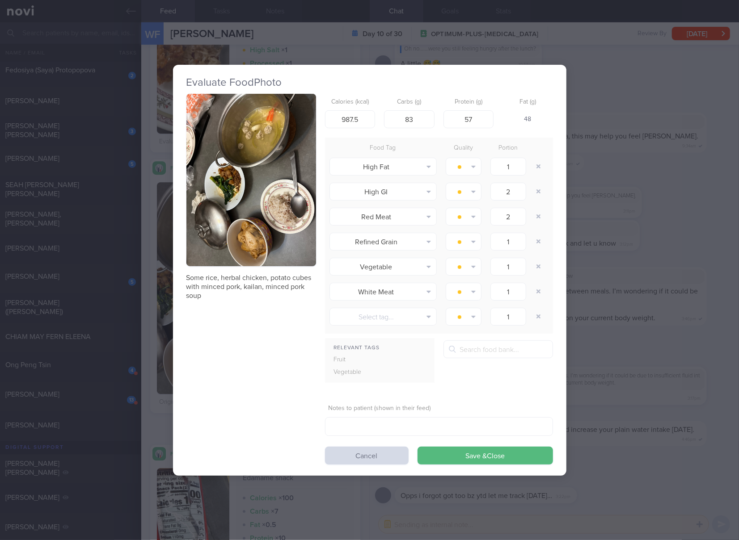
click at [245, 204] on button "button" at bounding box center [251, 180] width 130 height 173
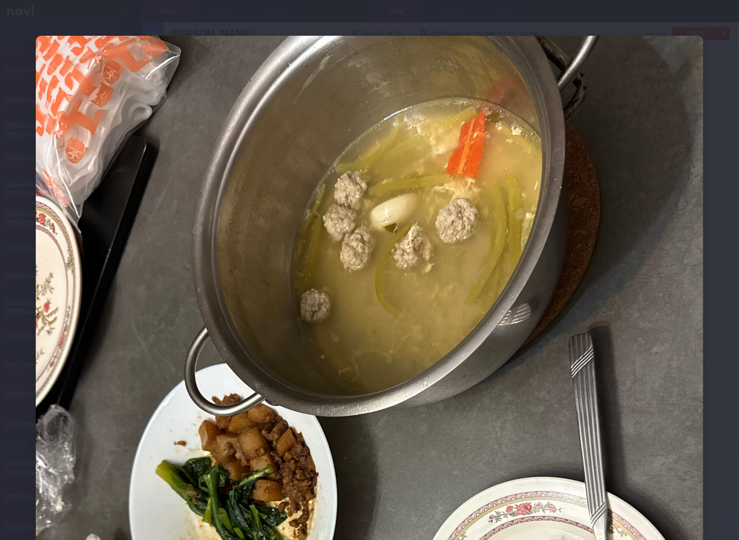
scroll to position [0, 0]
click at [465, 279] on img at bounding box center [369, 481] width 667 height 890
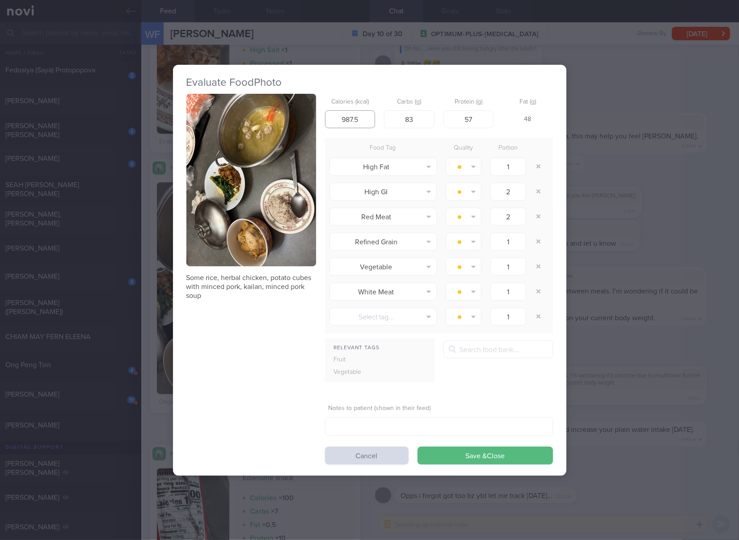
click at [356, 124] on input "987.5" at bounding box center [350, 119] width 50 height 18
type input "480"
type input "50"
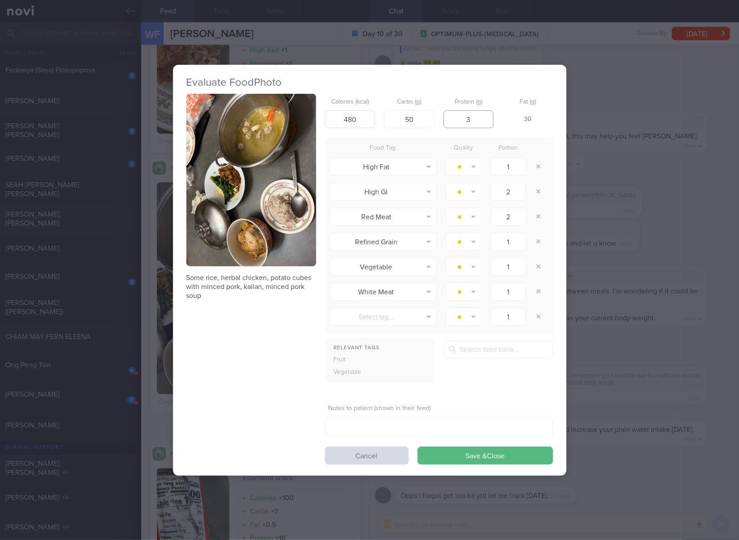
type input "39"
click button "Save & Close" at bounding box center [484, 456] width 135 height 18
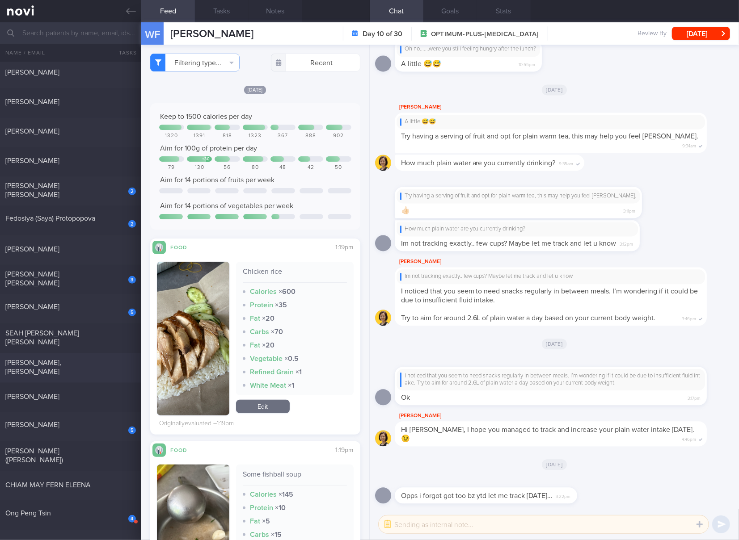
scroll to position [446, 0]
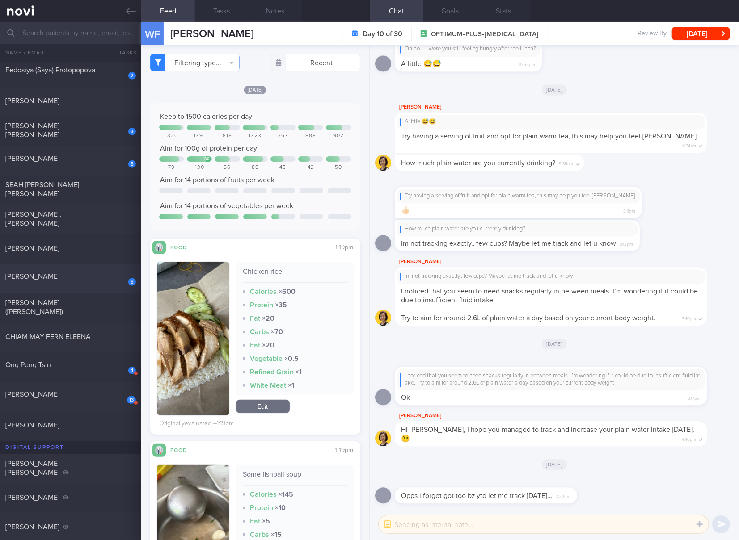
click at [122, 282] on div "5" at bounding box center [126, 279] width 20 height 14
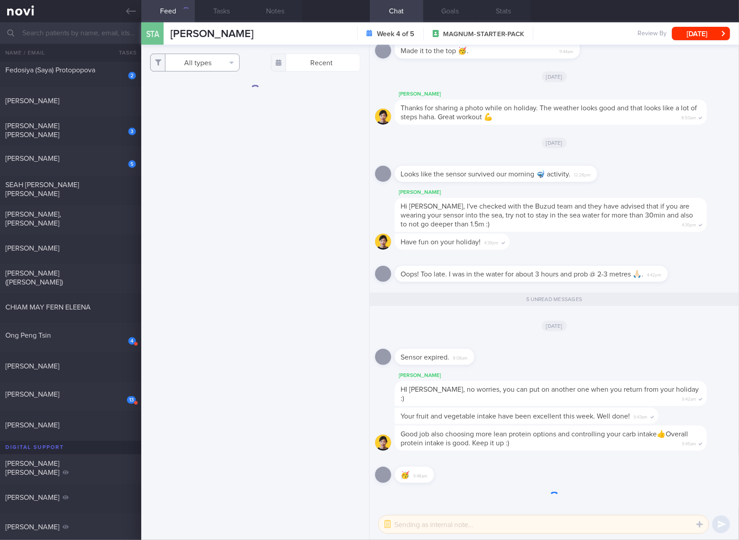
click at [206, 68] on button "All types" at bounding box center [194, 63] width 89 height 18
click at [201, 89] on button "Activity" at bounding box center [195, 93] width 88 height 13
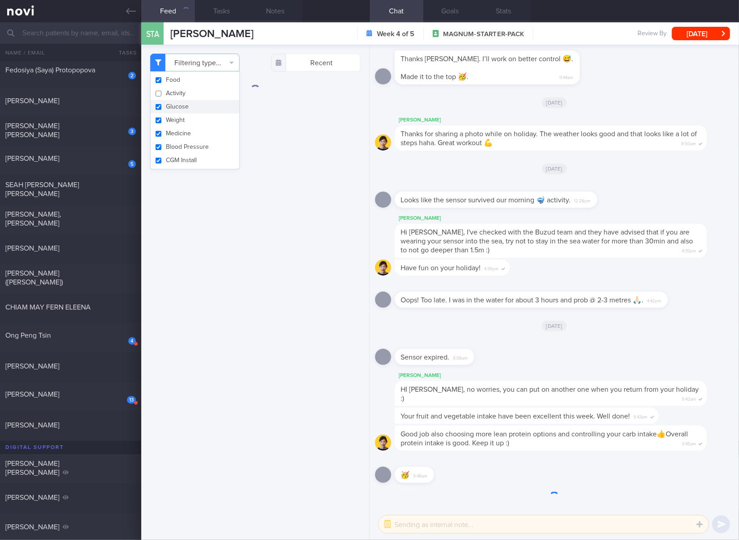
click at [190, 107] on button "Glucose" at bounding box center [195, 106] width 88 height 13
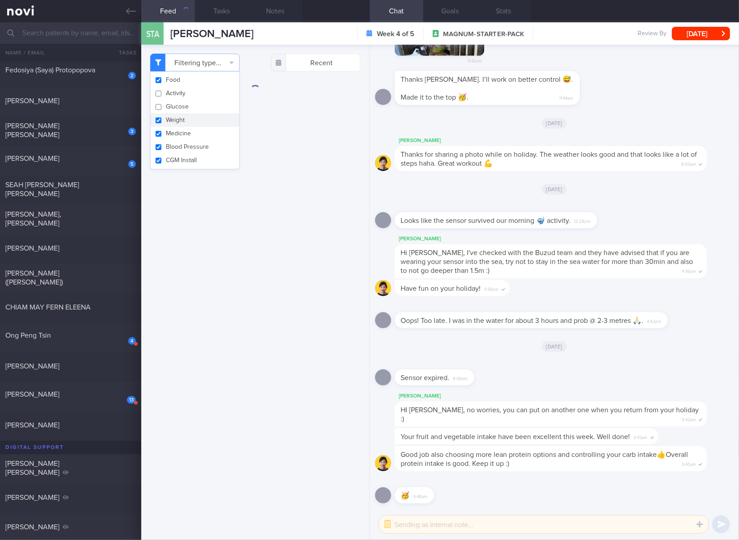
click at [185, 119] on button "Weight" at bounding box center [195, 120] width 88 height 13
click at [185, 129] on button "Medicine" at bounding box center [195, 133] width 88 height 13
click at [187, 152] on button "Blood Pressure" at bounding box center [195, 146] width 88 height 13
click at [187, 159] on button "CGM Install" at bounding box center [195, 160] width 88 height 13
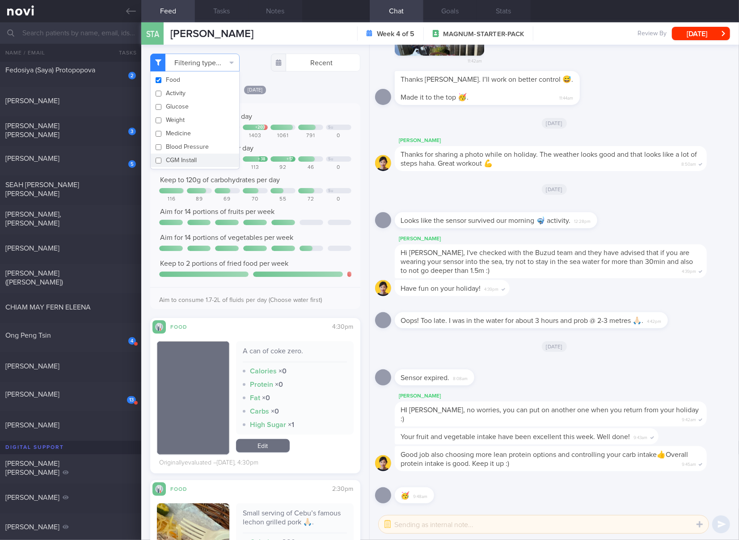
click at [280, 221] on div at bounding box center [284, 222] width 26 height 5
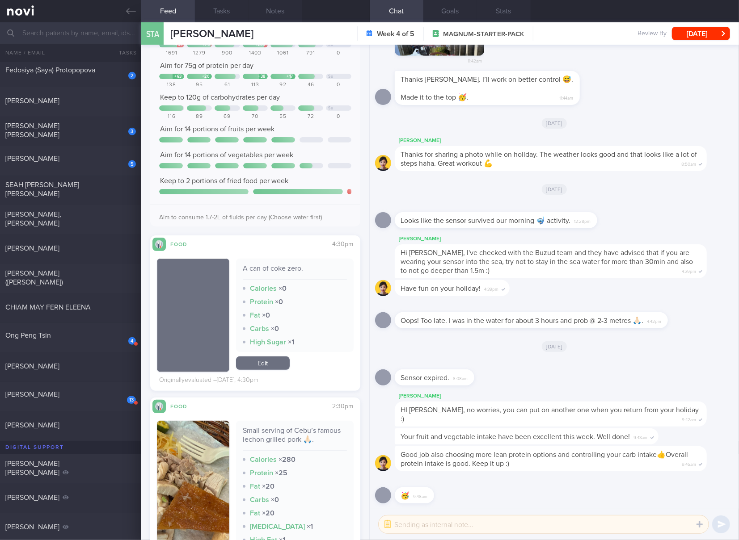
scroll to position [298, 0]
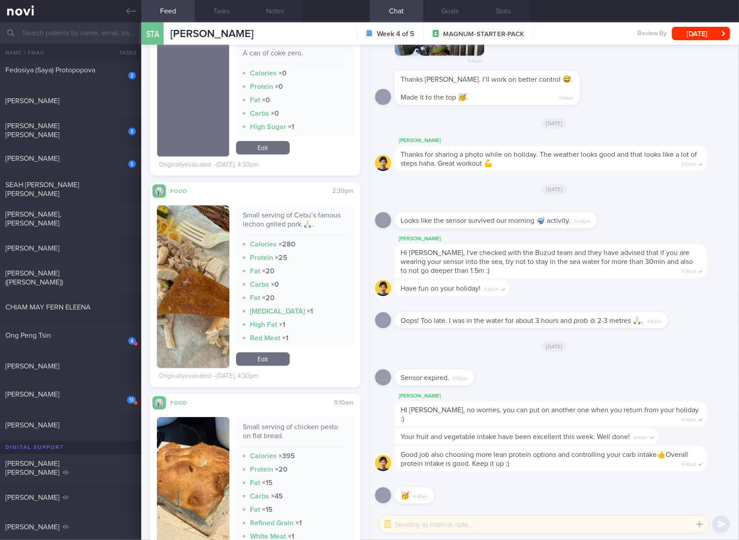
click at [305, 223] on div "Small serving of Cebu’s famous lechon grilled pork 🙏🏻." at bounding box center [295, 223] width 104 height 25
click at [178, 304] on button "button" at bounding box center [193, 287] width 72 height 163
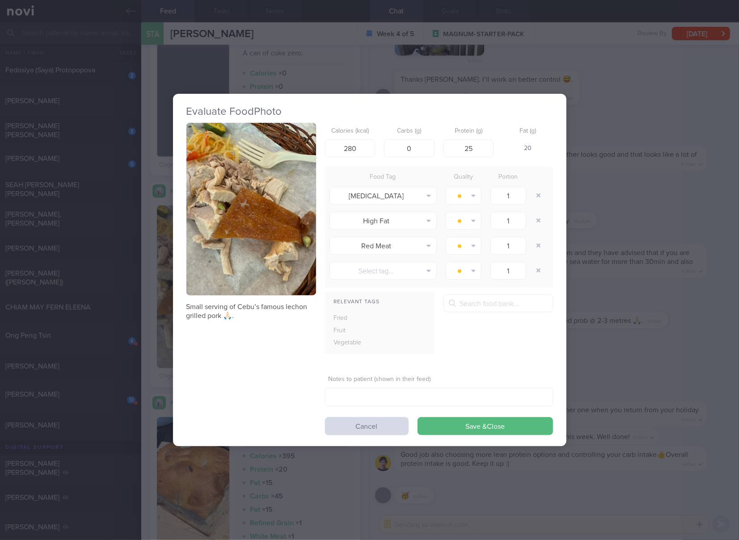
click at [259, 241] on button "button" at bounding box center [251, 209] width 130 height 173
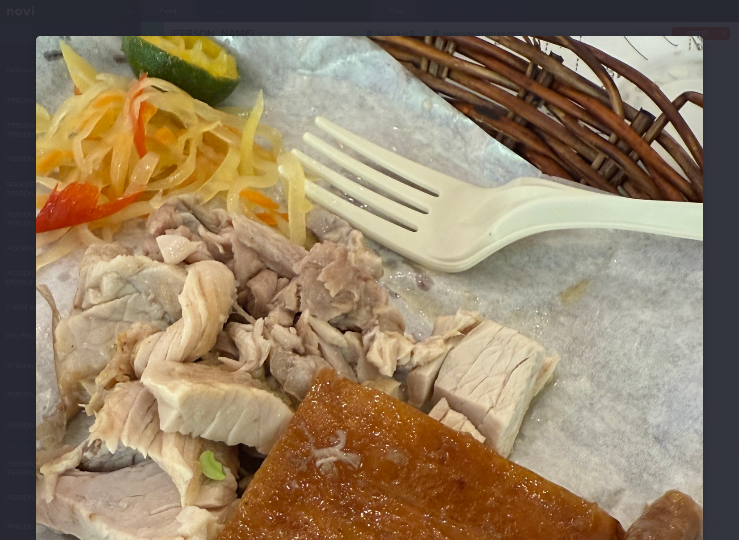
click at [403, 228] on img at bounding box center [369, 481] width 667 height 890
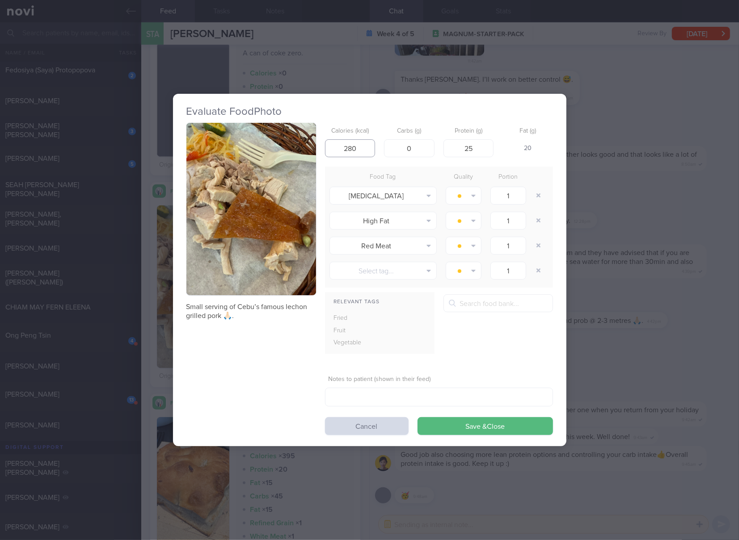
click at [360, 151] on input "280" at bounding box center [350, 148] width 50 height 18
click at [417, 417] on button "Save & Close" at bounding box center [484, 426] width 135 height 18
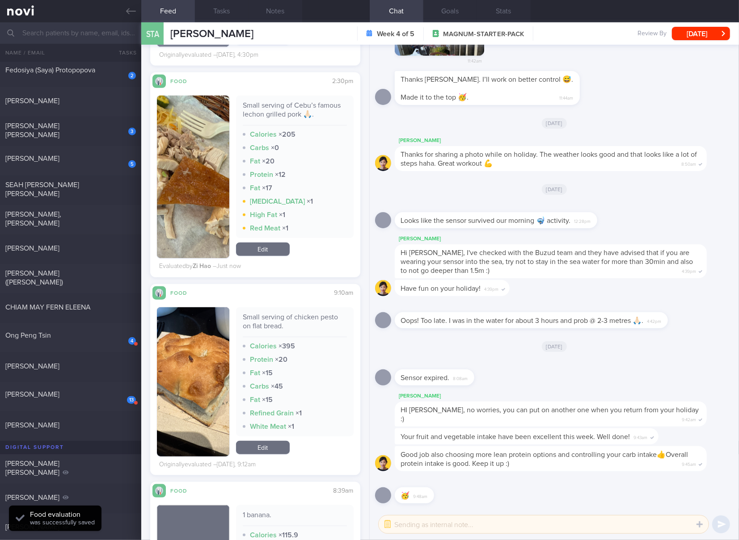
scroll to position [446, 0]
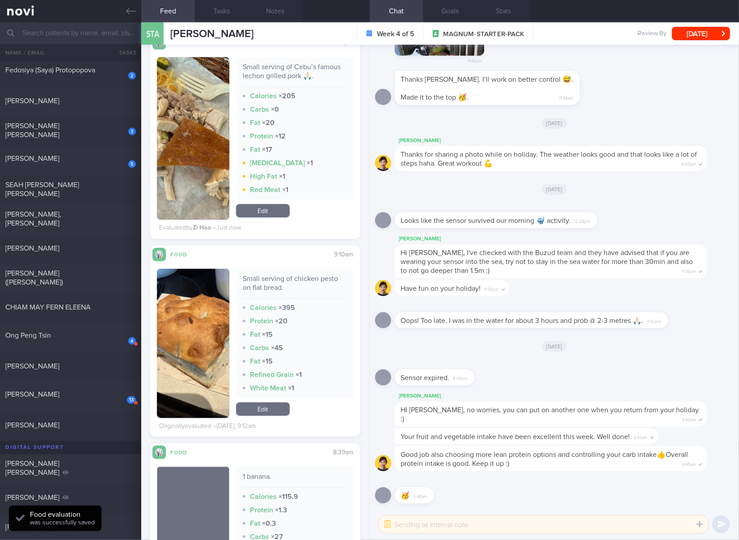
click at [318, 278] on div "Small serving of chicken pesto on flat bread." at bounding box center [295, 286] width 104 height 25
click at [184, 337] on button "button" at bounding box center [193, 343] width 72 height 149
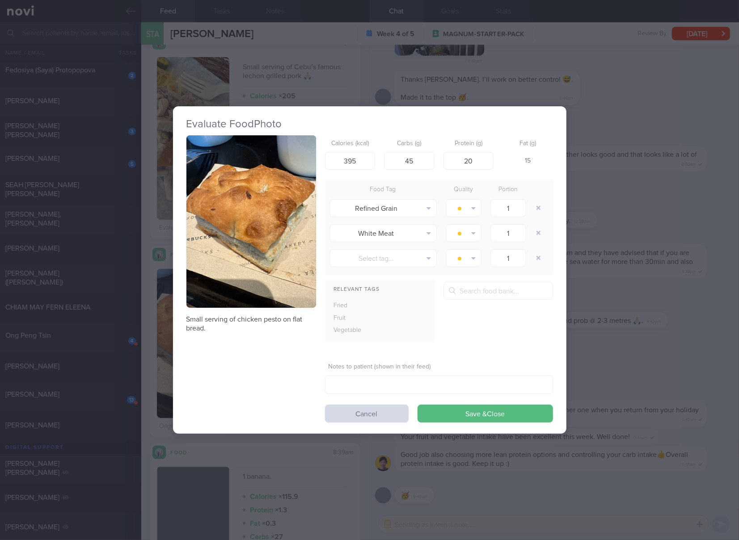
click at [261, 259] on button "button" at bounding box center [251, 221] width 130 height 173
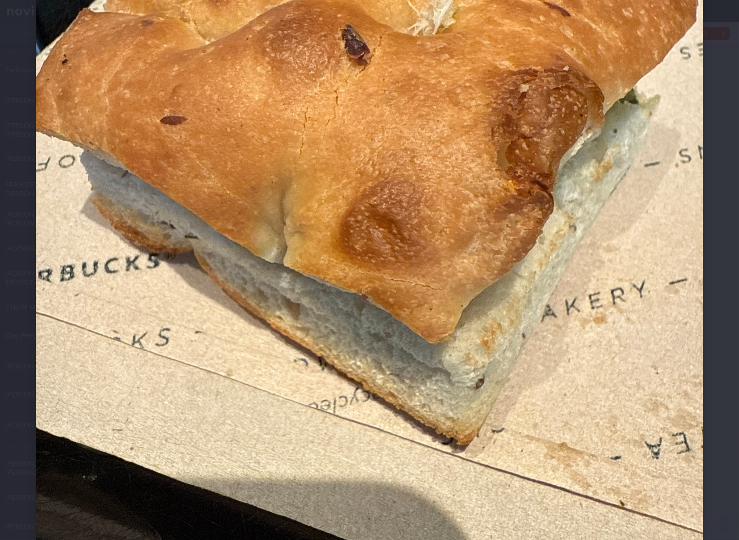
scroll to position [149, 0]
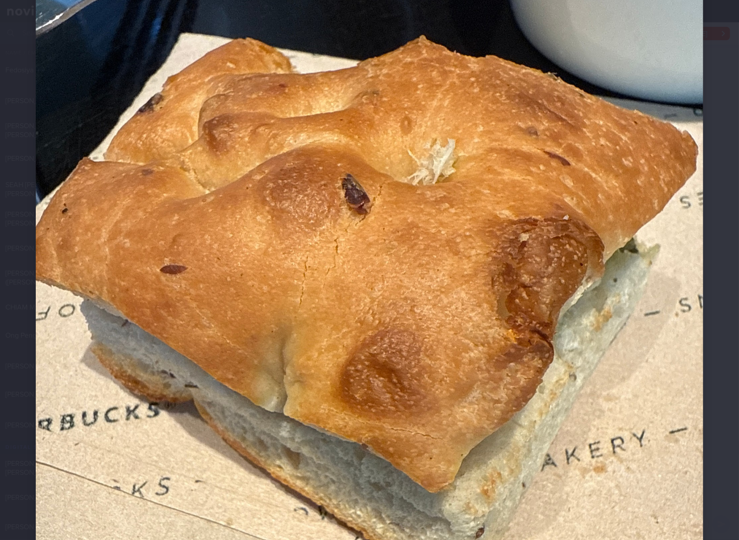
click at [322, 260] on img at bounding box center [369, 332] width 667 height 890
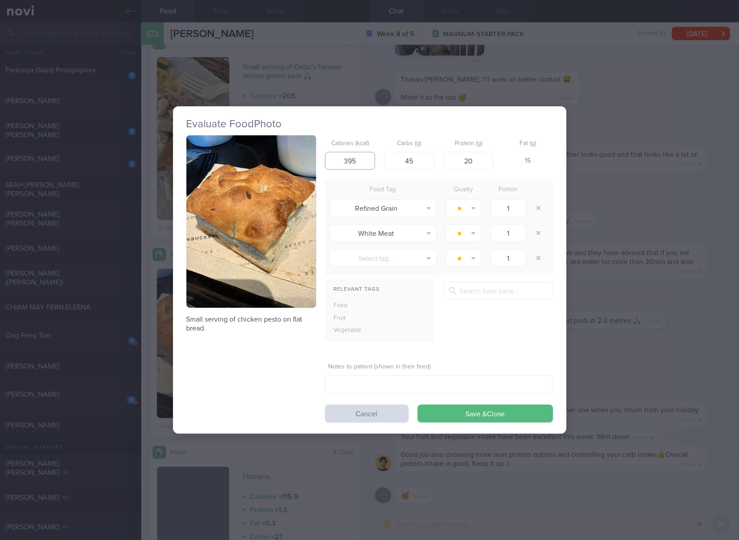
click at [366, 158] on input "395" at bounding box center [350, 161] width 50 height 18
click at [417, 405] on button "Save & Close" at bounding box center [484, 414] width 135 height 18
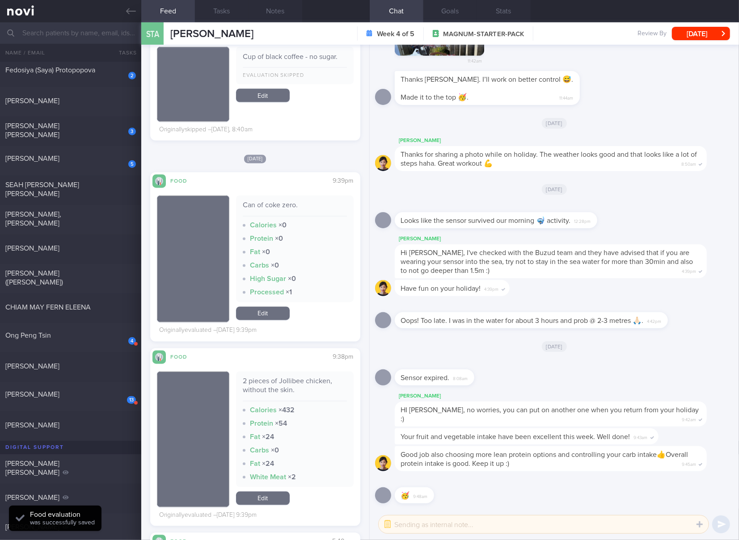
scroll to position [1191, 0]
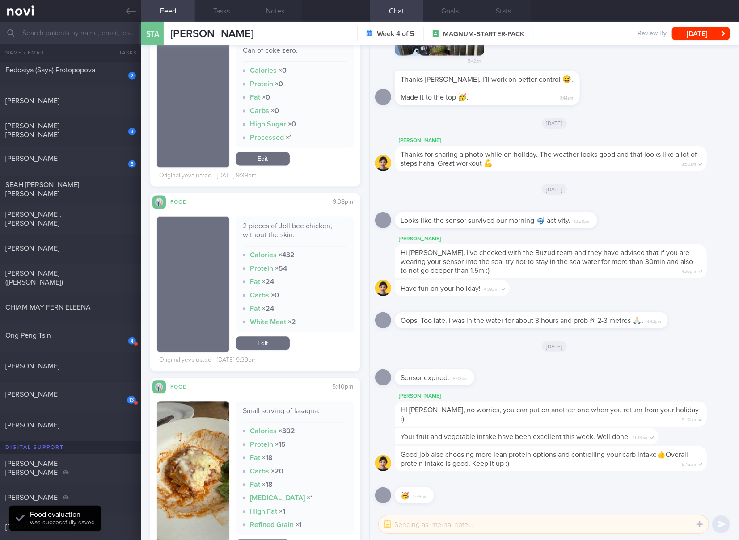
click at [298, 225] on div "2 pieces of Jollibee chicken, without the skin." at bounding box center [295, 234] width 104 height 25
click at [277, 336] on link "Edit" at bounding box center [263, 342] width 54 height 13
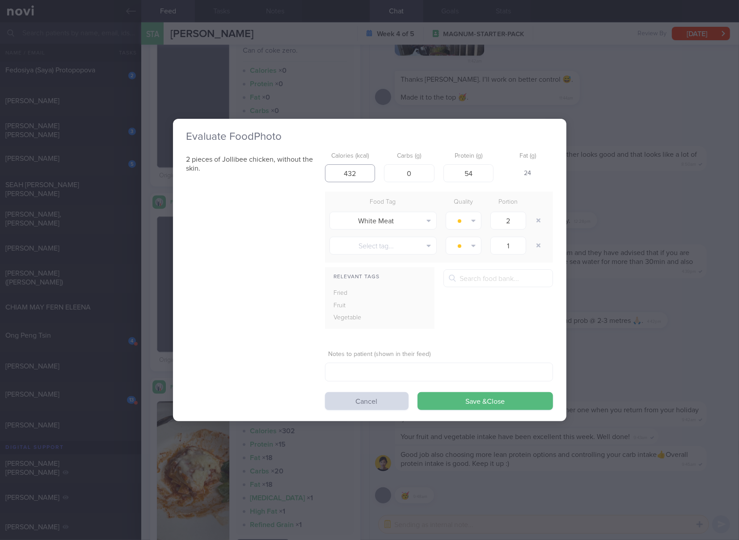
click at [364, 177] on input "432" at bounding box center [350, 173] width 50 height 18
click at [417, 177] on input "28" at bounding box center [409, 173] width 50 height 18
click button "Save & Close" at bounding box center [484, 401] width 135 height 18
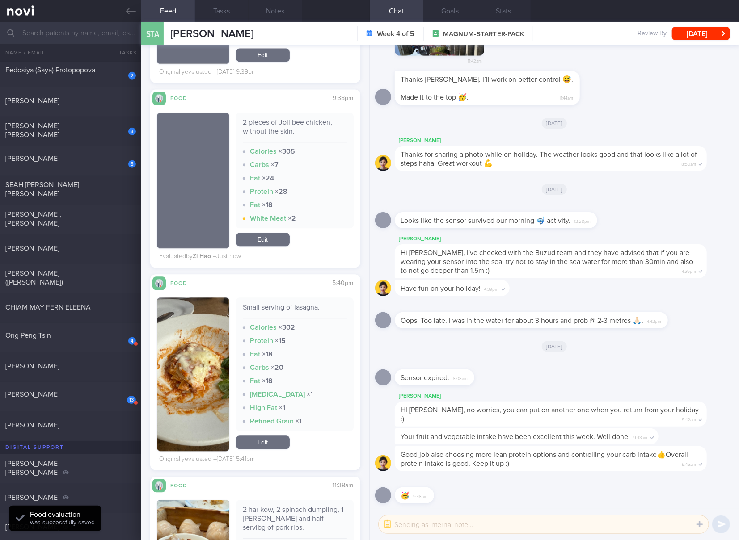
scroll to position [1341, 0]
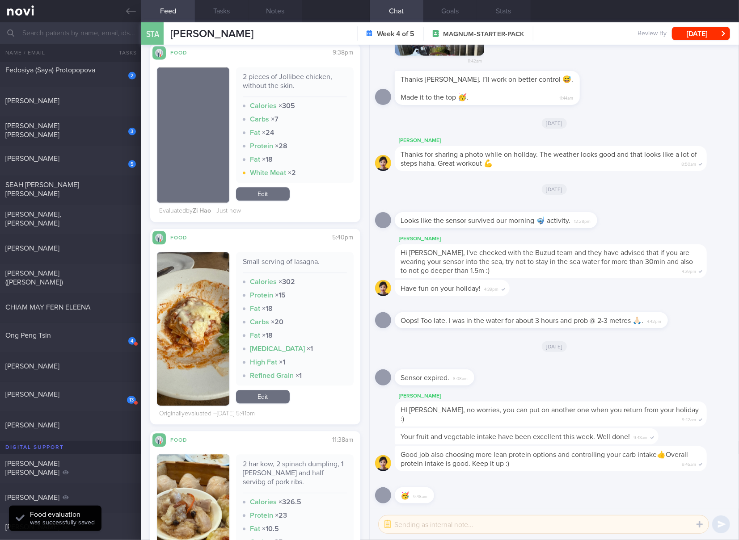
click at [295, 257] on div "Small serving of lasagna." at bounding box center [295, 265] width 104 height 16
click at [302, 260] on div "Small serving of lasagna." at bounding box center [295, 265] width 104 height 16
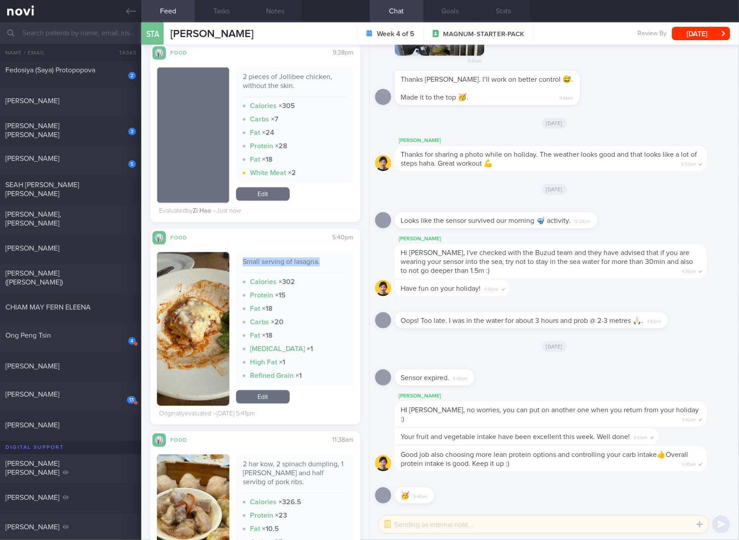
click at [302, 260] on div "Small serving of lasagna." at bounding box center [295, 265] width 104 height 16
click at [200, 341] on button "button" at bounding box center [193, 329] width 72 height 154
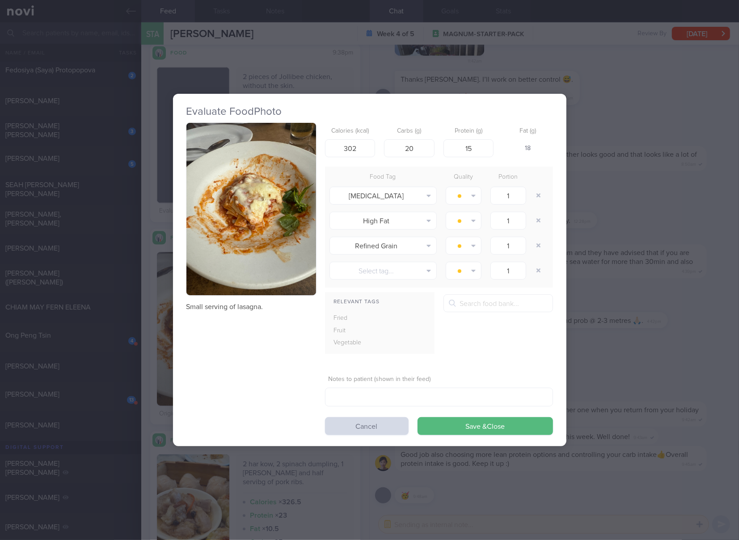
click at [296, 225] on button "button" at bounding box center [251, 209] width 130 height 173
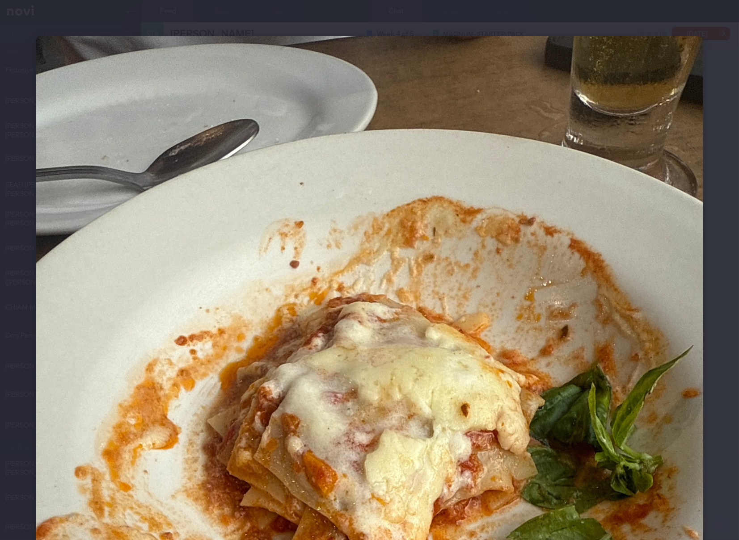
scroll to position [149, 0]
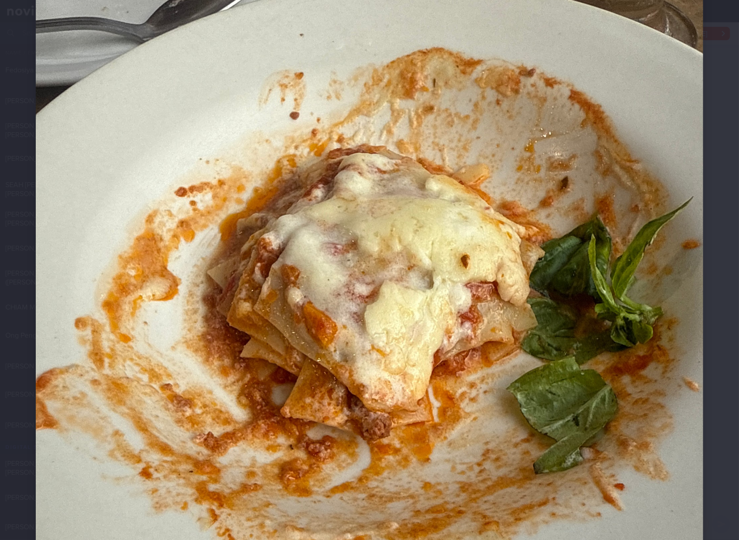
click at [356, 253] on img at bounding box center [369, 332] width 667 height 890
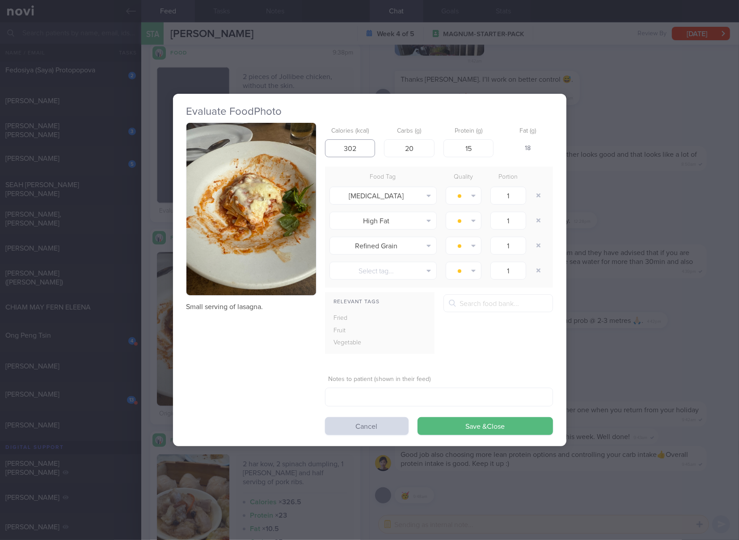
click at [357, 141] on input "302" at bounding box center [350, 148] width 50 height 18
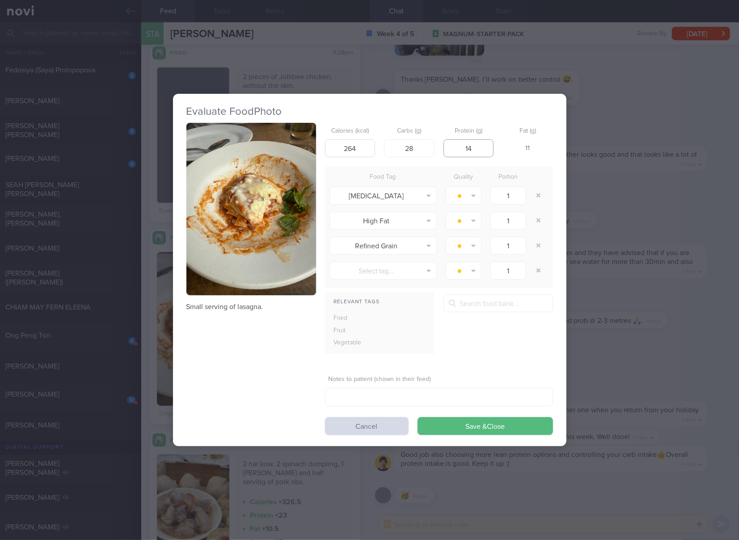
click at [417, 417] on button "Save & Close" at bounding box center [484, 426] width 135 height 18
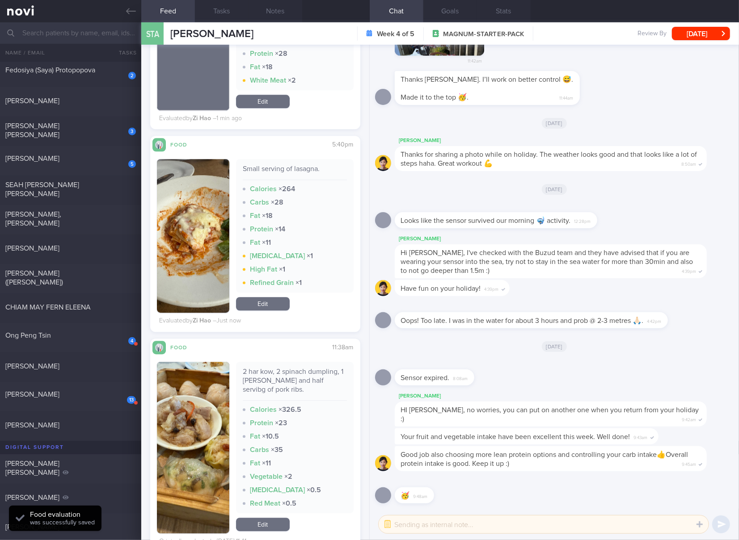
scroll to position [1489, 0]
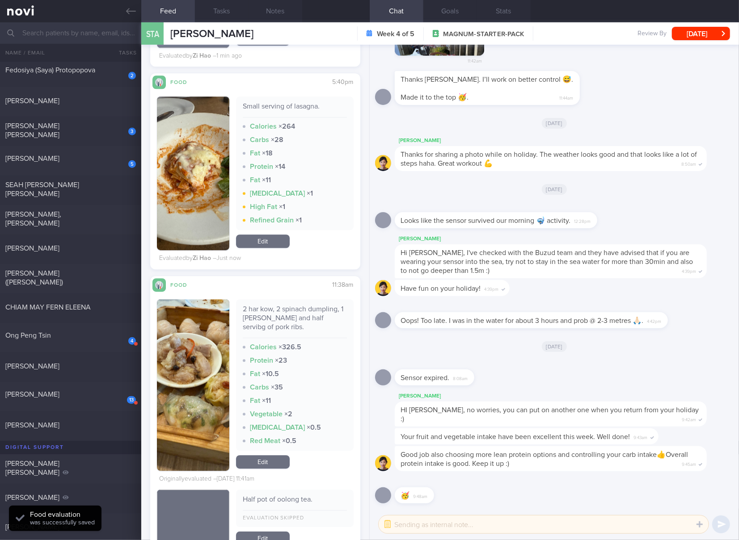
click at [297, 312] on div "2 har kow, 2 spinach dumpling, 1 [PERSON_NAME] and half servibg of pork ribs." at bounding box center [295, 322] width 104 height 34
click at [263, 464] on link "Edit" at bounding box center [263, 461] width 54 height 13
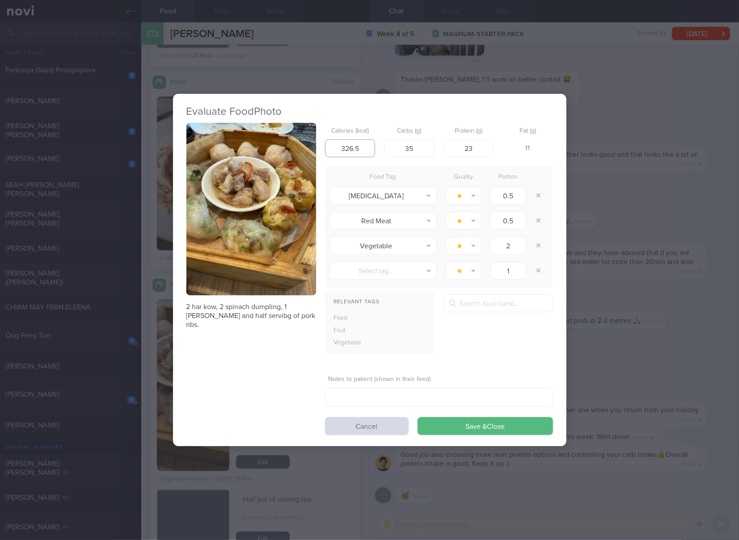
click at [348, 146] on input "326.5" at bounding box center [350, 148] width 50 height 18
click at [417, 417] on button "Save & Close" at bounding box center [484, 426] width 135 height 18
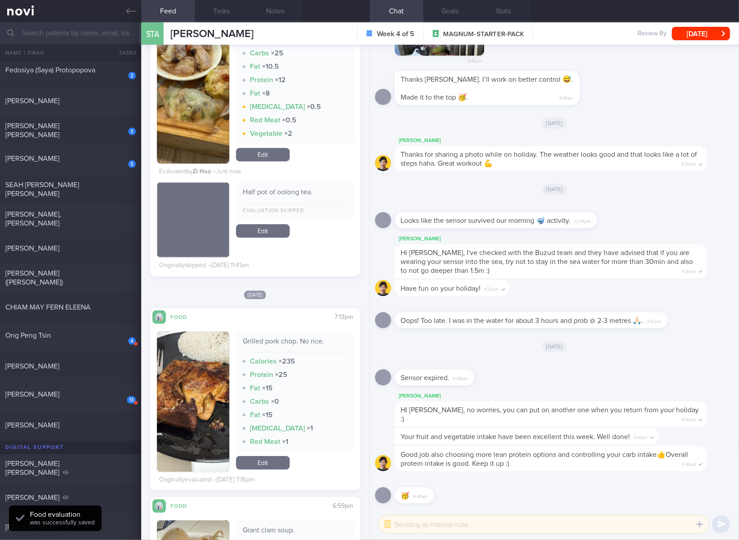
scroll to position [1936, 0]
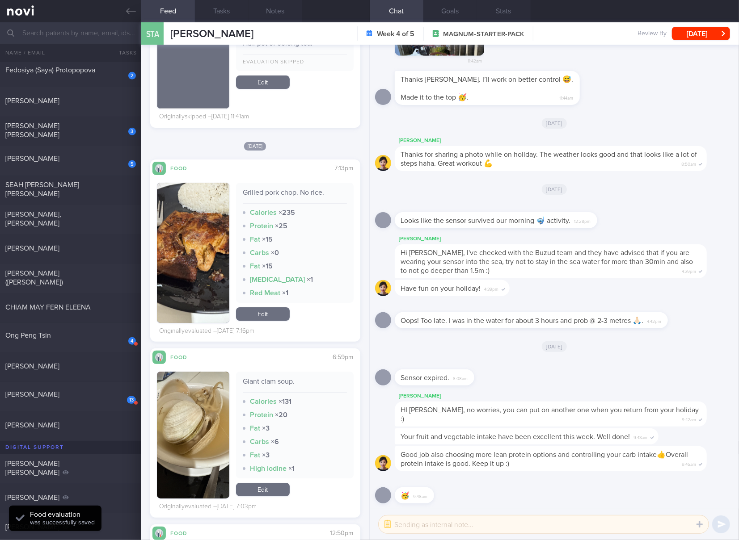
click at [303, 188] on div "Grilled pork chop. No rice." at bounding box center [295, 196] width 104 height 16
click at [211, 254] on button "button" at bounding box center [193, 253] width 72 height 140
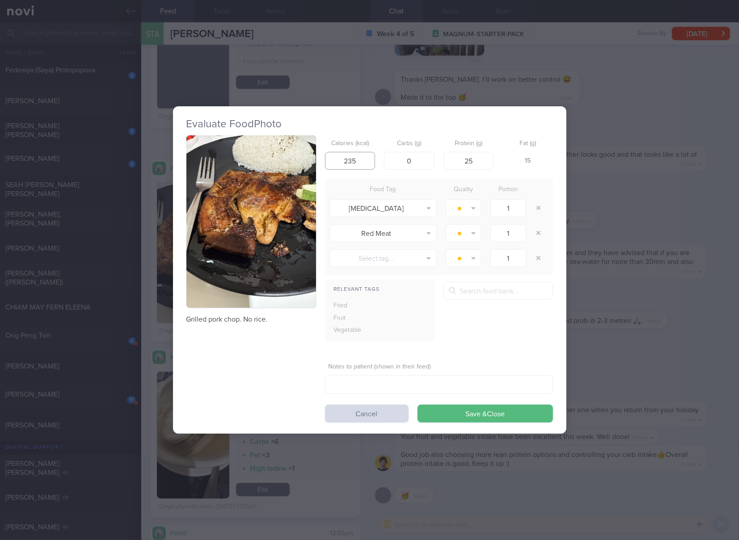
click at [361, 163] on input "235" at bounding box center [350, 161] width 50 height 18
click at [702, 176] on div "Evaluate Food Photo Grilled pork chop. No rice. Calories (kcal) 235 Carbs (g) 0…" at bounding box center [369, 270] width 739 height 540
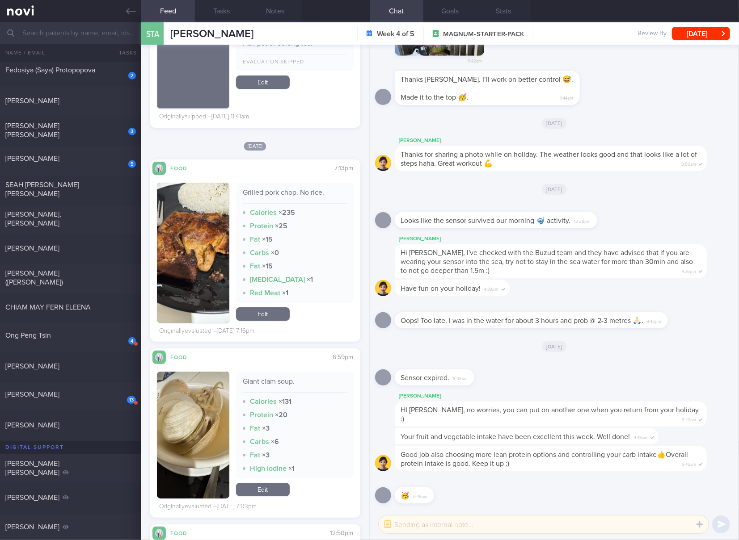
scroll to position [2085, 0]
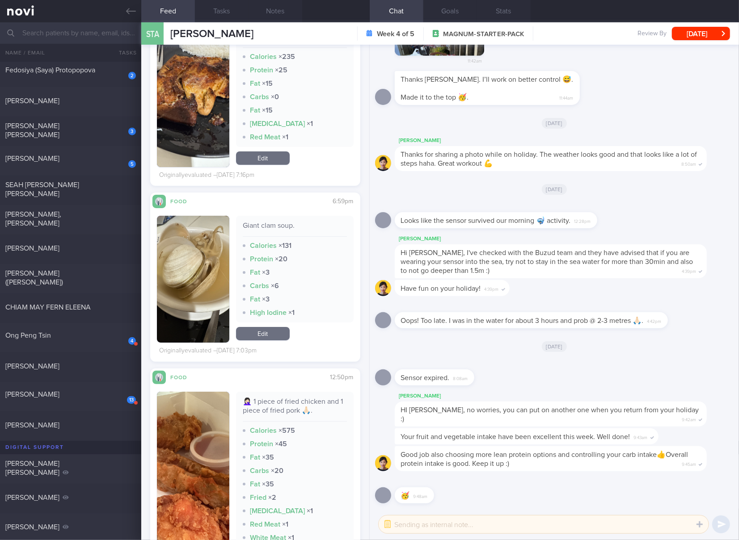
click at [280, 221] on div "Giant clam soup." at bounding box center [295, 229] width 104 height 16
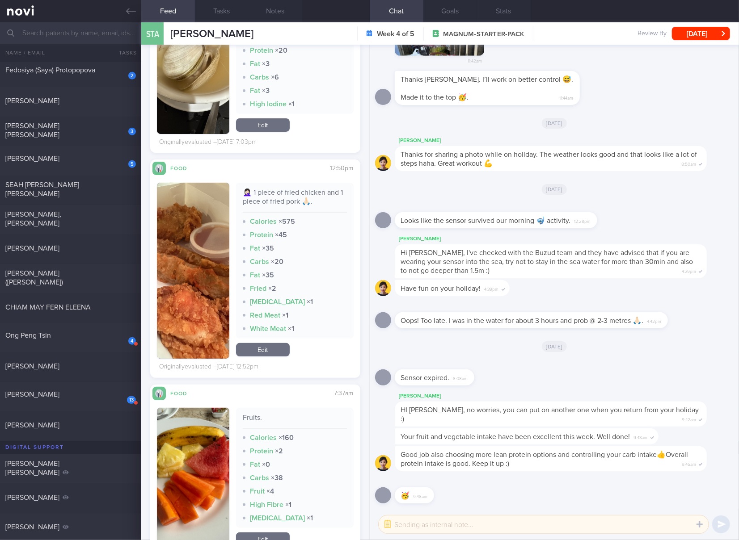
scroll to position [2234, 0]
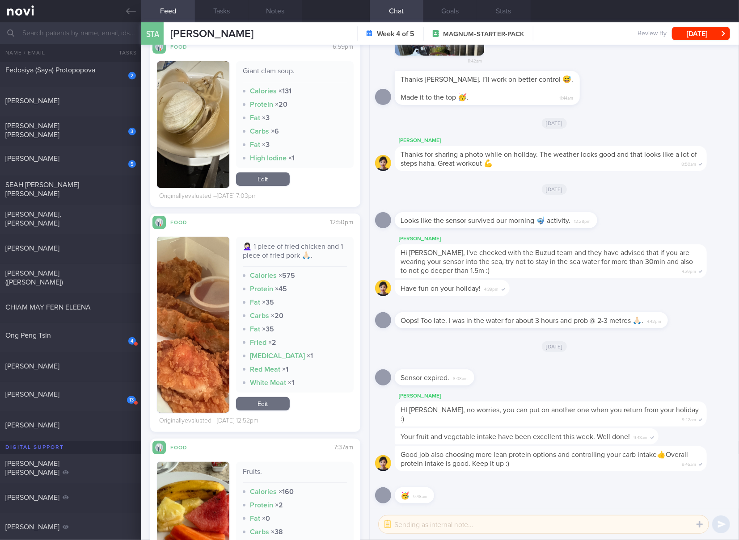
click at [294, 249] on div "🤦🏻‍♀️ 1 piece of fried chicken and 1 piece of fried pork 🙏🏻." at bounding box center [295, 254] width 104 height 25
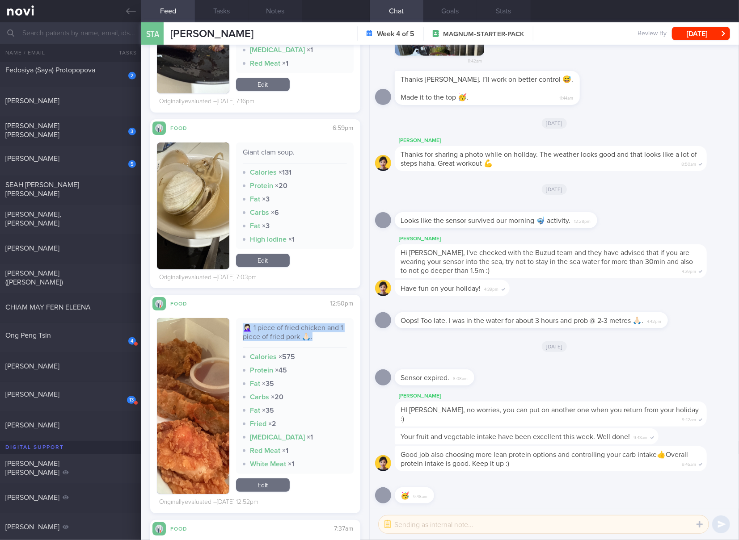
scroll to position [2085, 0]
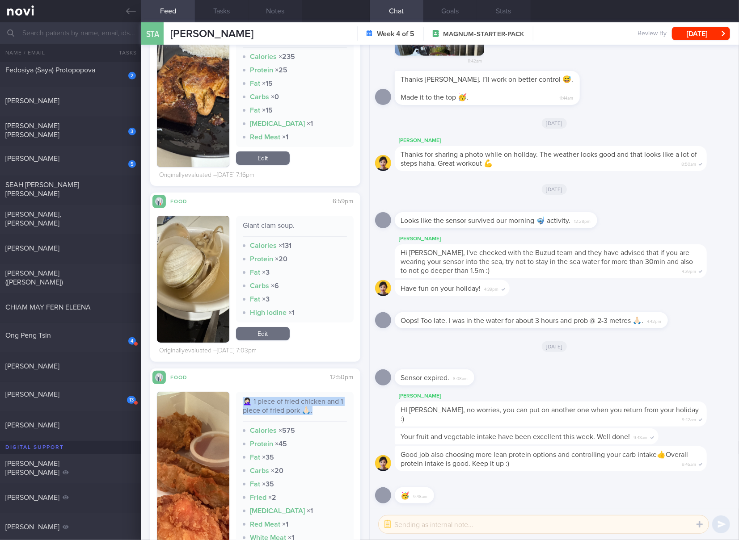
click at [273, 332] on link "Edit" at bounding box center [263, 333] width 54 height 13
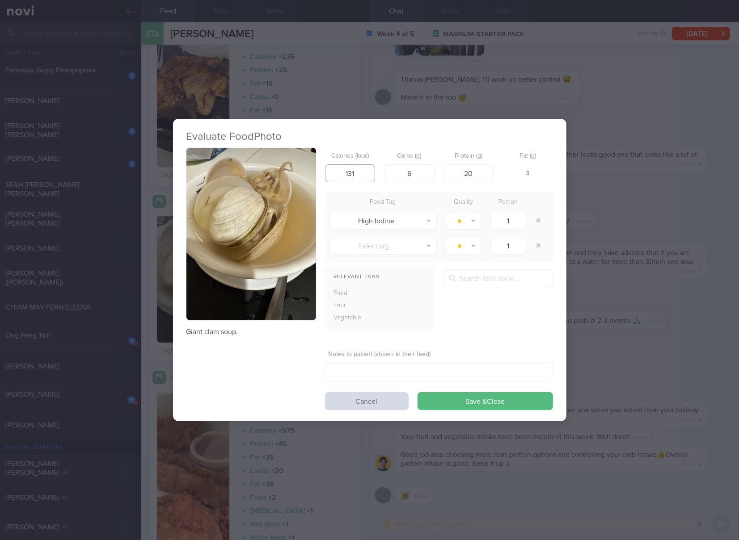
click at [354, 174] on input "131" at bounding box center [350, 173] width 50 height 18
click at [417, 392] on button "Save & Close" at bounding box center [484, 401] width 135 height 18
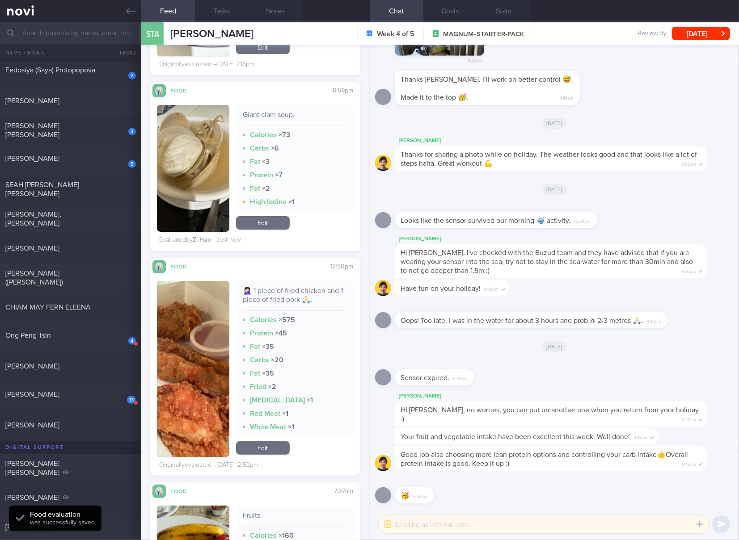
scroll to position [2234, 0]
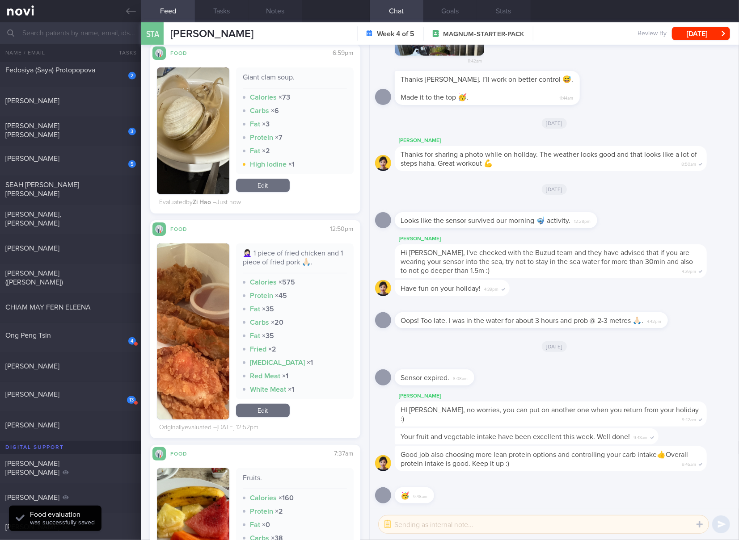
click at [294, 252] on div "🤦🏻‍♀️ 1 piece of fried chicken and 1 piece of fried pork 🙏🏻." at bounding box center [295, 261] width 104 height 25
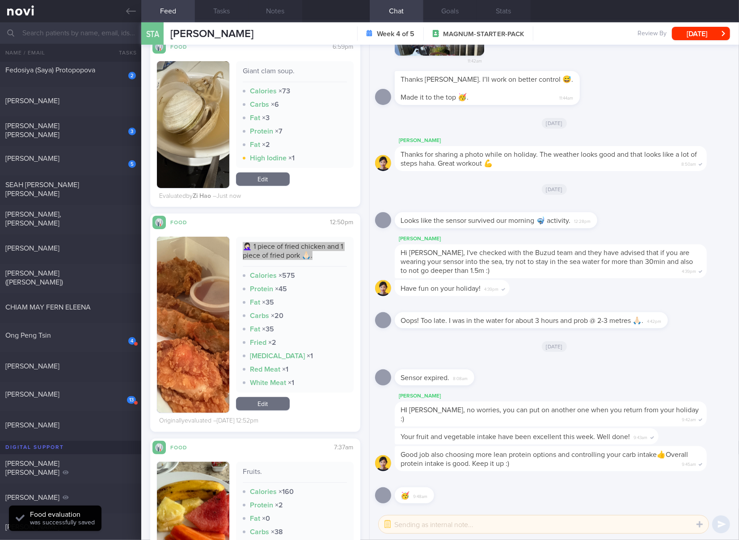
scroll to position [2383, 0]
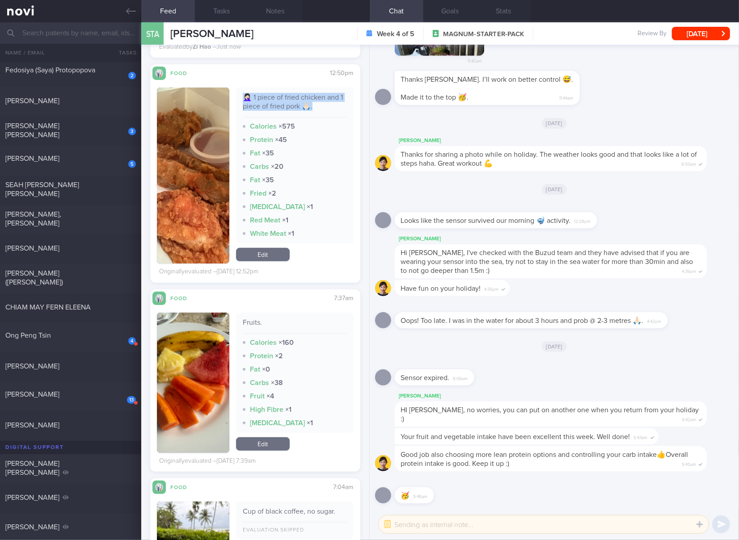
click at [196, 143] on img "button" at bounding box center [193, 176] width 72 height 176
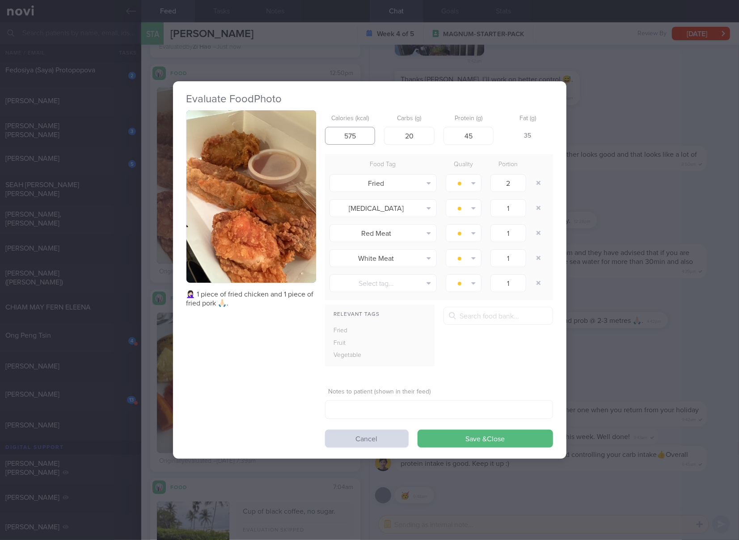
click at [362, 138] on input "575" at bounding box center [350, 136] width 50 height 18
click at [417, 430] on button "Save & Close" at bounding box center [484, 439] width 135 height 18
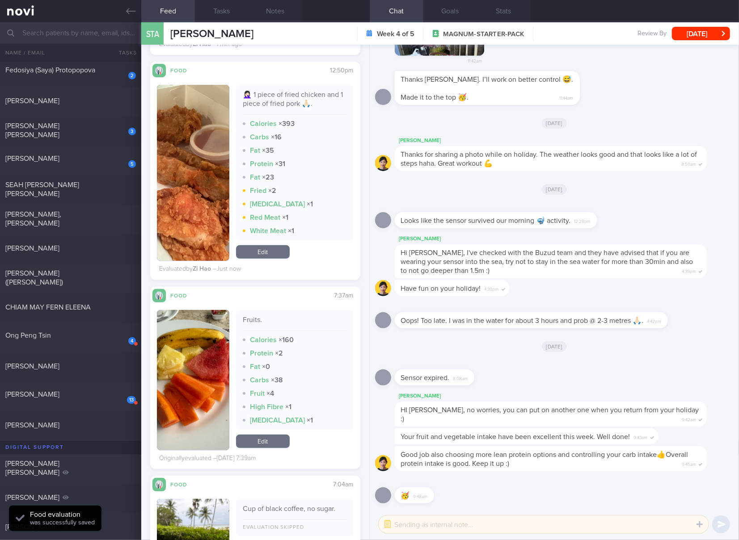
scroll to position [2681, 0]
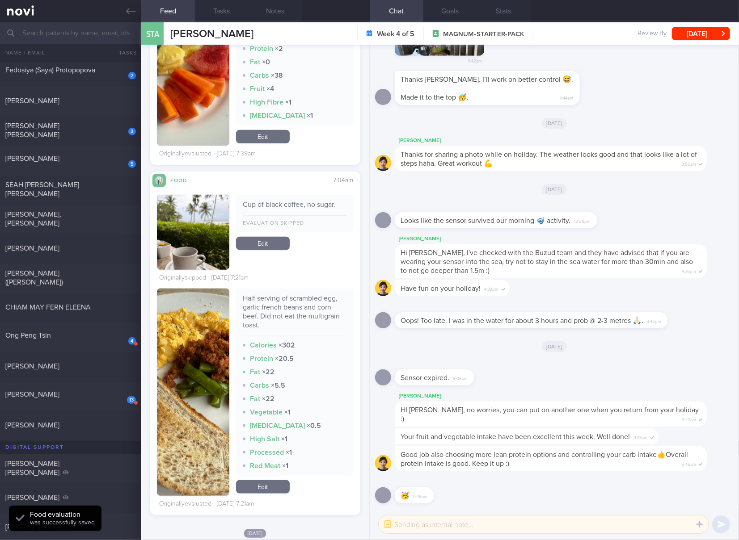
click at [286, 308] on div "Half serving of scrambled egg, garlic french beans and corn beef. Did not eat t…" at bounding box center [295, 315] width 104 height 42
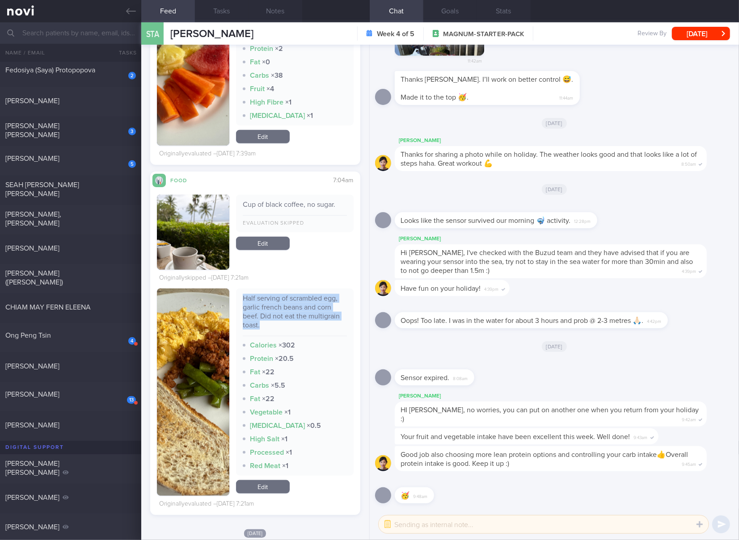
drag, startPoint x: 206, startPoint y: 383, endPoint x: 210, endPoint y: 351, distance: 32.5
click at [206, 383] on button "button" at bounding box center [193, 392] width 72 height 207
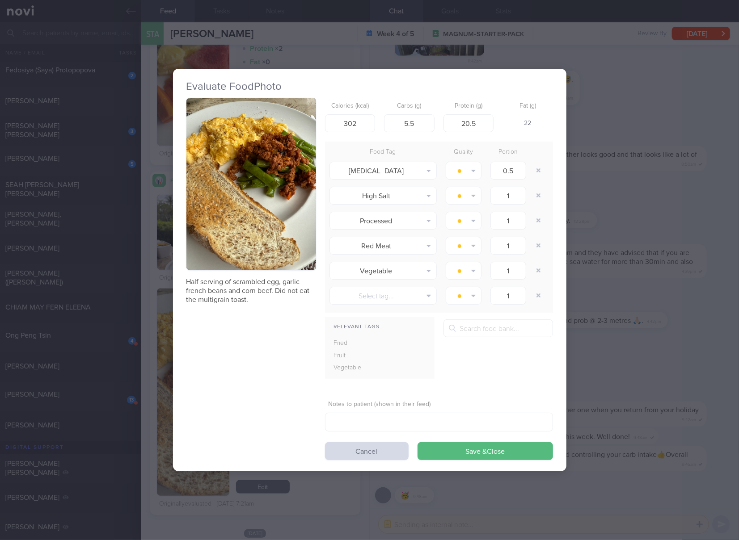
click at [245, 210] on button "button" at bounding box center [251, 184] width 130 height 173
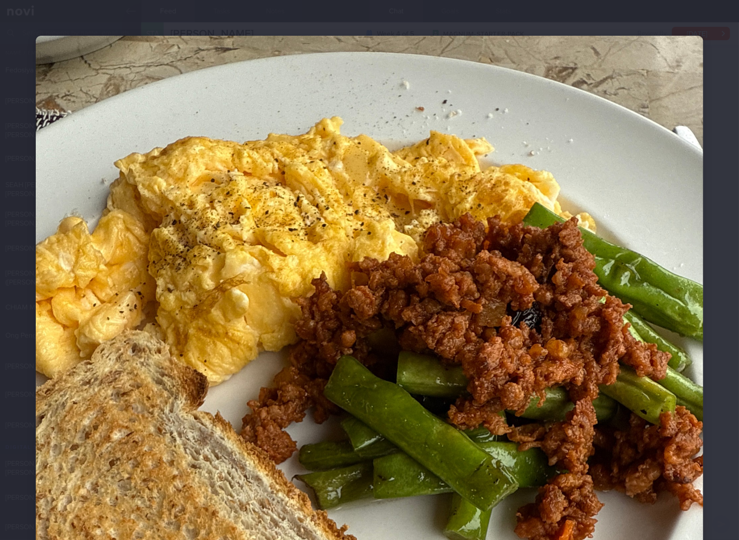
click at [359, 222] on img at bounding box center [369, 481] width 667 height 890
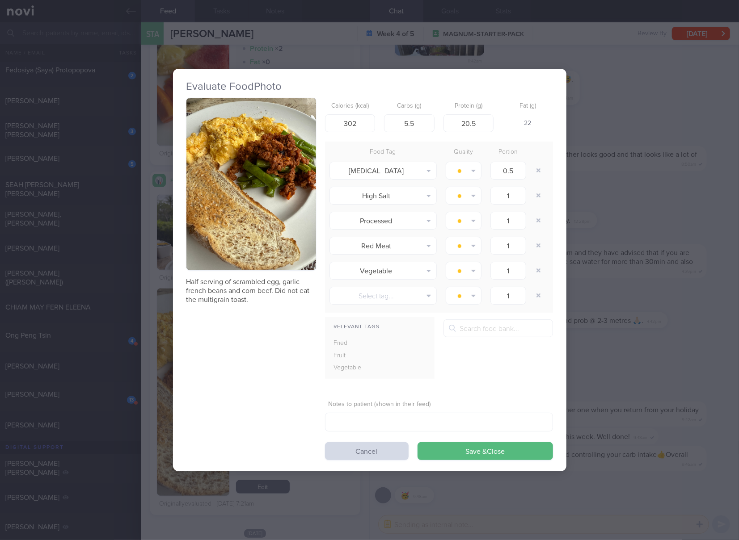
click at [636, 334] on div "Evaluate Food Photo Half serving of scrambled egg, garlic french beans and corn…" at bounding box center [369, 270] width 739 height 540
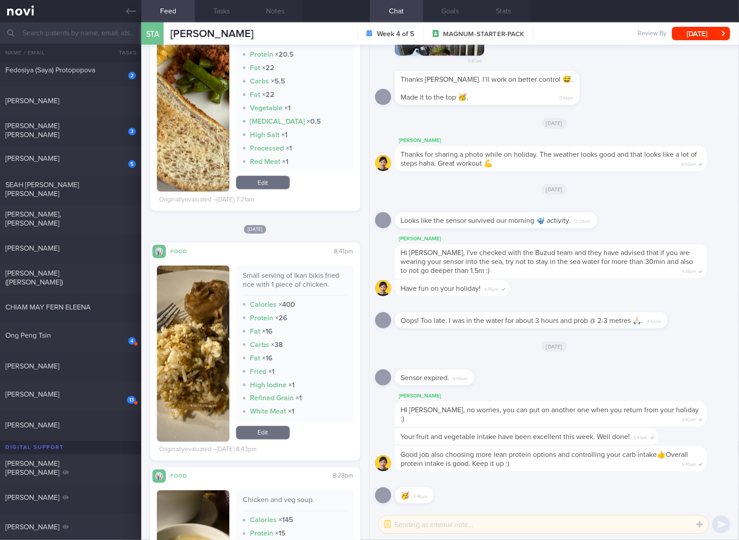
scroll to position [2830, 0]
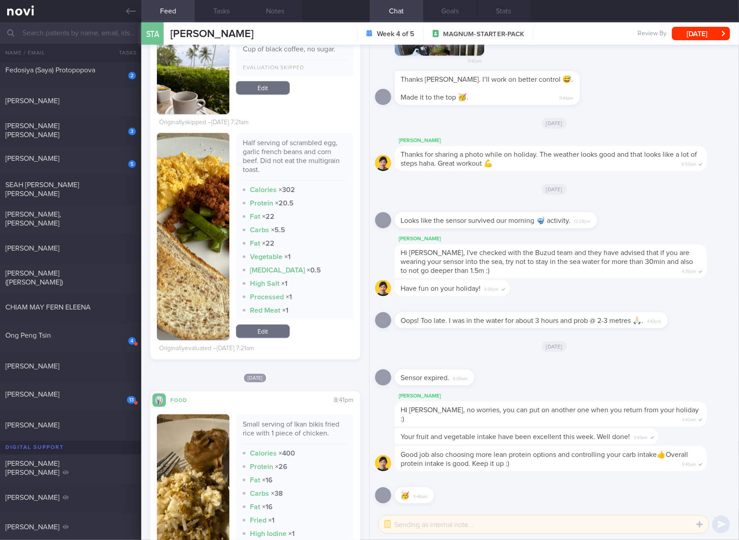
click at [261, 325] on link "Edit" at bounding box center [263, 331] width 54 height 13
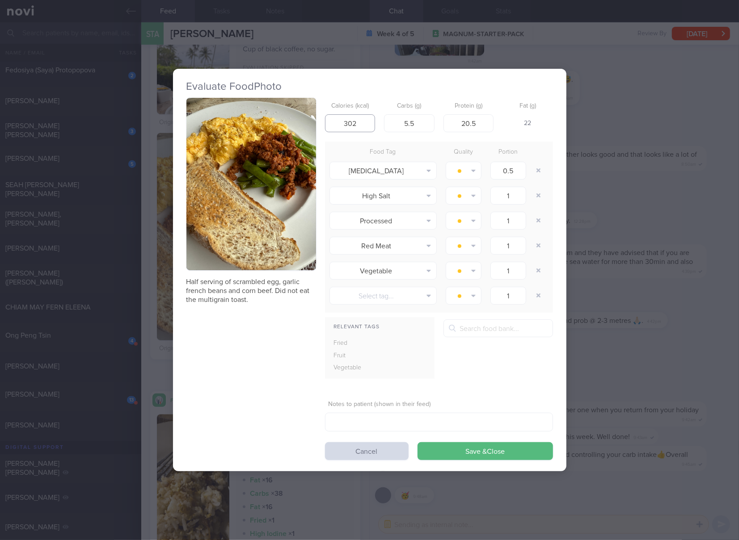
click at [347, 119] on input "302" at bounding box center [350, 123] width 50 height 18
click at [347, 119] on input "216616" at bounding box center [350, 123] width 50 height 18
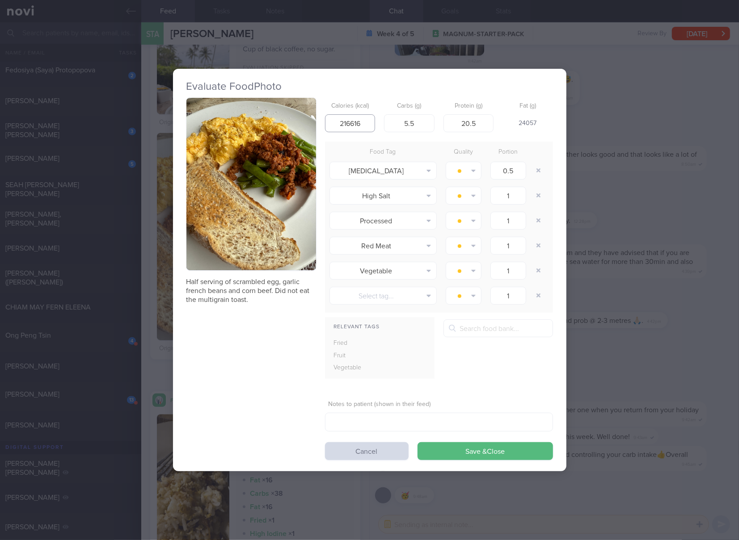
click at [347, 119] on input "216616" at bounding box center [350, 123] width 50 height 18
click button "Save & Close" at bounding box center [484, 451] width 135 height 18
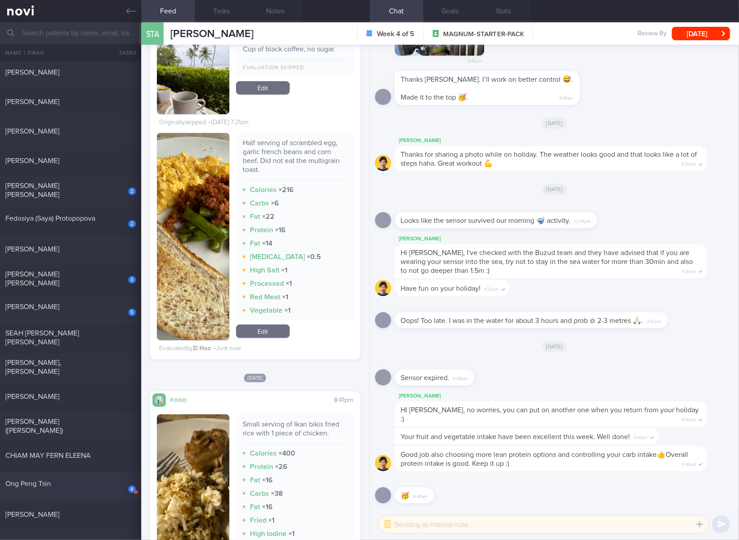
scroll to position [596, 0]
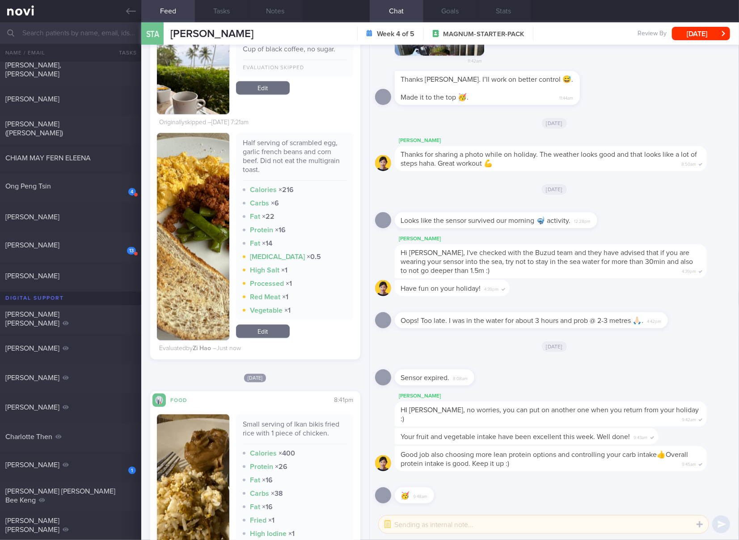
drag, startPoint x: 87, startPoint y: 275, endPoint x: 322, endPoint y: 57, distance: 320.3
click at [87, 275] on div "[PERSON_NAME]" at bounding box center [69, 276] width 128 height 9
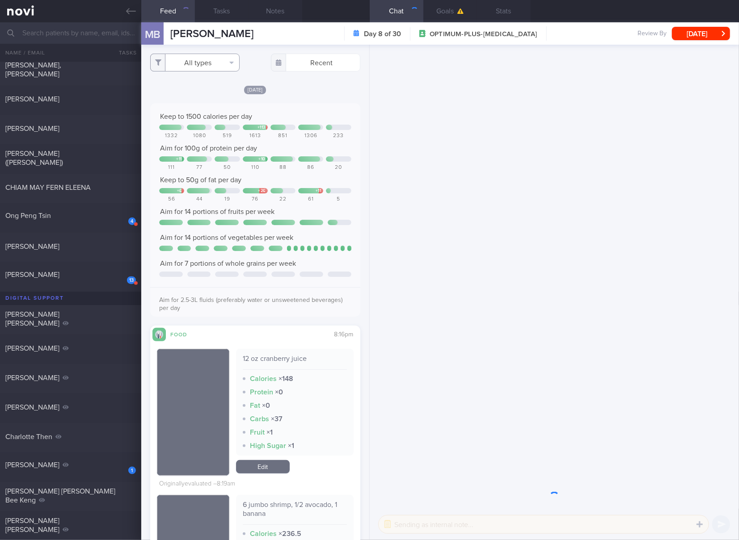
click at [202, 68] on button "All types" at bounding box center [194, 63] width 89 height 18
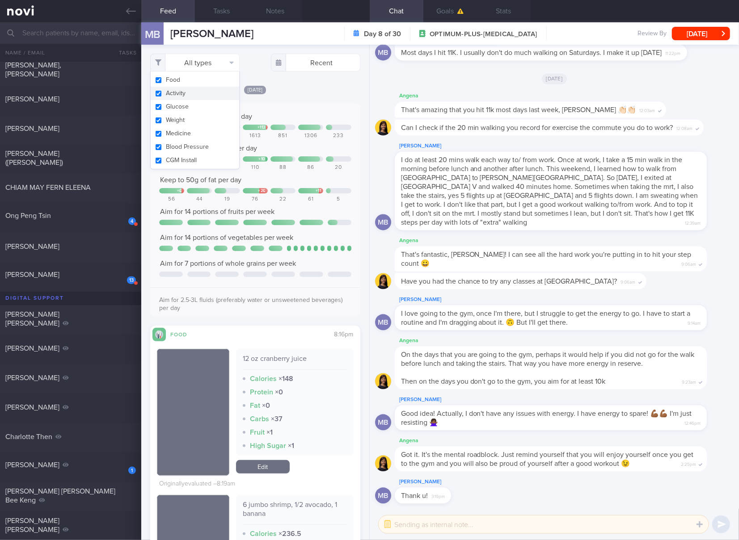
click at [193, 98] on button "Activity" at bounding box center [195, 93] width 88 height 13
click at [174, 109] on button "Glucose" at bounding box center [195, 106] width 88 height 13
click at [173, 119] on button "Weight" at bounding box center [195, 120] width 88 height 13
click at [172, 137] on button "Medicine" at bounding box center [195, 133] width 88 height 13
click at [172, 145] on button "Blood Pressure" at bounding box center [195, 146] width 88 height 13
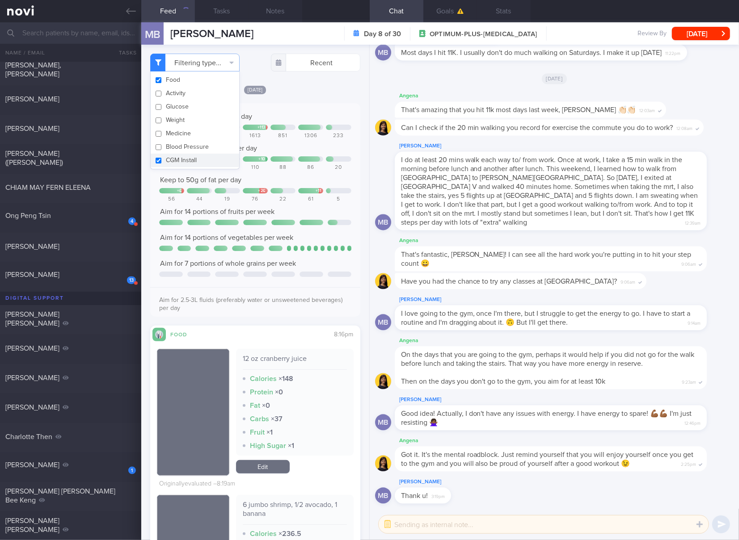
click at [172, 157] on button "CGM Install" at bounding box center [195, 160] width 88 height 13
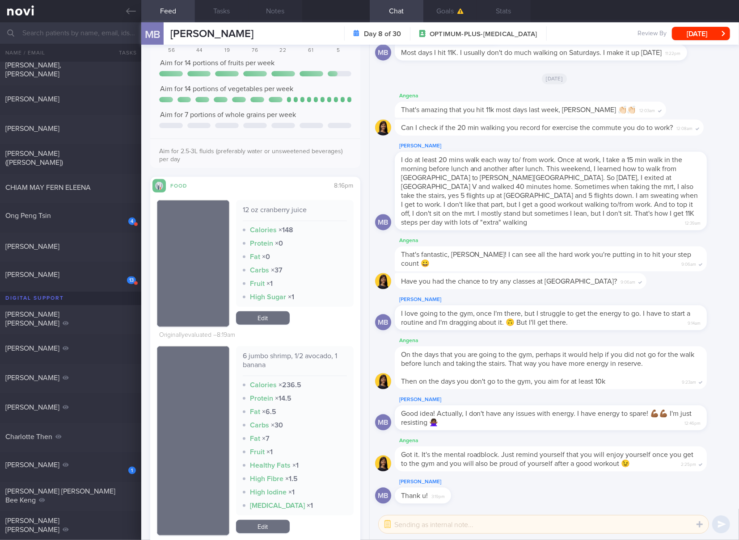
click at [300, 357] on div "6 jumbo shrimp, 1/2 avocado, 1 banana" at bounding box center [295, 364] width 104 height 25
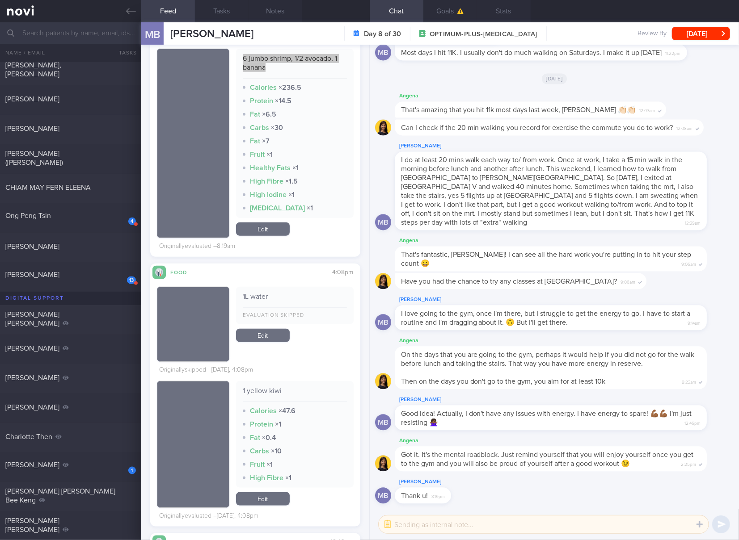
scroll to position [298, 0]
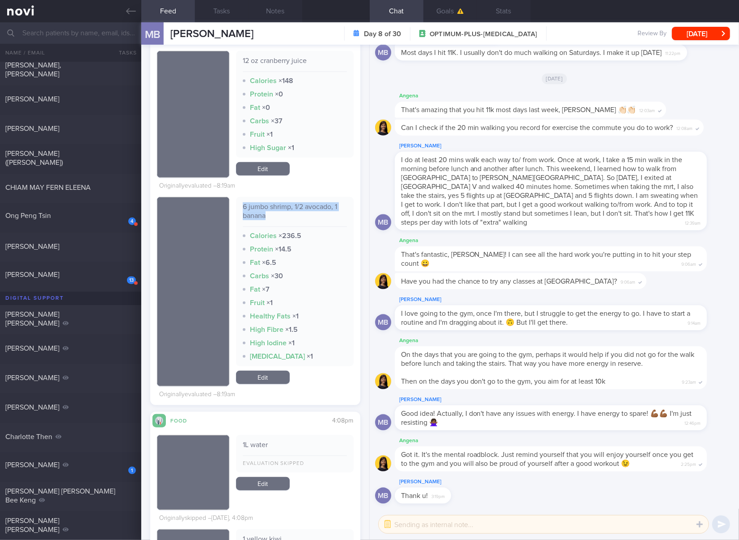
drag, startPoint x: 268, startPoint y: 382, endPoint x: 275, endPoint y: 372, distance: 12.5
click at [268, 382] on link "Edit" at bounding box center [263, 377] width 54 height 13
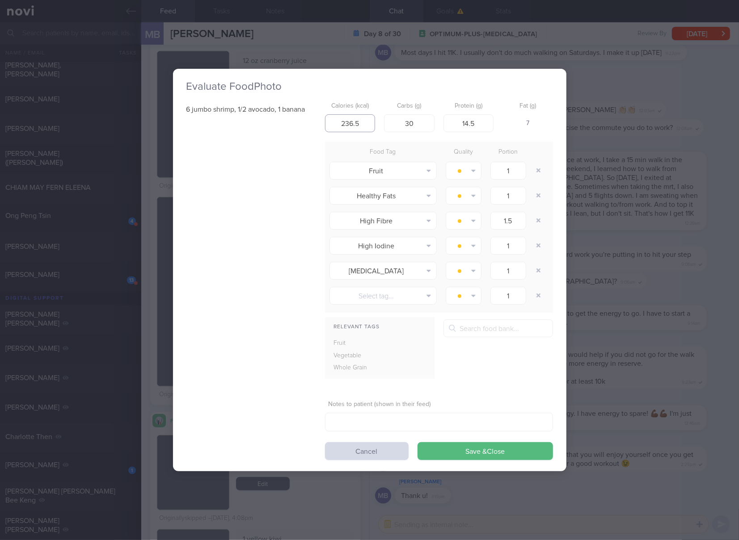
click at [347, 127] on input "236.5" at bounding box center [350, 123] width 50 height 18
click at [417, 442] on button "Save & Close" at bounding box center [484, 451] width 135 height 18
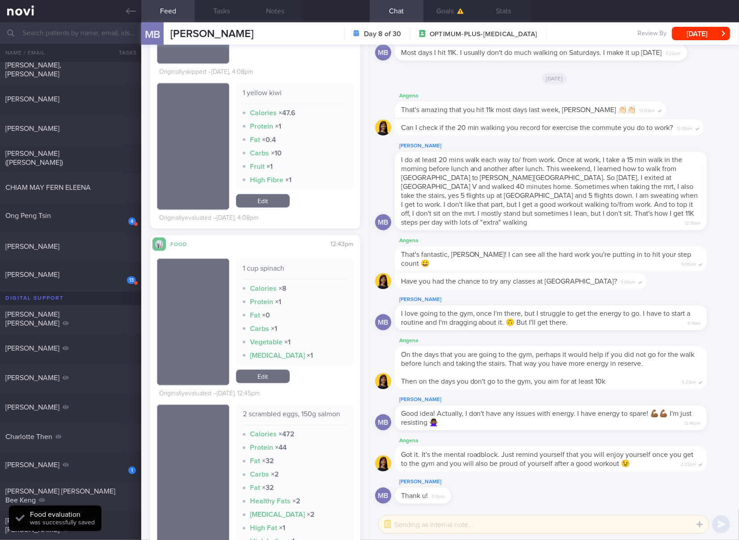
scroll to position [894, 0]
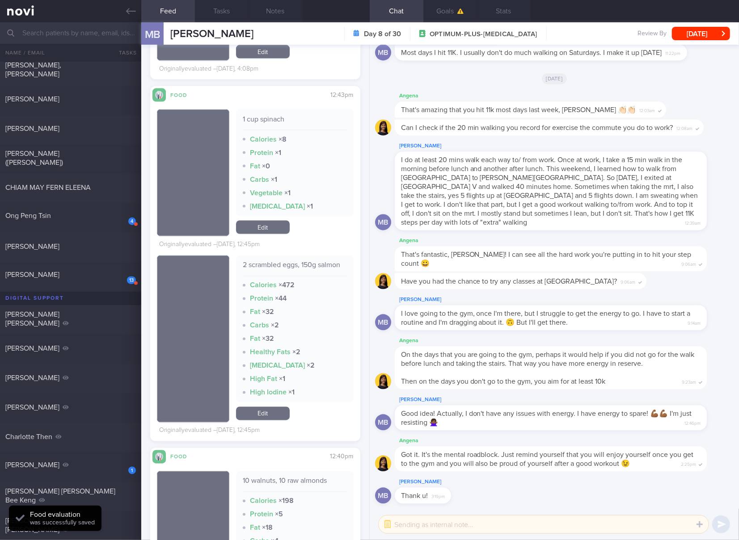
click at [294, 266] on div "2 scrambled eggs, 150g salmon" at bounding box center [295, 269] width 104 height 16
click at [259, 413] on link "Edit" at bounding box center [263, 413] width 54 height 13
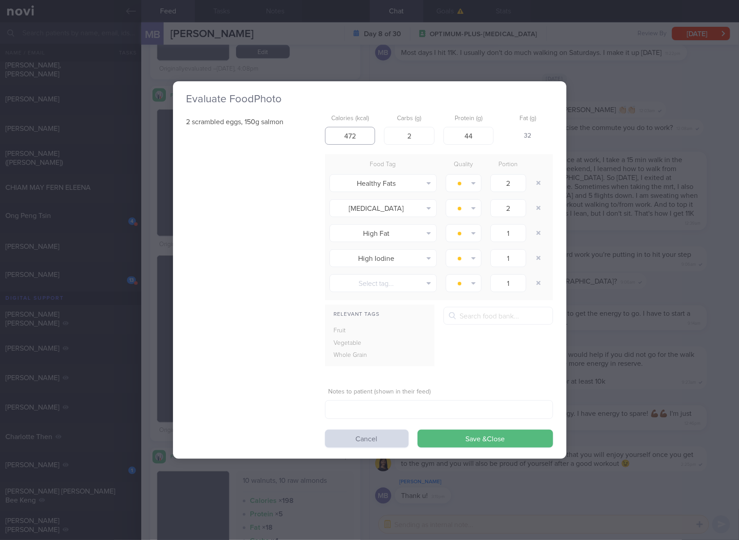
click at [363, 142] on input "472" at bounding box center [350, 136] width 50 height 18
click at [665, 282] on div "Evaluate Food Photo 2 scrambled eggs, 150g salmon Calories (kcal) 472 Carbs (g)…" at bounding box center [369, 270] width 739 height 540
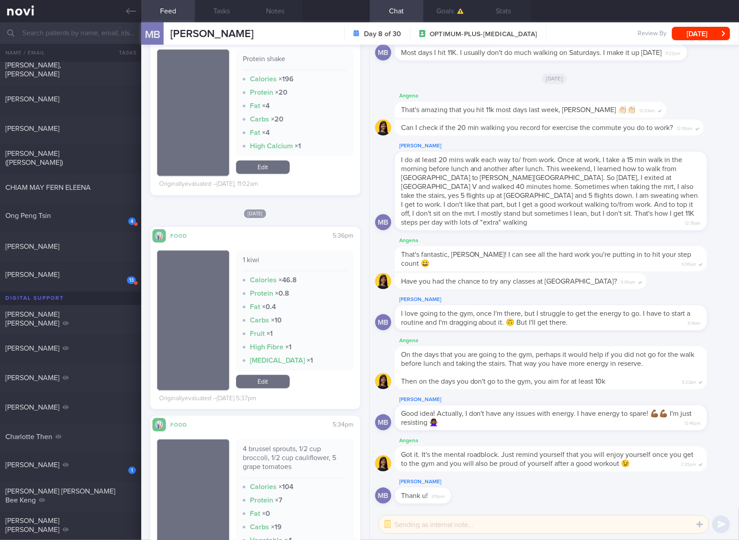
scroll to position [1638, 0]
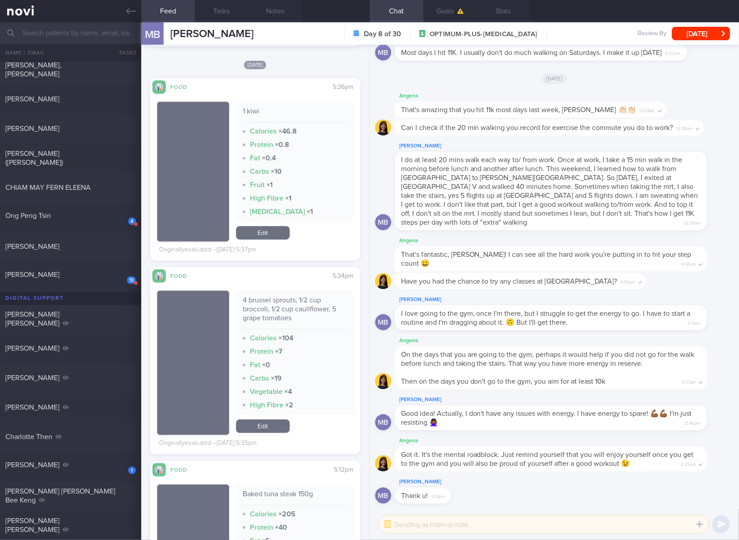
click at [297, 304] on div "4 brussel sprouts, 1/2 cup broccoli, 1/2 cup cauliflower, 5 grape tomatoes" at bounding box center [295, 313] width 104 height 34
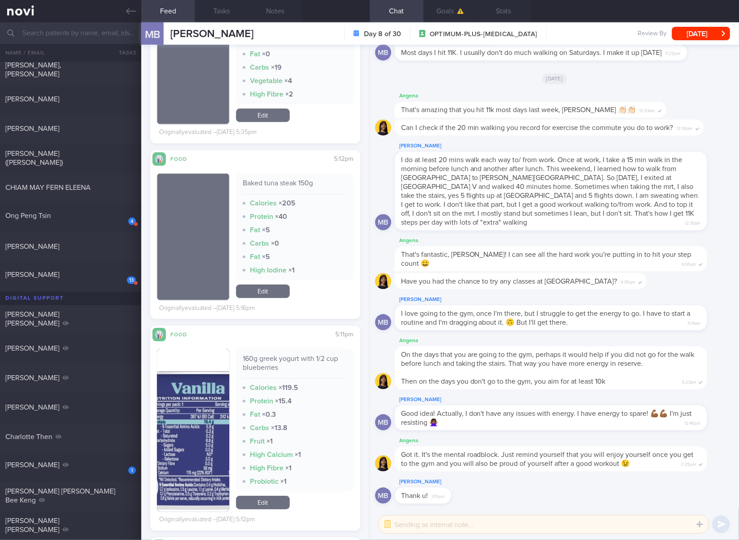
scroll to position [2085, 0]
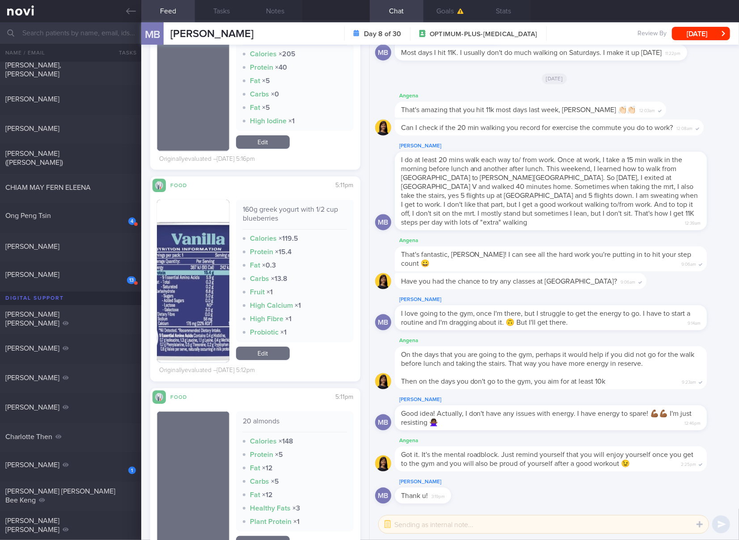
click at [199, 288] on button "button" at bounding box center [193, 281] width 72 height 163
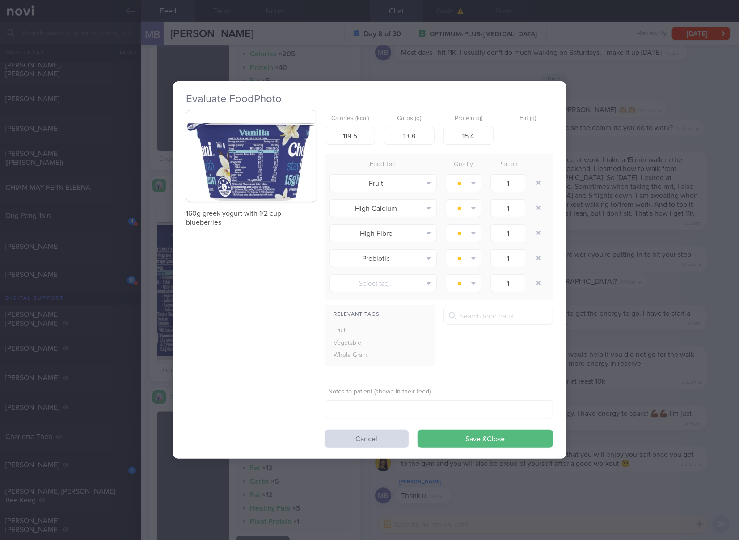
click at [260, 238] on div "160g greek yogurt with 1/2 cup blueberries Calories (kcal) 119.5 Carbs (g) 13.8…" at bounding box center [369, 279] width 366 height 338
click at [244, 160] on button "button" at bounding box center [251, 156] width 130 height 92
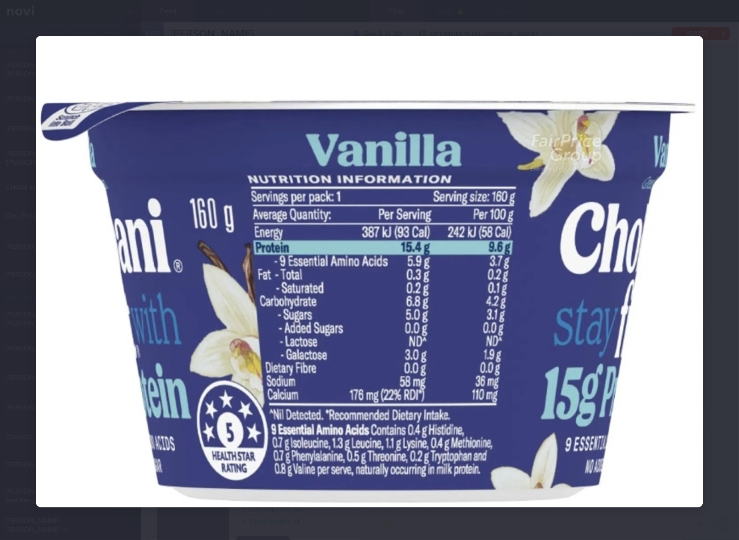
click at [504, 262] on img at bounding box center [369, 272] width 667 height 472
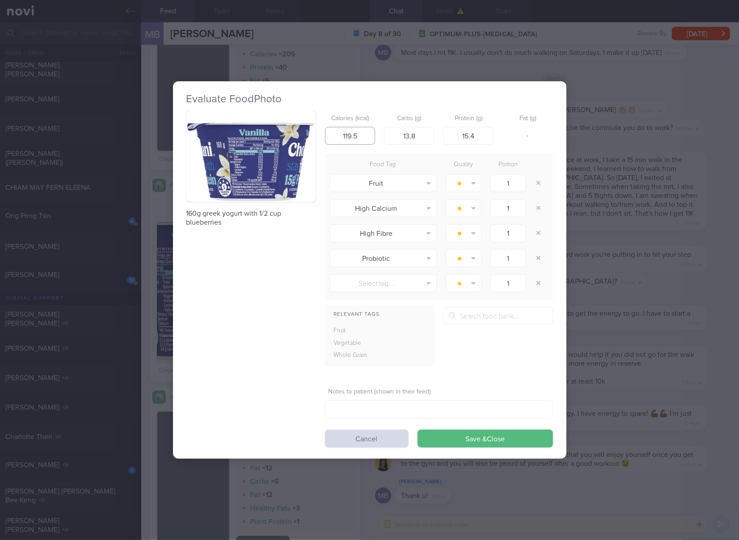
click at [363, 137] on input "119.5" at bounding box center [350, 136] width 50 height 18
click at [417, 430] on button "Save & Close" at bounding box center [484, 439] width 135 height 18
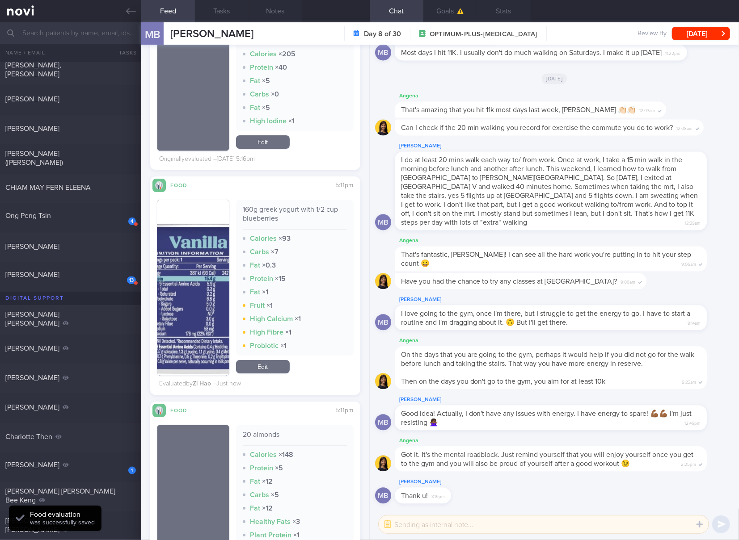
click at [198, 341] on img "button" at bounding box center [193, 288] width 72 height 176
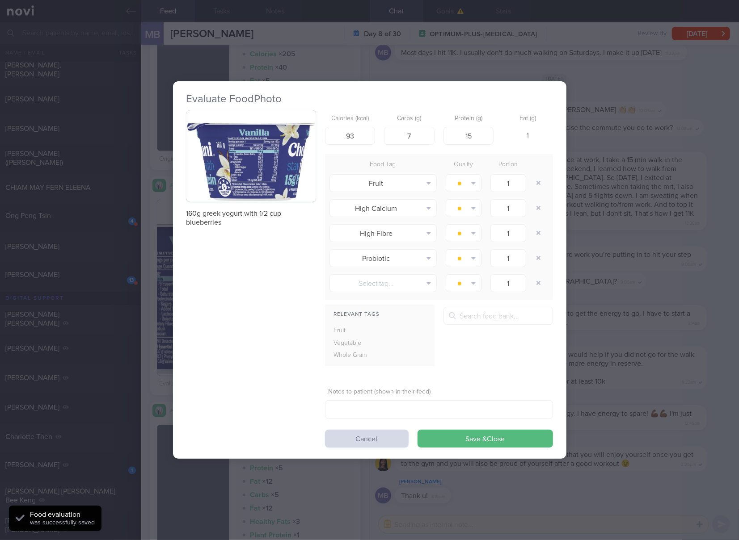
click at [259, 163] on button "button" at bounding box center [251, 156] width 130 height 92
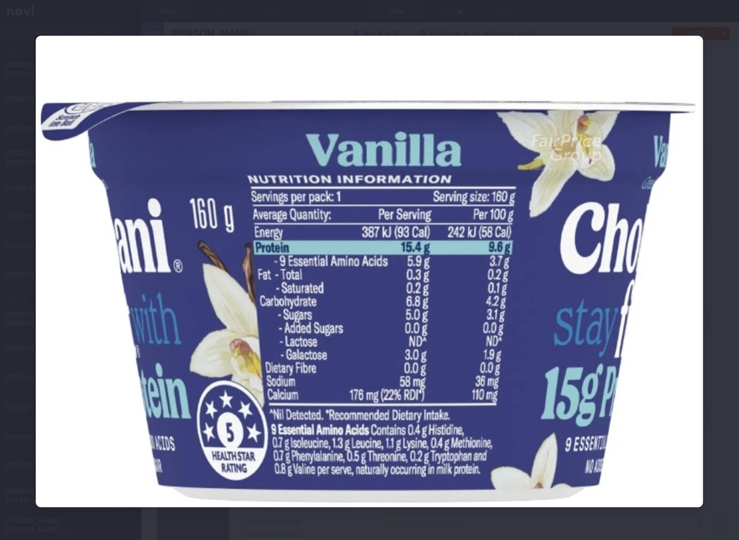
click at [669, 232] on img at bounding box center [369, 272] width 667 height 472
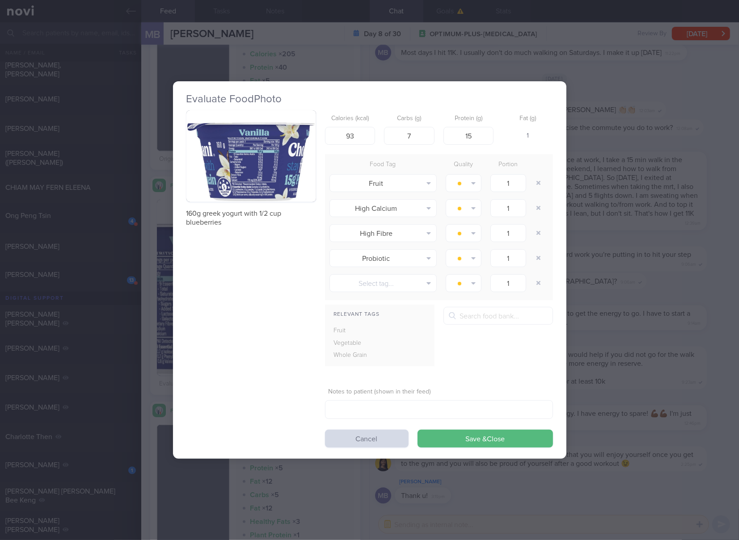
click at [643, 296] on div "Evaluate Food Photo 160g greek yogurt with 1/2 cup blueberries Calories (kcal) …" at bounding box center [369, 270] width 739 height 540
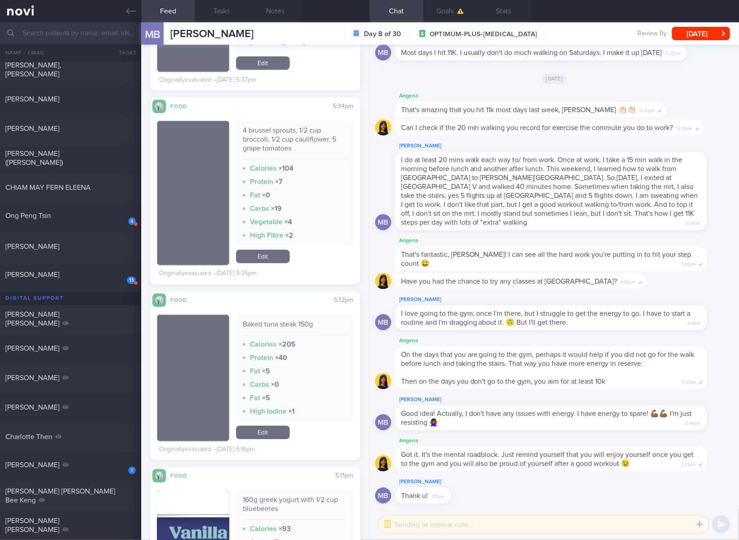
scroll to position [1787, 0]
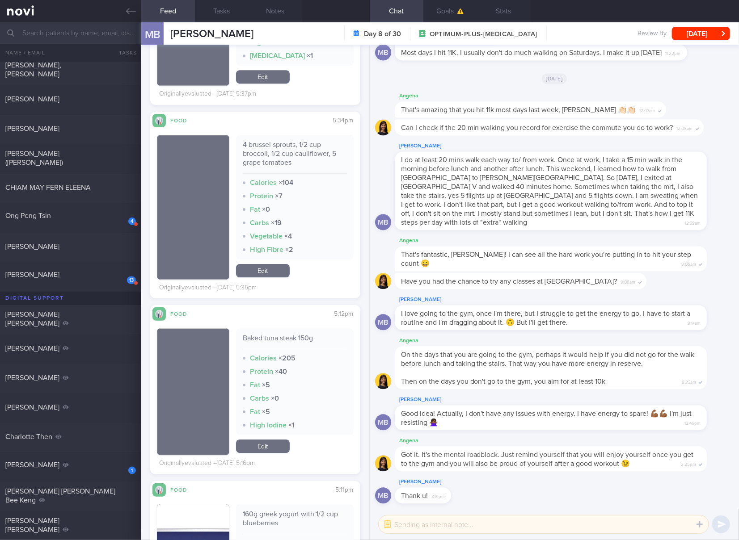
click at [270, 267] on link "Edit" at bounding box center [263, 270] width 54 height 13
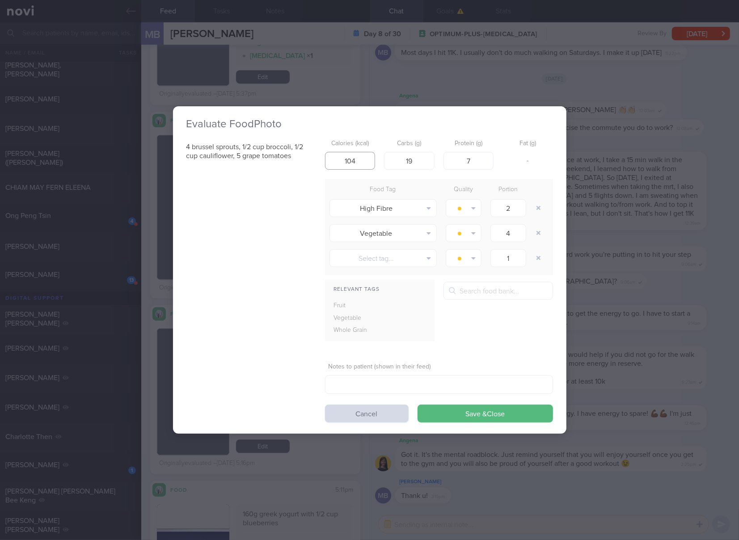
click at [359, 165] on input "104" at bounding box center [350, 161] width 50 height 18
click at [417, 405] on button "Save & Close" at bounding box center [484, 414] width 135 height 18
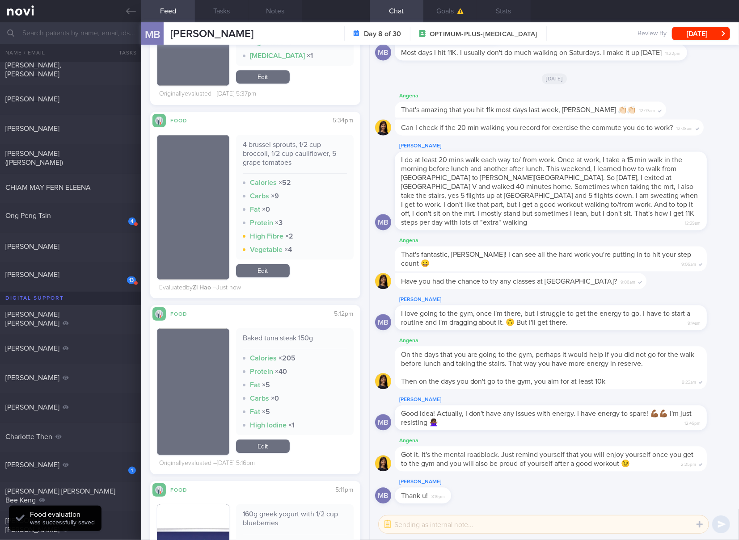
click at [299, 334] on div "Baked tuna steak 150g" at bounding box center [295, 342] width 104 height 16
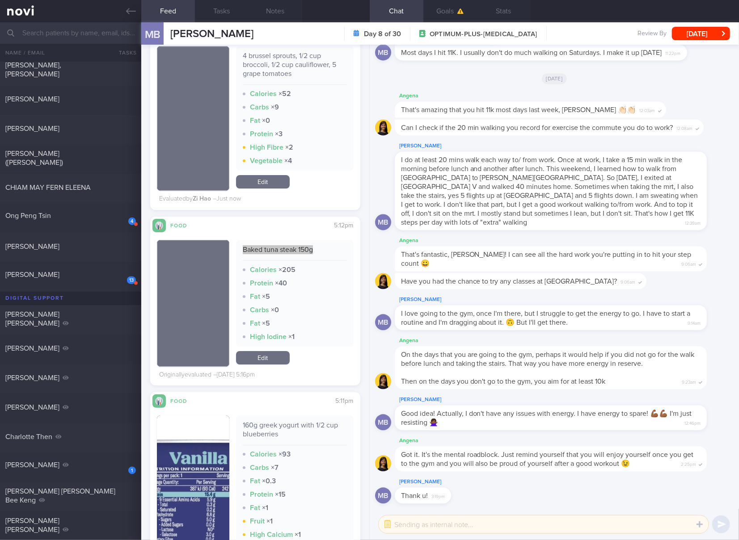
scroll to position [1936, 0]
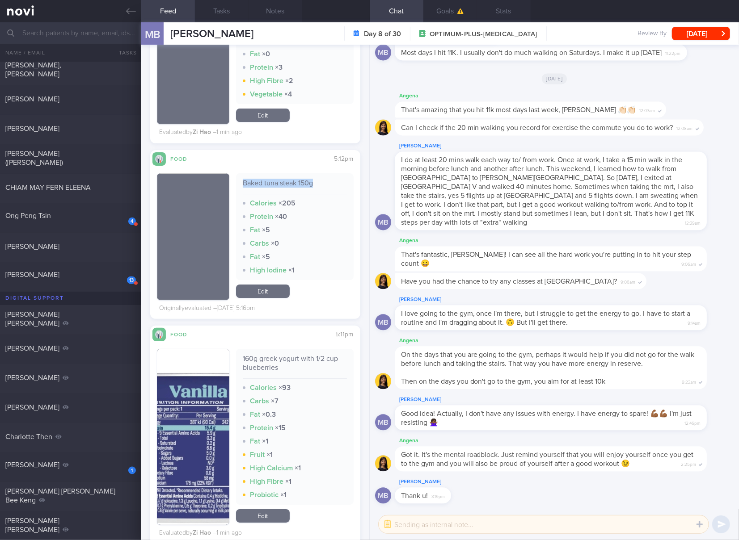
click at [279, 290] on link "Edit" at bounding box center [263, 291] width 54 height 13
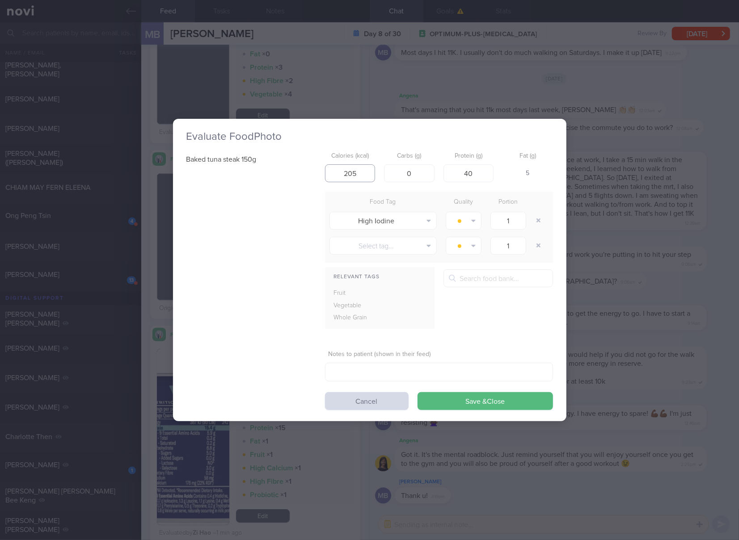
click at [359, 172] on input "205" at bounding box center [350, 173] width 50 height 18
click button "Save & Close" at bounding box center [484, 401] width 135 height 18
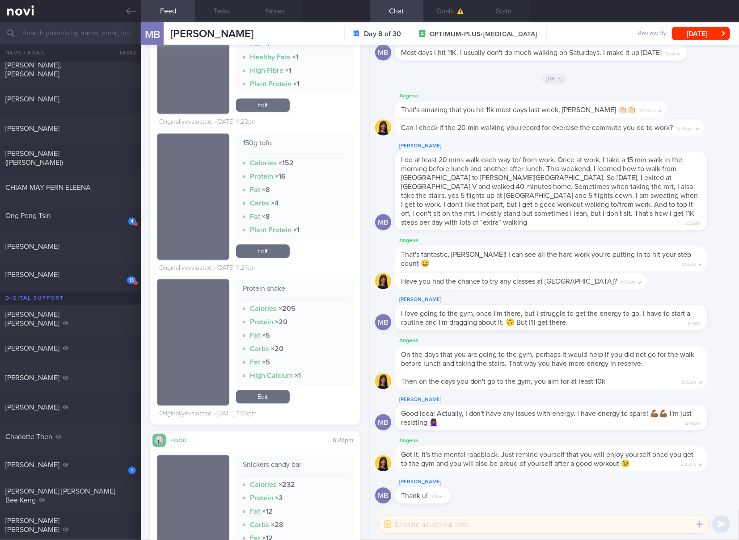
scroll to position [3575, 0]
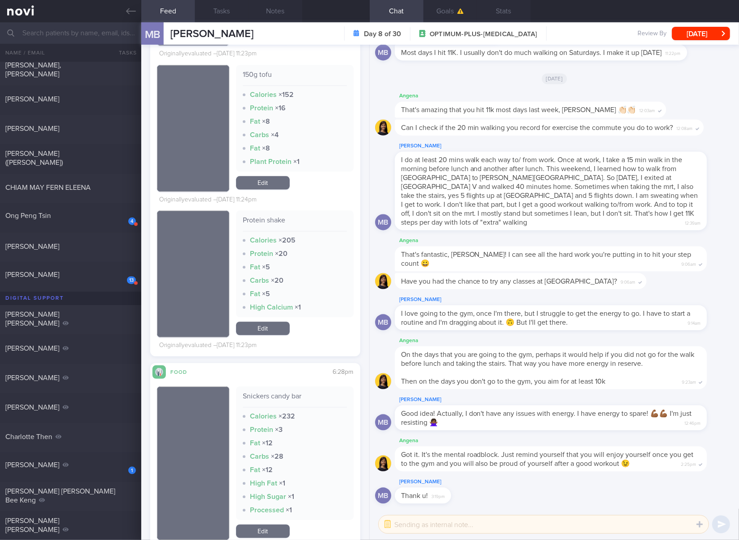
click at [261, 79] on div "150g tofu" at bounding box center [295, 78] width 104 height 16
click at [260, 76] on div "150g tofu" at bounding box center [295, 78] width 104 height 16
drag, startPoint x: 260, startPoint y: 190, endPoint x: 269, endPoint y: 186, distance: 10.4
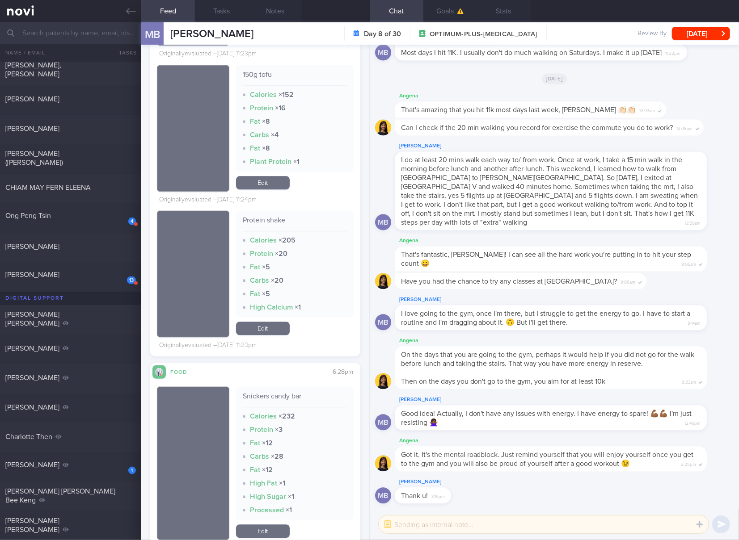
click at [260, 190] on div "150g tofu Calories × 152 Protein × 16 Fat × 8 Carbs × 4 Fat × 8 Plant Protein ×…" at bounding box center [295, 128] width 118 height 127
click at [273, 182] on link "Edit" at bounding box center [263, 182] width 54 height 13
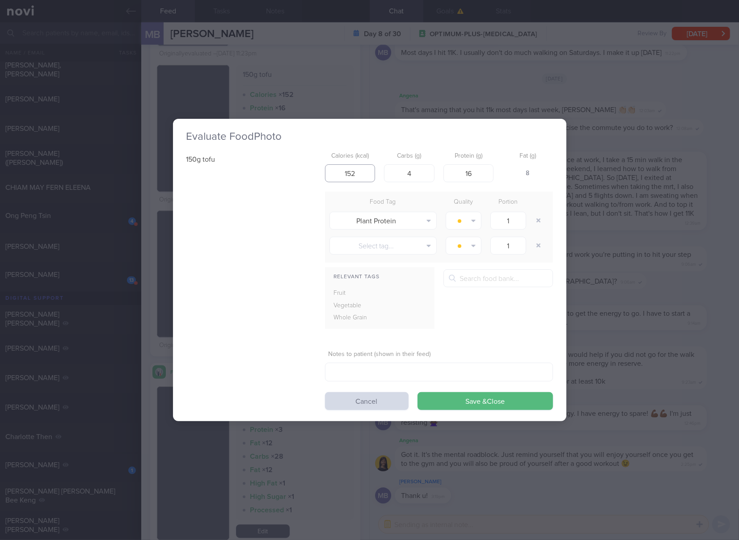
click at [371, 176] on input "152" at bounding box center [350, 173] width 50 height 18
click at [417, 392] on button "Save & Close" at bounding box center [484, 401] width 135 height 18
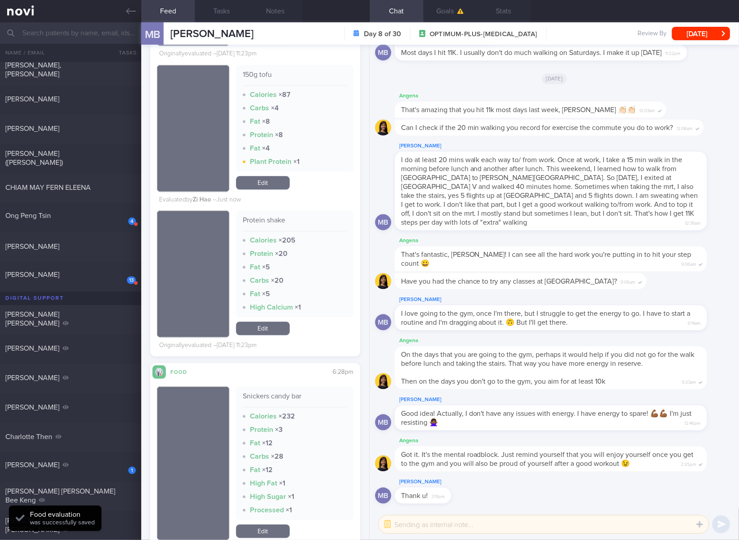
scroll to position [3724, 0]
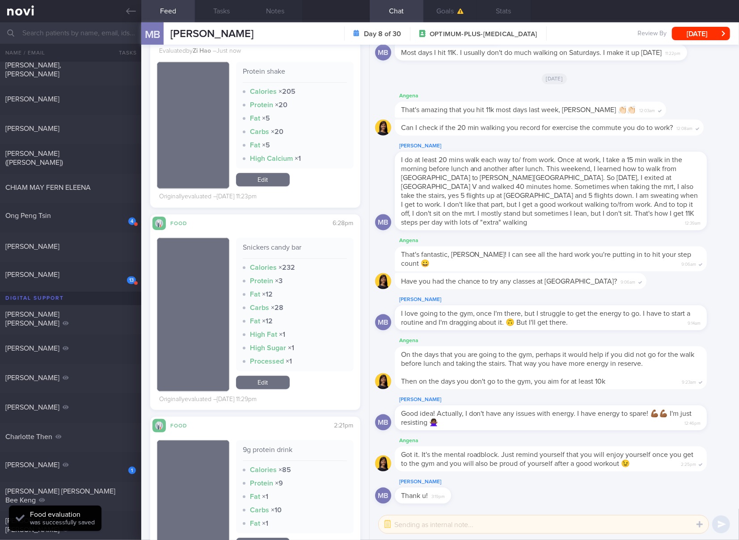
click at [268, 247] on div "Snickers candy bar" at bounding box center [295, 251] width 104 height 16
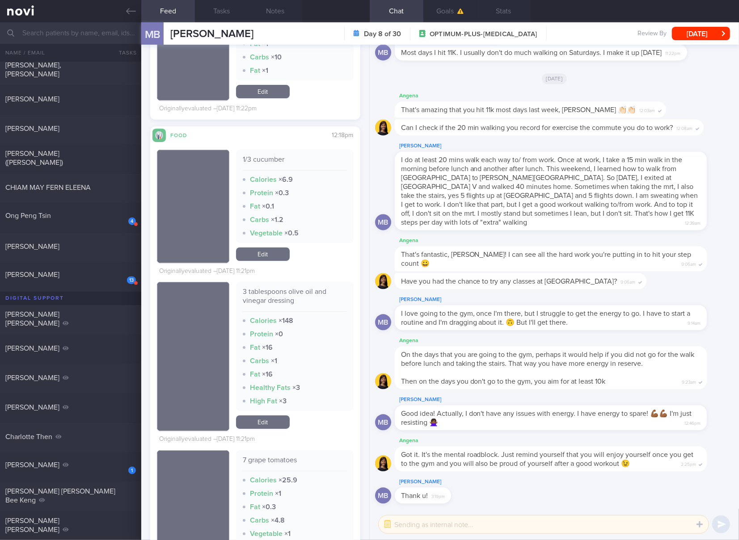
scroll to position [4319, 0]
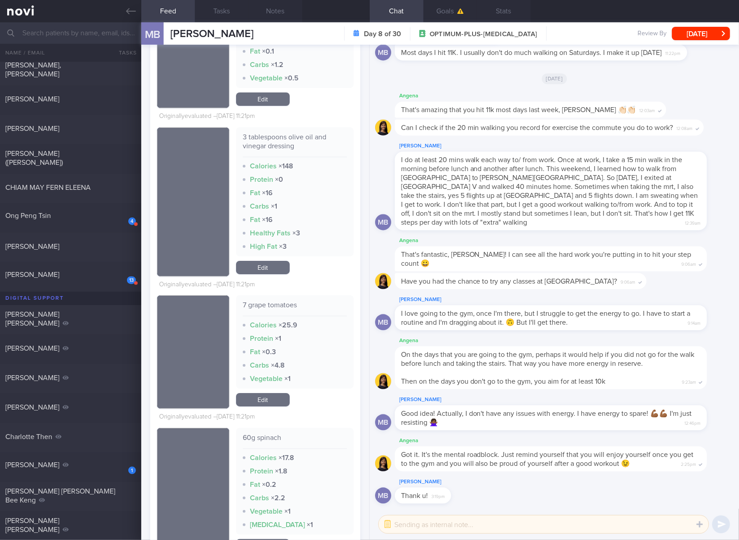
click at [284, 145] on div "3 tablespoons olive oil and vinegar dressing" at bounding box center [295, 145] width 104 height 25
click at [263, 268] on link "Edit" at bounding box center [263, 267] width 54 height 13
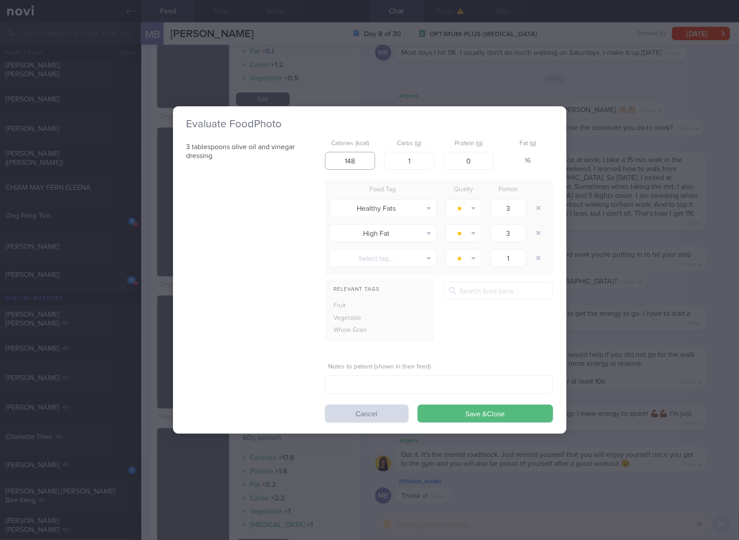
click at [362, 159] on input "148" at bounding box center [350, 161] width 50 height 18
click at [417, 405] on button "Save & Close" at bounding box center [484, 414] width 135 height 18
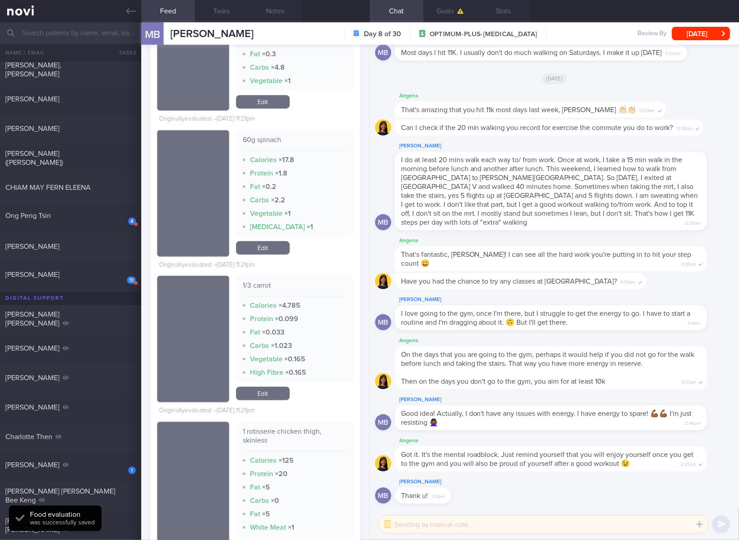
scroll to position [4766, 0]
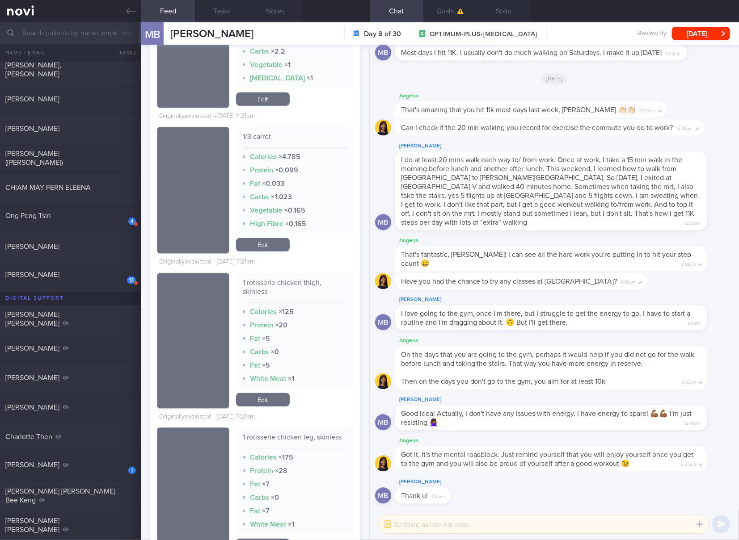
click at [301, 282] on div "1 rotisserie chicken thigh, skinless" at bounding box center [295, 290] width 104 height 25
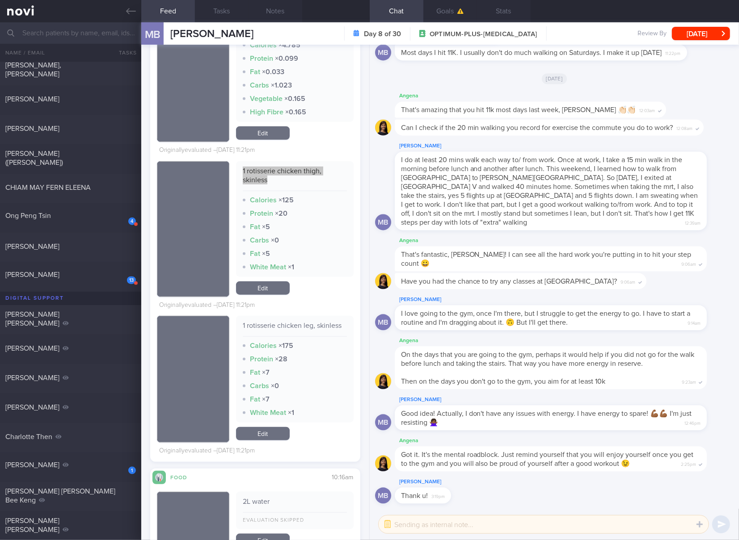
scroll to position [4915, 0]
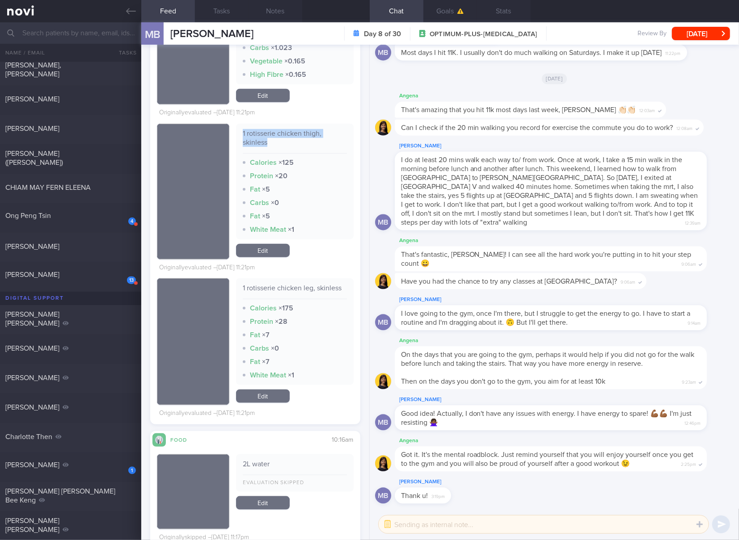
click at [266, 250] on link "Edit" at bounding box center [263, 250] width 54 height 13
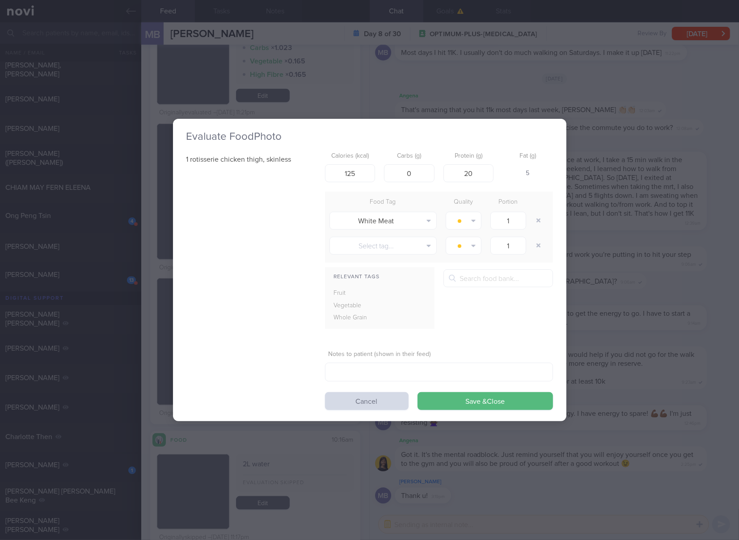
click at [356, 164] on div "Calories (kcal) 125" at bounding box center [350, 165] width 50 height 35
click at [357, 174] on input "125" at bounding box center [350, 173] width 50 height 18
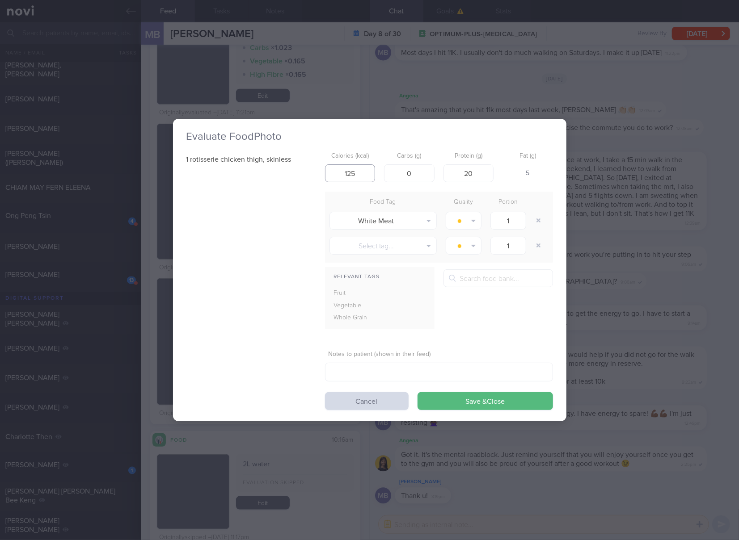
click at [357, 174] on input "125" at bounding box center [350, 173] width 50 height 18
click button "Save & Close" at bounding box center [484, 401] width 135 height 18
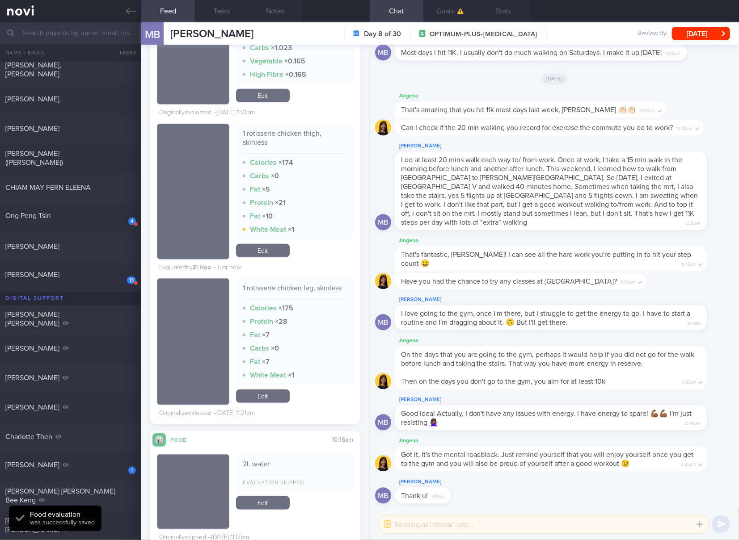
click at [268, 395] on link "Edit" at bounding box center [263, 396] width 54 height 13
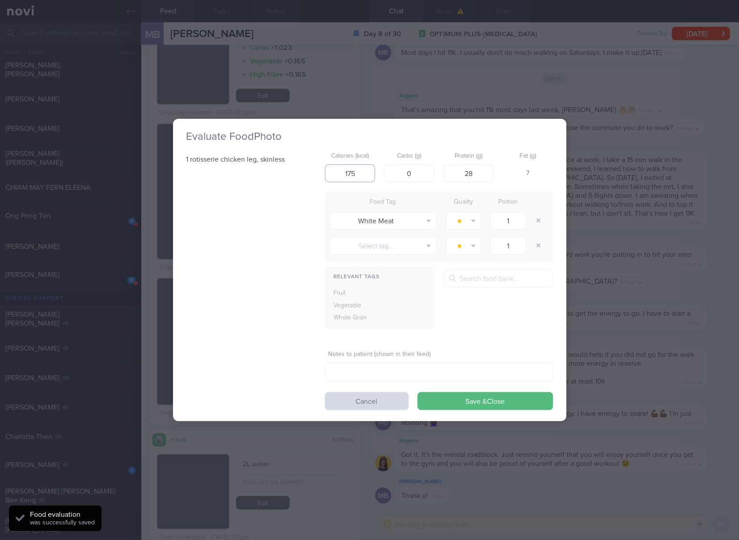
click at [360, 172] on input "175" at bounding box center [350, 173] width 50 height 18
click button "Save & Close" at bounding box center [484, 401] width 135 height 18
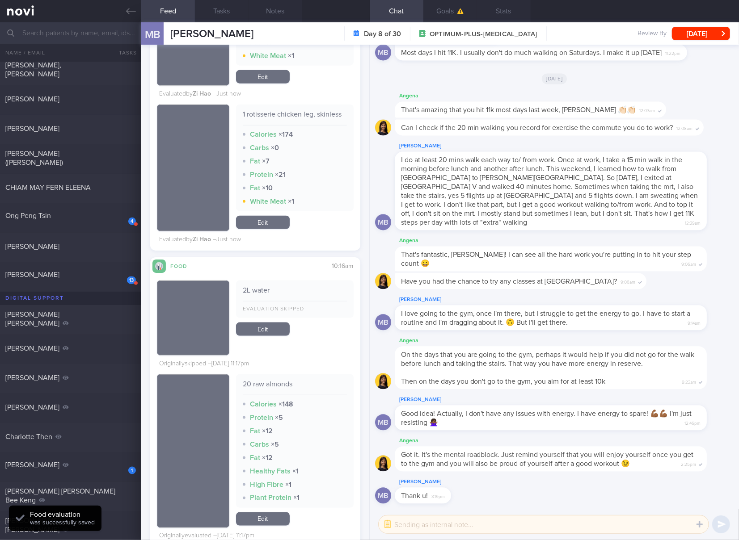
scroll to position [5213, 0]
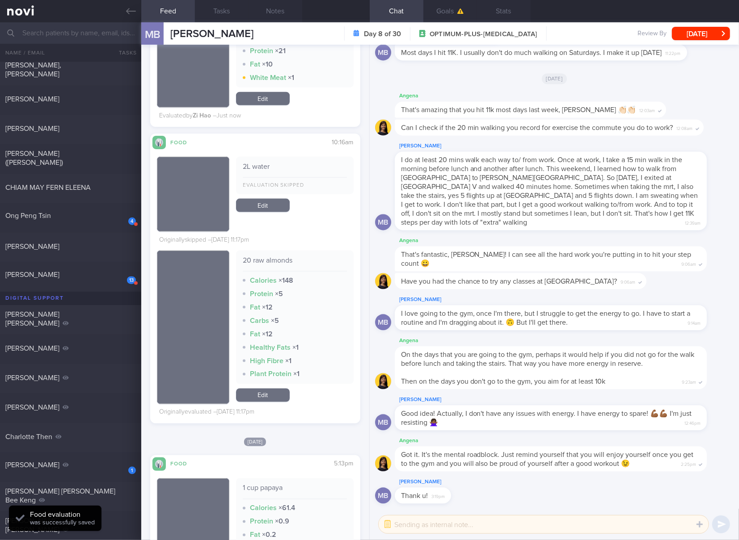
click at [281, 261] on div "20 raw almonds" at bounding box center [295, 264] width 104 height 16
click at [279, 393] on link "Edit" at bounding box center [263, 395] width 54 height 13
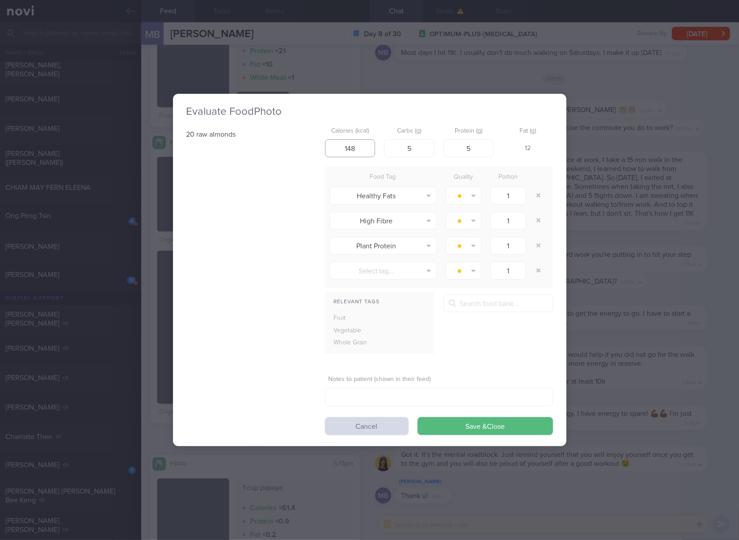
click at [371, 153] on input "148" at bounding box center [350, 148] width 50 height 18
click at [417, 417] on button "Save & Close" at bounding box center [484, 426] width 135 height 18
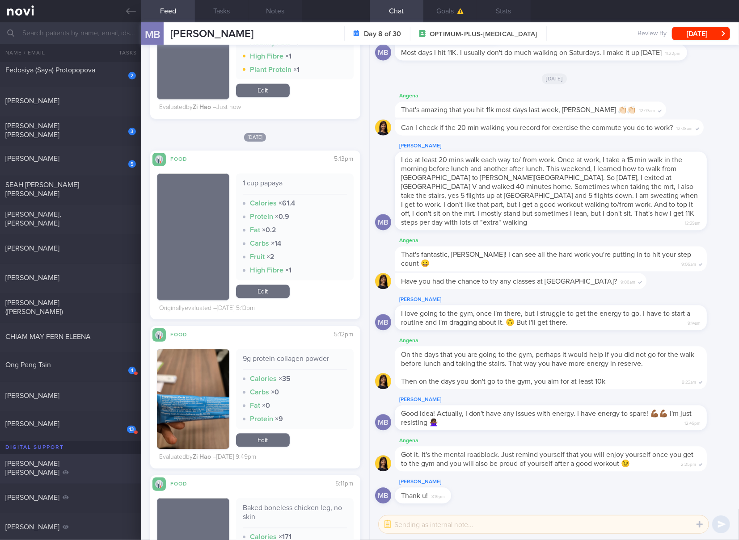
scroll to position [298, 0]
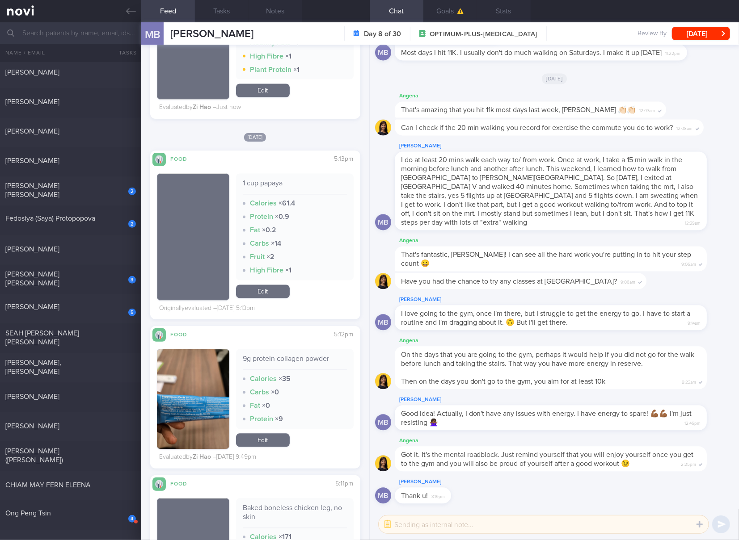
drag, startPoint x: 96, startPoint y: 278, endPoint x: 455, endPoint y: 54, distance: 423.5
click at [59, 278] on span "[PERSON_NAME] [PERSON_NAME]" at bounding box center [32, 279] width 54 height 16
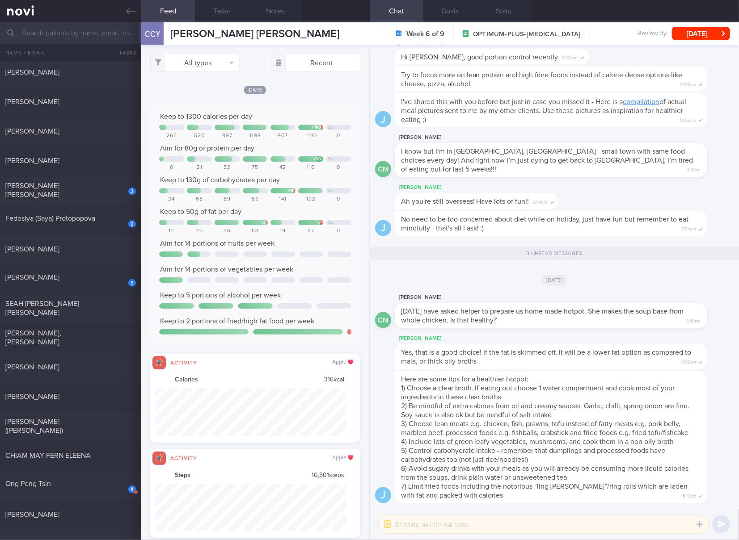
scroll to position [47, 191]
click at [198, 66] on button "All types" at bounding box center [194, 63] width 89 height 18
click at [197, 92] on button "Activity" at bounding box center [195, 93] width 88 height 13
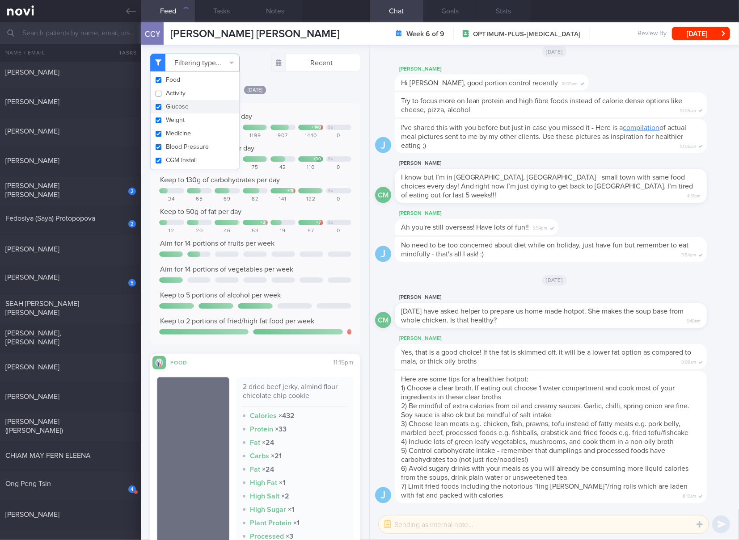
click at [177, 107] on button "Glucose" at bounding box center [195, 106] width 88 height 13
click at [176, 119] on button "Weight" at bounding box center [195, 120] width 88 height 13
click at [181, 135] on button "Medicine" at bounding box center [195, 133] width 88 height 13
click at [179, 148] on button "Blood Pressure" at bounding box center [195, 146] width 88 height 13
click at [179, 154] on button "CGM Install" at bounding box center [195, 160] width 88 height 13
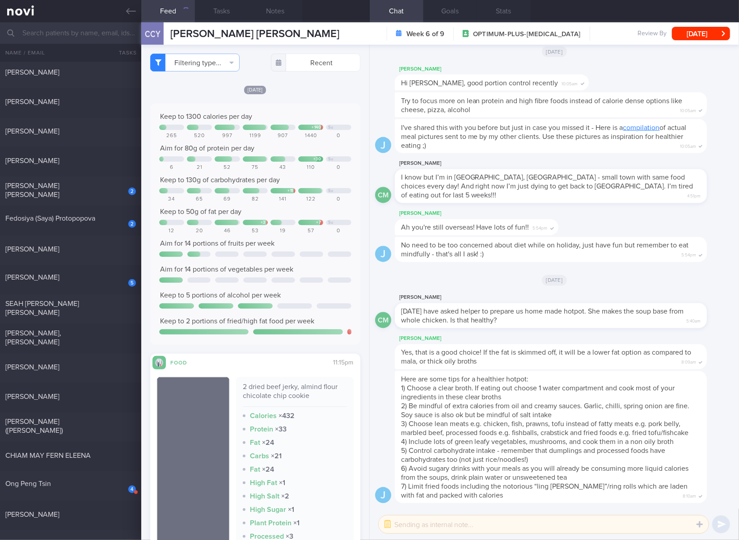
click at [261, 171] on div "75" at bounding box center [255, 167] width 25 height 7
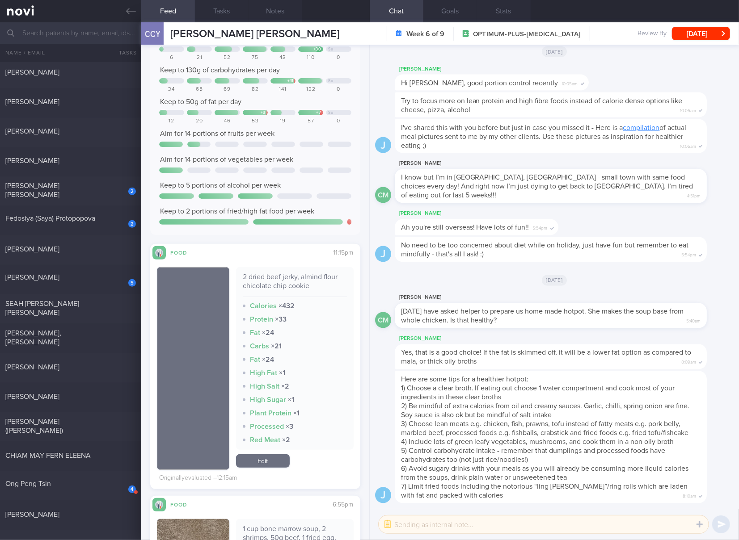
scroll to position [149, 0]
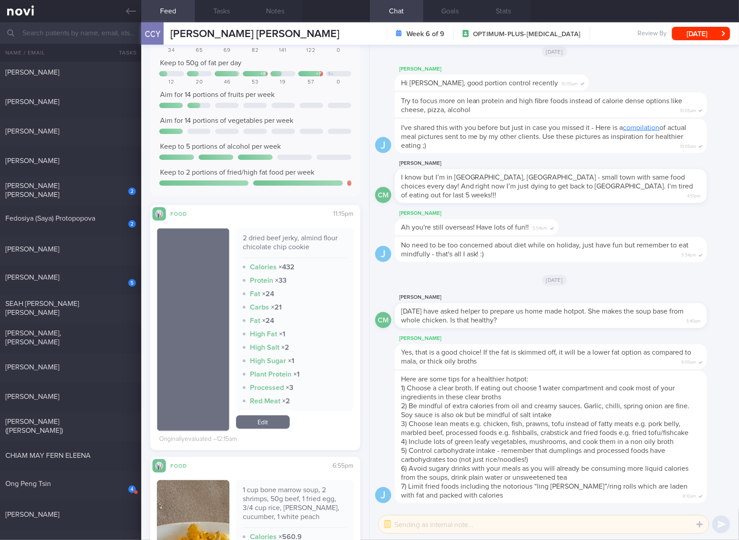
click at [275, 238] on div "2 dried beef jerky, almind flour chicolate chip cookie" at bounding box center [295, 246] width 104 height 25
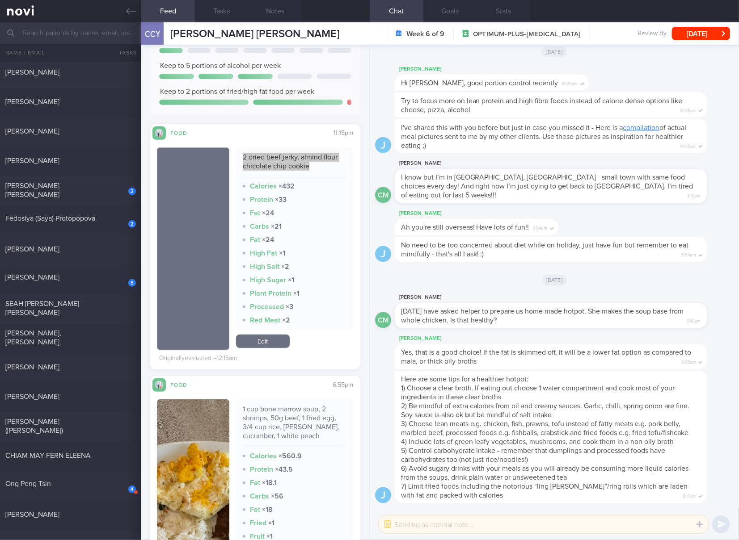
scroll to position [298, 0]
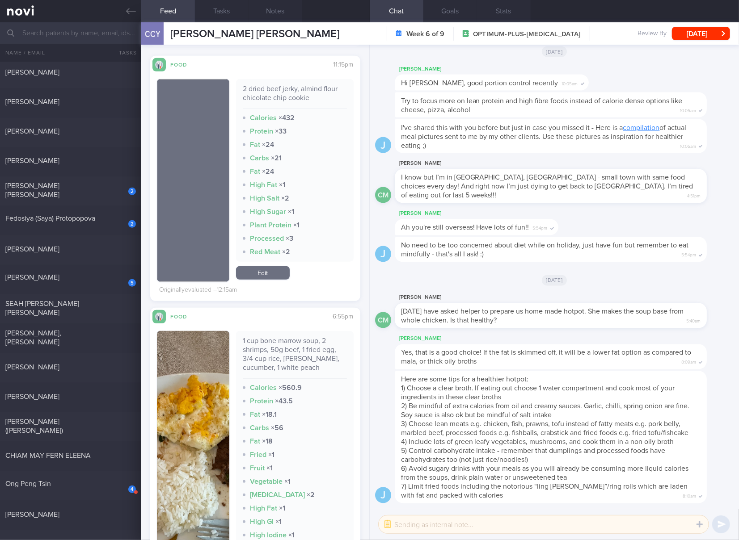
click at [299, 365] on div "1 cup bone marrow soup, 2 shrimps, 50g beef, 1 fried egg, 3/4 cup rice, [PERSON…" at bounding box center [295, 357] width 104 height 42
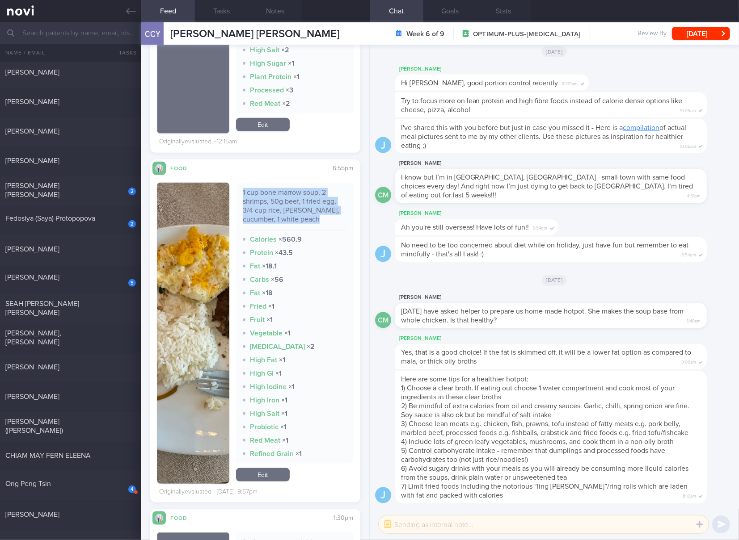
click at [161, 352] on button "button" at bounding box center [193, 333] width 72 height 301
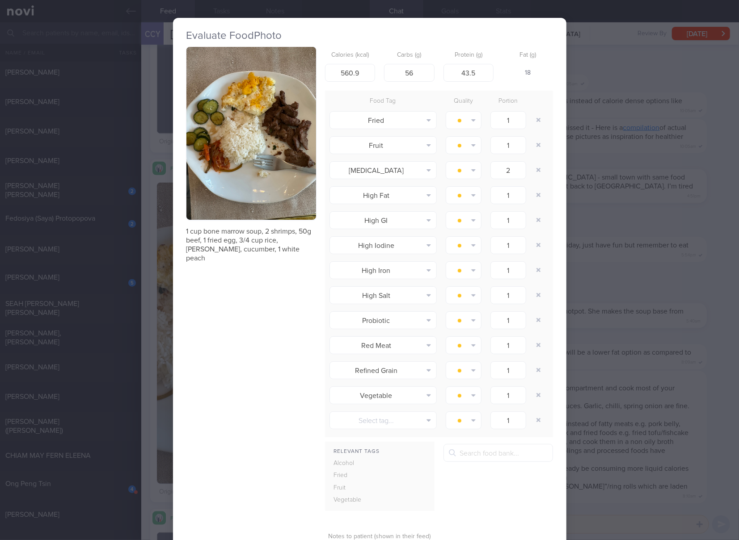
click at [252, 191] on button "button" at bounding box center [251, 133] width 130 height 173
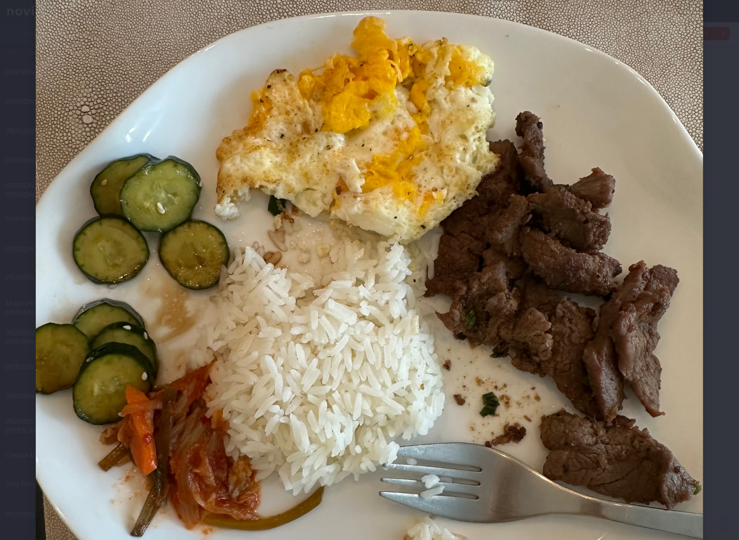
click at [440, 257] on img at bounding box center [369, 332] width 667 height 890
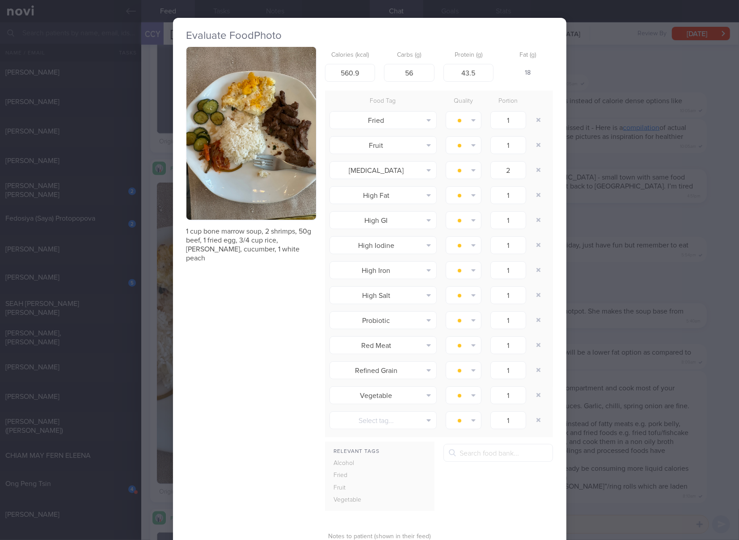
click at [609, 227] on div "Evaluate Food Photo 1 cup bone marrow soup, 2 shrimps, 50g beef, 1 fried egg, 3…" at bounding box center [369, 270] width 739 height 540
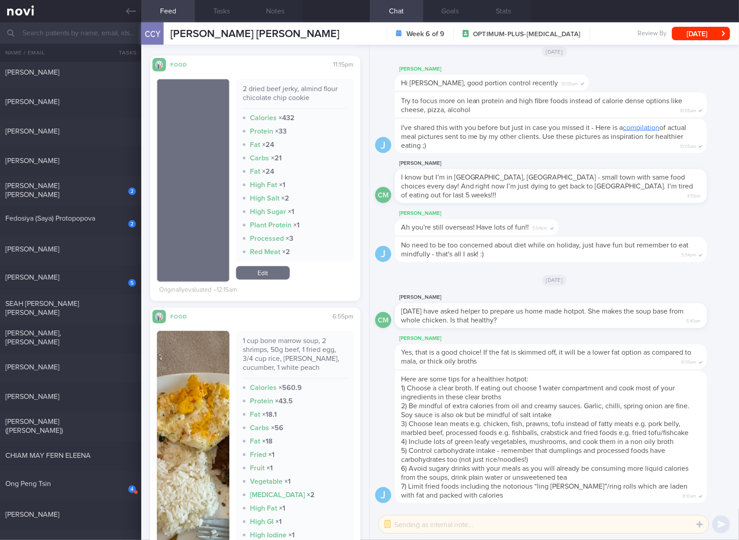
click at [269, 273] on link "Edit" at bounding box center [263, 272] width 54 height 13
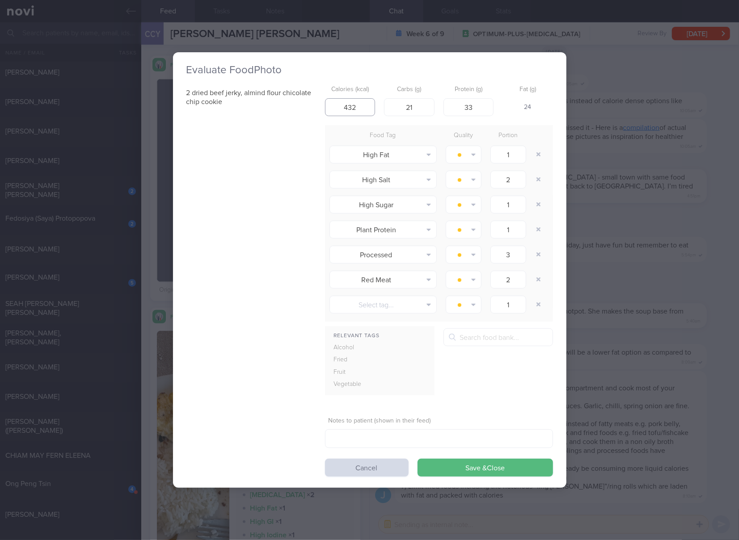
click at [356, 109] on input "432" at bounding box center [350, 107] width 50 height 18
click at [417, 459] on button "Save & Close" at bounding box center [484, 468] width 135 height 18
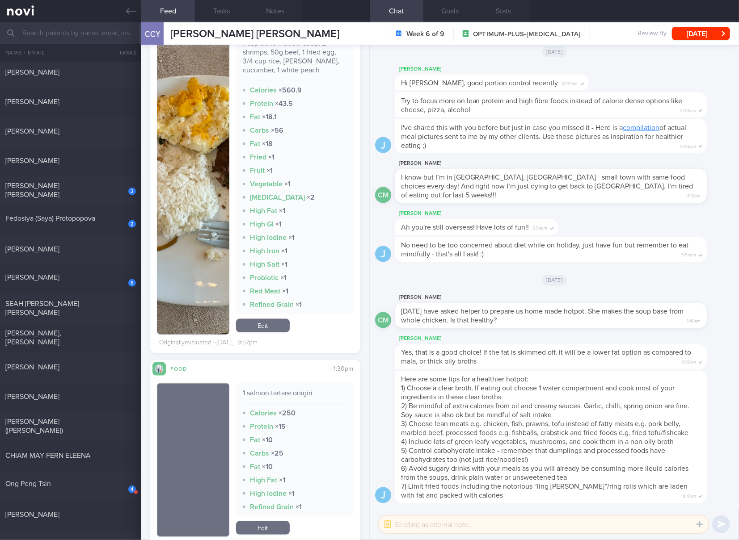
scroll to position [744, 0]
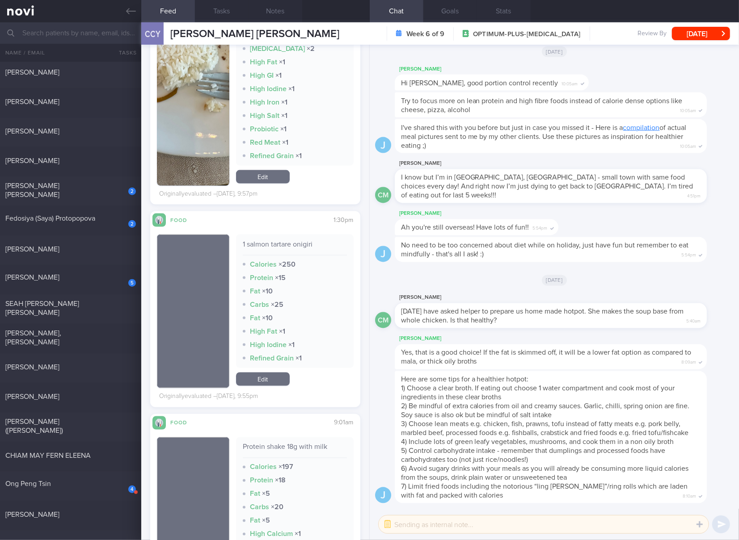
click at [299, 243] on div "1 salmon tartare onigiri" at bounding box center [295, 248] width 104 height 16
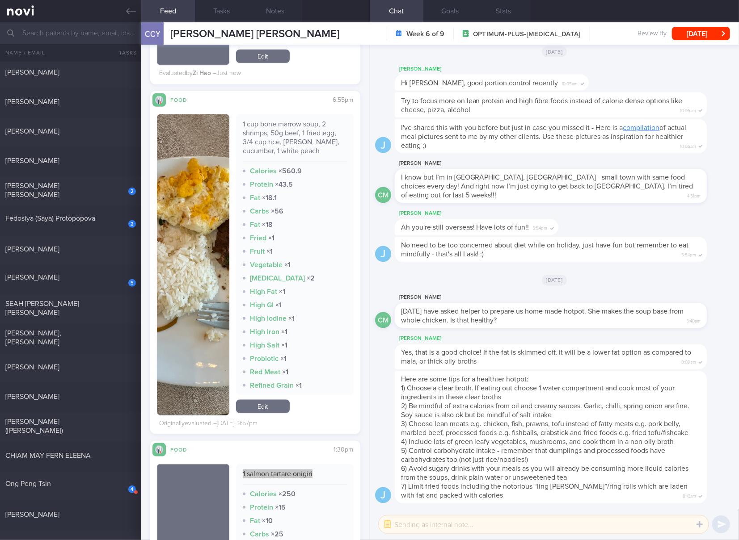
scroll to position [446, 0]
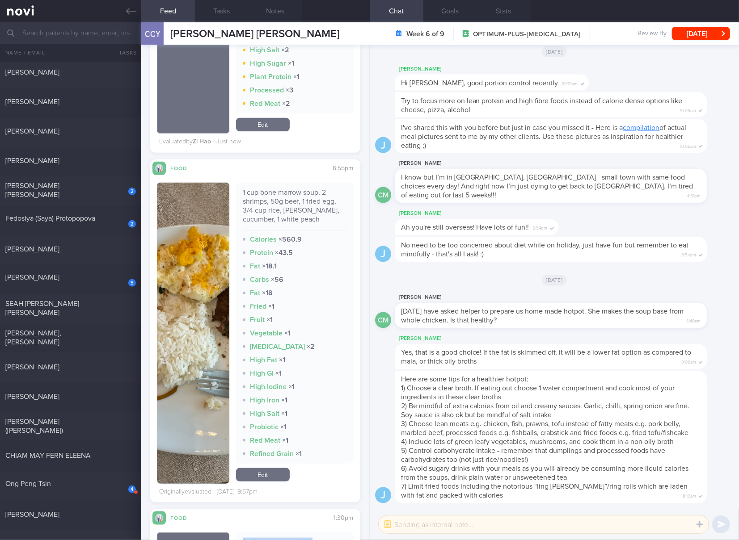
click at [282, 476] on link "Edit" at bounding box center [263, 474] width 54 height 13
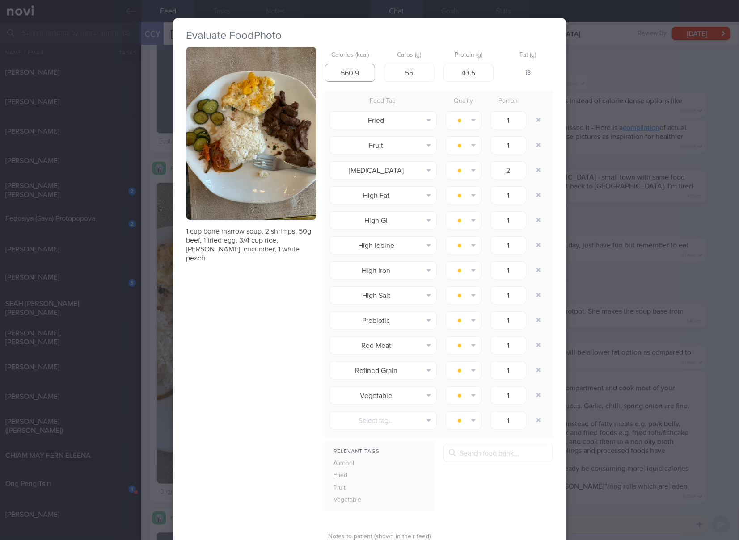
click at [357, 76] on input "560.9" at bounding box center [350, 73] width 50 height 18
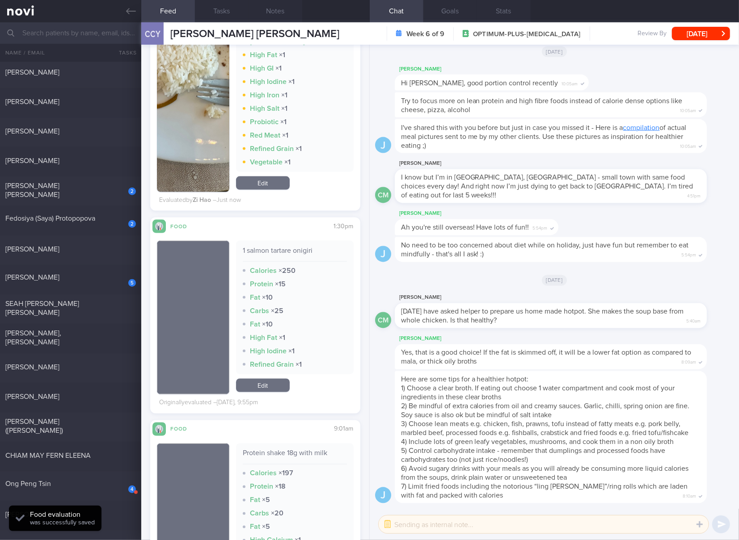
scroll to position [894, 0]
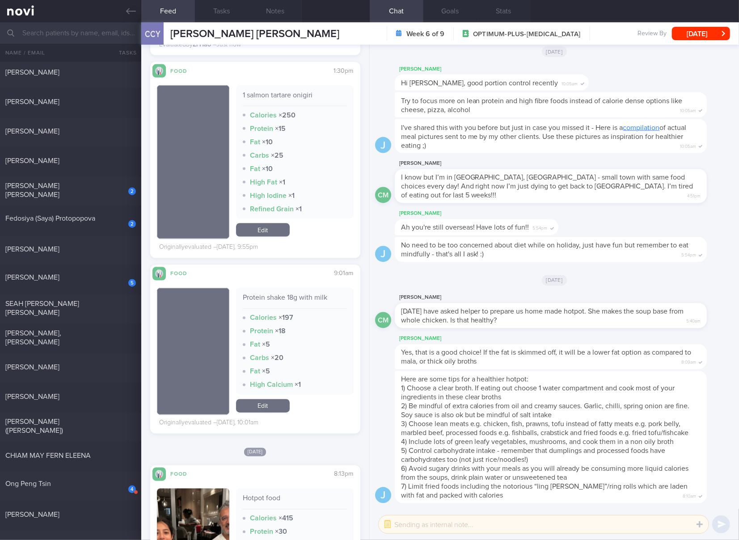
click at [279, 231] on link "Edit" at bounding box center [263, 229] width 54 height 13
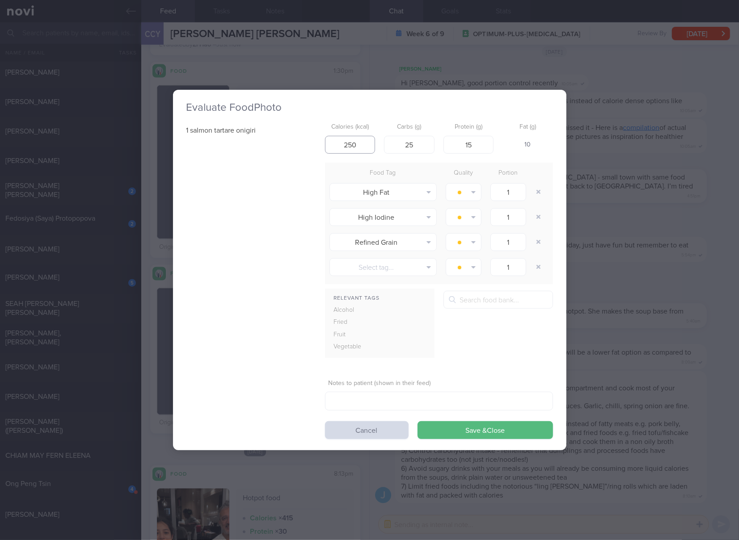
click at [357, 146] on input "250" at bounding box center [350, 145] width 50 height 18
click at [417, 421] on button "Save & Close" at bounding box center [484, 430] width 135 height 18
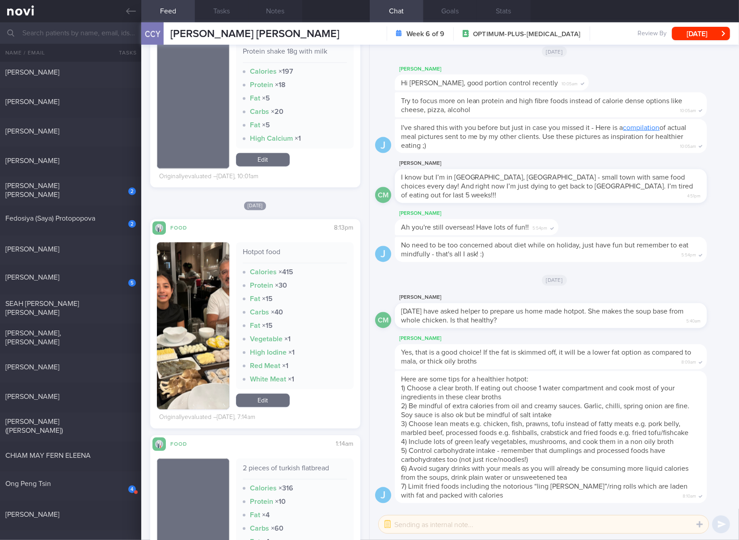
scroll to position [1191, 0]
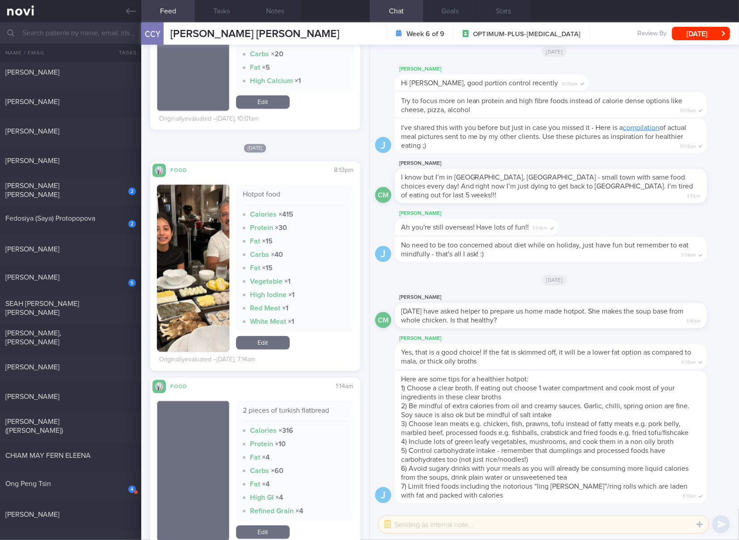
click at [189, 261] on button "button" at bounding box center [193, 268] width 72 height 167
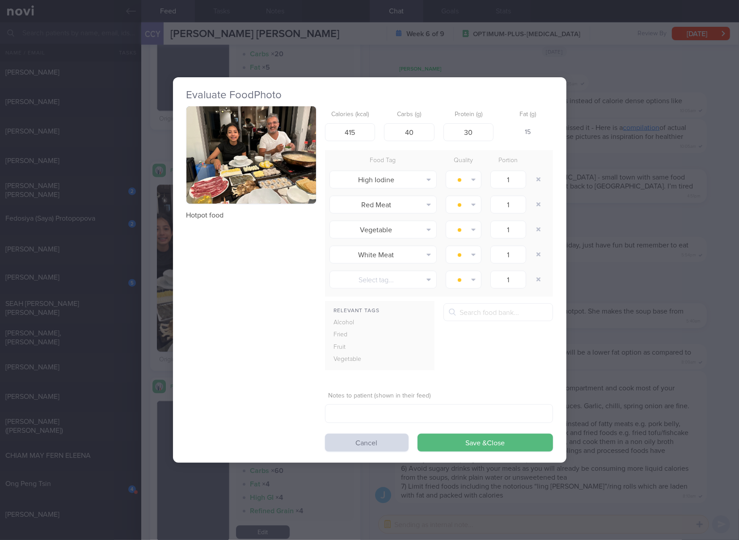
click at [228, 208] on div "Hotpot food" at bounding box center [251, 163] width 130 height 114
click at [262, 172] on button "button" at bounding box center [251, 154] width 130 height 97
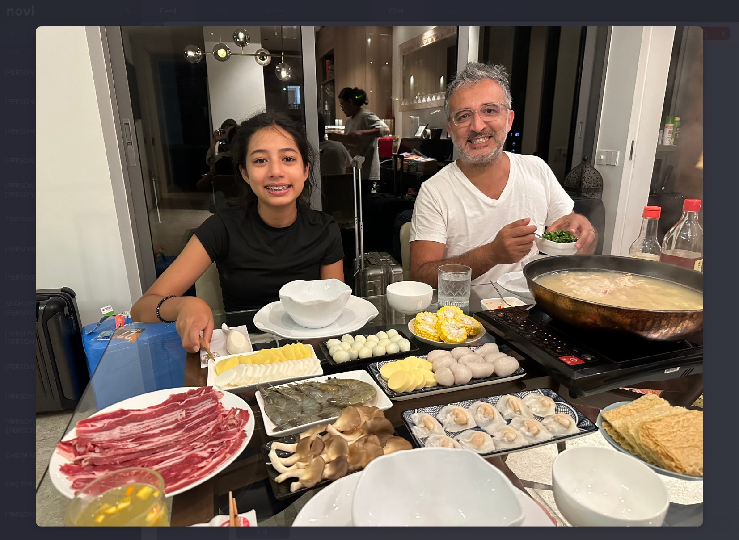
scroll to position [26, 0]
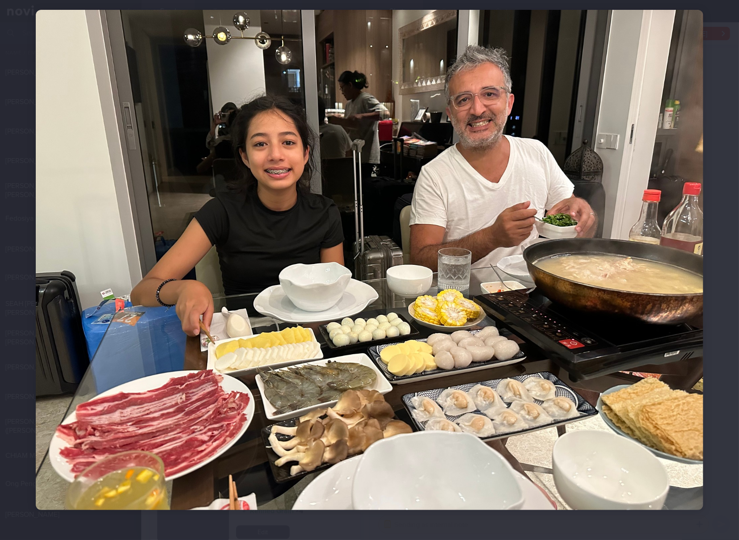
click at [479, 218] on img at bounding box center [369, 260] width 667 height 500
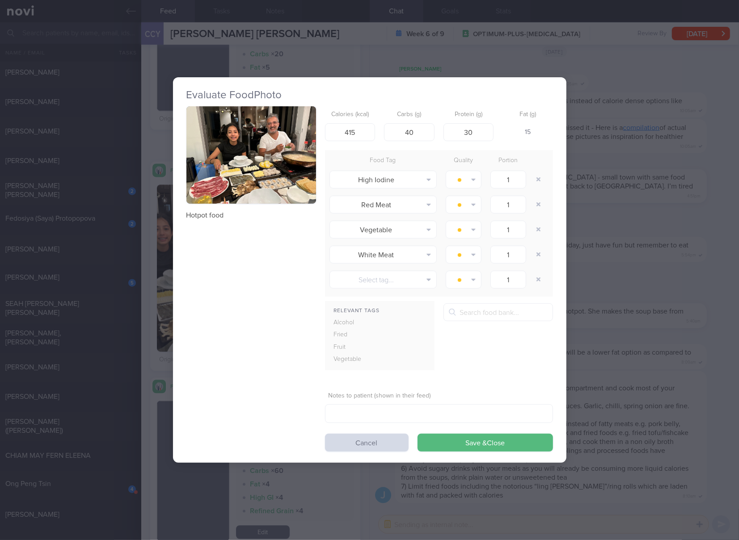
click at [609, 172] on div "Evaluate Food Photo Hotpot food Calories (kcal) 415 Carbs (g) 40 Protein (g) 30…" at bounding box center [369, 270] width 739 height 540
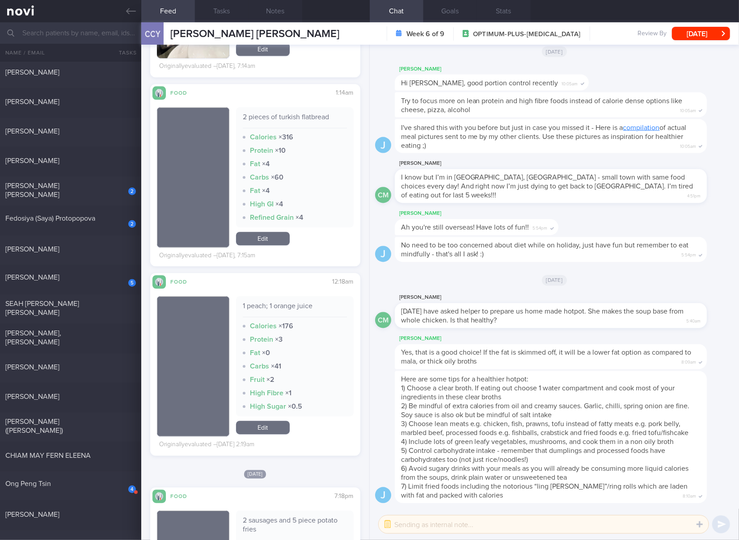
scroll to position [1489, 0]
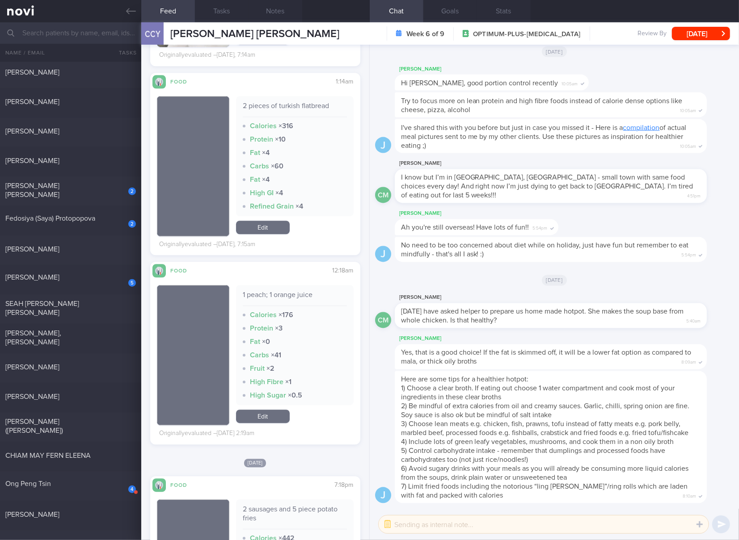
click at [300, 102] on div "2 pieces of turkish flatbread" at bounding box center [295, 109] width 104 height 16
click at [282, 232] on link "Edit" at bounding box center [263, 227] width 54 height 13
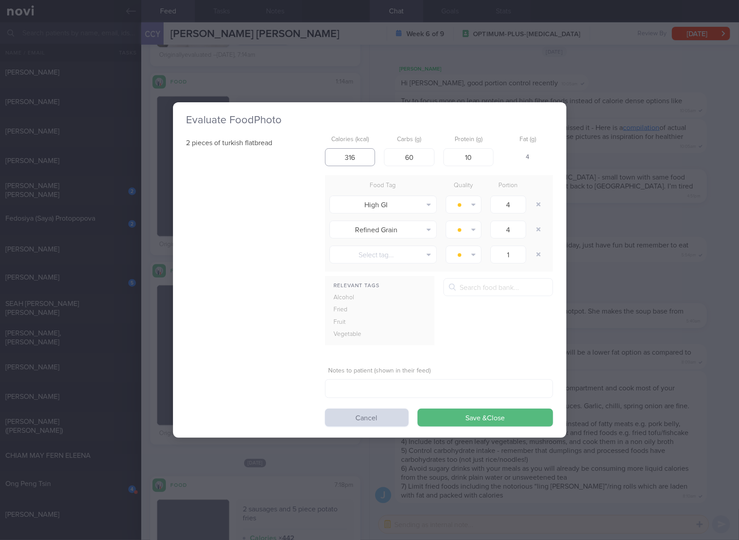
click at [357, 153] on input "316" at bounding box center [350, 157] width 50 height 18
click at [417, 409] on button "Save & Close" at bounding box center [484, 418] width 135 height 18
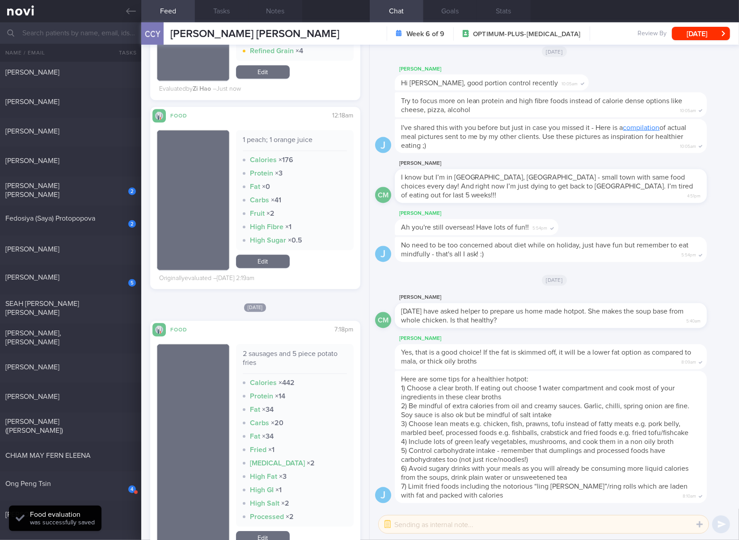
scroll to position [1787, 0]
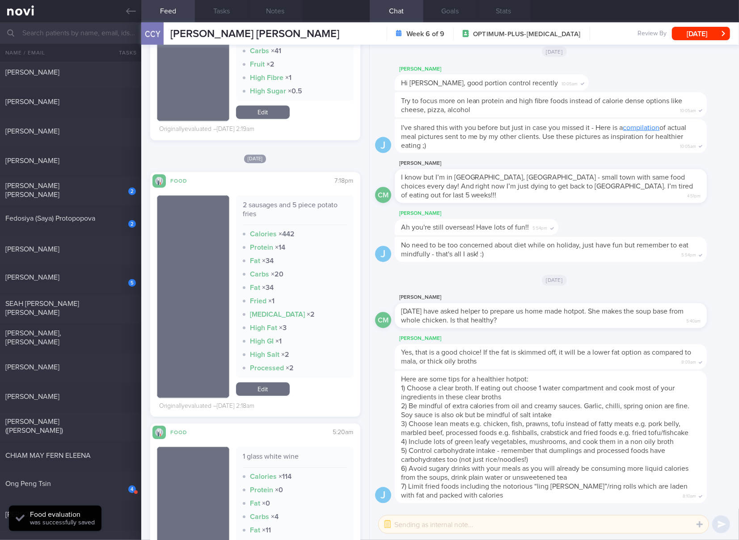
click at [303, 206] on div "2 sausages and 5 piece potato fries" at bounding box center [295, 213] width 104 height 25
click at [268, 392] on link "Edit" at bounding box center [263, 389] width 54 height 13
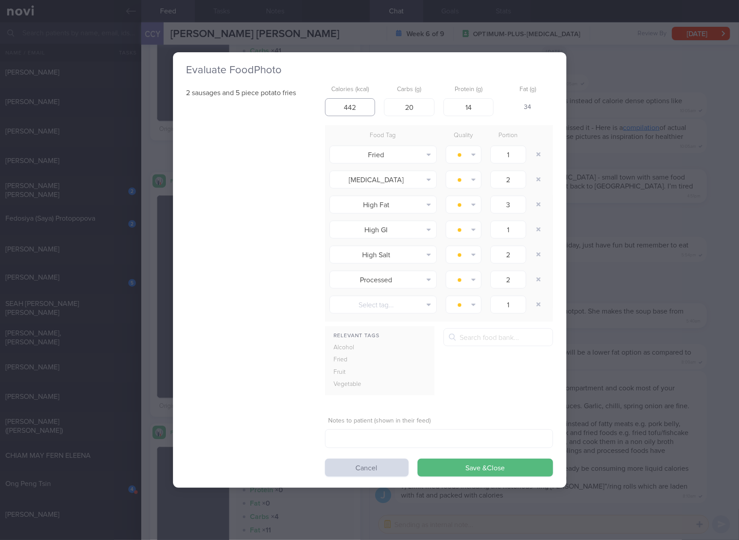
click at [361, 108] on input "442" at bounding box center [350, 107] width 50 height 18
click at [417, 459] on button "Save & Close" at bounding box center [484, 468] width 135 height 18
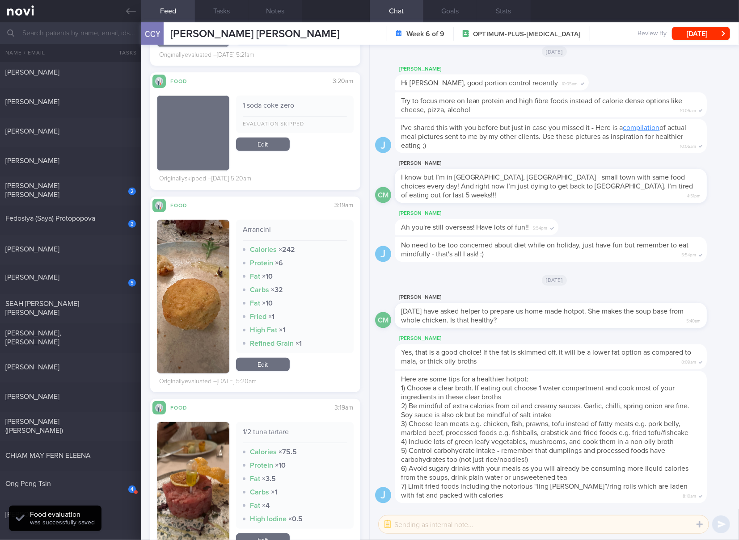
scroll to position [2532, 0]
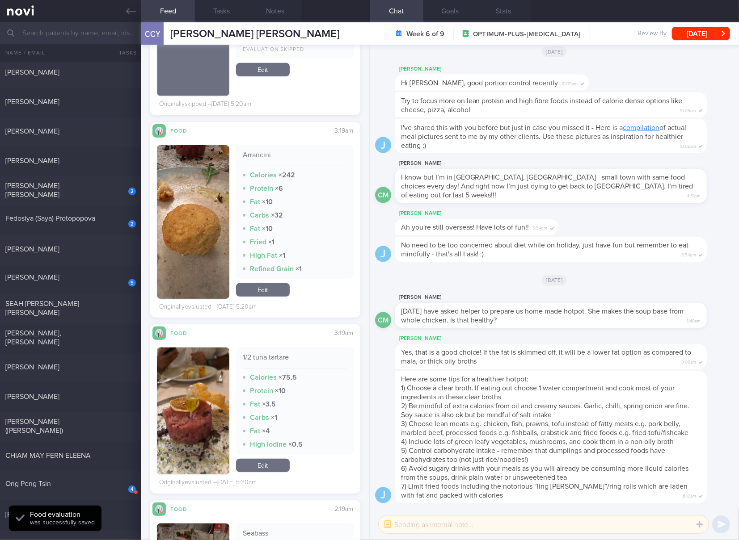
click at [256, 152] on div "Arrancini" at bounding box center [295, 159] width 104 height 16
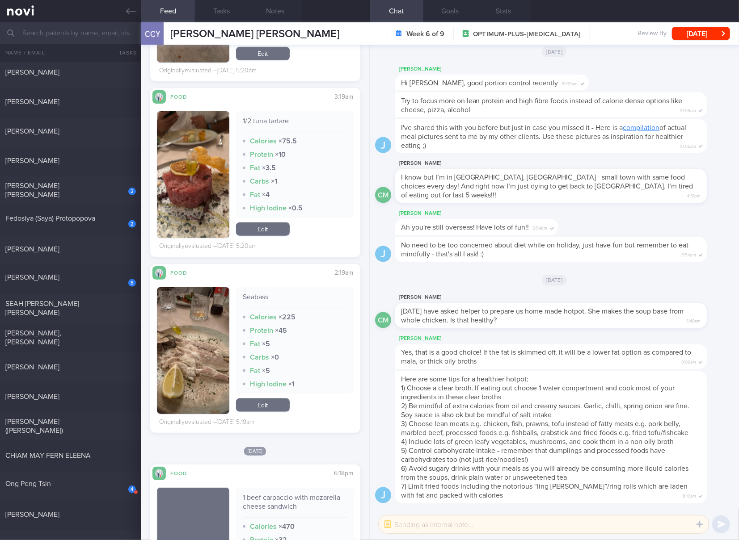
scroll to position [2830, 0]
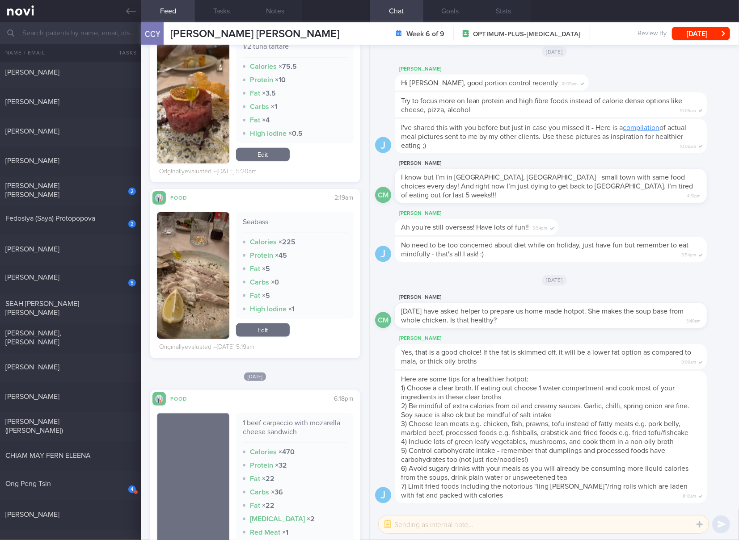
click at [254, 219] on div "Seabass" at bounding box center [295, 226] width 104 height 16
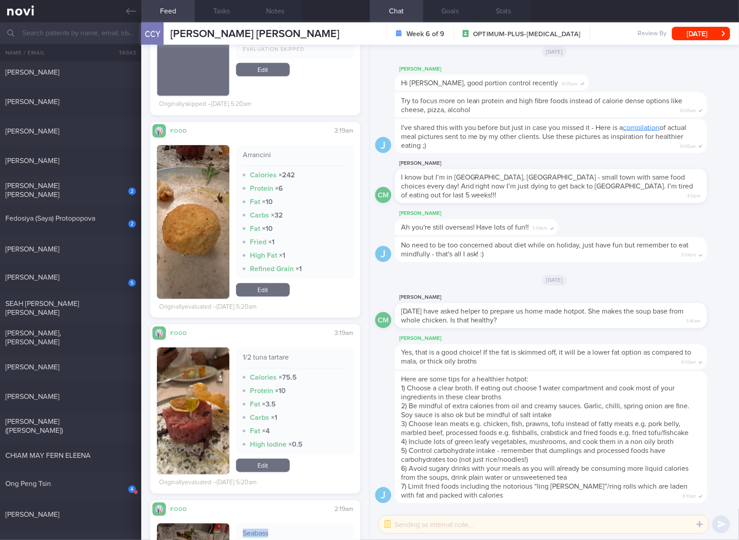
scroll to position [2383, 0]
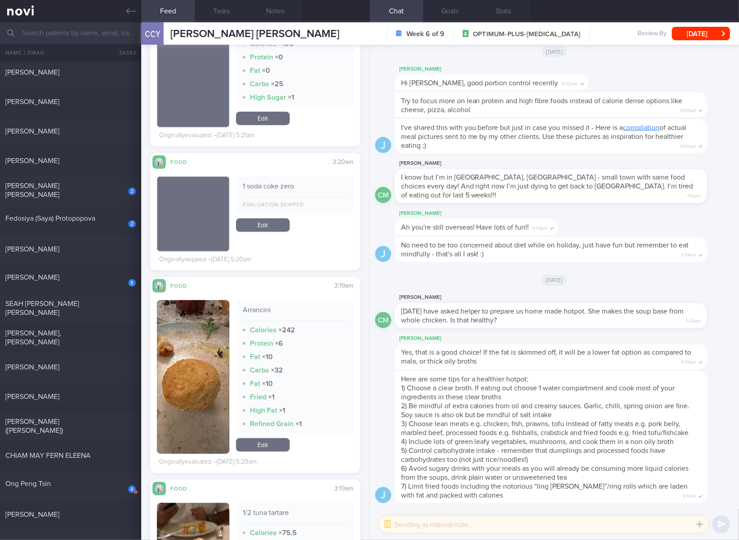
click at [279, 440] on link "Edit" at bounding box center [263, 444] width 54 height 13
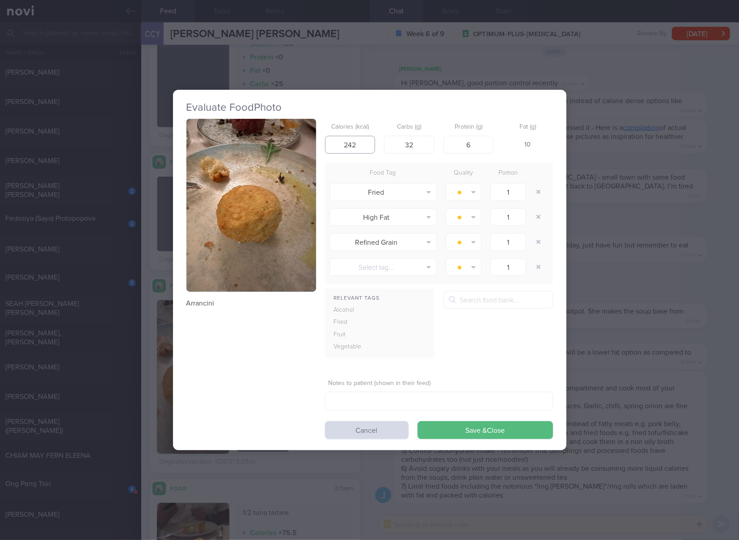
click at [354, 147] on input "242" at bounding box center [350, 145] width 50 height 18
click button "Save & Close" at bounding box center [484, 430] width 135 height 18
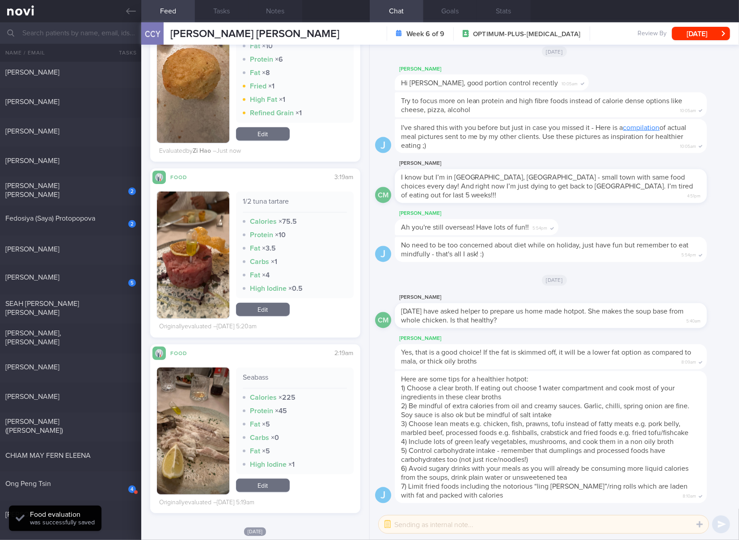
scroll to position [2830, 0]
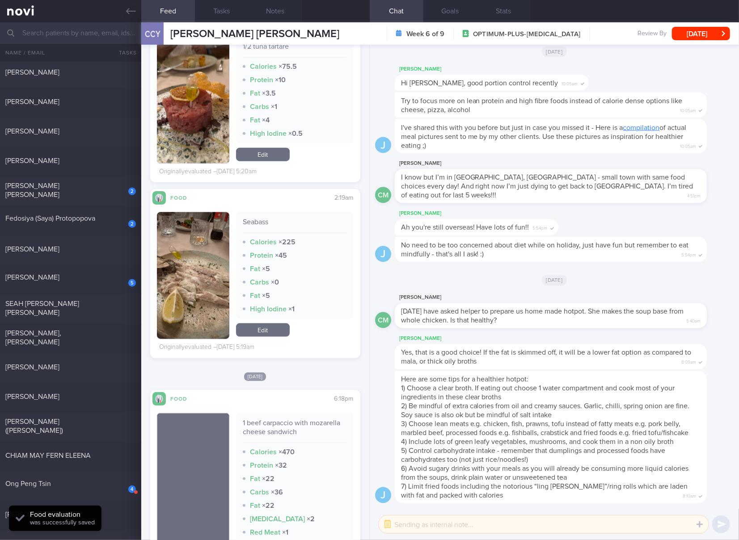
click at [249, 218] on div "Seabass" at bounding box center [295, 226] width 104 height 16
click at [202, 306] on button "button" at bounding box center [193, 275] width 72 height 127
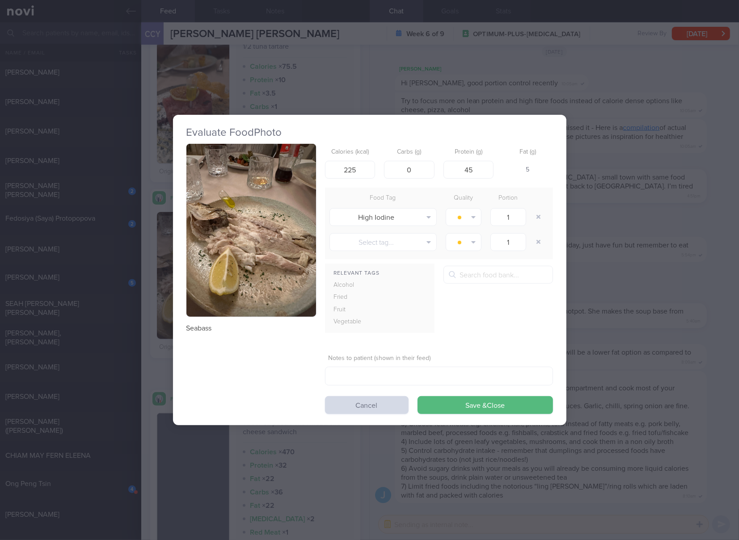
click at [261, 239] on button "button" at bounding box center [251, 230] width 130 height 173
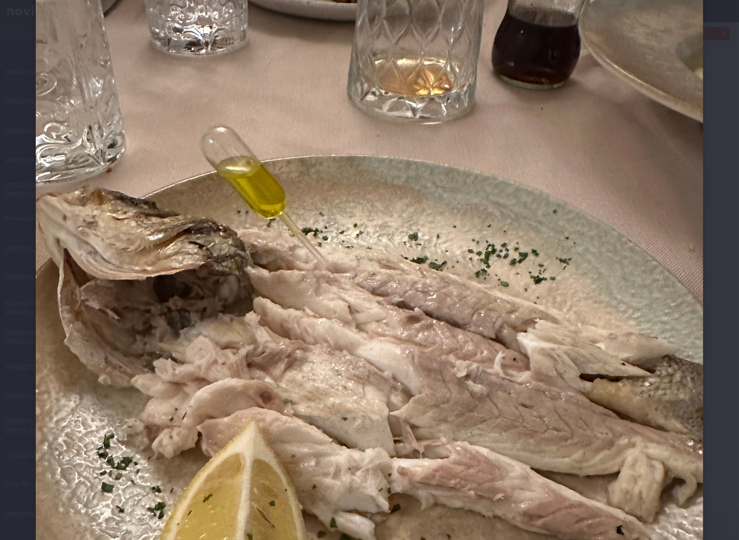
scroll to position [298, 0]
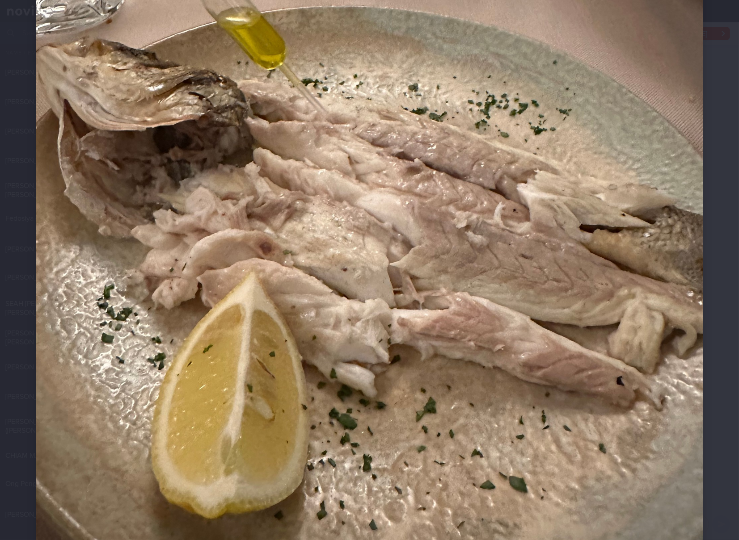
click at [451, 188] on img at bounding box center [369, 183] width 667 height 890
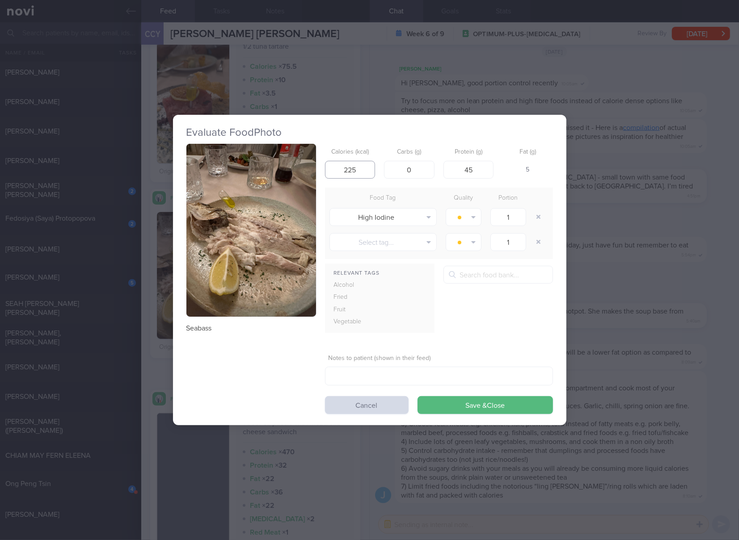
click at [363, 174] on input "225" at bounding box center [350, 170] width 50 height 18
click button "Save & Close" at bounding box center [484, 405] width 135 height 18
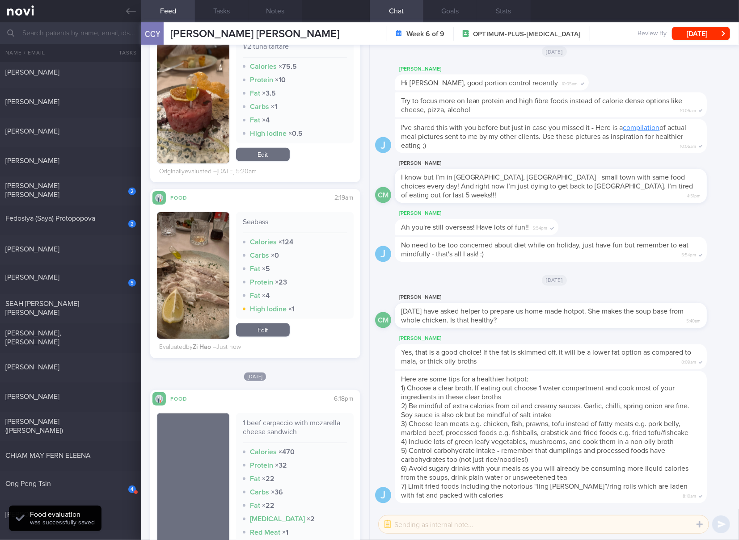
scroll to position [2979, 0]
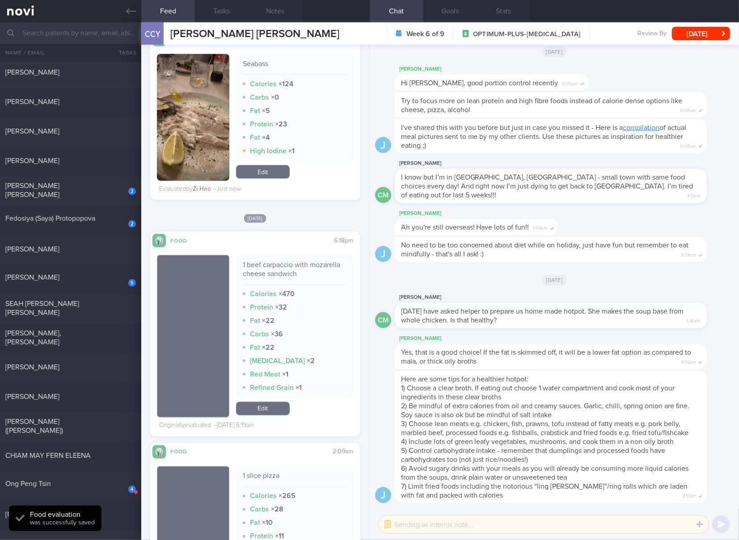
click at [257, 269] on div "1 beef carpaccio with mozarella cheese sandwich" at bounding box center [295, 273] width 104 height 25
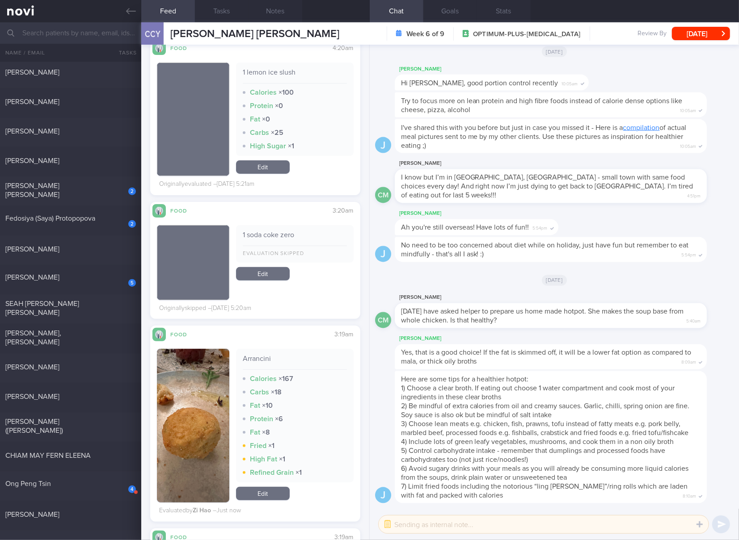
scroll to position [1936, 0]
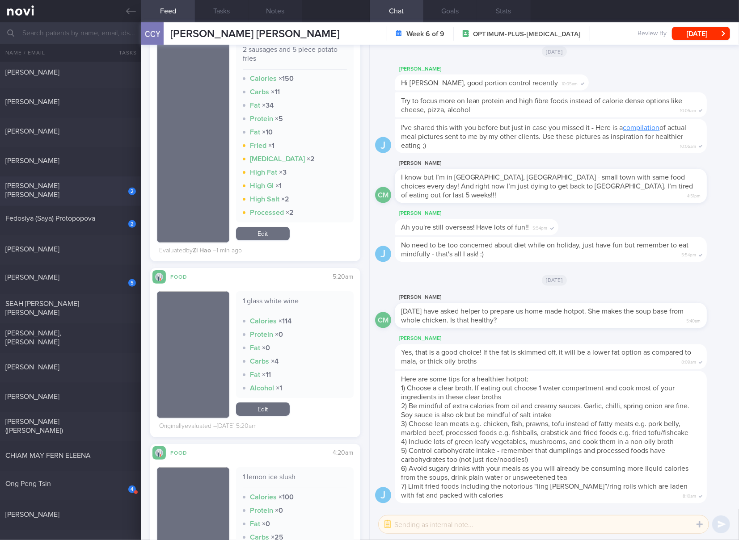
click at [111, 198] on div "2 [PERSON_NAME] [PERSON_NAME]" at bounding box center [70, 191] width 141 height 20
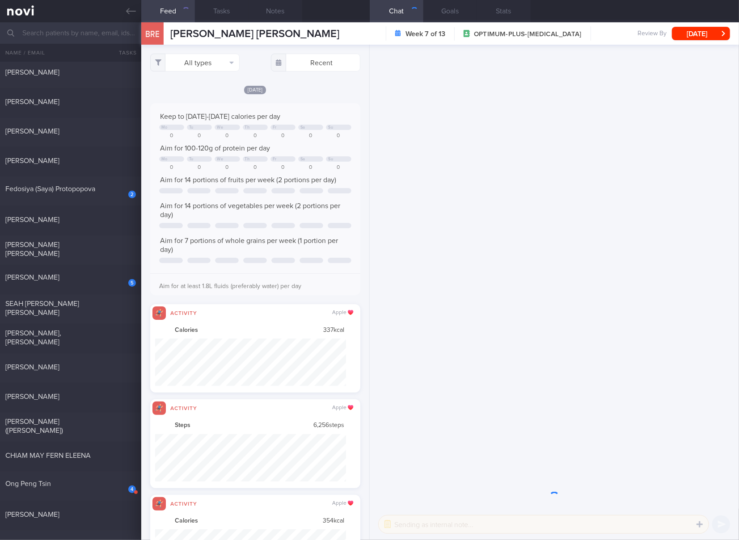
scroll to position [446805, 446661]
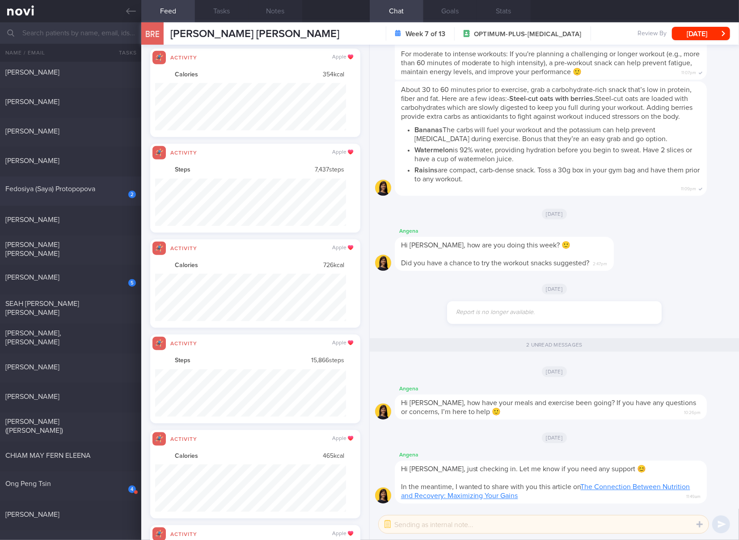
click at [116, 195] on div "2" at bounding box center [126, 192] width 20 height 14
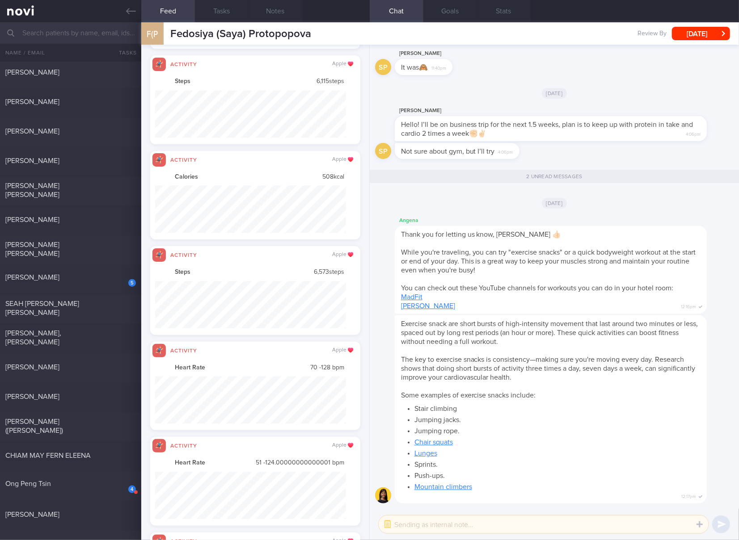
drag, startPoint x: 117, startPoint y: 276, endPoint x: 291, endPoint y: 199, distance: 190.5
click at [117, 276] on div "5" at bounding box center [126, 280] width 20 height 14
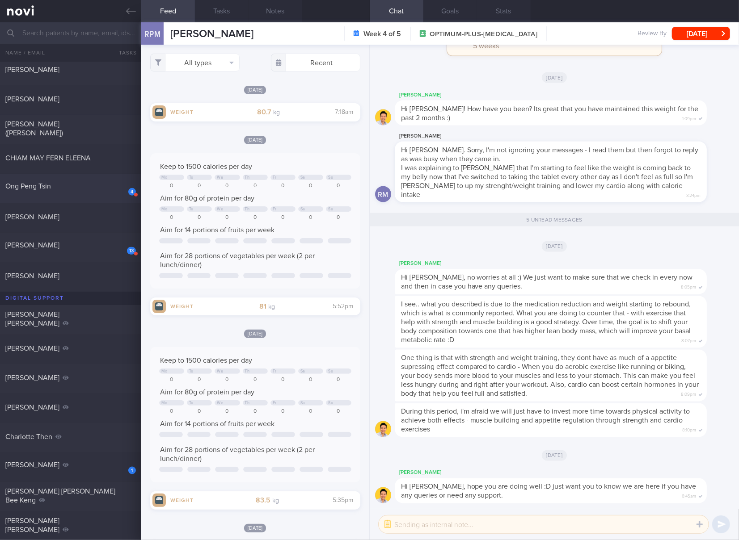
click at [119, 193] on div "4" at bounding box center [126, 189] width 20 height 14
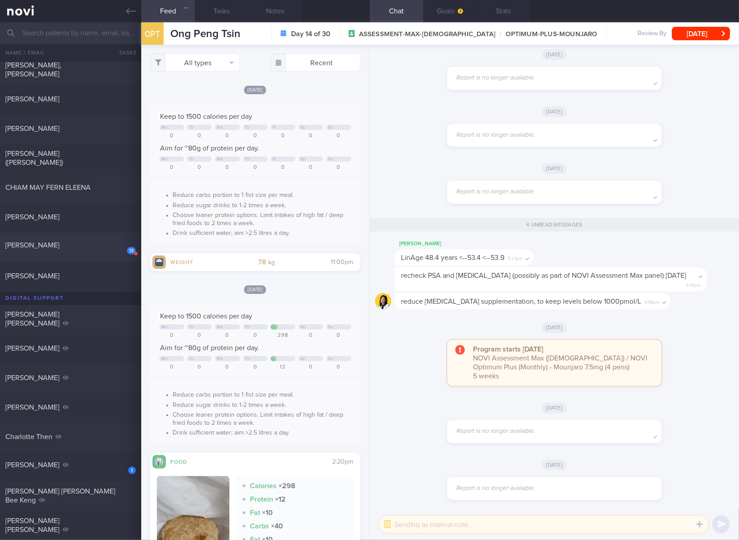
click at [99, 250] on div "13 [PERSON_NAME]" at bounding box center [70, 248] width 141 height 14
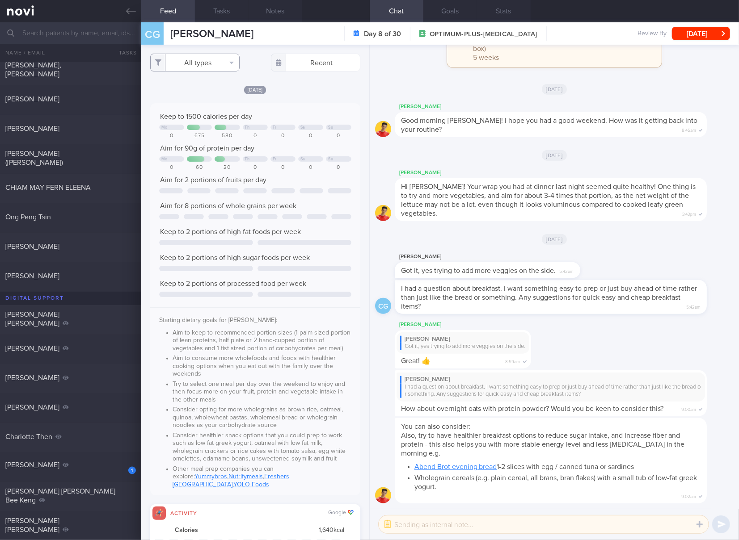
click at [207, 59] on button "All types" at bounding box center [194, 63] width 89 height 18
click at [213, 92] on button "Activity" at bounding box center [195, 93] width 88 height 13
click at [201, 103] on button "Glucose" at bounding box center [195, 106] width 88 height 13
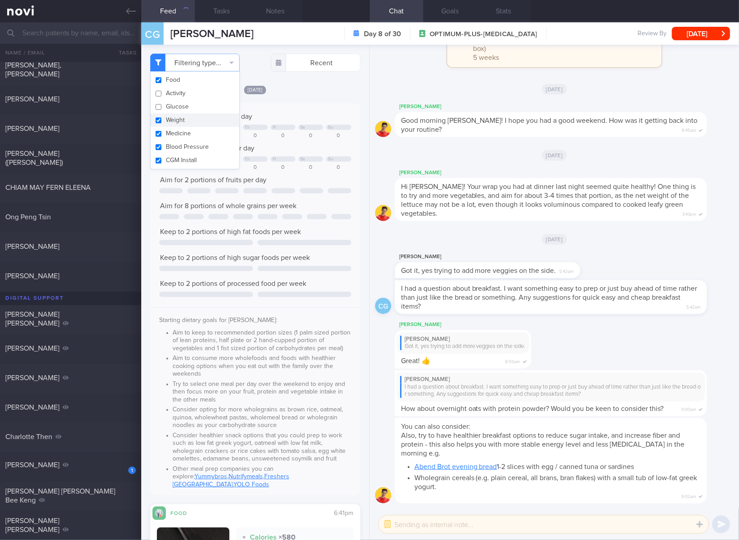
click at [195, 115] on button "Weight" at bounding box center [195, 120] width 88 height 13
click at [195, 123] on button "Weight" at bounding box center [195, 120] width 88 height 13
click at [195, 135] on button "Medicine" at bounding box center [195, 133] width 88 height 13
click at [195, 148] on button "Blood Pressure" at bounding box center [195, 146] width 88 height 13
click at [195, 155] on button "CGM Install" at bounding box center [195, 160] width 88 height 13
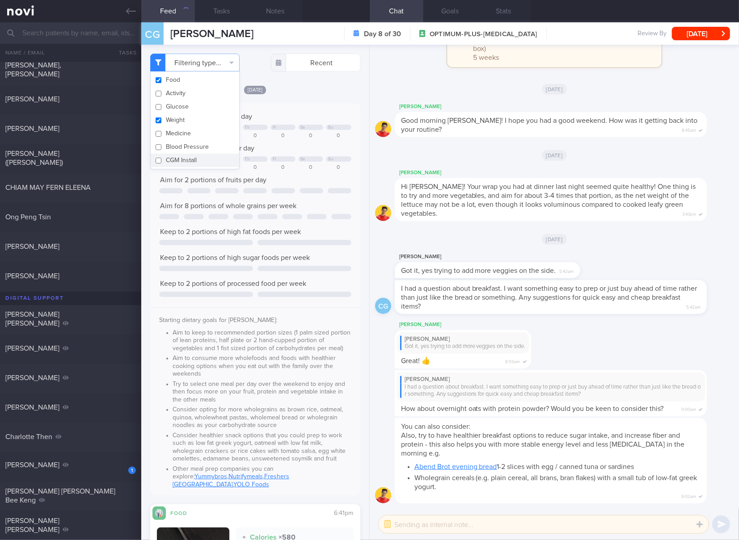
click at [193, 161] on button "CGM Install" at bounding box center [195, 160] width 88 height 13
click at [195, 122] on button "Weight" at bounding box center [195, 120] width 88 height 13
click at [199, 162] on button "CGM Install" at bounding box center [195, 160] width 88 height 13
click at [282, 162] on div "Mo Th Fr Sa Su" at bounding box center [255, 159] width 192 height 7
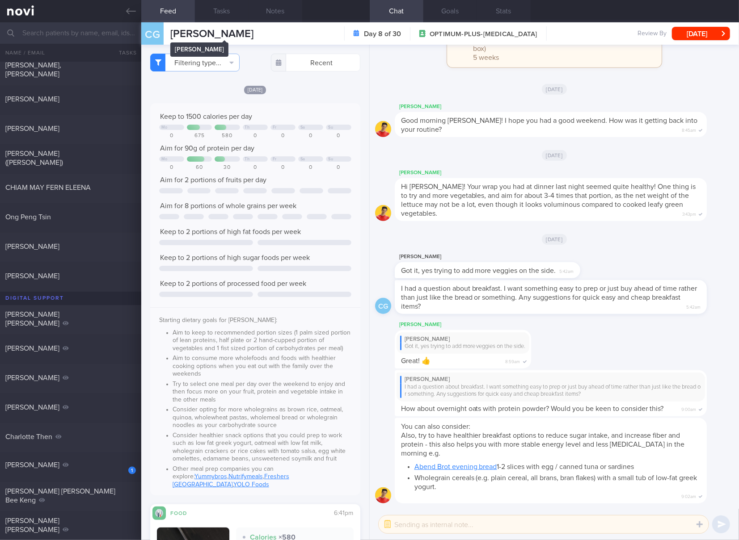
drag, startPoint x: 284, startPoint y: 35, endPoint x: 171, endPoint y: 35, distance: 112.6
click at [171, 35] on div "CG [PERSON_NAME] [PERSON_NAME] Day 8 of 30 OPTIMUM-PLUS-[MEDICAL_DATA] Review B…" at bounding box center [439, 33] width 597 height 22
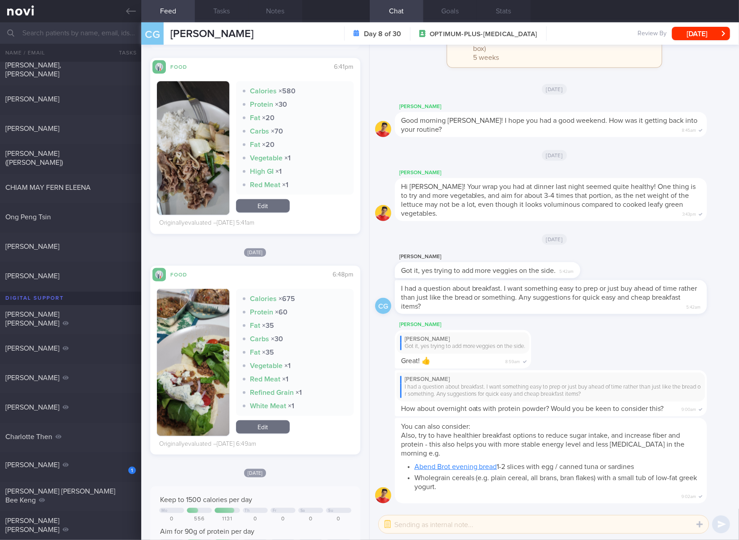
scroll to position [298, 0]
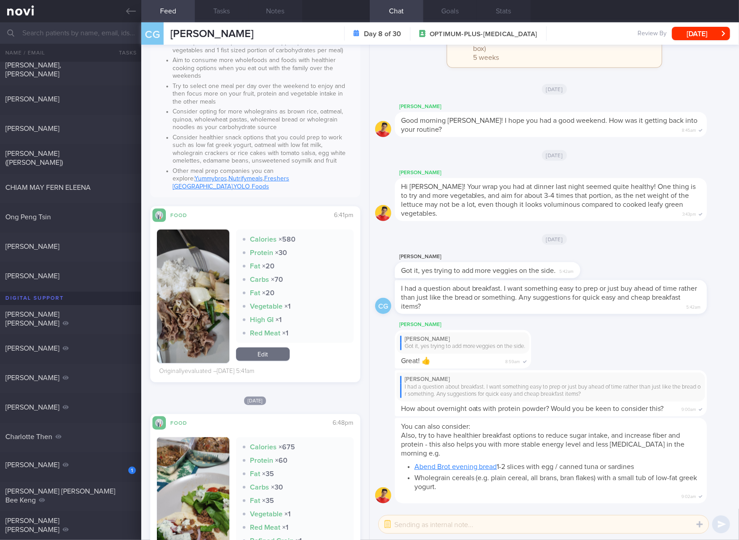
click at [182, 282] on button "button" at bounding box center [193, 297] width 72 height 134
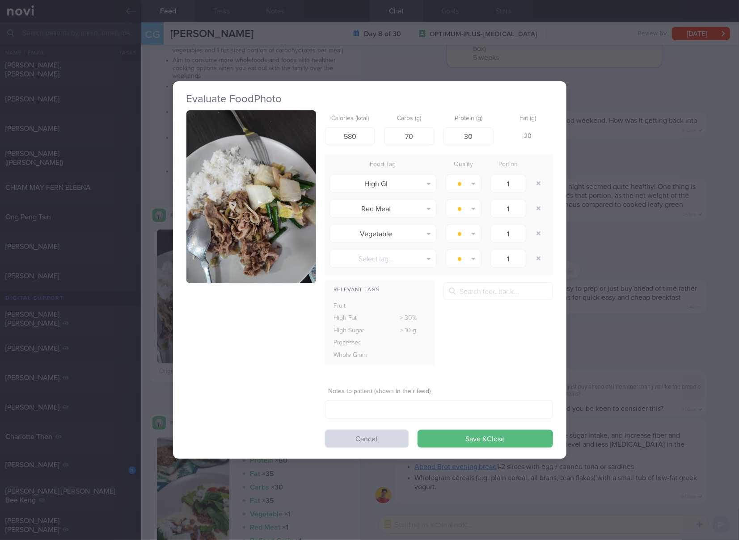
click at [280, 182] on button "button" at bounding box center [251, 196] width 130 height 173
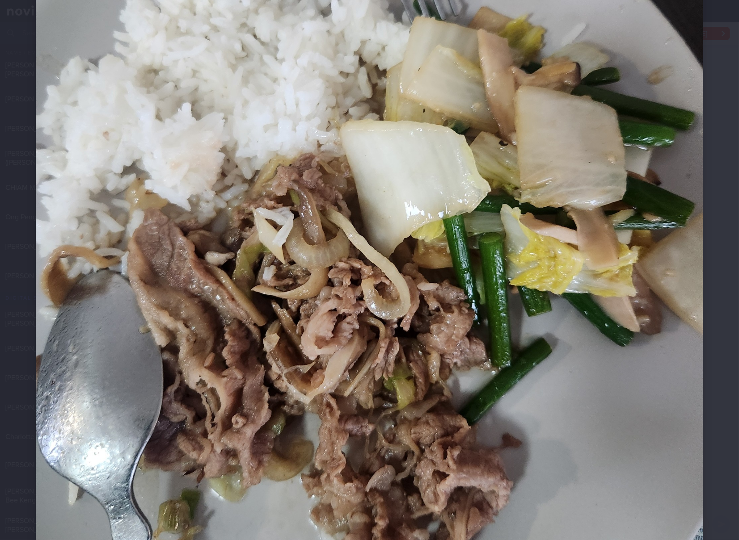
scroll to position [298, 0]
click at [426, 300] on img at bounding box center [369, 183] width 667 height 890
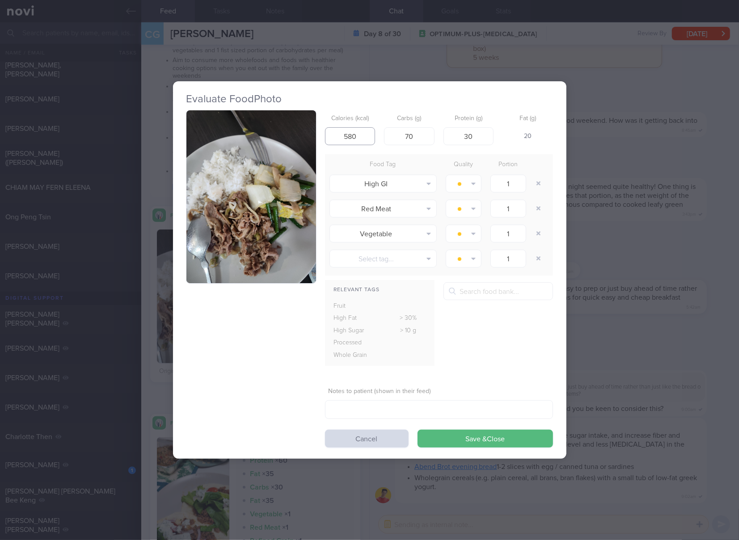
click at [355, 136] on input "580" at bounding box center [350, 136] width 50 height 18
click at [417, 430] on button "Save & Close" at bounding box center [484, 439] width 135 height 18
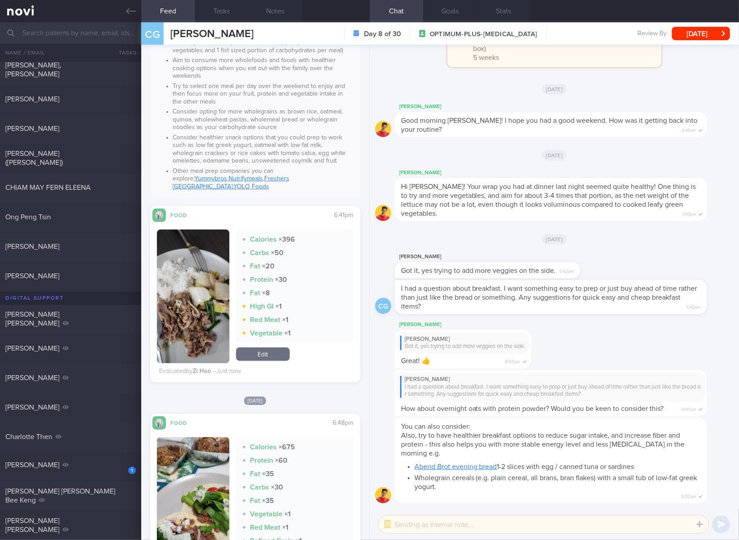
scroll to position [596, 0]
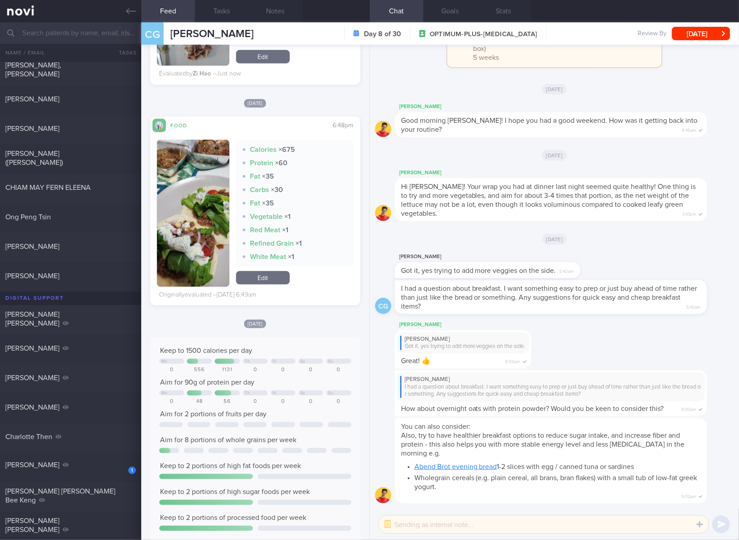
click at [203, 205] on button "button" at bounding box center [193, 213] width 72 height 147
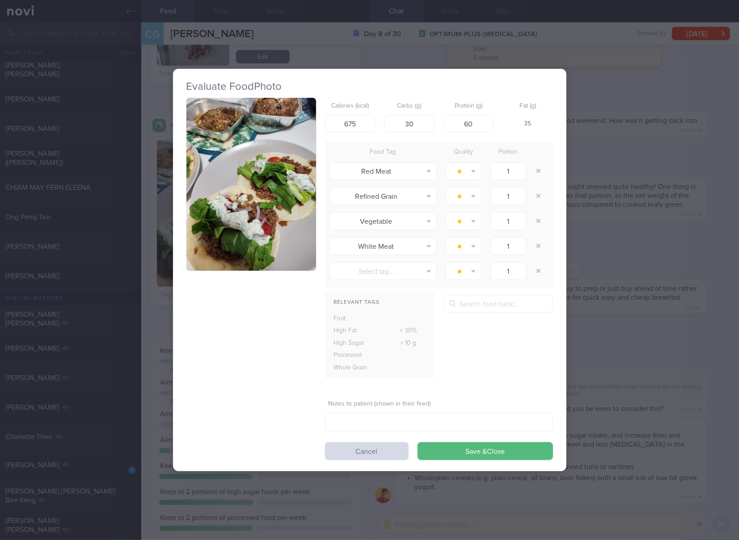
click at [235, 185] on button "button" at bounding box center [251, 184] width 130 height 173
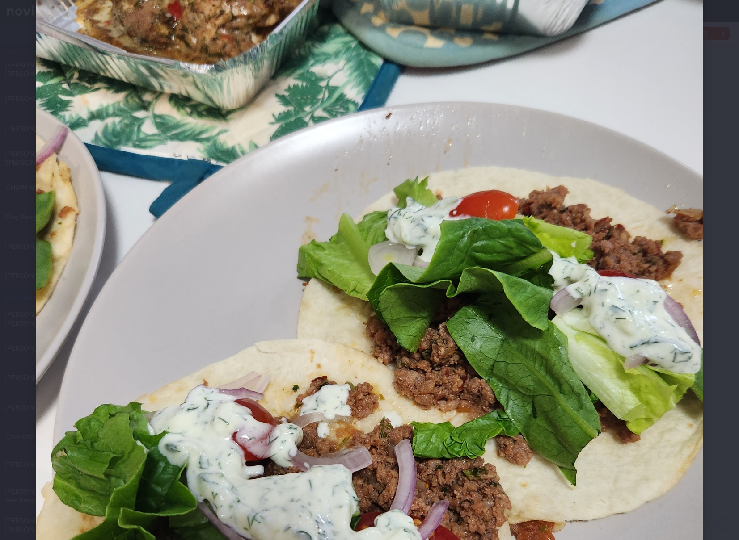
scroll to position [298, 0]
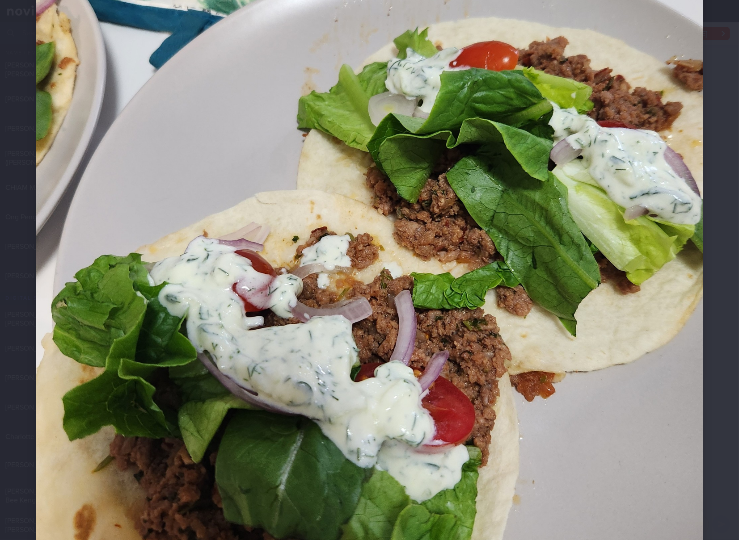
click at [430, 219] on img at bounding box center [369, 183] width 667 height 890
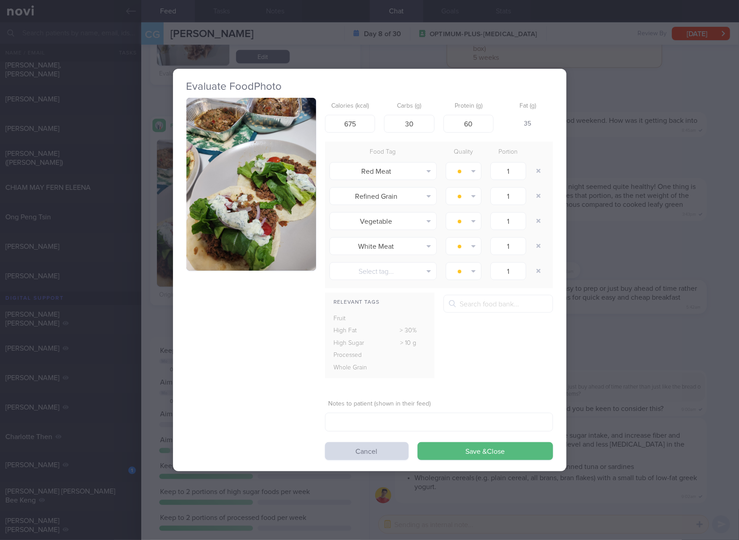
click at [638, 267] on div "Evaluate Food Photo Calories (kcal) 675 Carbs (g) 30 Protein (g) 60 Fat (g) 35 …" at bounding box center [369, 270] width 739 height 540
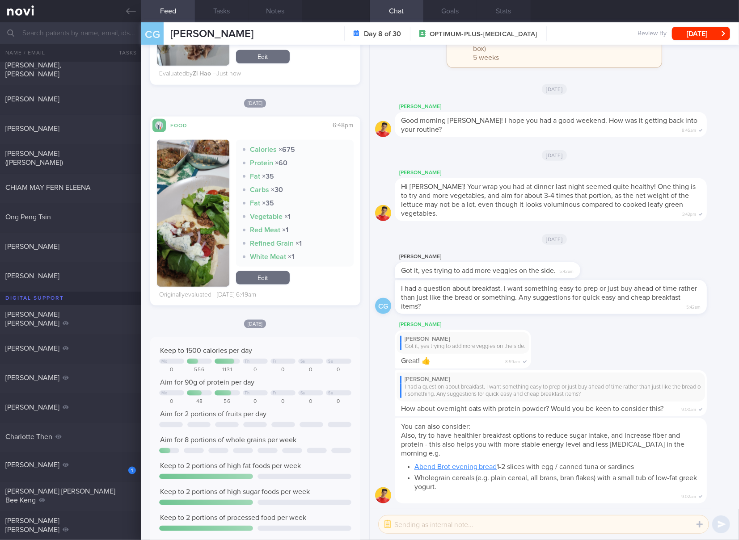
scroll to position [446, 0]
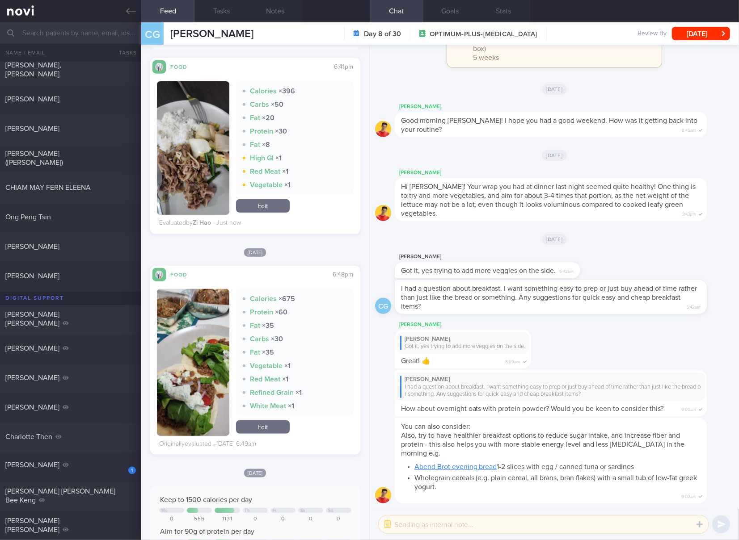
click at [257, 420] on link "Edit" at bounding box center [263, 426] width 54 height 13
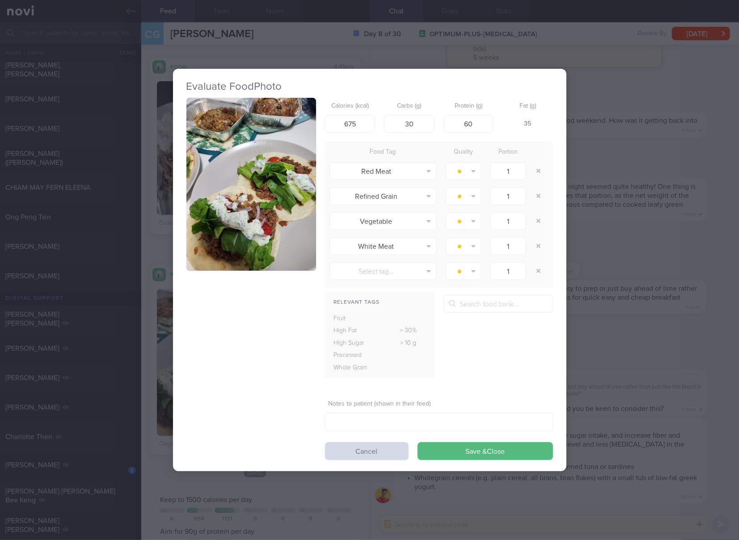
click at [246, 166] on button "button" at bounding box center [251, 184] width 130 height 173
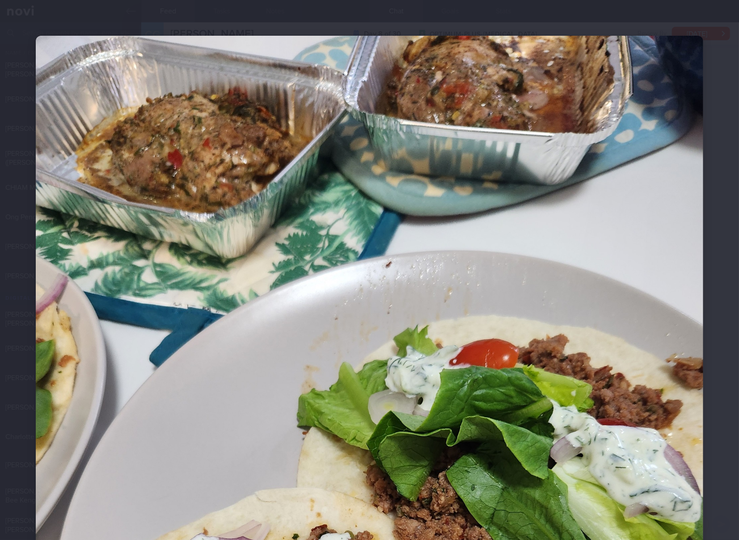
scroll to position [298, 0]
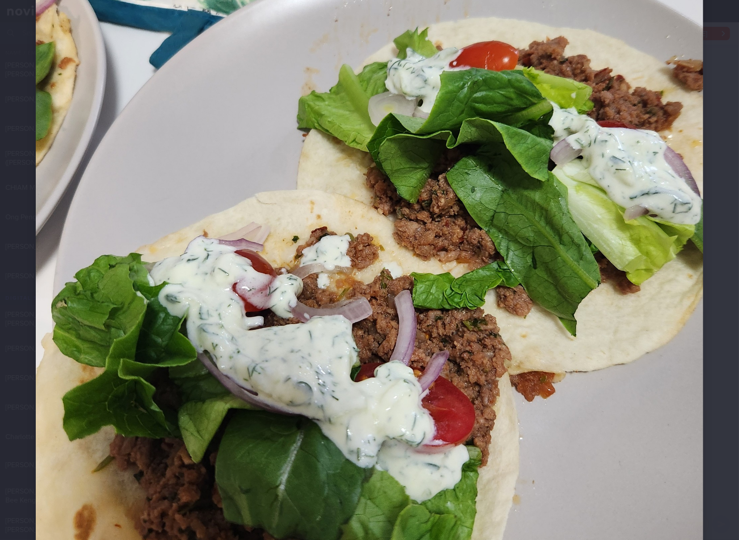
click at [437, 280] on img at bounding box center [369, 183] width 667 height 890
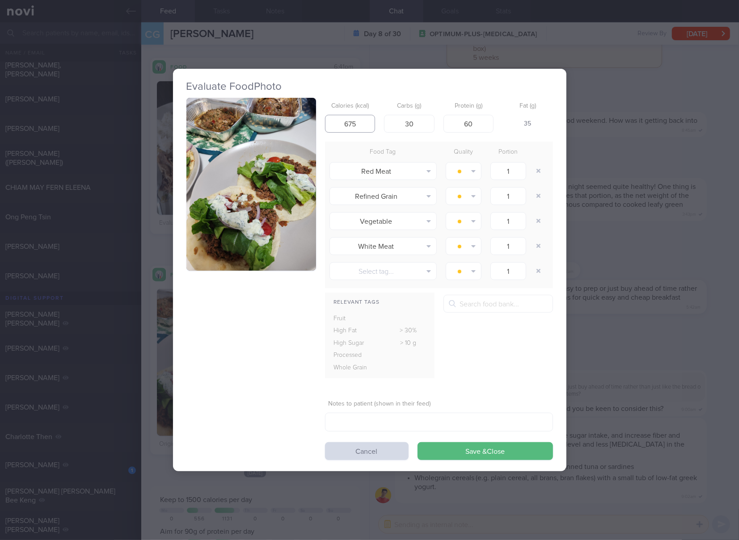
click at [362, 130] on input "675" at bounding box center [350, 124] width 50 height 18
click at [353, 123] on input "675" at bounding box center [350, 124] width 50 height 18
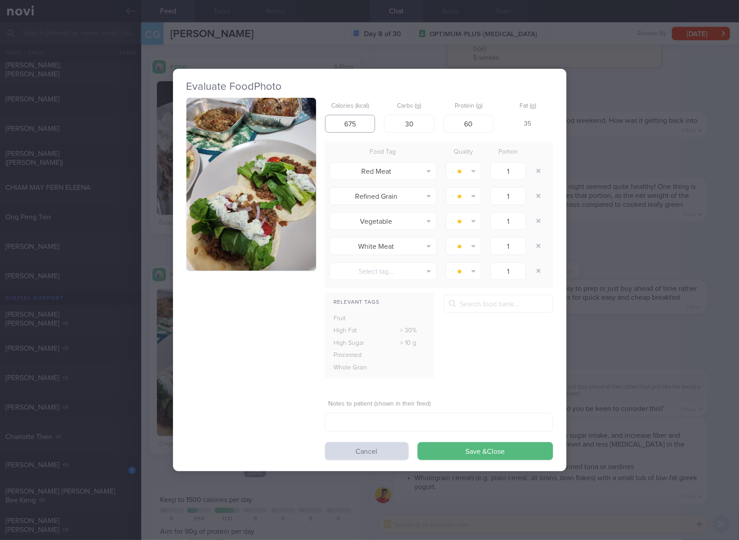
click at [353, 123] on input "675" at bounding box center [350, 124] width 50 height 18
click at [417, 442] on button "Save & Close" at bounding box center [484, 451] width 135 height 18
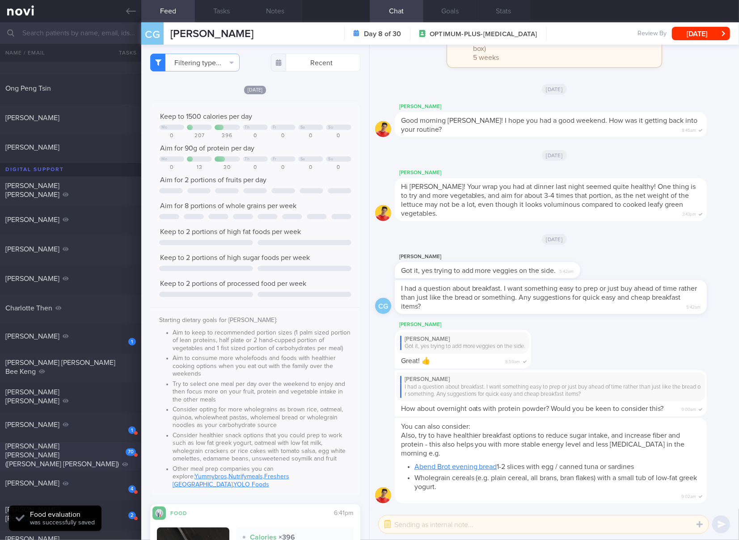
scroll to position [744, 0]
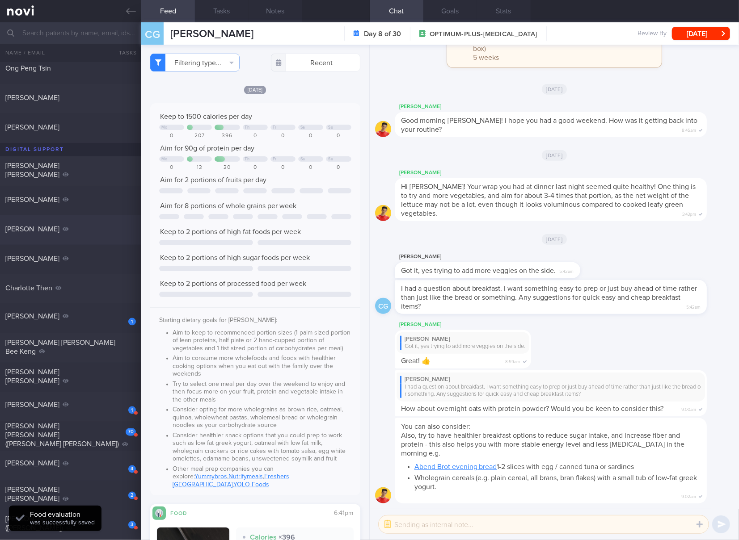
drag, startPoint x: 110, startPoint y: 315, endPoint x: 87, endPoint y: 227, distance: 91.5
click at [110, 315] on div "[PERSON_NAME]" at bounding box center [69, 316] width 128 height 9
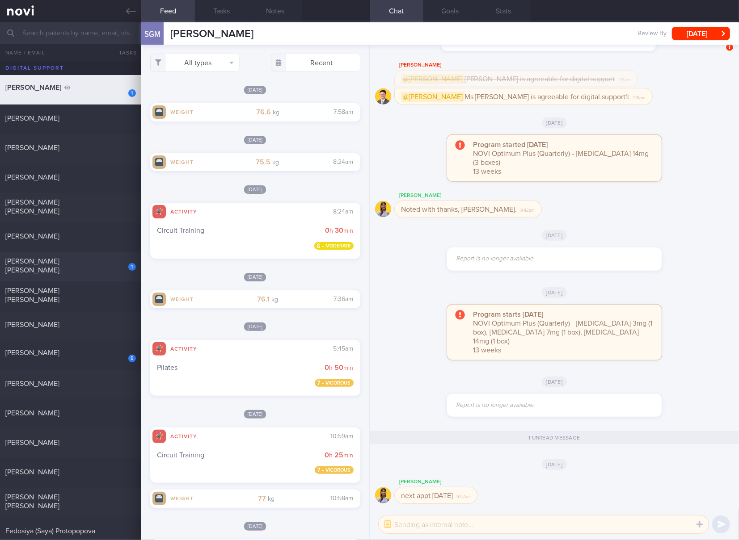
click at [110, 269] on div "1 [PERSON_NAME] [PERSON_NAME]" at bounding box center [70, 267] width 141 height 20
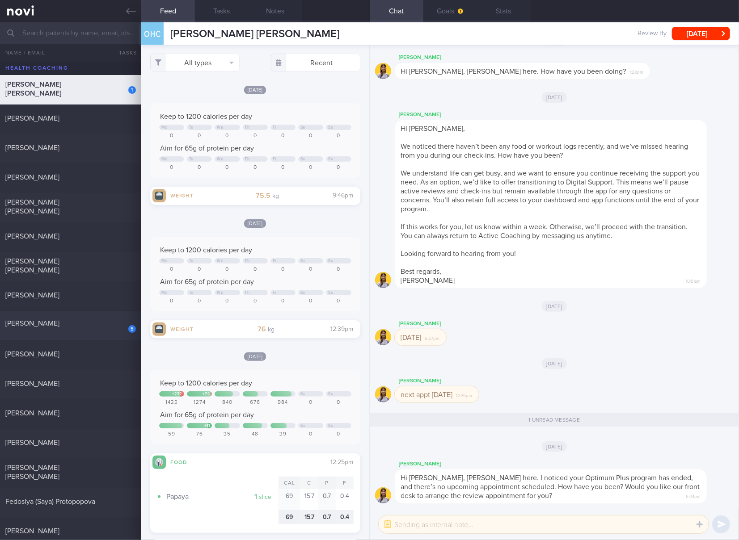
scroll to position [446, 0]
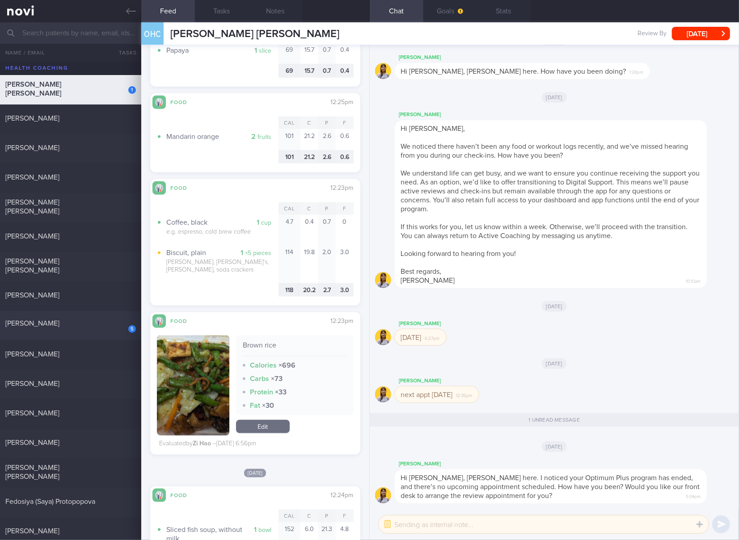
click at [116, 324] on div "5" at bounding box center [126, 326] width 20 height 14
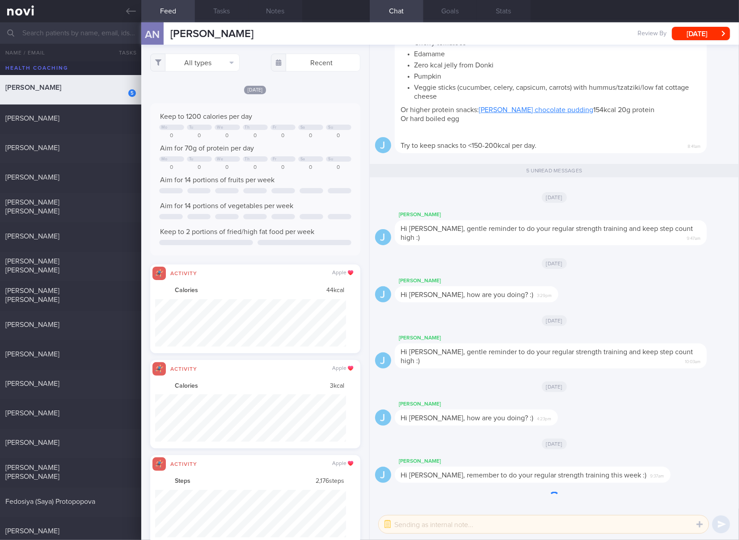
scroll to position [446805, 446661]
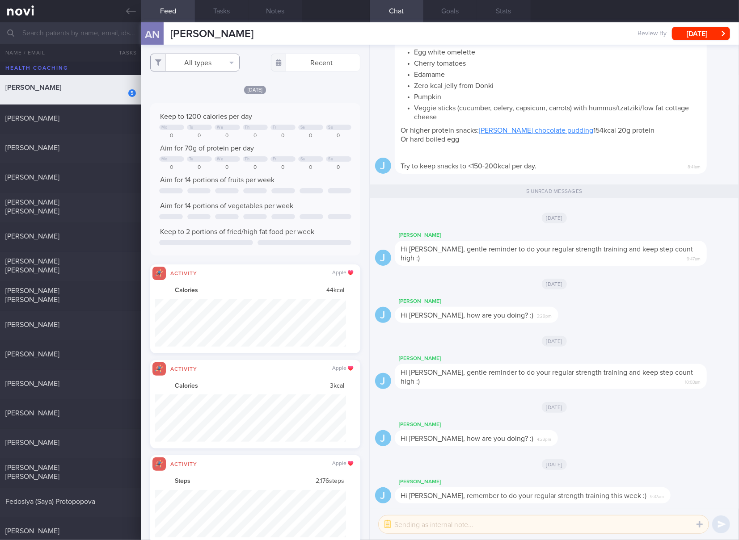
click at [217, 62] on button "All types" at bounding box center [194, 63] width 89 height 18
click at [471, 211] on div "[DATE]" at bounding box center [554, 217] width 358 height 25
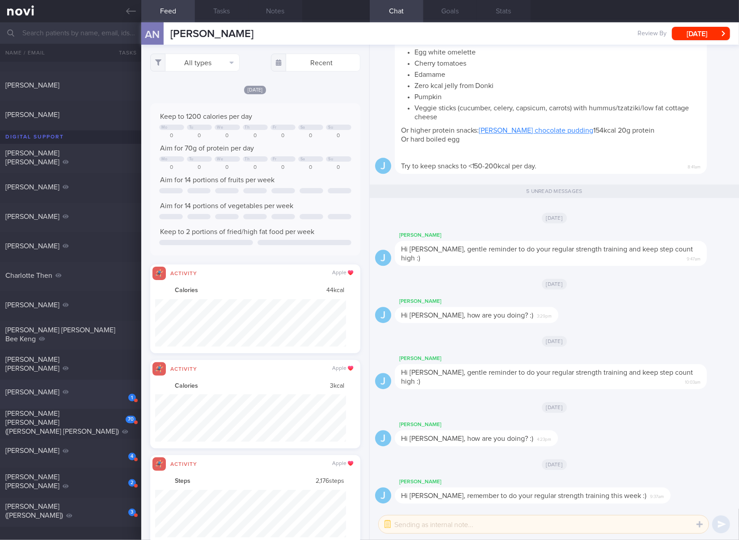
click at [109, 391] on div "[PERSON_NAME]" at bounding box center [69, 392] width 128 height 9
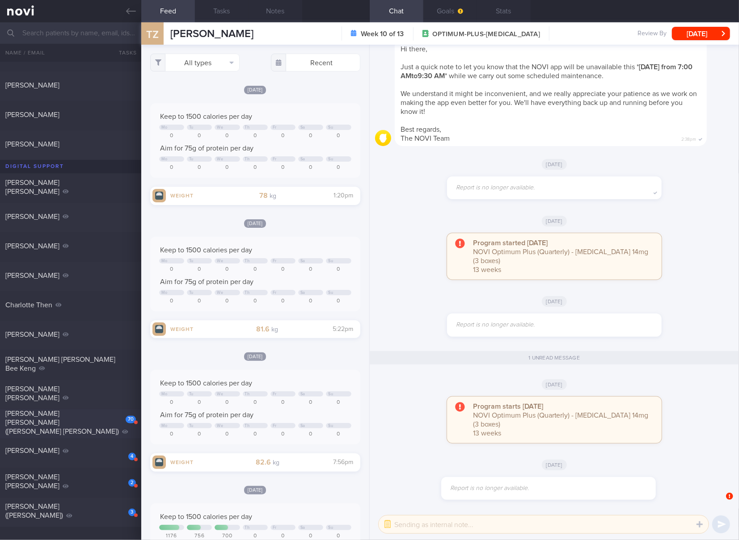
click at [109, 420] on div "[PERSON_NAME] [PERSON_NAME] ([PERSON_NAME] [PERSON_NAME])" at bounding box center [69, 423] width 128 height 27
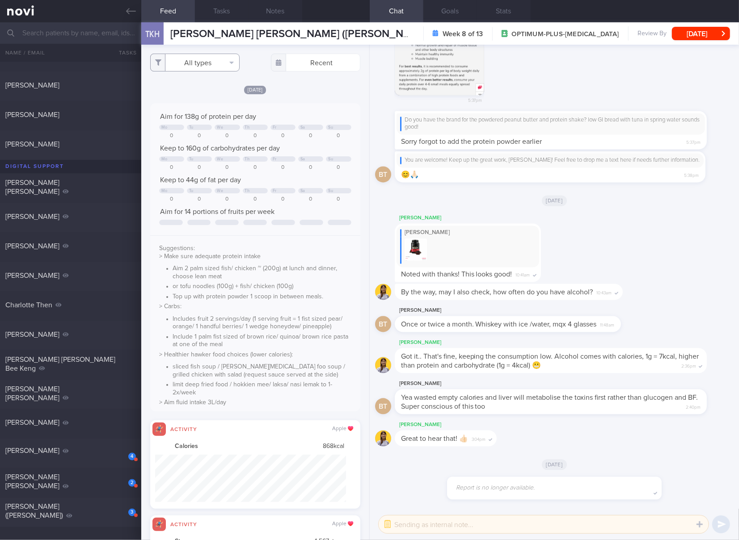
click at [218, 67] on button "All types" at bounding box center [194, 63] width 89 height 18
click at [214, 101] on button "Glucose" at bounding box center [195, 106] width 88 height 13
click at [198, 98] on button "Activity" at bounding box center [195, 93] width 88 height 13
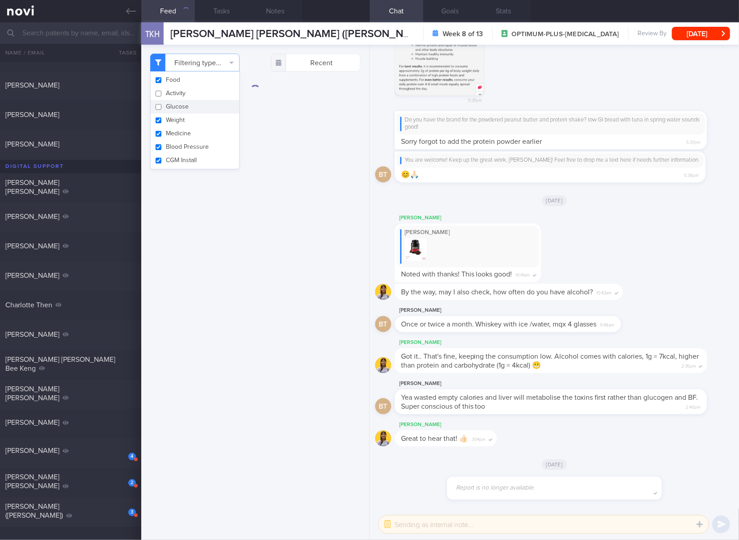
click at [196, 112] on button "Glucose" at bounding box center [195, 106] width 88 height 13
click at [191, 123] on button "Weight" at bounding box center [195, 120] width 88 height 13
click at [190, 109] on button "Glucose" at bounding box center [195, 106] width 88 height 13
click at [190, 134] on button "Medicine" at bounding box center [195, 133] width 88 height 13
click at [189, 150] on button "Blood Pressure" at bounding box center [195, 146] width 88 height 13
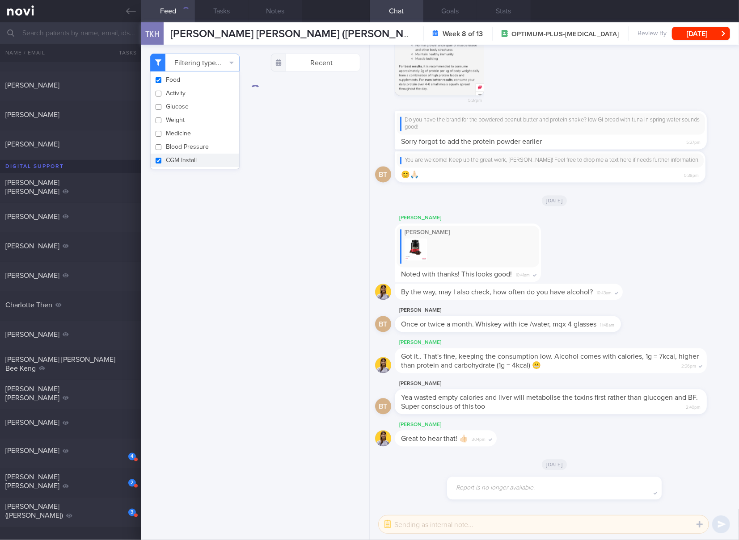
click at [187, 160] on button "CGM Install" at bounding box center [195, 160] width 88 height 13
click at [332, 277] on div "Filtering type... Food Activity Glucose Weight Medicine Blood Pressure CGM Inst…" at bounding box center [255, 293] width 228 height 496
click at [116, 455] on div "4" at bounding box center [126, 454] width 20 height 14
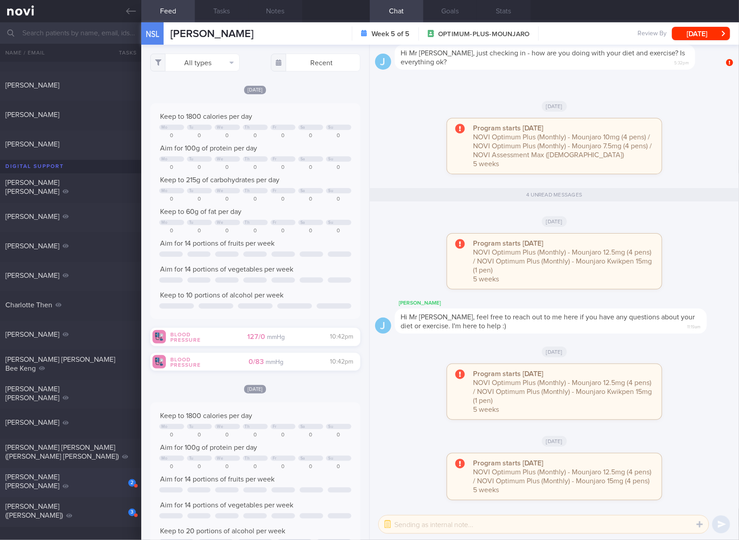
click at [128, 485] on div "2" at bounding box center [132, 483] width 8 height 8
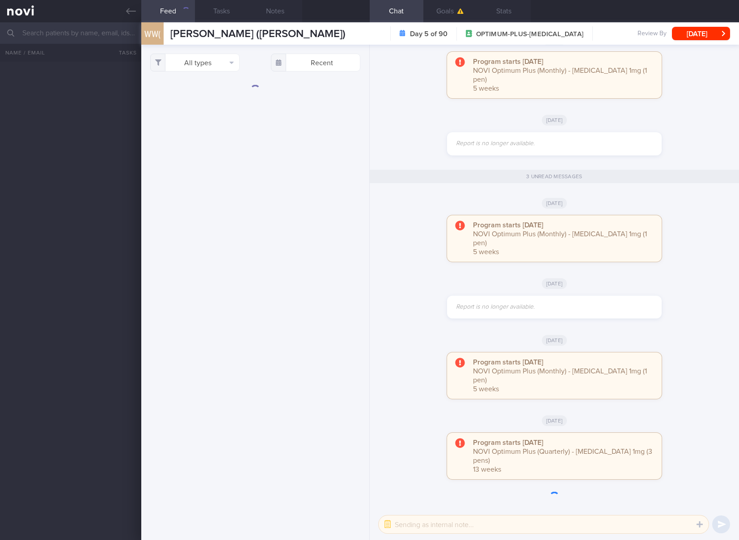
select select "7"
